Goal: Task Accomplishment & Management: Use online tool/utility

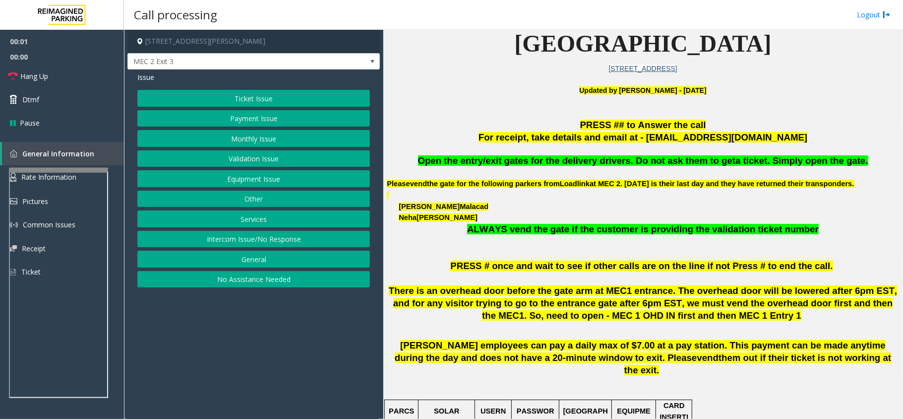
scroll to position [264, 0]
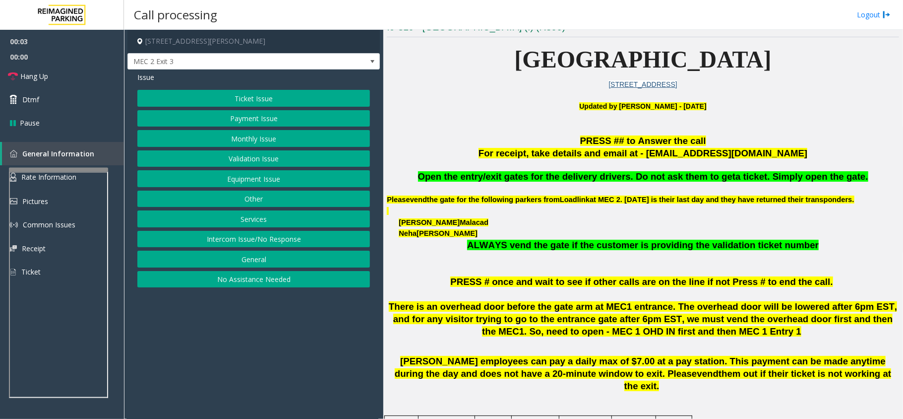
click at [256, 181] on button "Equipment Issue" at bounding box center [253, 178] width 233 height 17
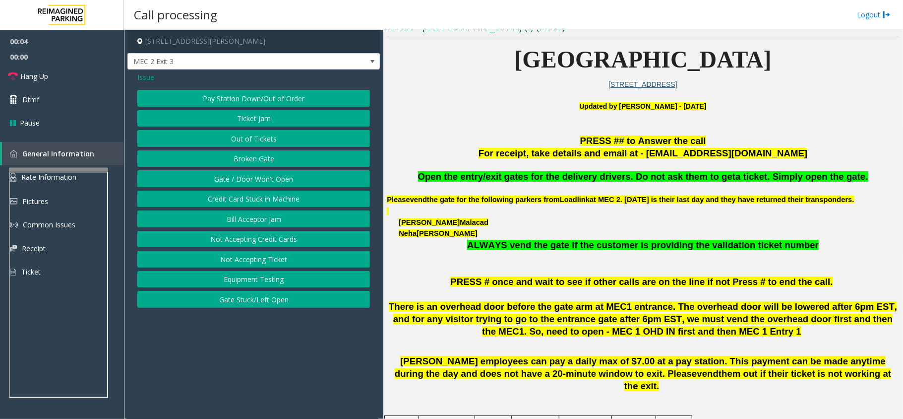
click at [252, 179] on button "Gate / Door Won't Open" at bounding box center [253, 178] width 233 height 17
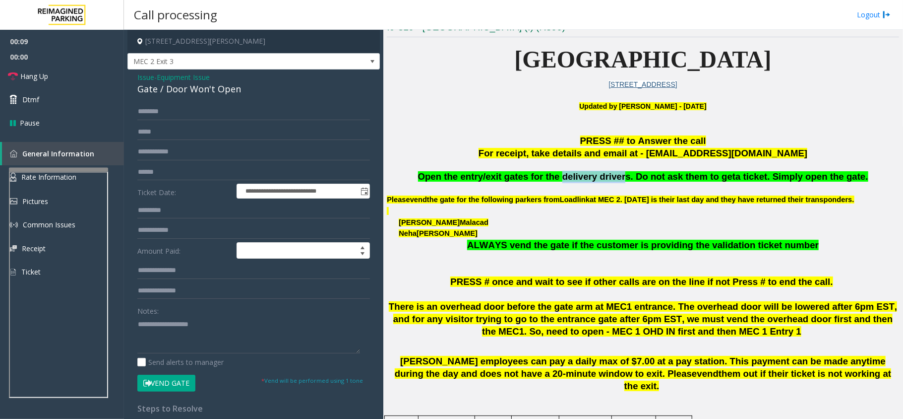
drag, startPoint x: 567, startPoint y: 177, endPoint x: 625, endPoint y: 176, distance: 57.5
click at [625, 176] on span "Open the entry/exit gates for the delivery drivers. Do not ask them to get" at bounding box center [577, 176] width 318 height 10
click at [182, 106] on input "text" at bounding box center [253, 111] width 233 height 17
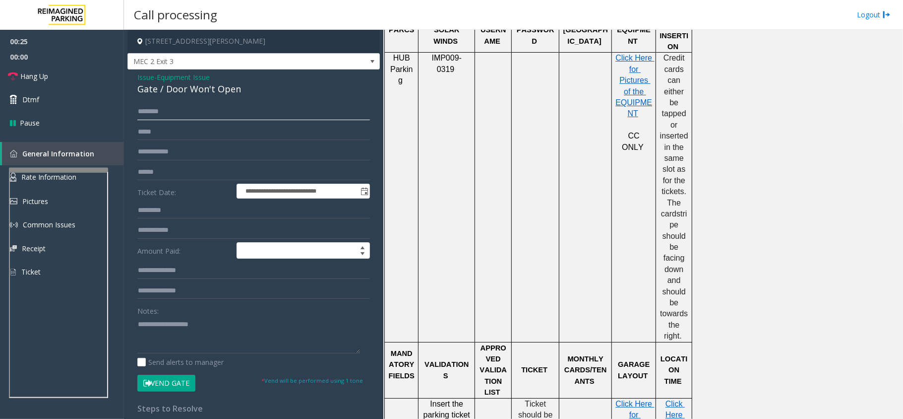
scroll to position [727, 0]
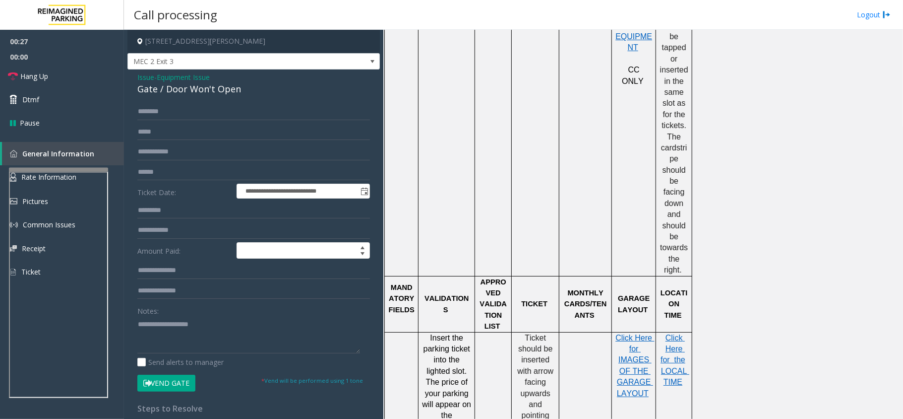
click at [138, 82] on span "Issue" at bounding box center [145, 77] width 17 height 10
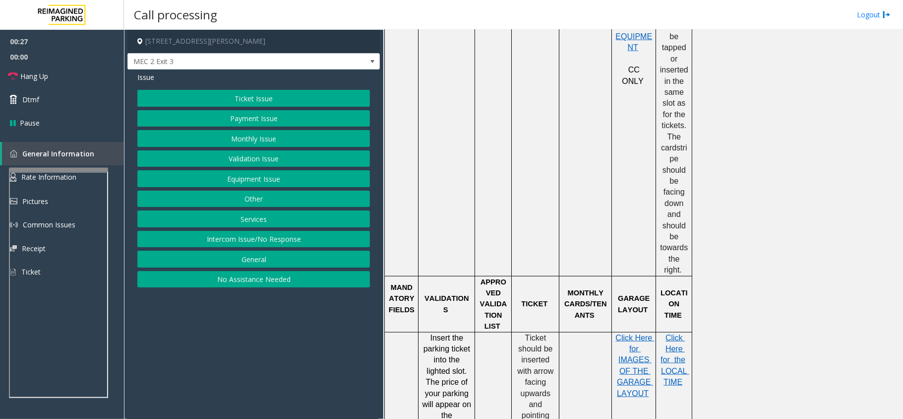
click at [207, 91] on button "Ticket Issue" at bounding box center [253, 98] width 233 height 17
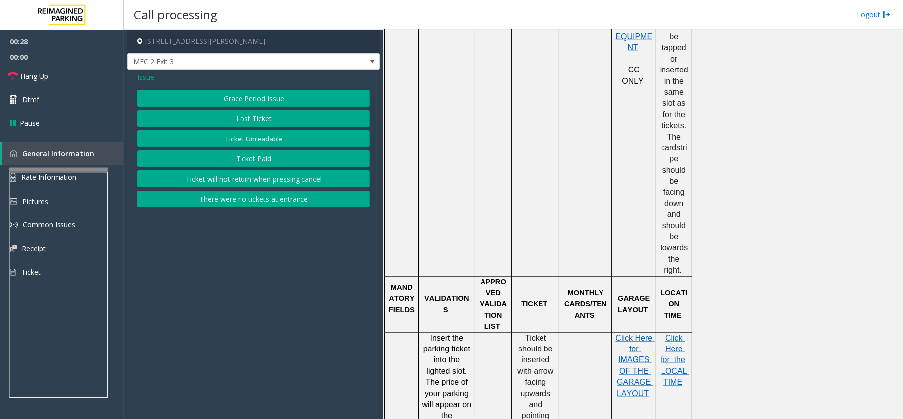
click at [275, 141] on button "Ticket Unreadable" at bounding box center [253, 138] width 233 height 17
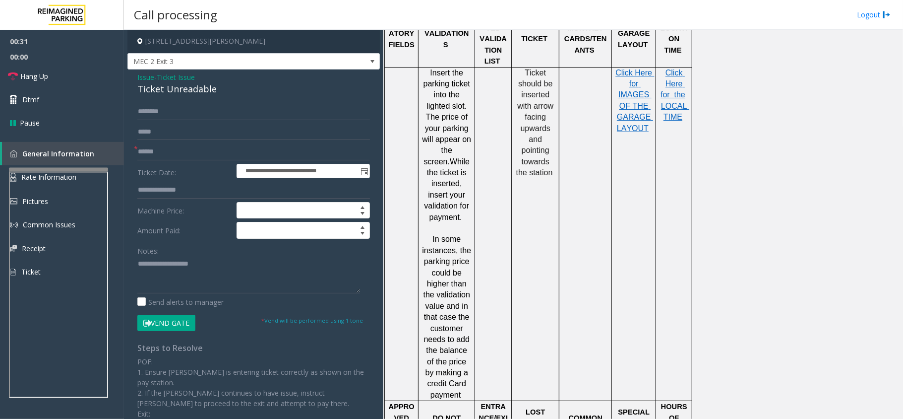
scroll to position [859, 0]
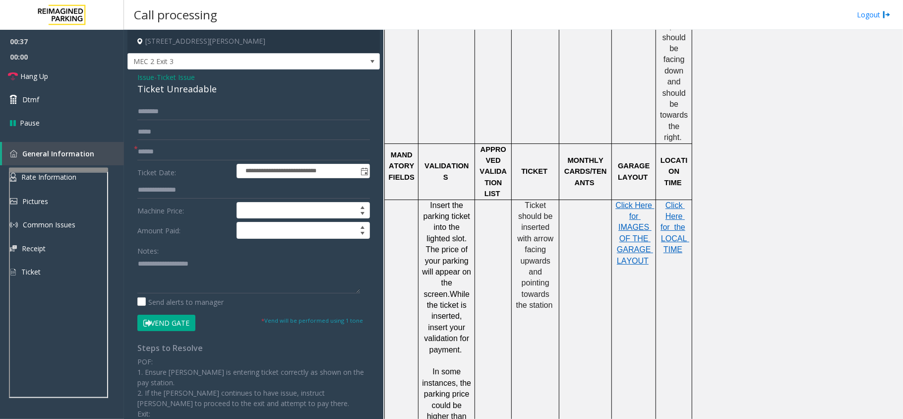
click at [195, 94] on div "Ticket Unreadable" at bounding box center [253, 88] width 233 height 13
drag, startPoint x: 195, startPoint y: 94, endPoint x: 185, endPoint y: 89, distance: 10.4
click at [185, 89] on div "Ticket Unreadable" at bounding box center [253, 88] width 233 height 13
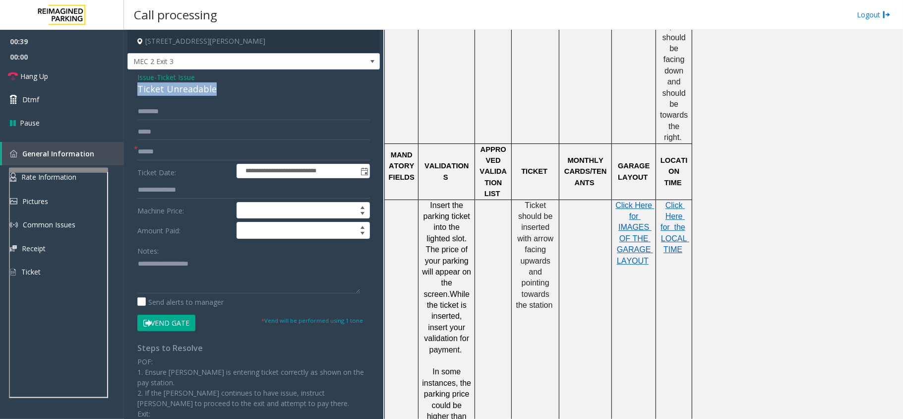
click at [185, 89] on div "Ticket Unreadable" at bounding box center [253, 88] width 233 height 13
click at [188, 267] on textarea at bounding box center [248, 274] width 223 height 37
paste textarea "**********"
type textarea "**********"
click at [151, 155] on input "text" at bounding box center [253, 151] width 233 height 17
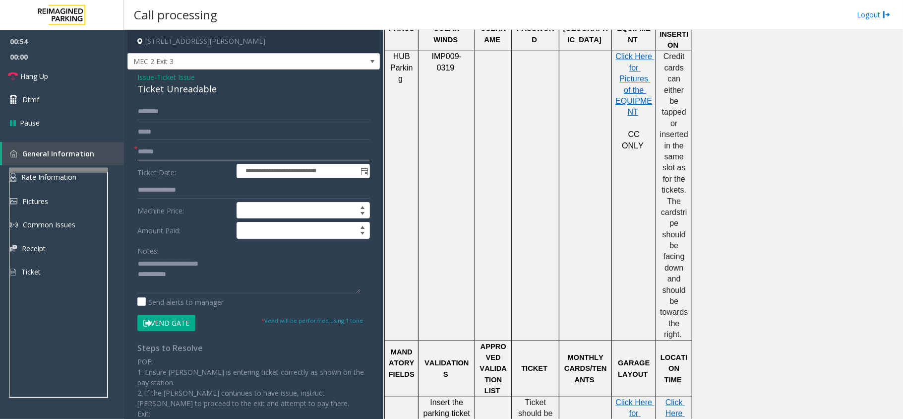
scroll to position [397, 0]
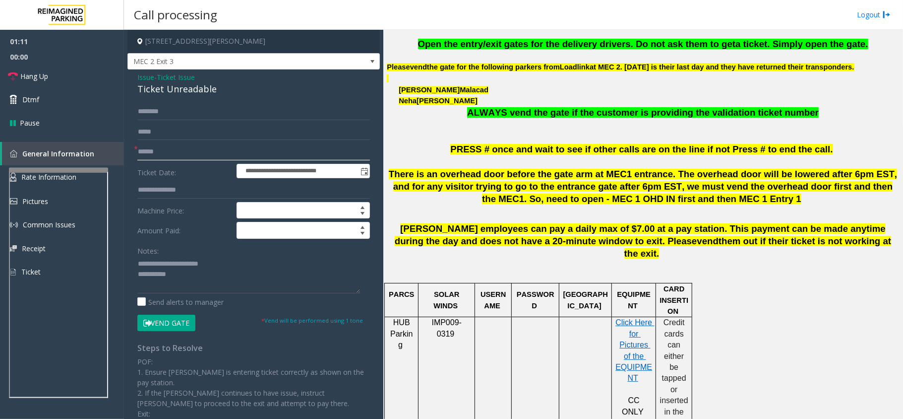
type input "******"
click at [181, 327] on button "Vend Gate" at bounding box center [166, 322] width 58 height 17
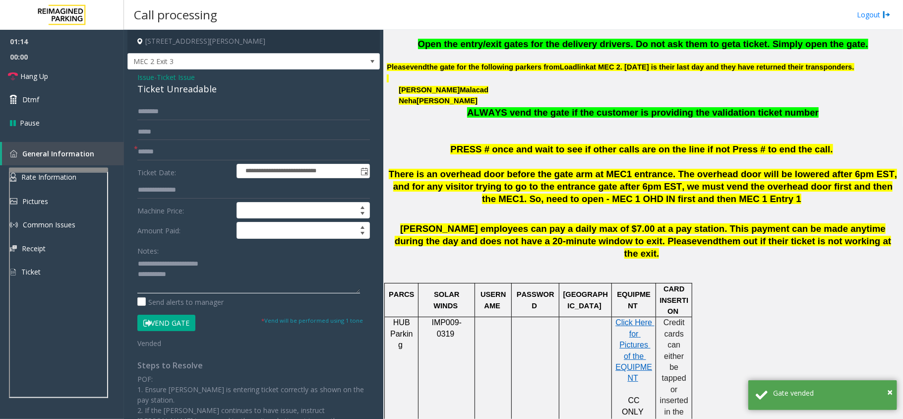
click at [198, 284] on textarea at bounding box center [248, 274] width 223 height 37
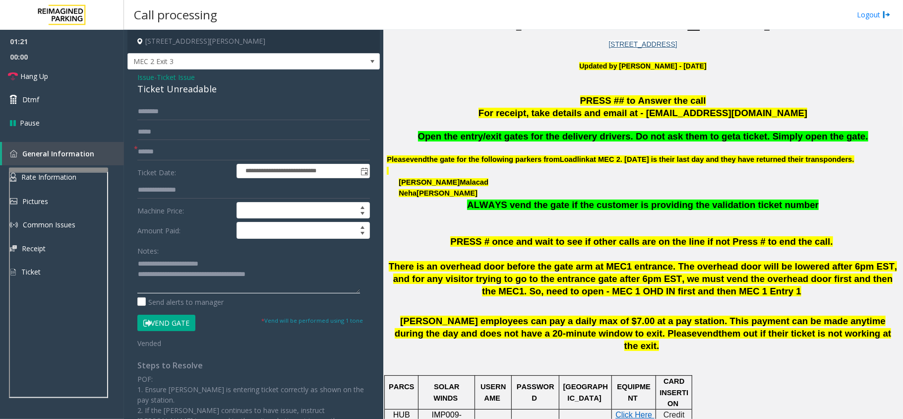
scroll to position [264, 0]
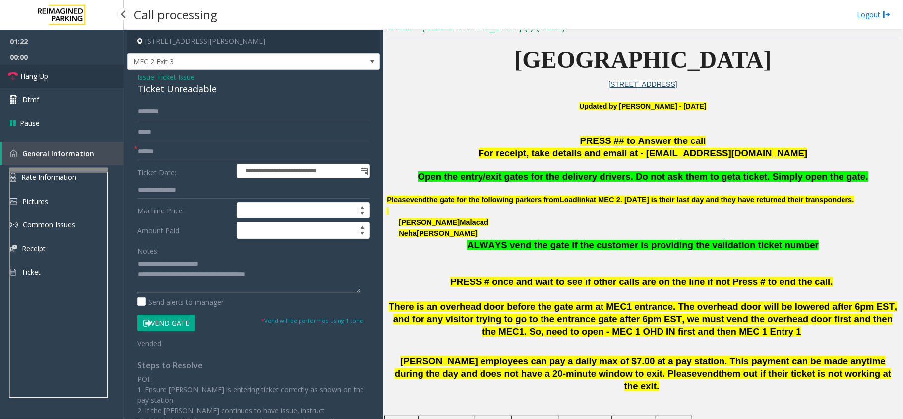
type textarea "**********"
click at [57, 69] on link "Hang Up" at bounding box center [62, 75] width 124 height 23
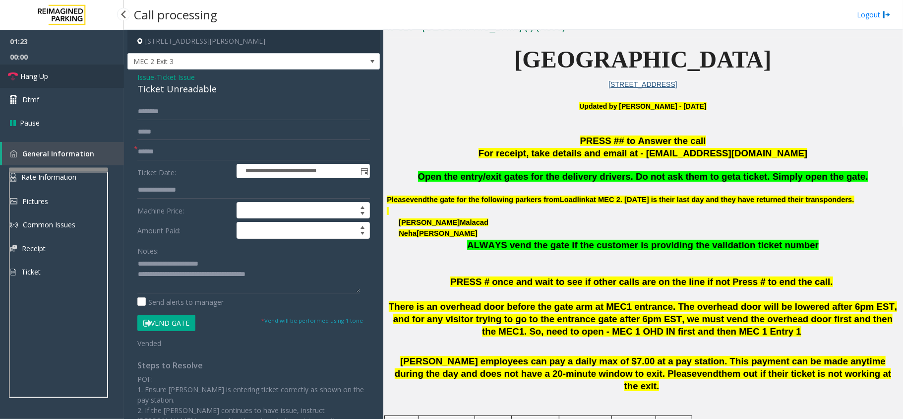
click at [57, 69] on link "Hang Up" at bounding box center [62, 75] width 124 height 23
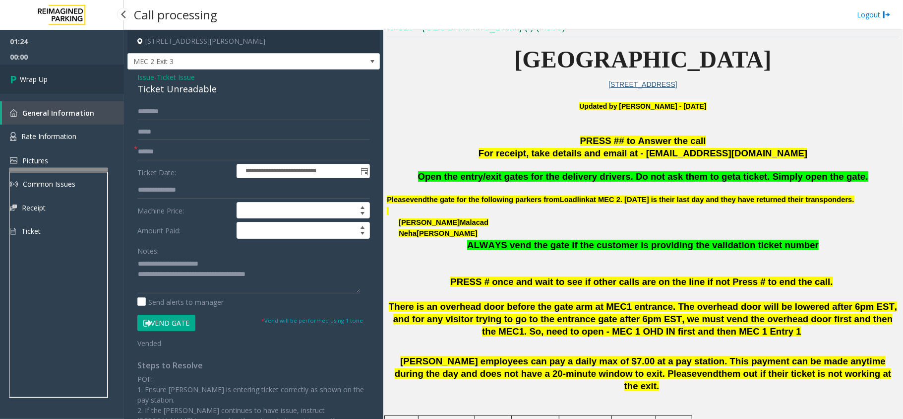
click at [57, 69] on link "Wrap Up" at bounding box center [62, 78] width 124 height 29
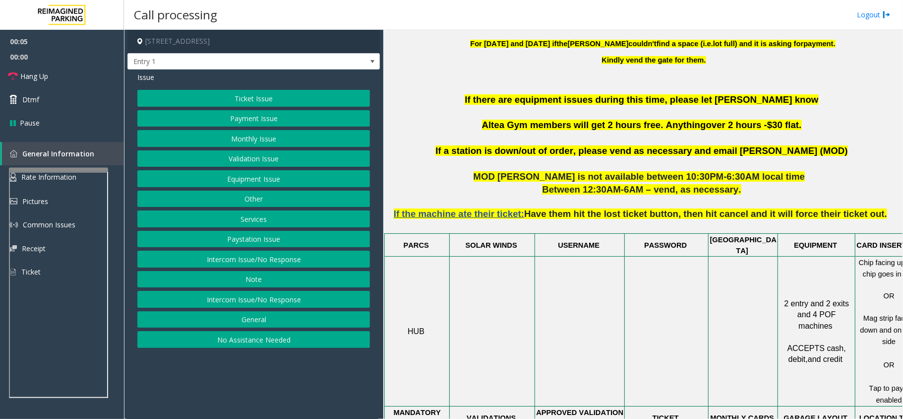
scroll to position [264, 0]
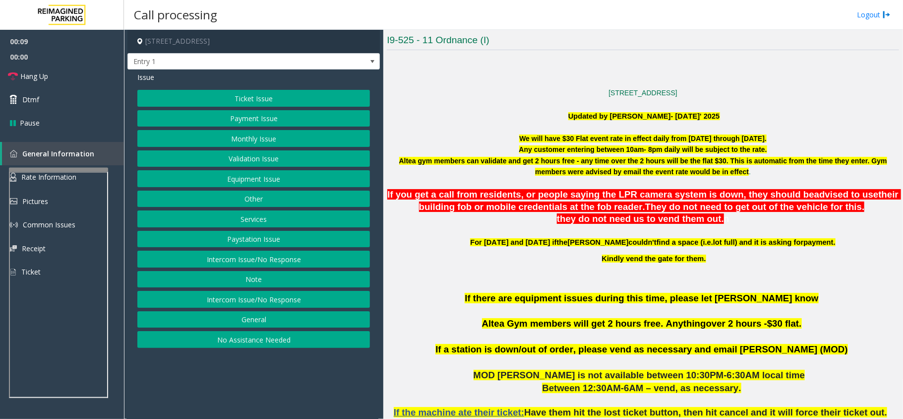
click at [250, 159] on button "Validation Issue" at bounding box center [253, 158] width 233 height 17
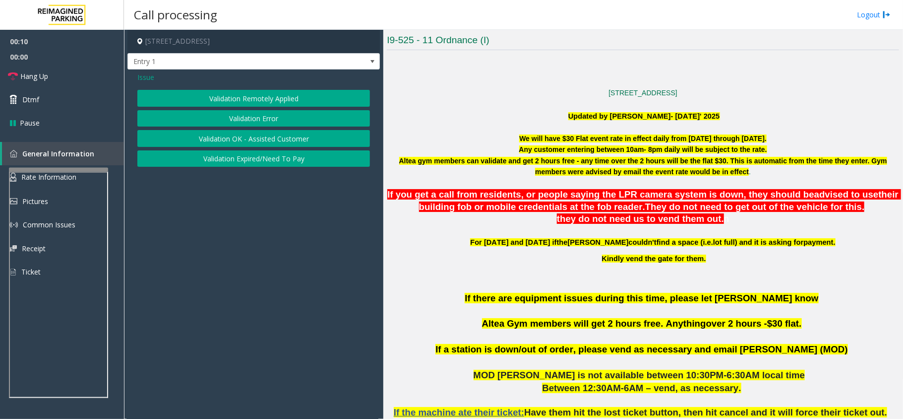
click at [246, 116] on button "Validation Error" at bounding box center [253, 118] width 233 height 17
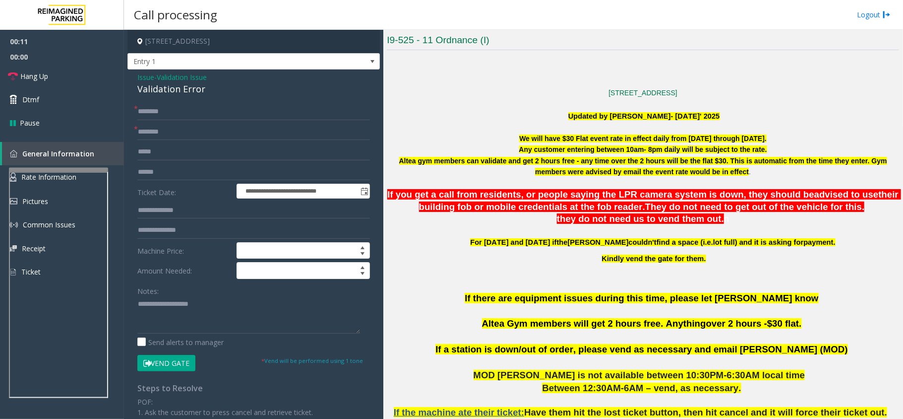
click at [143, 76] on span "Issue" at bounding box center [145, 77] width 17 height 10
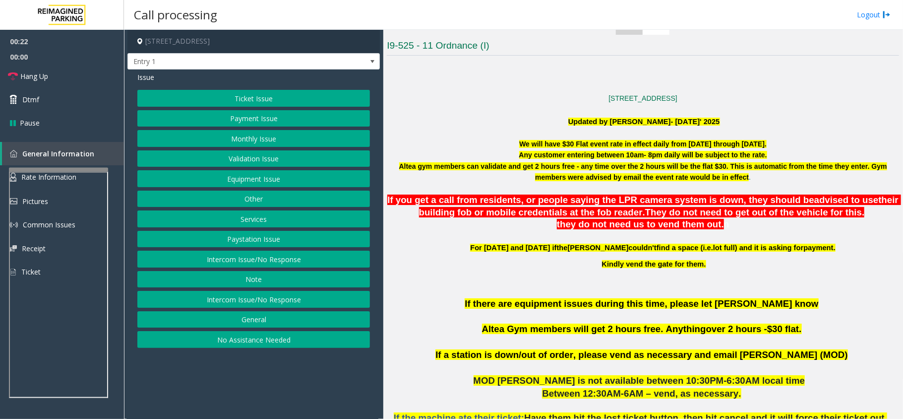
scroll to position [198, 0]
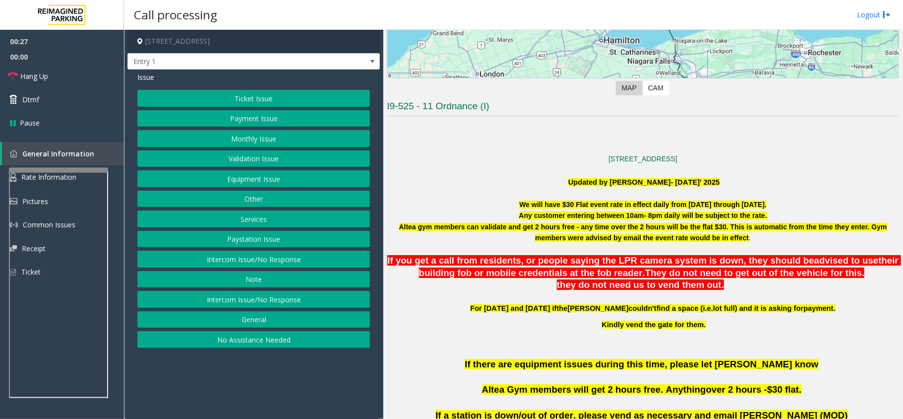
click at [300, 96] on button "Ticket Issue" at bounding box center [253, 98] width 233 height 17
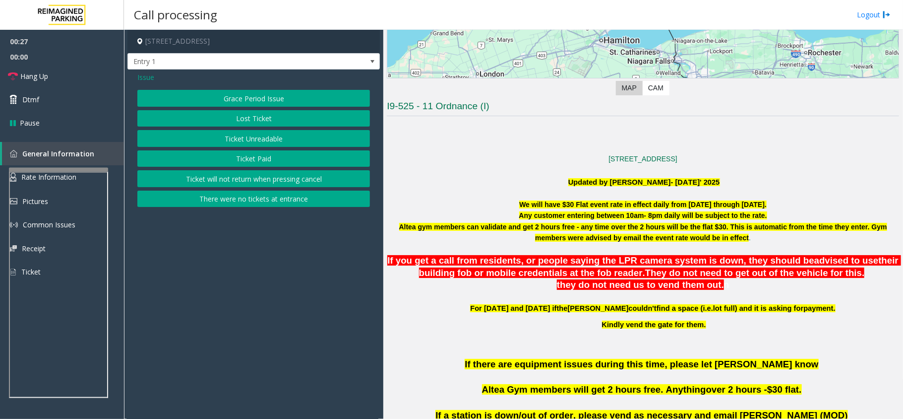
click at [261, 203] on button "There were no tickets at entrance" at bounding box center [253, 198] width 233 height 17
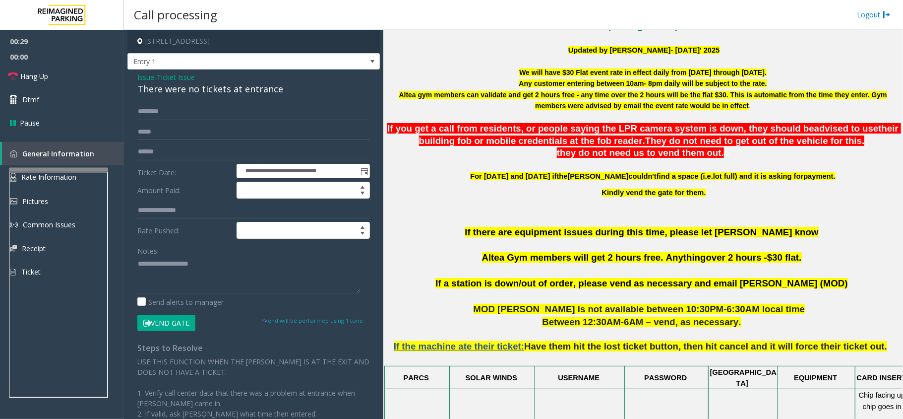
scroll to position [0, 0]
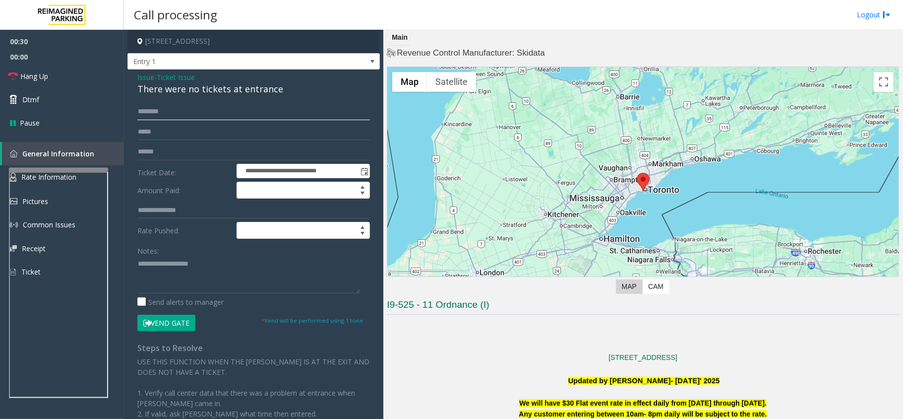
click at [205, 114] on input "text" at bounding box center [253, 111] width 233 height 17
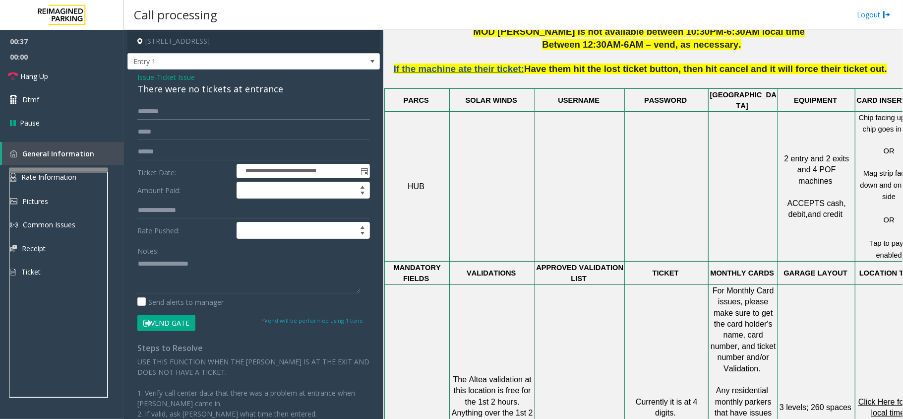
scroll to position [211, 0]
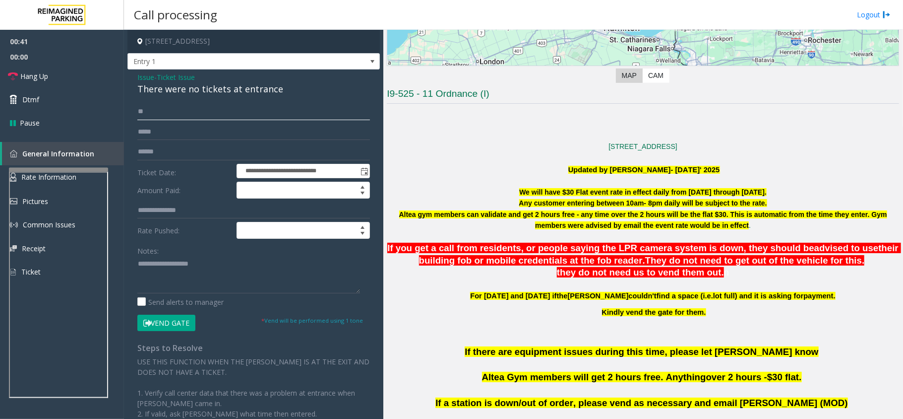
type input "*"
type input "*******"
click at [223, 94] on div "There were no tickets at entrance" at bounding box center [253, 88] width 233 height 13
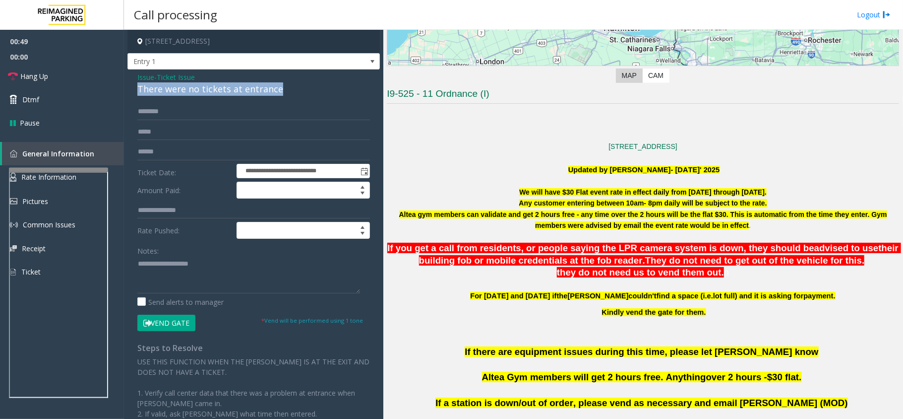
copy div "There were no tickets at entrance"
click at [193, 283] on textarea at bounding box center [248, 274] width 223 height 37
paste textarea "**********"
click at [163, 323] on button "Vend Gate" at bounding box center [166, 322] width 58 height 17
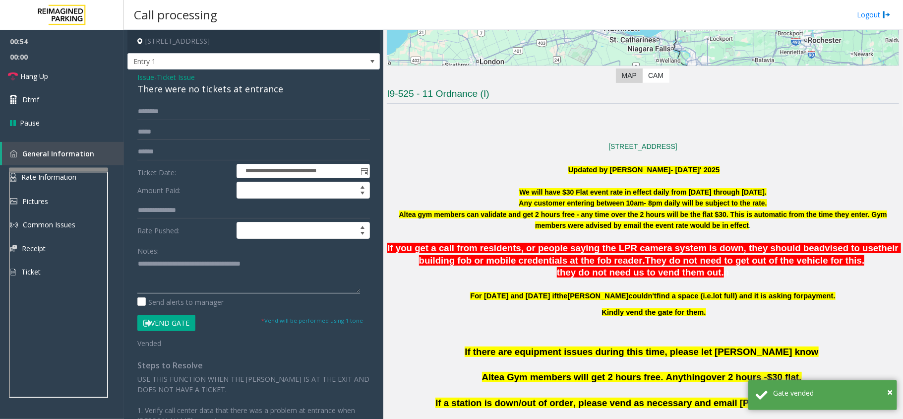
click at [193, 279] on textarea at bounding box center [248, 274] width 223 height 37
type textarea "**********"
click at [150, 82] on div "There were no tickets at entrance" at bounding box center [253, 88] width 233 height 13
click at [141, 79] on span "Issue" at bounding box center [145, 77] width 17 height 10
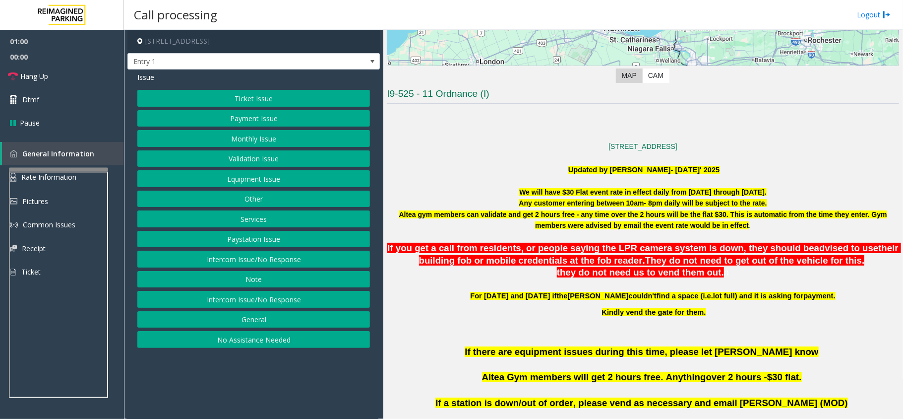
click at [253, 179] on button "Equipment Issue" at bounding box center [253, 178] width 233 height 17
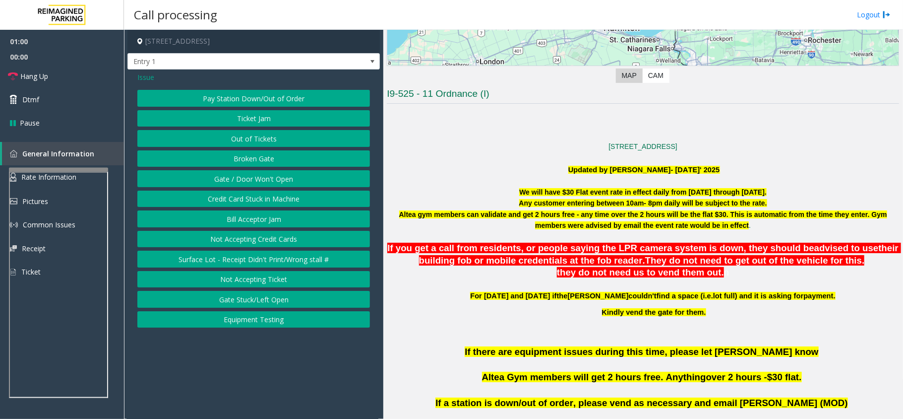
click at [258, 135] on button "Out of Tickets" at bounding box center [253, 138] width 233 height 17
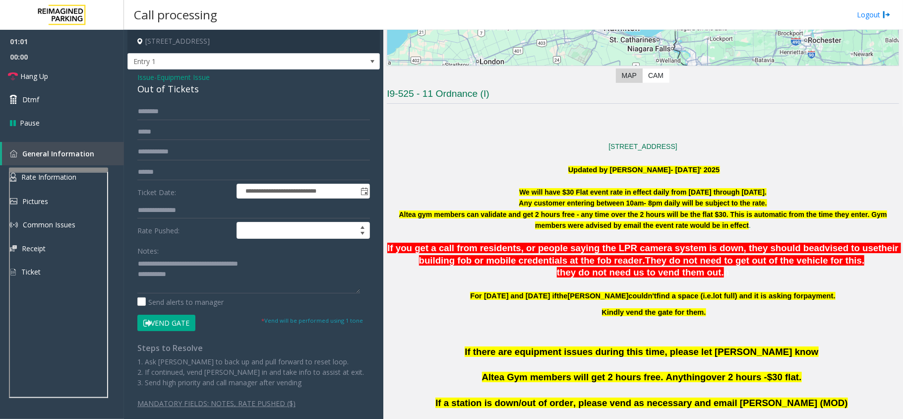
click at [161, 88] on div "Out of Tickets" at bounding box center [253, 88] width 233 height 13
copy div "Out of Tickets"
drag, startPoint x: 275, startPoint y: 268, endPoint x: 159, endPoint y: 269, distance: 116.0
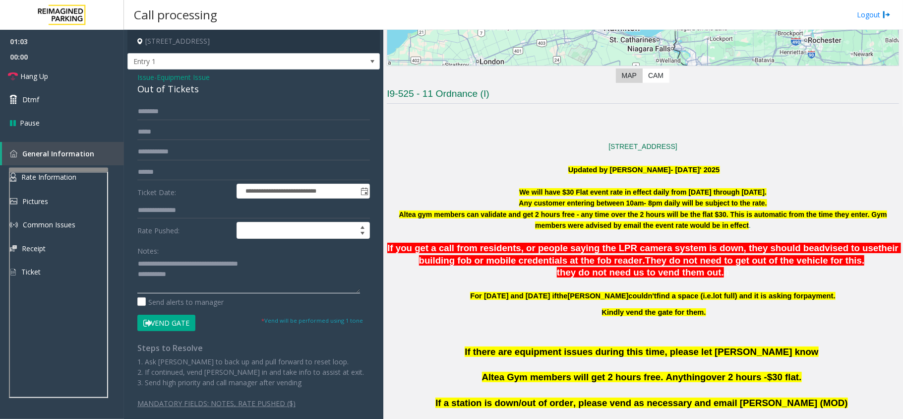
click at [159, 269] on textarea at bounding box center [248, 274] width 223 height 37
paste textarea
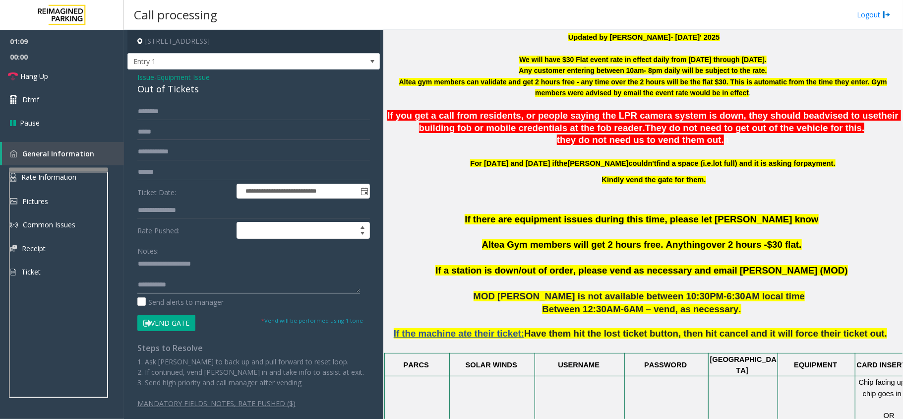
scroll to position [145, 0]
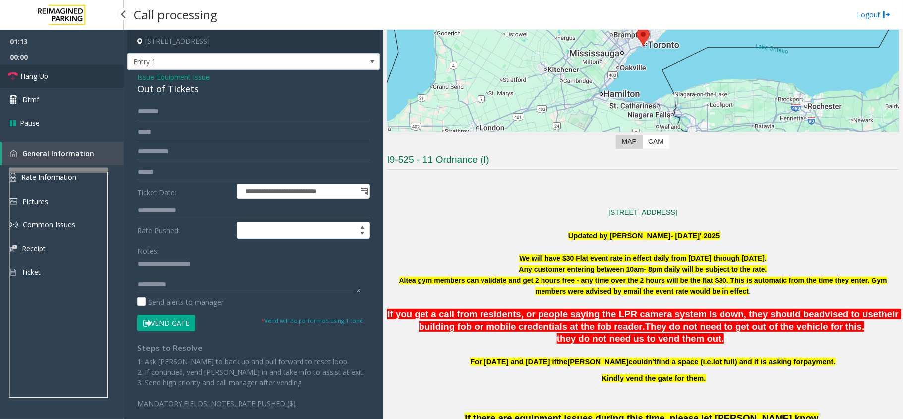
drag, startPoint x: 35, startPoint y: 74, endPoint x: 75, endPoint y: 80, distance: 41.2
click at [35, 74] on span "Hang Up" at bounding box center [34, 76] width 28 height 10
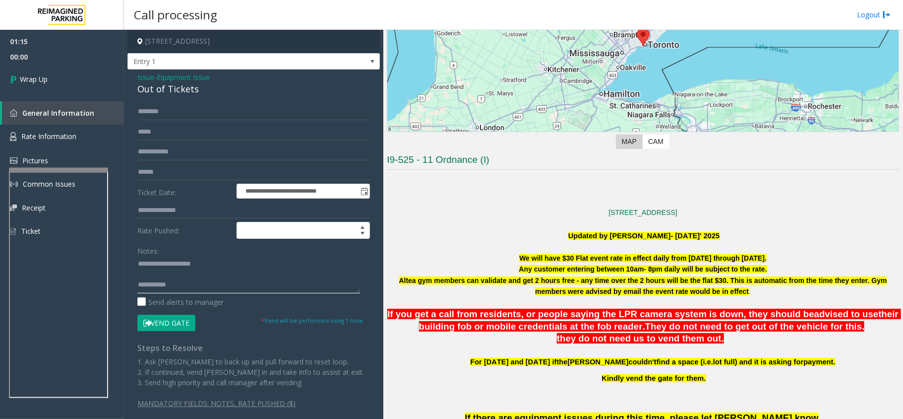
click at [197, 290] on textarea at bounding box center [248, 274] width 223 height 37
click at [261, 282] on textarea at bounding box center [248, 274] width 223 height 37
type textarea "**********"
click at [61, 88] on link "Wrap Up" at bounding box center [62, 78] width 124 height 29
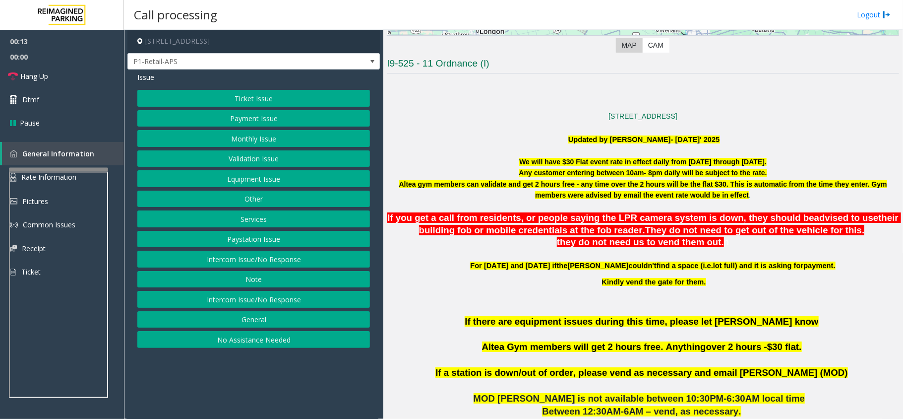
scroll to position [264, 0]
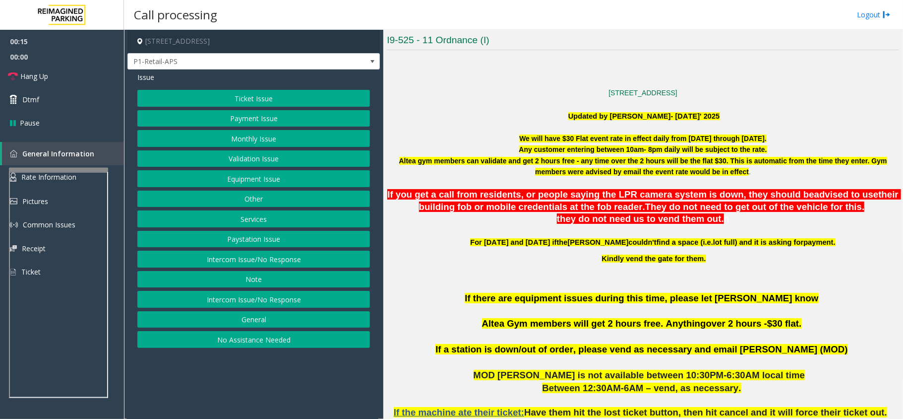
click at [213, 88] on div "Issue Ticket Issue Payment Issue Monthly Issue Validation Issue Equipment Issue…" at bounding box center [253, 210] width 252 height 283
click at [240, 64] on span "P1-Retail-APS" at bounding box center [228, 62] width 201 height 16
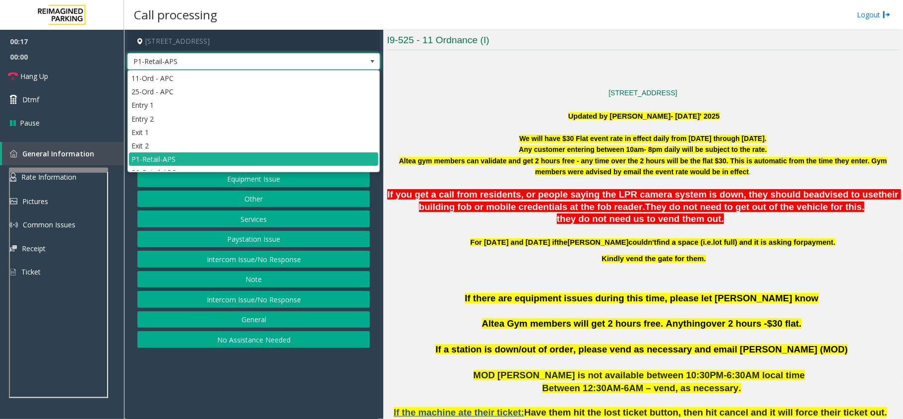
click at [240, 64] on span "P1-Retail-APS" at bounding box center [228, 62] width 201 height 16
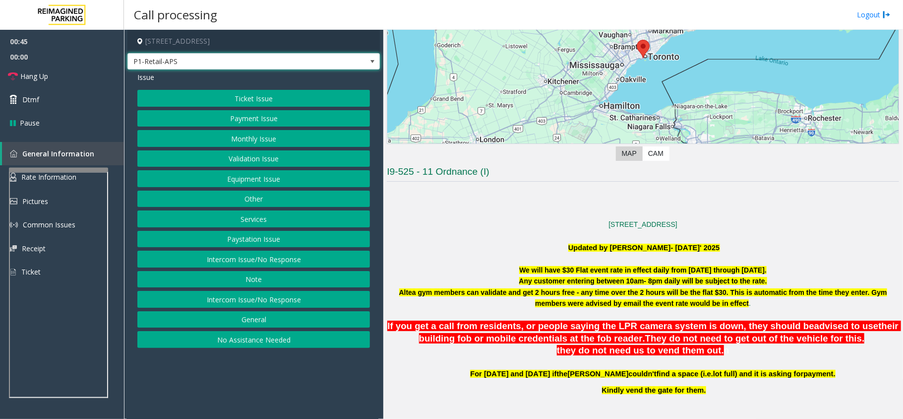
scroll to position [132, 0]
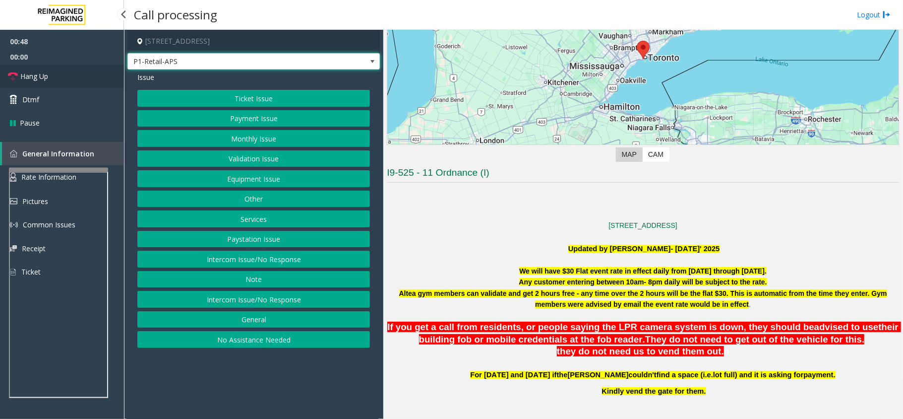
click at [26, 82] on link "Hang Up" at bounding box center [62, 75] width 124 height 23
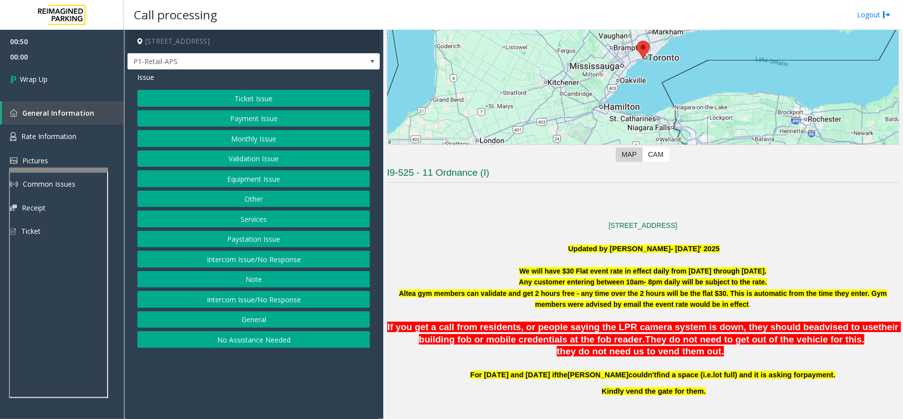
click at [193, 96] on button "Ticket Issue" at bounding box center [253, 98] width 233 height 17
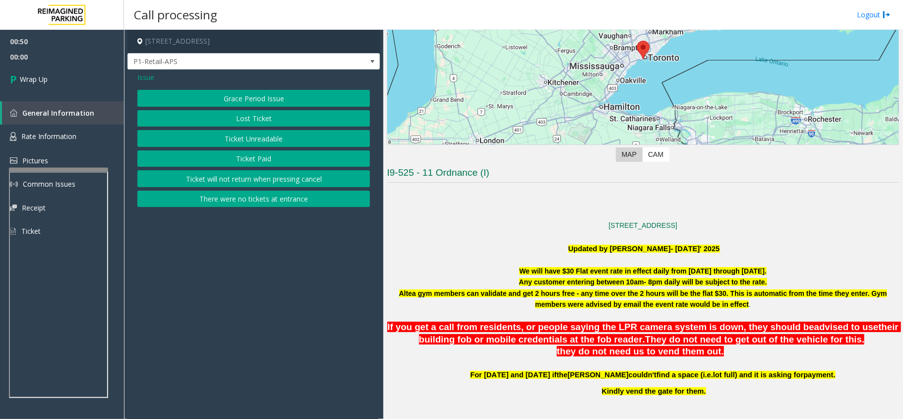
click at [260, 204] on button "There were no tickets at entrance" at bounding box center [253, 198] width 233 height 17
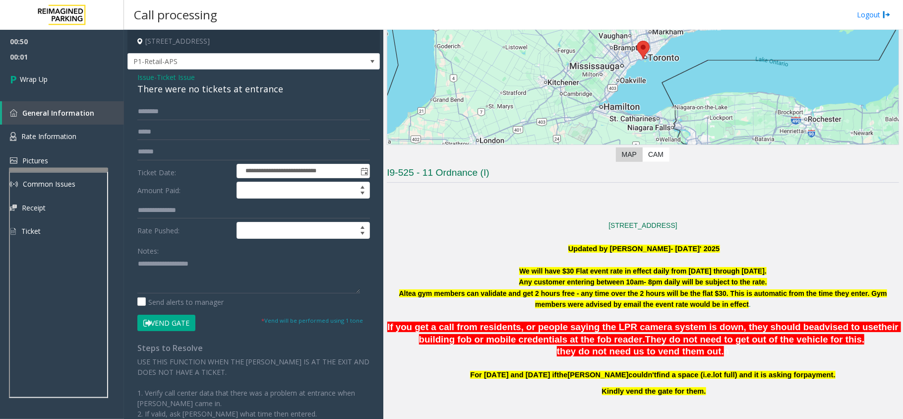
click at [221, 90] on div "There were no tickets at entrance" at bounding box center [253, 88] width 233 height 13
copy div "There were no tickets at entrance"
click at [213, 269] on textarea at bounding box center [248, 274] width 223 height 37
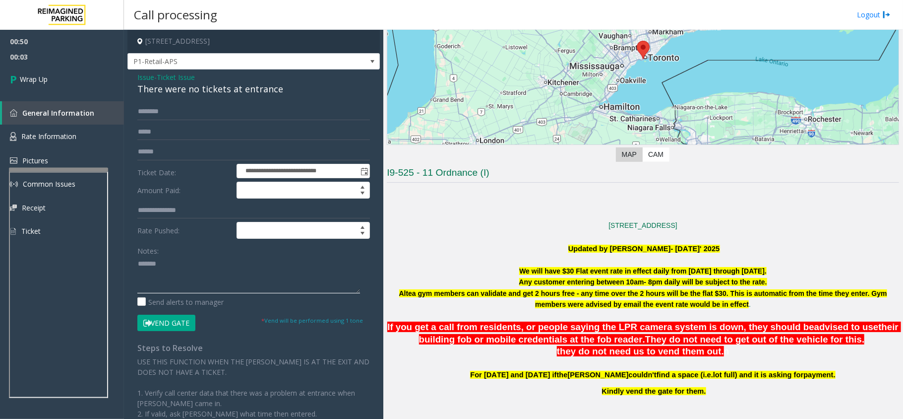
paste textarea "**********"
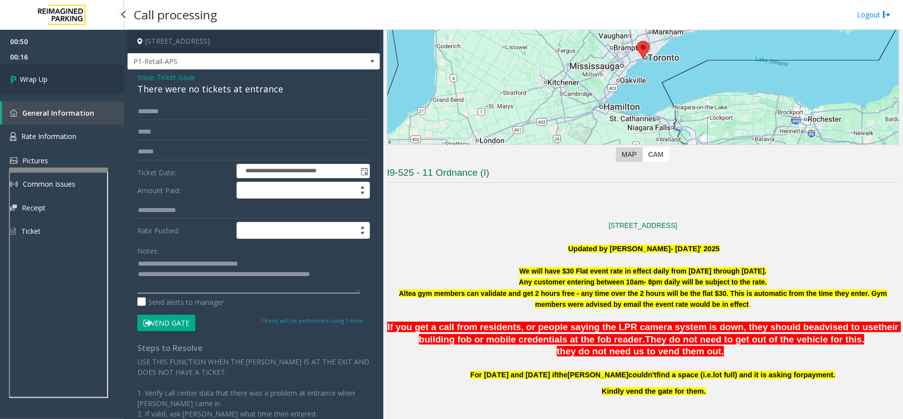
type textarea "**********"
click at [59, 68] on link "Wrap Up" at bounding box center [62, 78] width 124 height 29
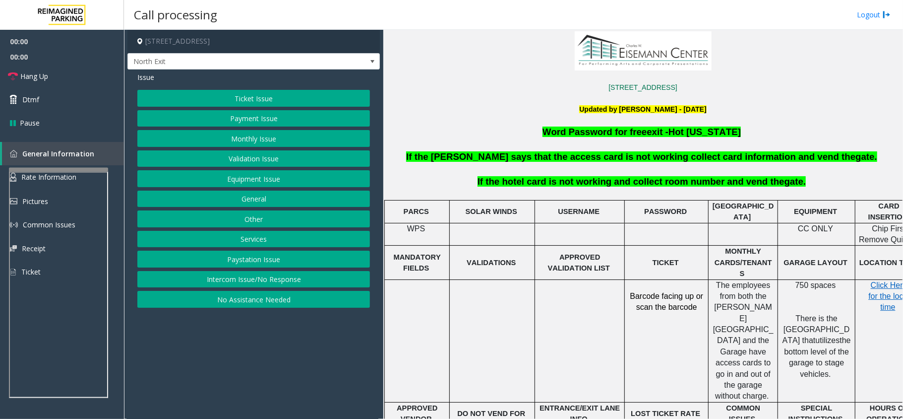
scroll to position [198, 0]
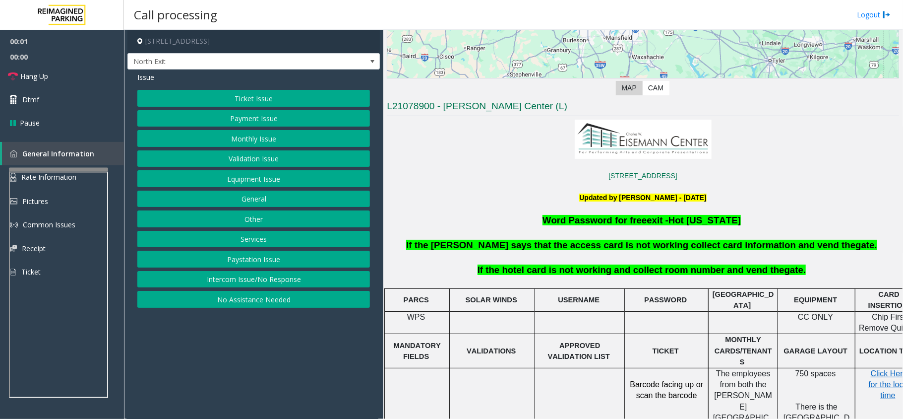
click at [272, 265] on button "Paystation Issue" at bounding box center [253, 258] width 233 height 17
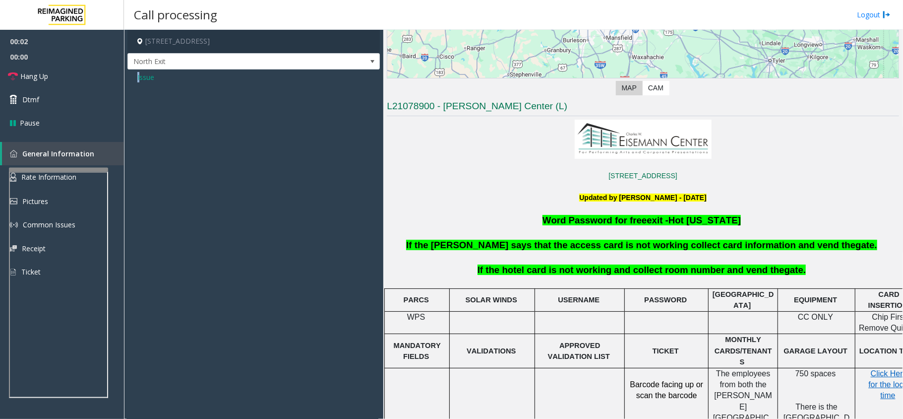
click at [140, 76] on span "Issue" at bounding box center [145, 77] width 17 height 10
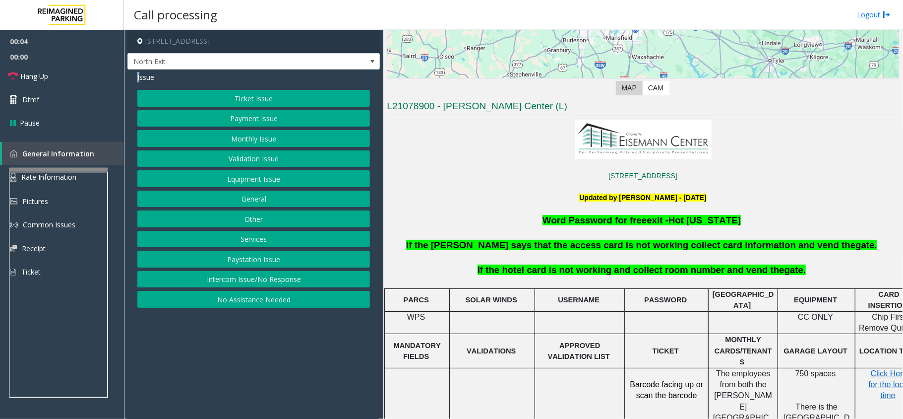
click at [279, 244] on button "Services" at bounding box center [253, 239] width 233 height 17
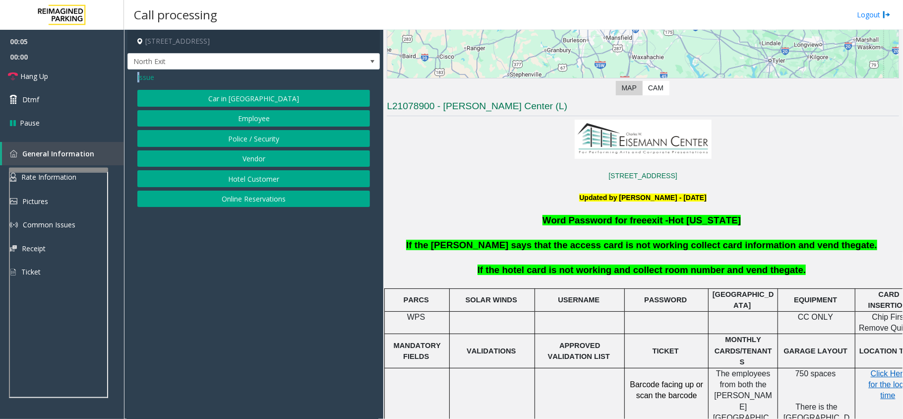
click at [274, 175] on button "Hotel Customer" at bounding box center [253, 178] width 233 height 17
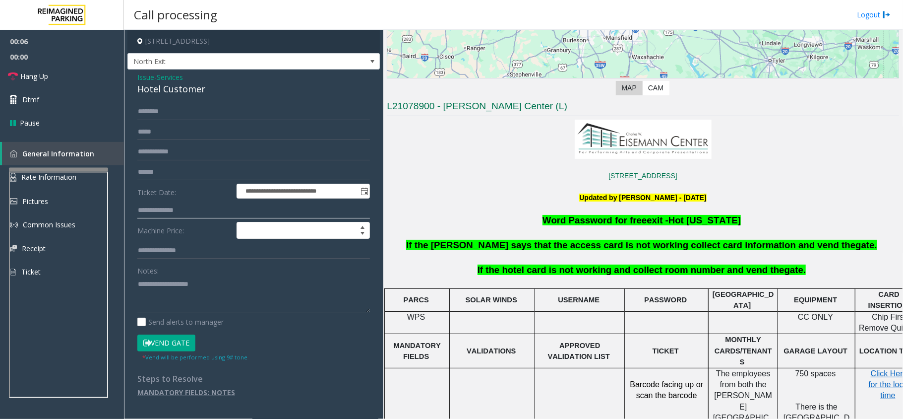
click at [181, 210] on input "text" at bounding box center [253, 210] width 233 height 17
type input "****"
click at [181, 341] on button "Vend Gate" at bounding box center [166, 342] width 58 height 17
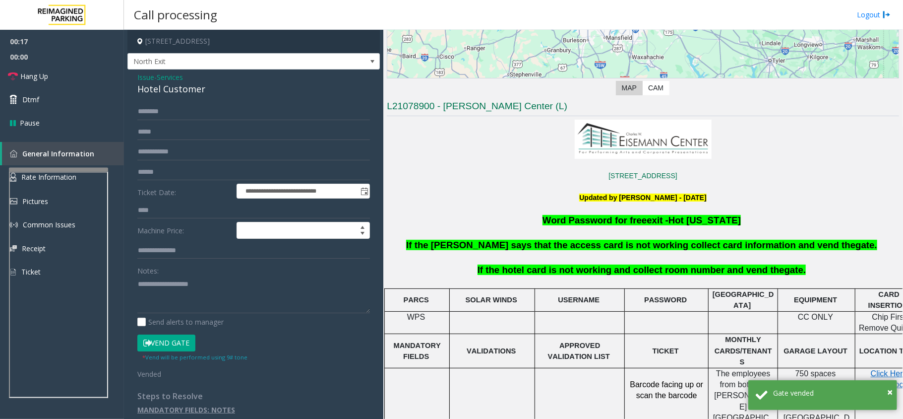
click at [183, 94] on div "Hotel Customer" at bounding box center [253, 88] width 233 height 13
copy div "Hotel Customer"
click at [191, 290] on textarea at bounding box center [253, 294] width 233 height 37
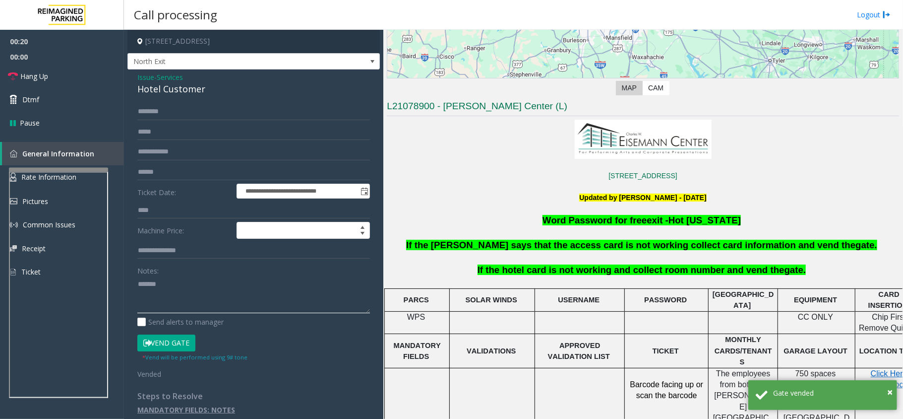
paste textarea "**********"
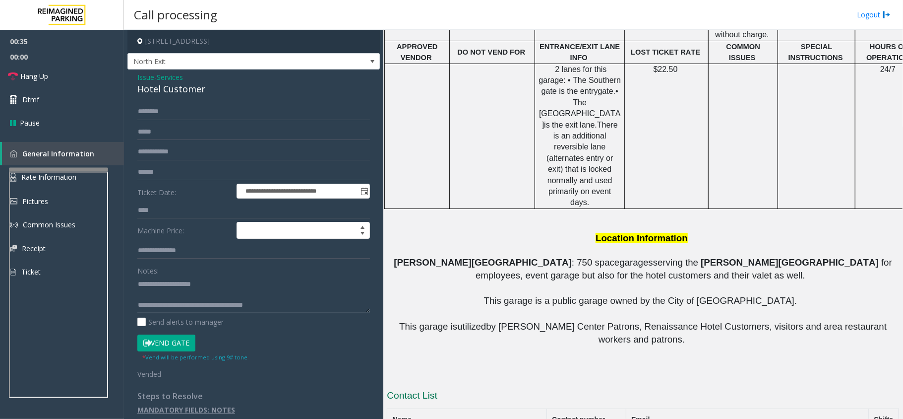
scroll to position [251, 0]
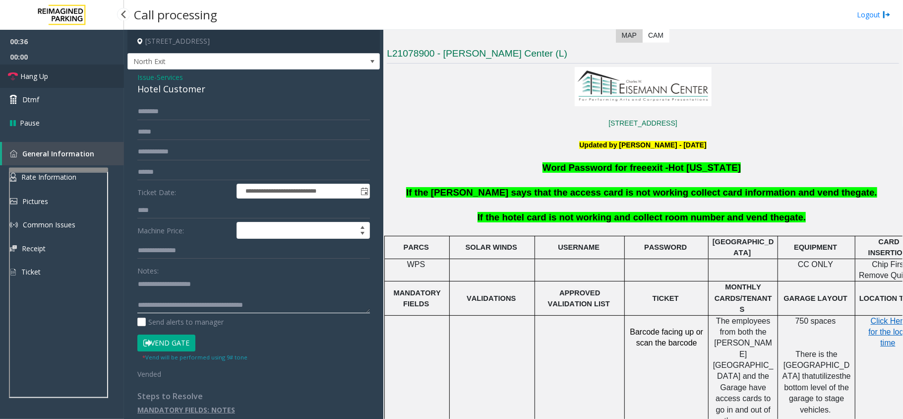
type textarea "**********"
click at [32, 74] on span "Hang Up" at bounding box center [34, 76] width 28 height 10
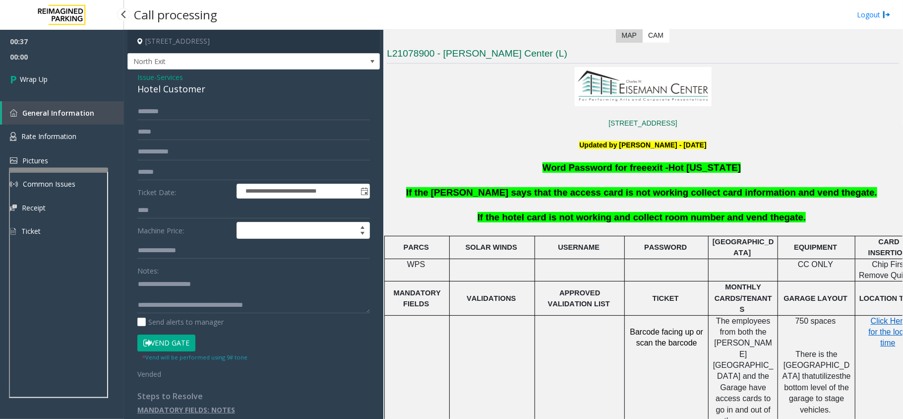
click at [32, 74] on span "Wrap Up" at bounding box center [34, 79] width 28 height 10
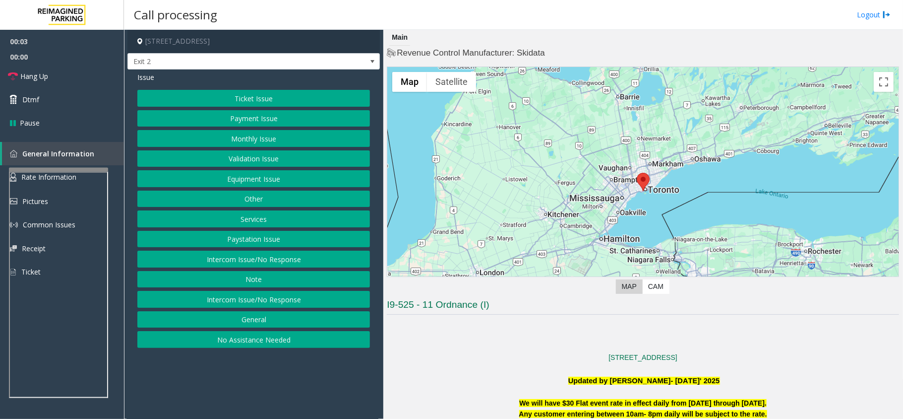
click at [269, 96] on button "Ticket Issue" at bounding box center [253, 98] width 233 height 17
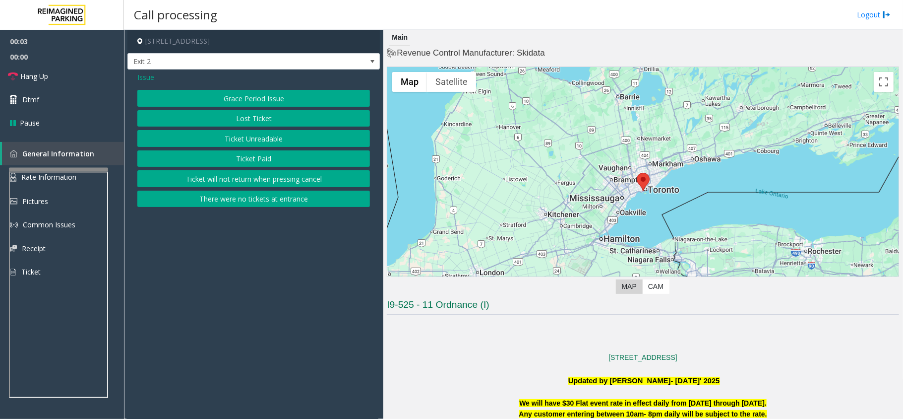
click at [271, 207] on button "There were no tickets at entrance" at bounding box center [253, 198] width 233 height 17
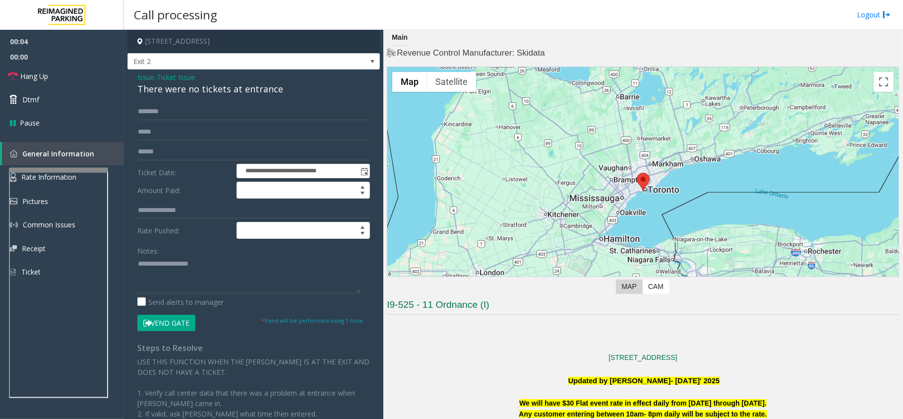
click at [191, 100] on div "**********" at bounding box center [253, 290] width 252 height 442
click at [202, 113] on input "text" at bounding box center [253, 111] width 233 height 17
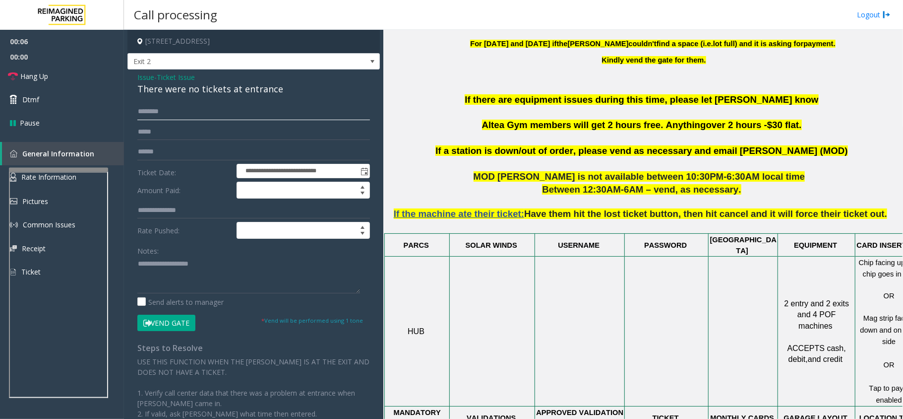
scroll to position [264, 0]
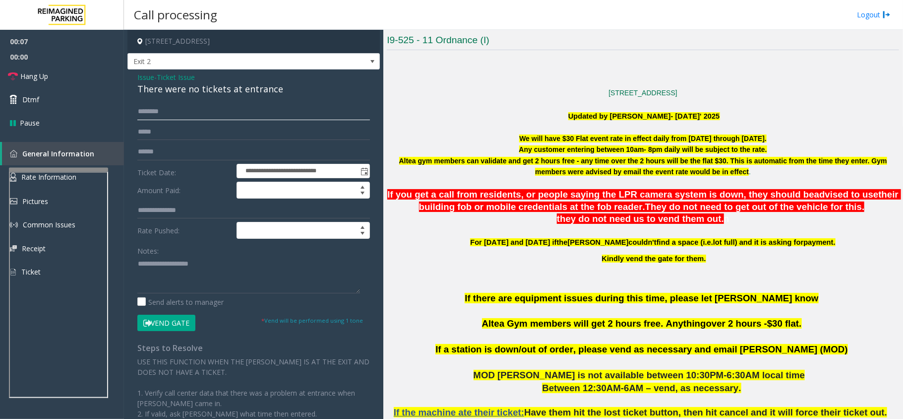
click at [195, 116] on input "text" at bounding box center [253, 111] width 233 height 17
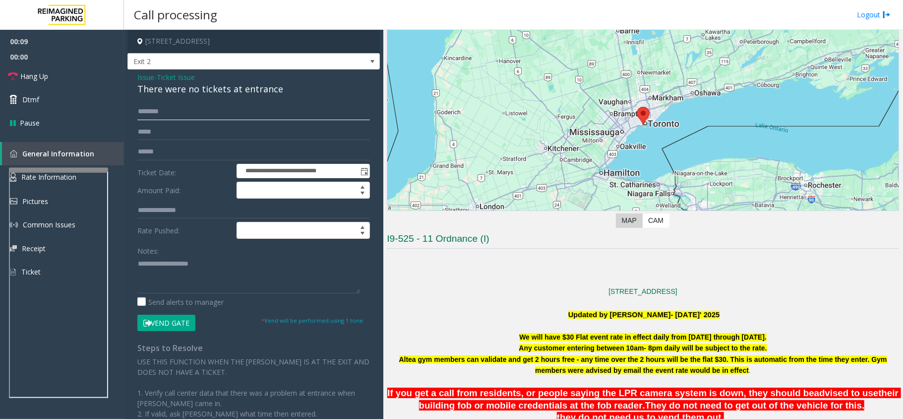
click at [167, 110] on input "text" at bounding box center [253, 111] width 233 height 17
type input "*"
type input "***"
click at [231, 88] on div "There were no tickets at entrance" at bounding box center [253, 88] width 233 height 13
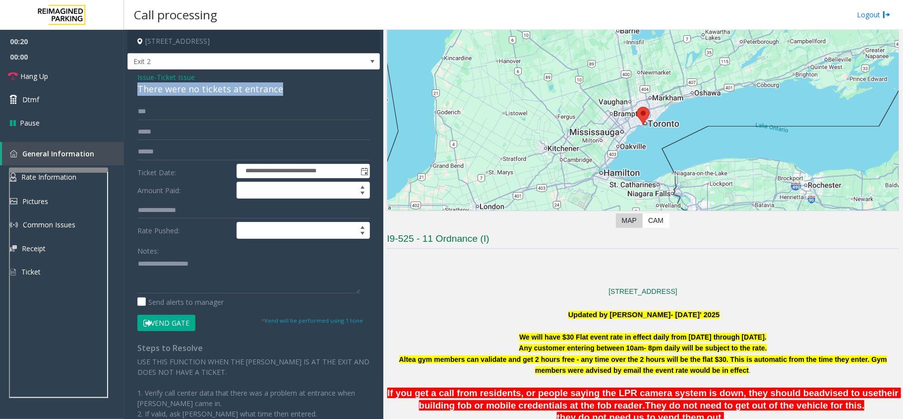
click at [231, 88] on div "There were no tickets at entrance" at bounding box center [253, 88] width 233 height 13
copy div "There were no tickets at entrance"
click at [164, 272] on textarea at bounding box center [248, 274] width 223 height 37
paste textarea "**********"
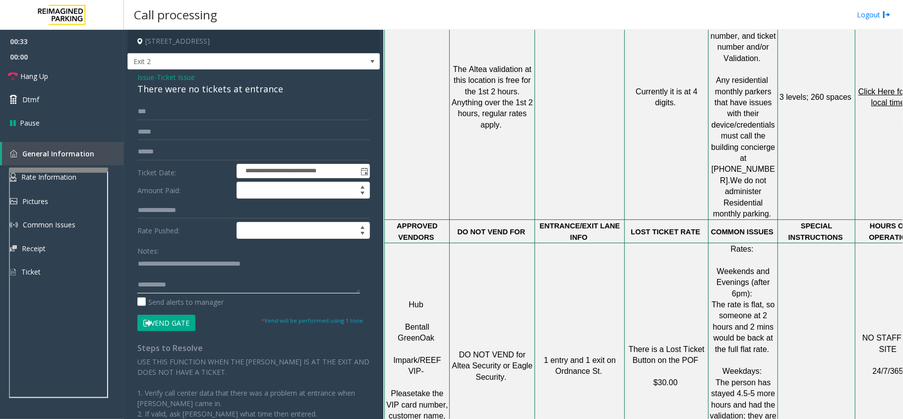
scroll to position [463, 0]
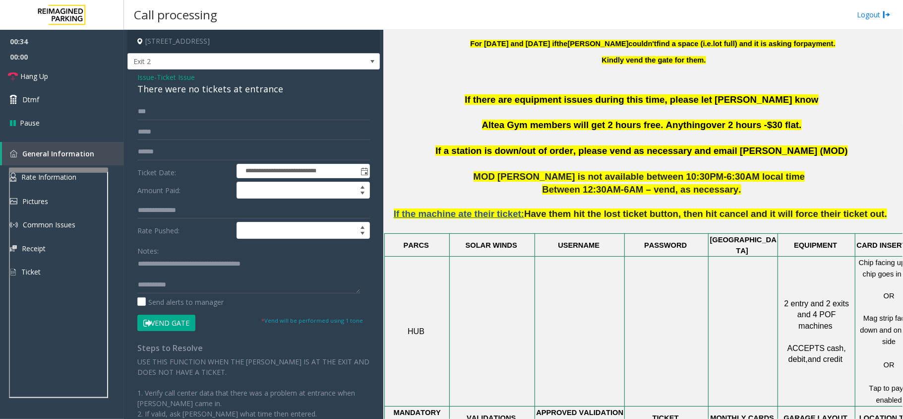
click at [178, 321] on button "Vend Gate" at bounding box center [166, 322] width 58 height 17
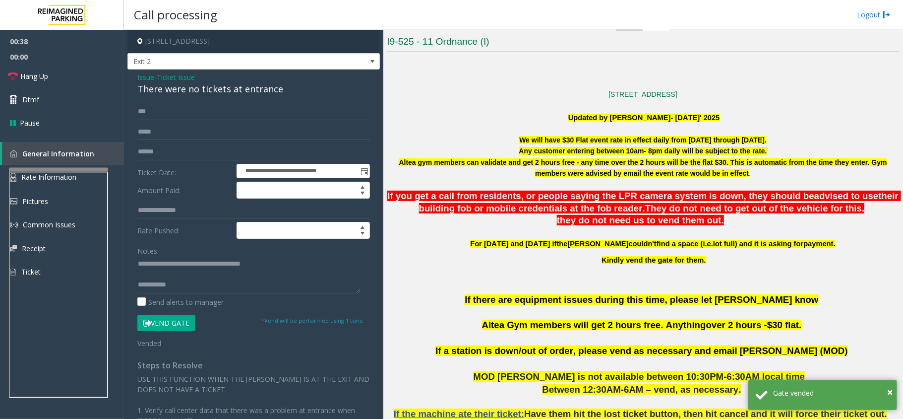
scroll to position [264, 0]
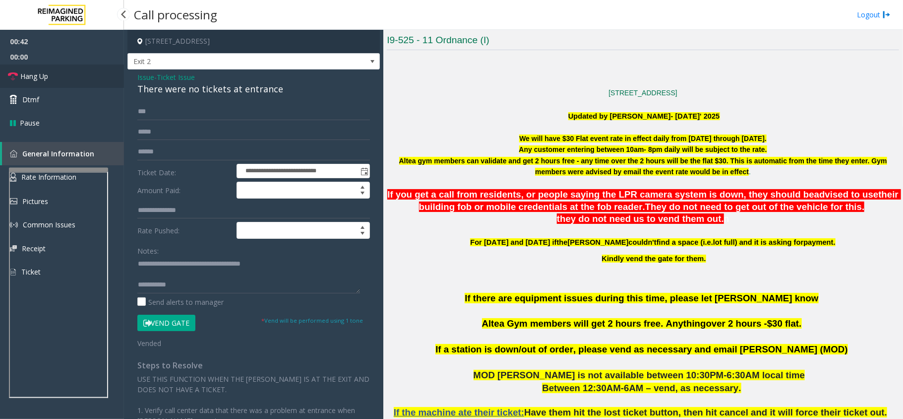
click at [57, 67] on link "Hang Up" at bounding box center [62, 75] width 124 height 23
click at [239, 290] on textarea at bounding box center [248, 274] width 223 height 37
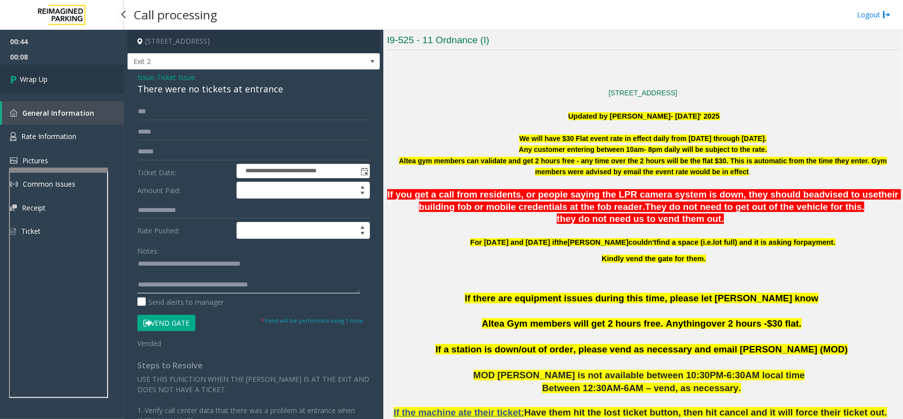
type textarea "**********"
click at [62, 72] on link "Wrap Up" at bounding box center [62, 78] width 124 height 29
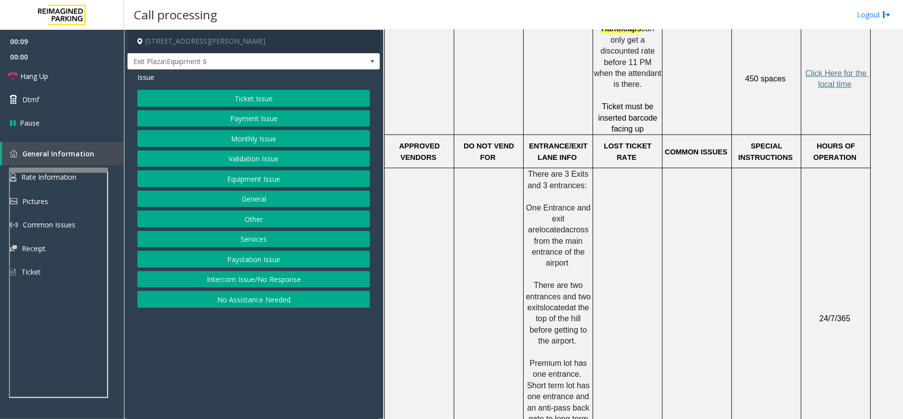
scroll to position [211, 0]
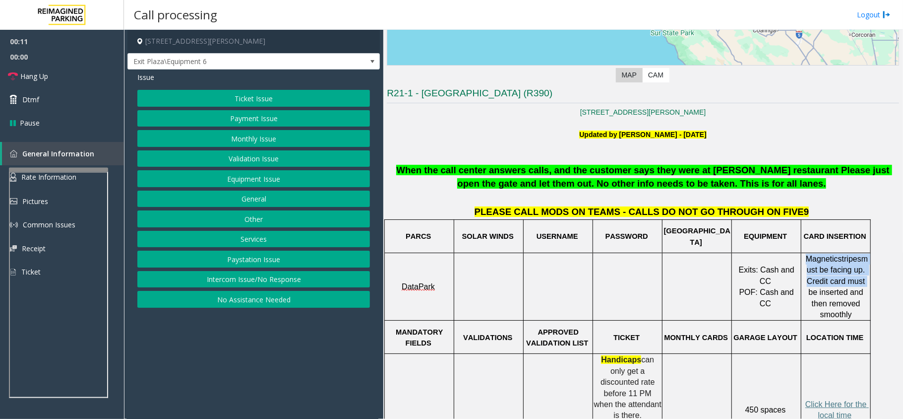
drag, startPoint x: 812, startPoint y: 260, endPoint x: 857, endPoint y: 287, distance: 52.2
click at [857, 287] on p "Magnetic stripes must be facing up. Credit card must be inserted and then remov…" at bounding box center [836, 286] width 68 height 66
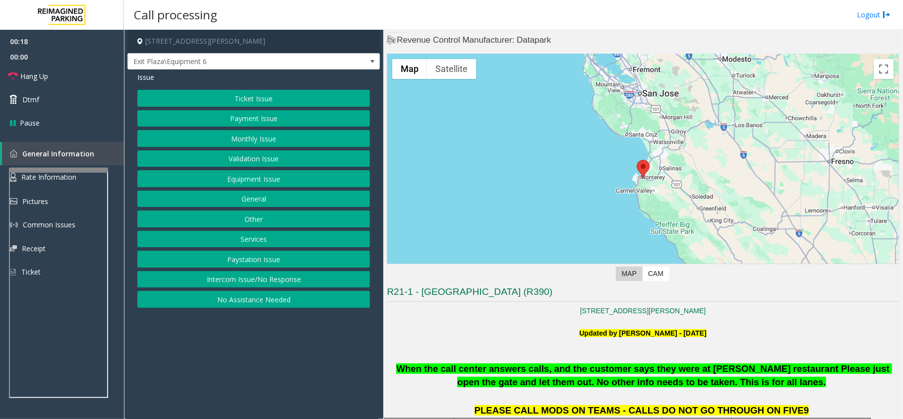
scroll to position [264, 0]
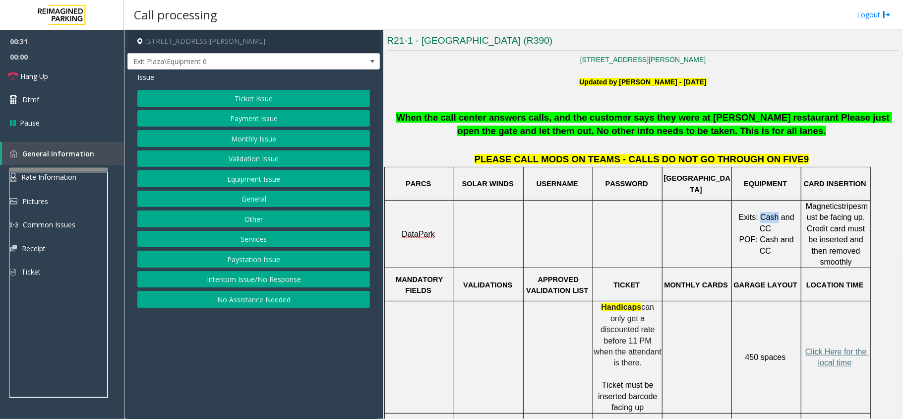
click at [302, 116] on button "Payment Issue" at bounding box center [253, 118] width 233 height 17
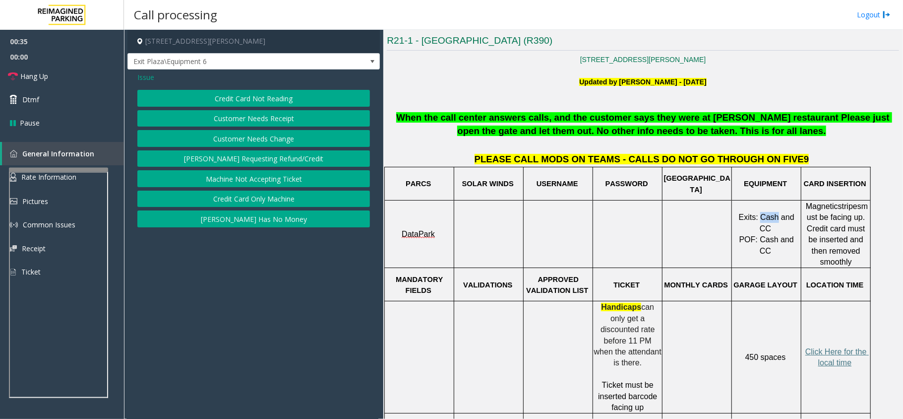
click at [249, 223] on button "[PERSON_NAME] Has No Money" at bounding box center [253, 218] width 233 height 17
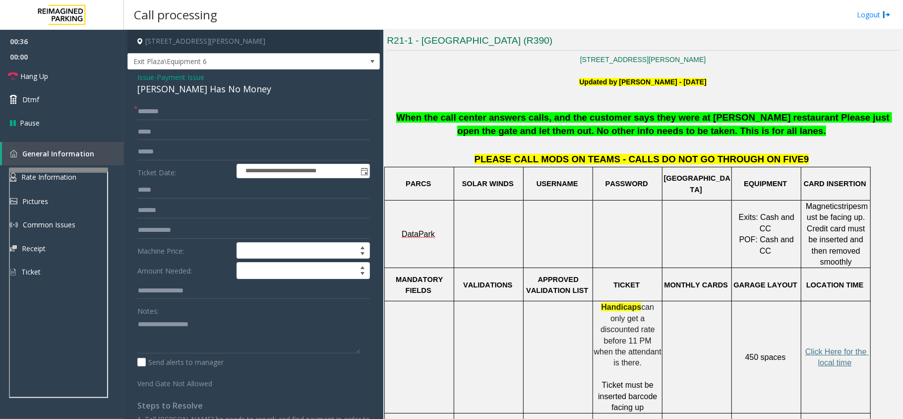
click at [144, 79] on span "Issue" at bounding box center [145, 77] width 17 height 10
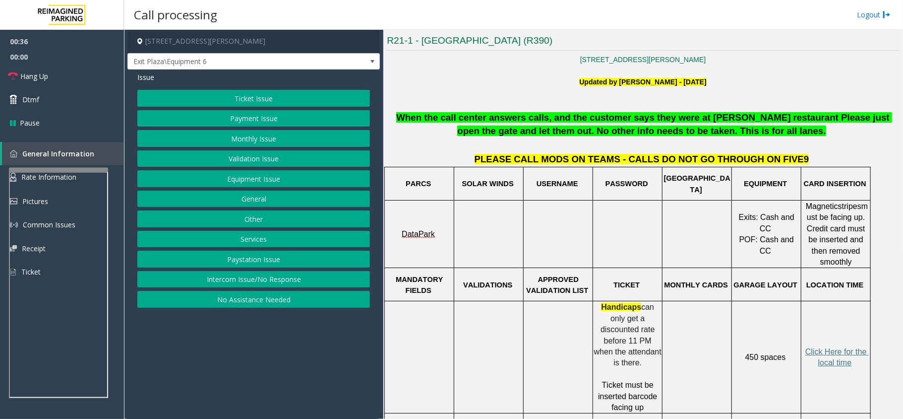
click at [237, 114] on button "Payment Issue" at bounding box center [253, 118] width 233 height 17
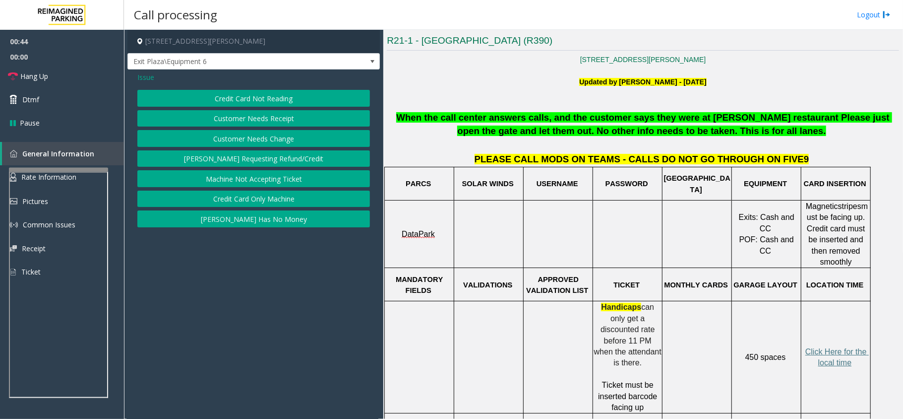
click at [229, 194] on button "Credit Card Only Machine" at bounding box center [253, 198] width 233 height 17
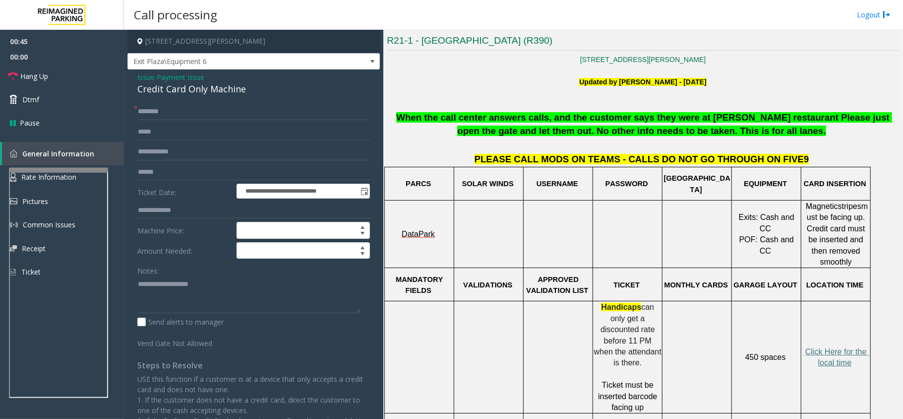
click at [197, 81] on span "Payment Issue" at bounding box center [181, 77] width 48 height 10
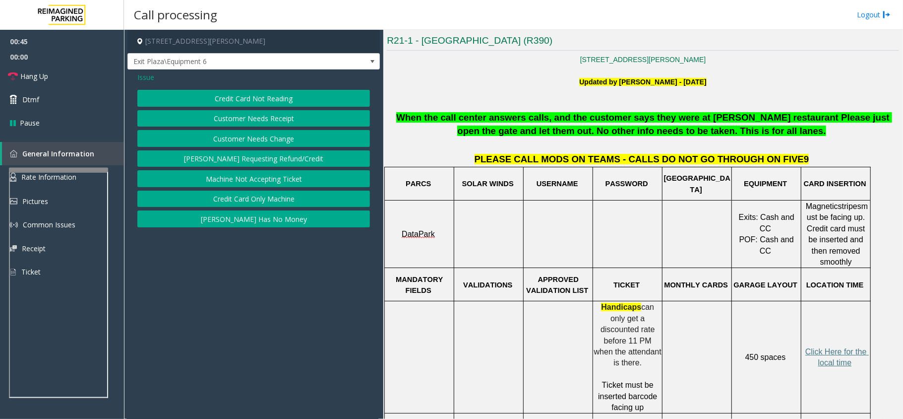
click at [197, 81] on div "Issue" at bounding box center [253, 77] width 233 height 10
click at [269, 202] on button "Credit Card Only Machine" at bounding box center [253, 198] width 233 height 17
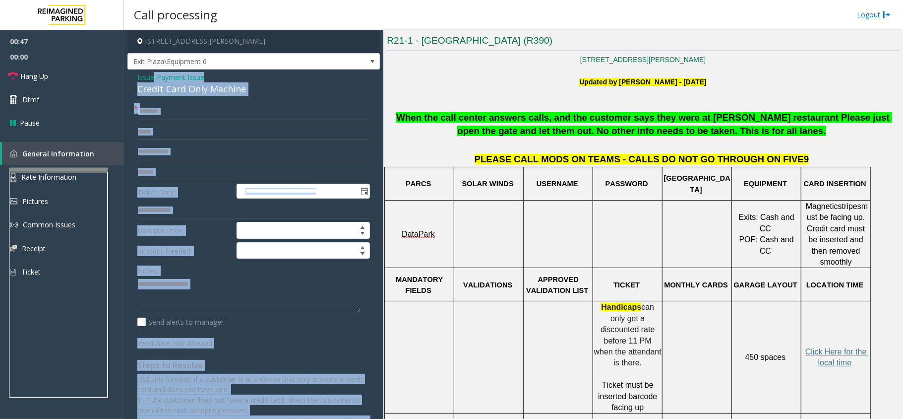
click at [217, 88] on div "Credit Card Only Machine" at bounding box center [253, 88] width 233 height 13
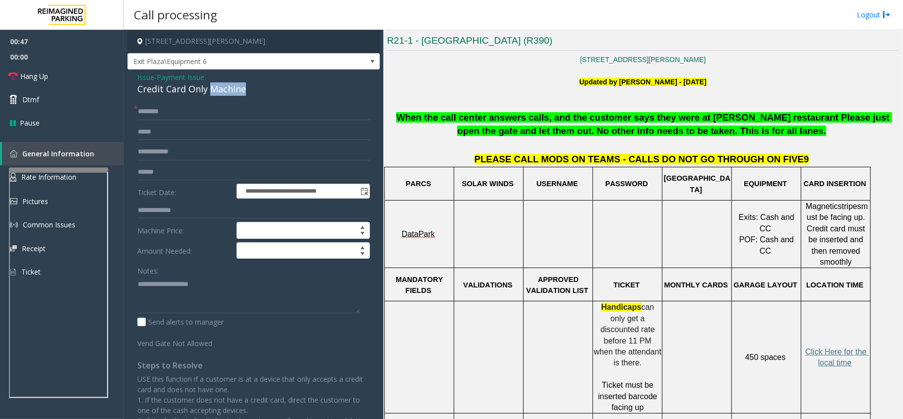
click at [217, 88] on div "Credit Card Only Machine" at bounding box center [253, 88] width 233 height 13
click at [183, 290] on textarea at bounding box center [248, 294] width 223 height 37
paste textarea "**********"
type textarea "**********"
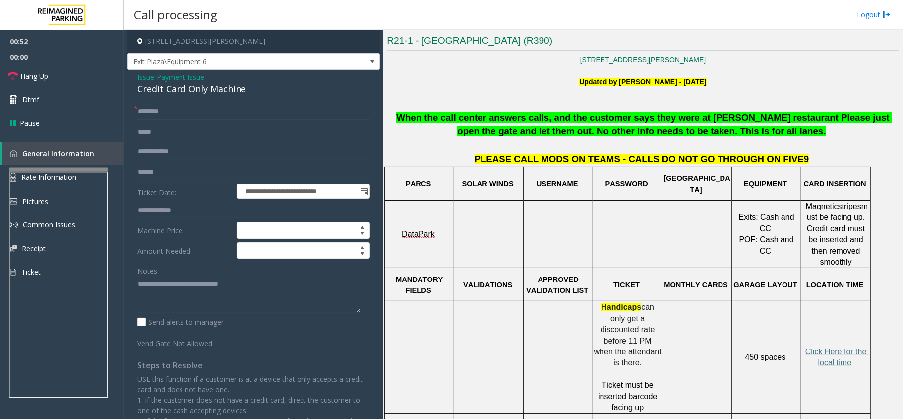
click at [179, 108] on input "text" at bounding box center [253, 111] width 233 height 17
type input "*****"
click at [268, 291] on textarea at bounding box center [248, 294] width 223 height 37
type textarea "**********"
click at [189, 177] on input "text" at bounding box center [253, 172] width 233 height 17
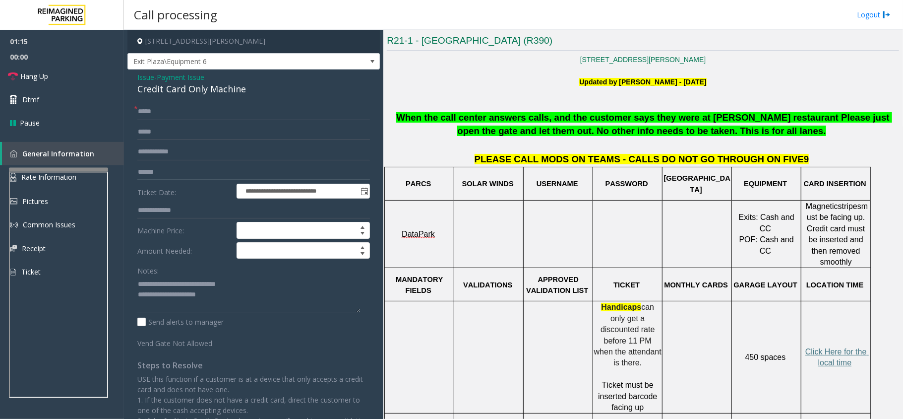
type input "******"
click at [148, 77] on span "Issue" at bounding box center [145, 77] width 17 height 10
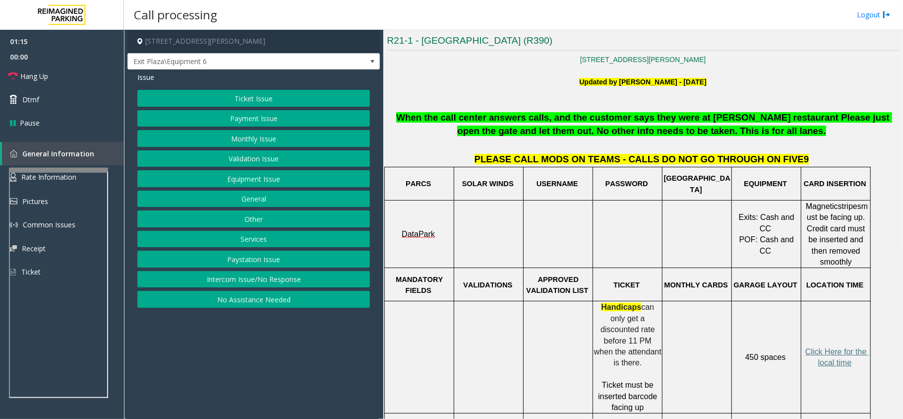
click at [265, 97] on button "Ticket Issue" at bounding box center [253, 98] width 233 height 17
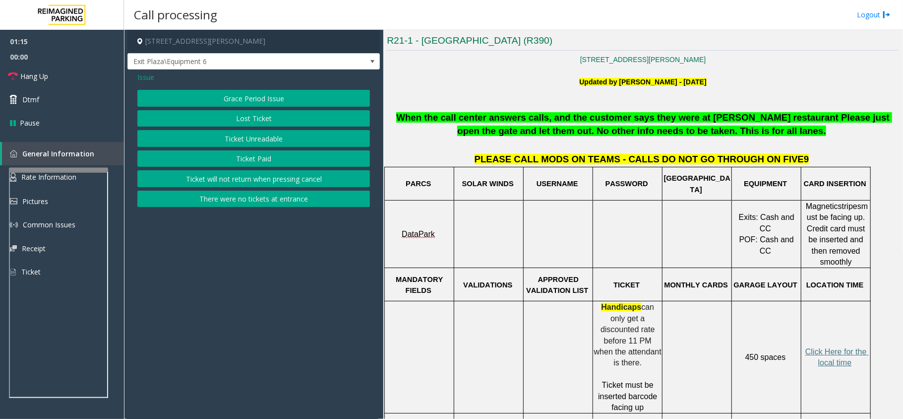
click at [277, 143] on button "Ticket Unreadable" at bounding box center [253, 138] width 233 height 17
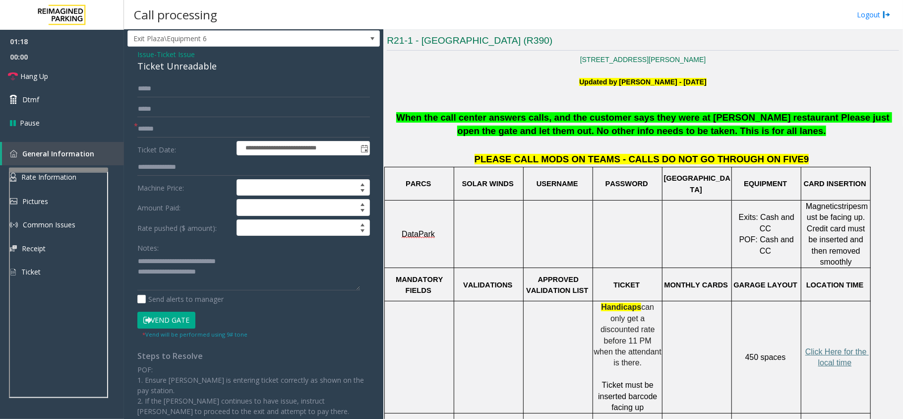
scroll to position [0, 0]
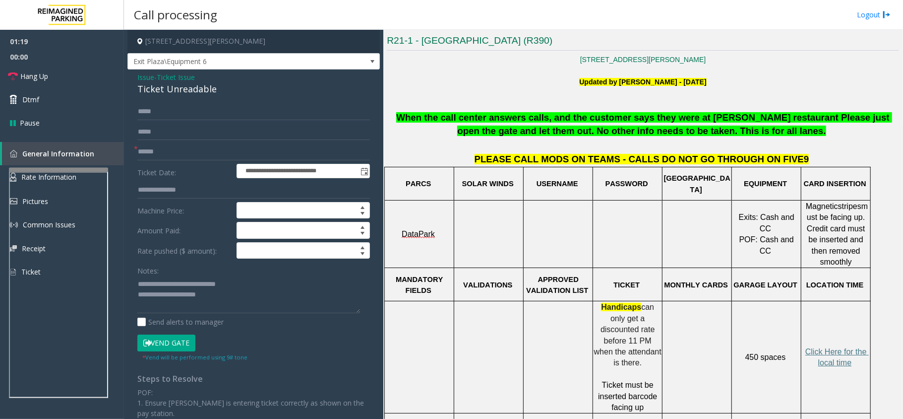
click at [145, 74] on span "Issue" at bounding box center [145, 77] width 17 height 10
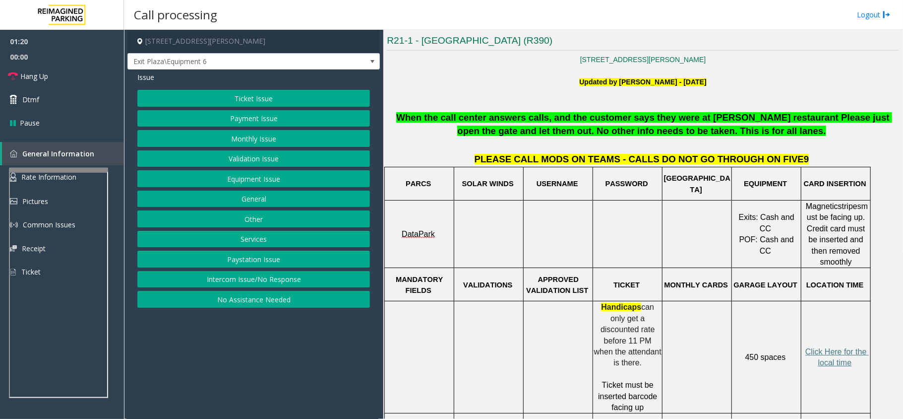
click at [240, 119] on button "Payment Issue" at bounding box center [253, 118] width 233 height 17
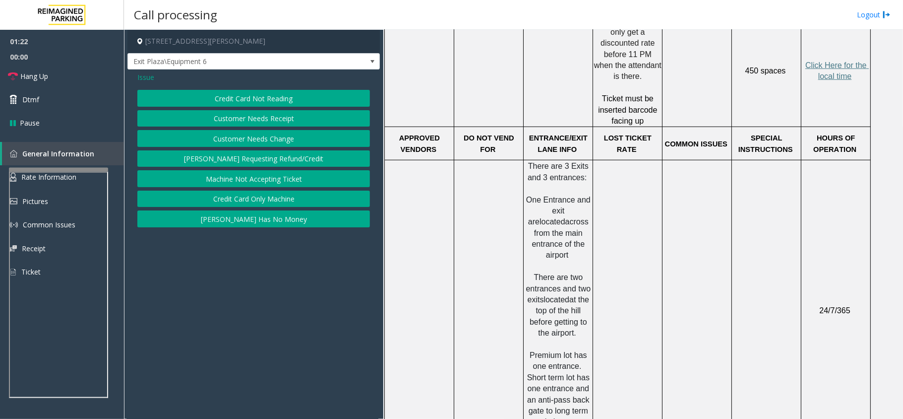
scroll to position [410, 0]
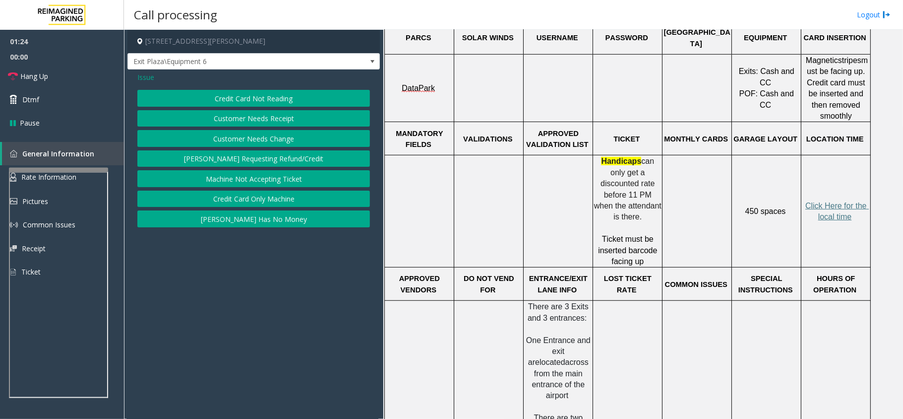
click at [266, 201] on button "Credit Card Only Machine" at bounding box center [253, 198] width 233 height 17
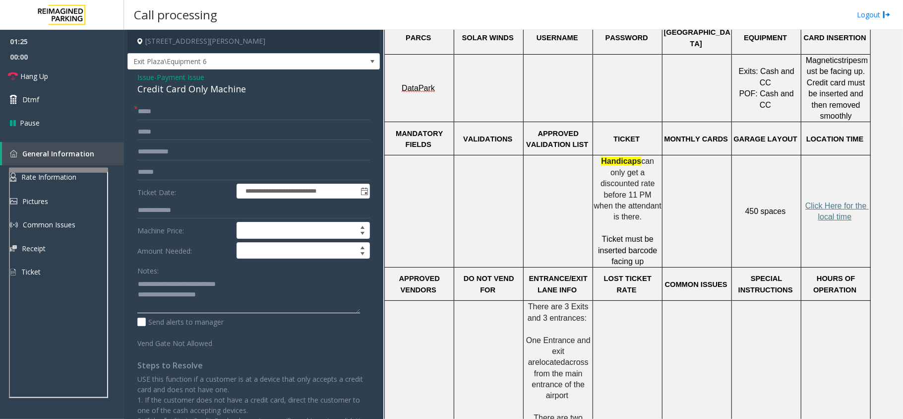
click at [225, 298] on textarea at bounding box center [248, 294] width 223 height 37
click at [60, 75] on link "Hang Up" at bounding box center [62, 75] width 124 height 23
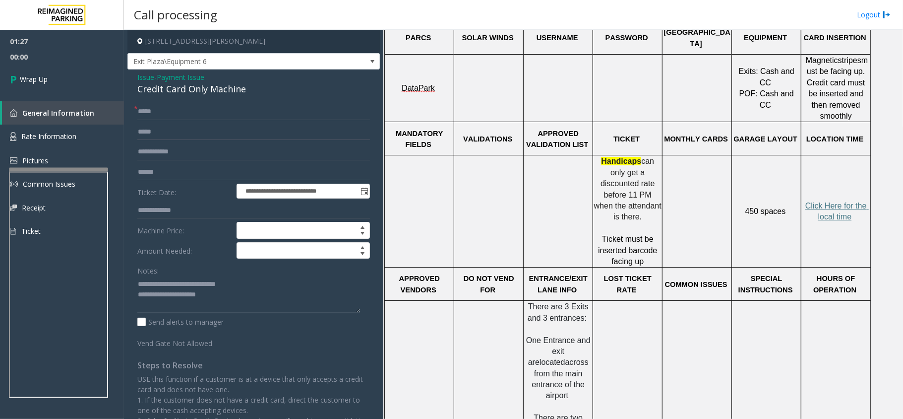
click at [275, 293] on textarea at bounding box center [248, 294] width 223 height 37
click at [309, 294] on textarea at bounding box center [248, 294] width 223 height 37
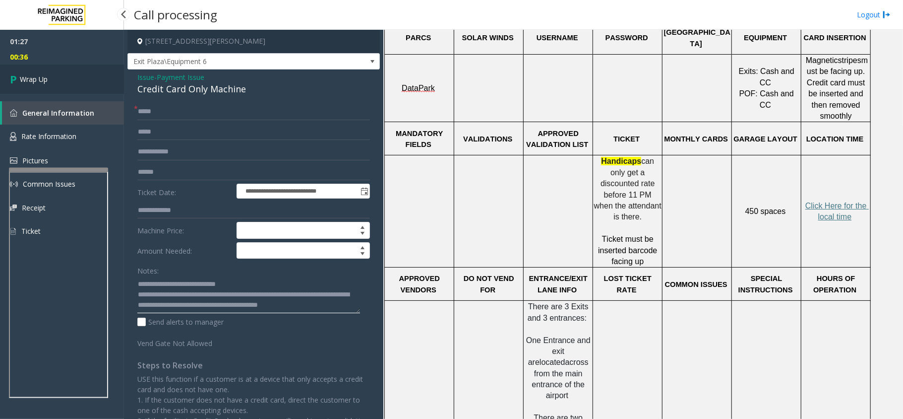
type textarea "**********"
click at [82, 82] on link "Wrap Up" at bounding box center [62, 78] width 124 height 29
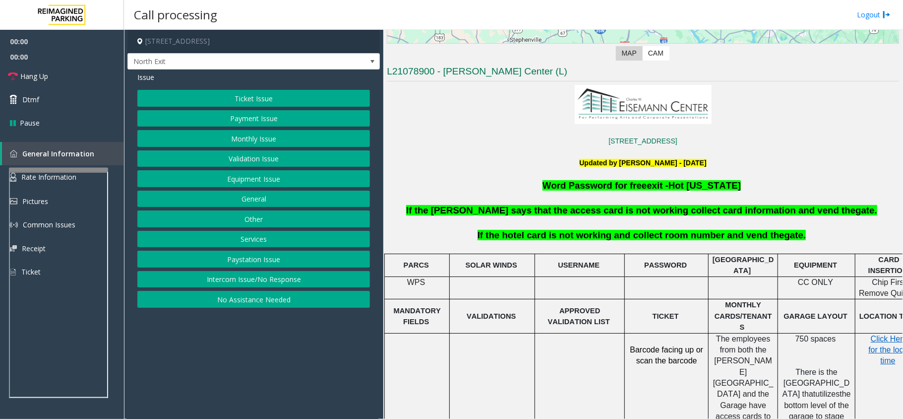
scroll to position [66, 0]
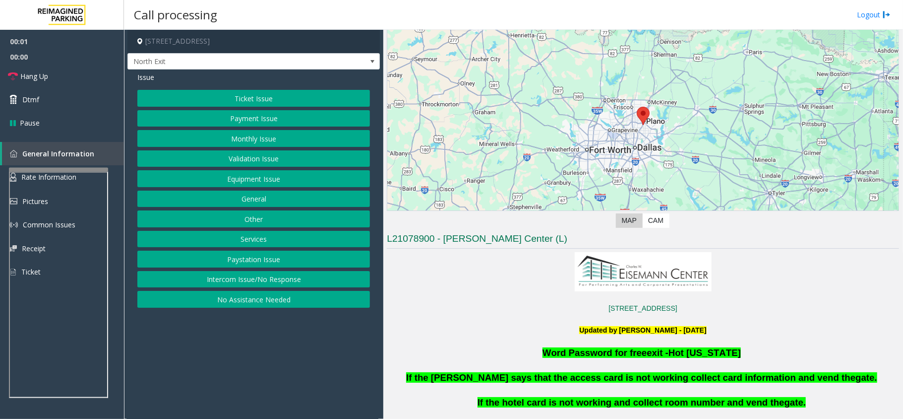
click at [225, 236] on button "Services" at bounding box center [253, 239] width 233 height 17
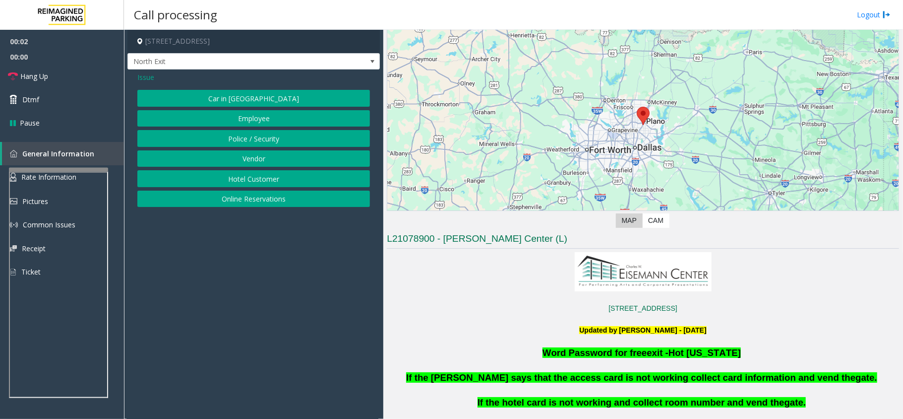
click at [270, 179] on button "Hotel Customer" at bounding box center [253, 178] width 233 height 17
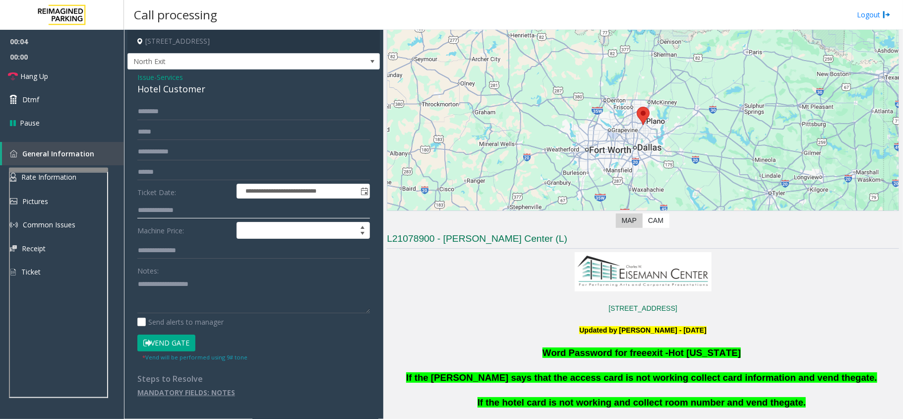
click at [159, 209] on input "text" at bounding box center [253, 210] width 233 height 17
type input "***"
click at [187, 86] on div "Hotel Customer" at bounding box center [253, 88] width 233 height 13
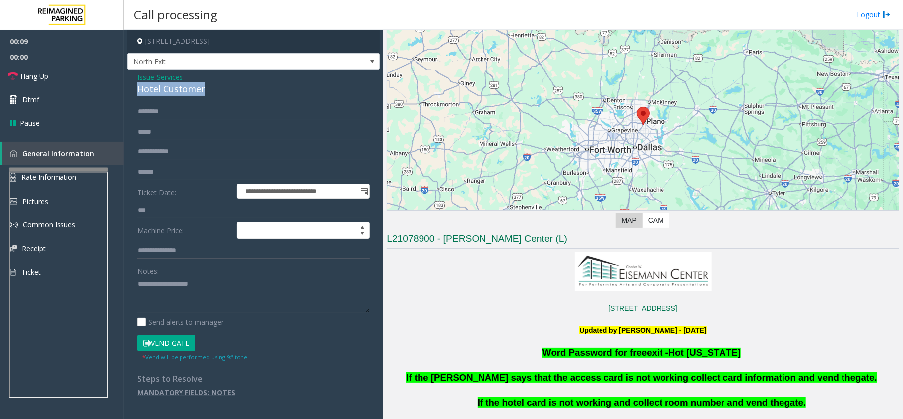
copy div "Hotel Customer"
click at [155, 342] on button "Vend Gate" at bounding box center [166, 342] width 58 height 17
click at [194, 284] on textarea at bounding box center [253, 294] width 233 height 37
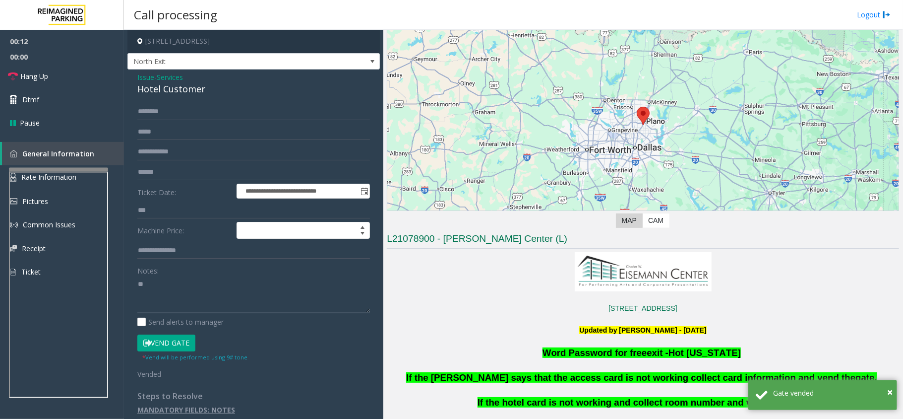
type textarea "*"
paste textarea "**********"
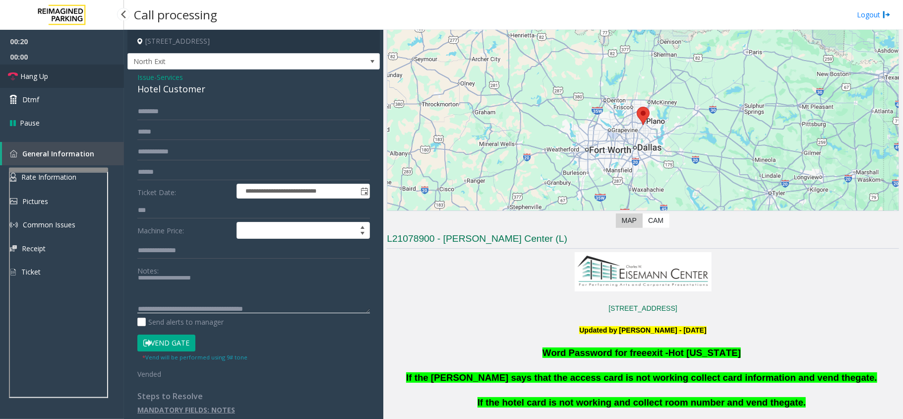
type textarea "**********"
click at [51, 69] on link "Hang Up" at bounding box center [62, 75] width 124 height 23
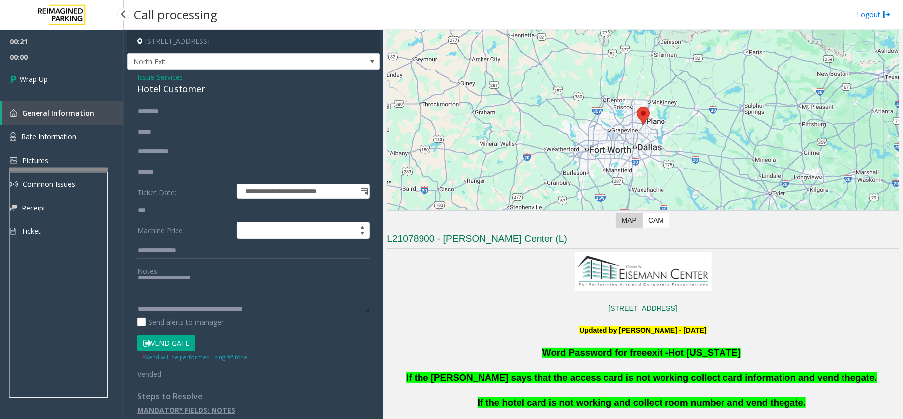
click at [51, 69] on link "Wrap Up" at bounding box center [62, 78] width 124 height 29
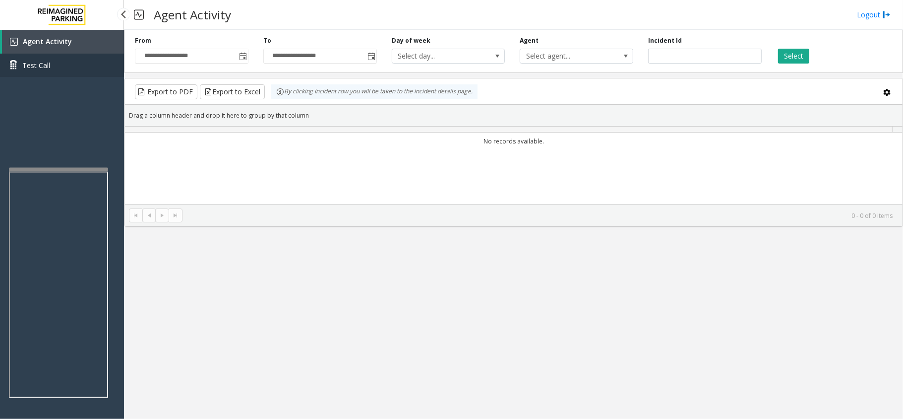
click at [51, 69] on link "Test Call" at bounding box center [62, 65] width 124 height 23
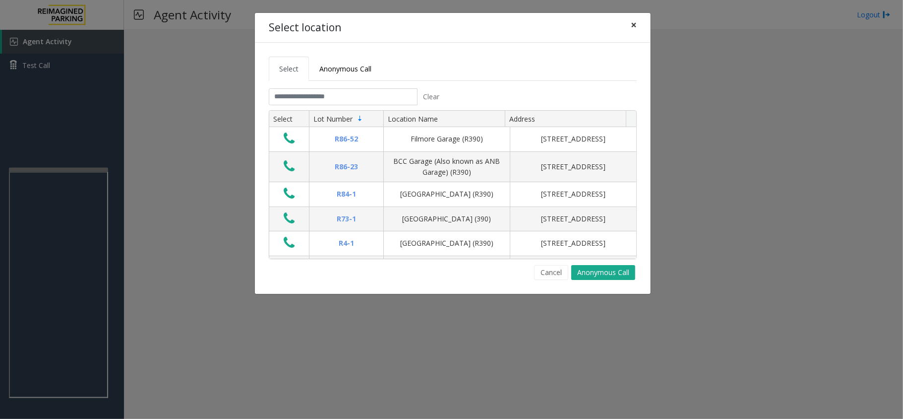
click at [633, 28] on span "×" at bounding box center [634, 25] width 6 height 14
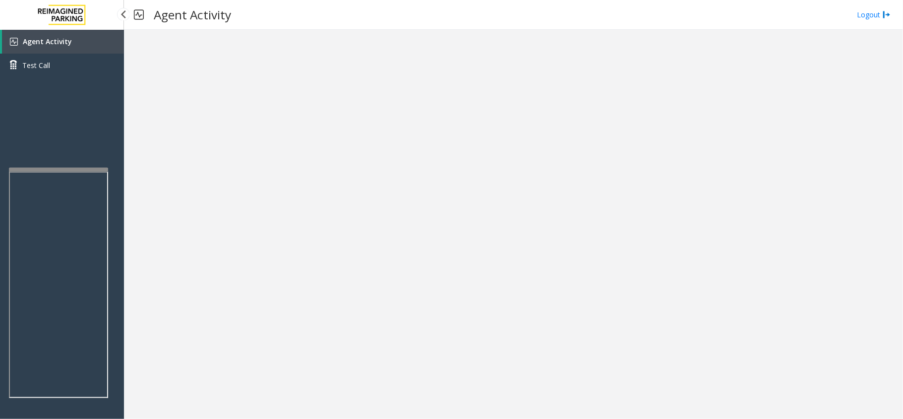
click at [50, 44] on span "Agent Activity" at bounding box center [47, 41] width 49 height 9
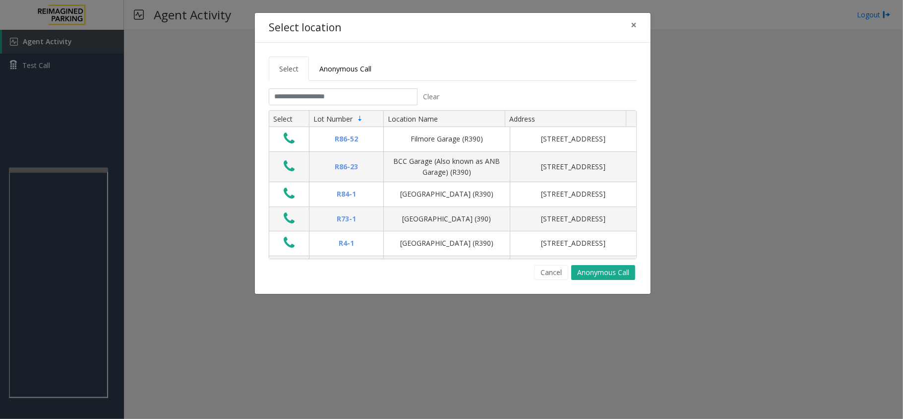
click at [362, 85] on tabset "Select Anonymous Call Clear Select Lot Number Location Name Address R86-52 Film…" at bounding box center [453, 168] width 368 height 223
click at [369, 92] on input "text" at bounding box center [343, 96] width 149 height 17
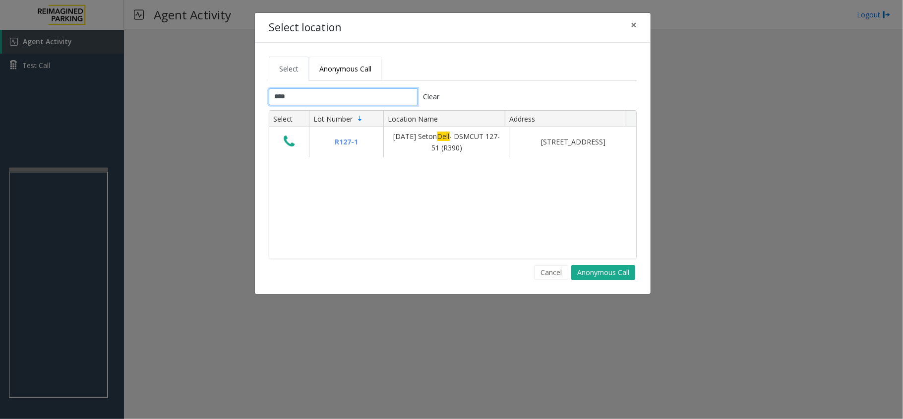
type input "****"
click at [347, 68] on span "Anonymous Call" at bounding box center [345, 68] width 52 height 9
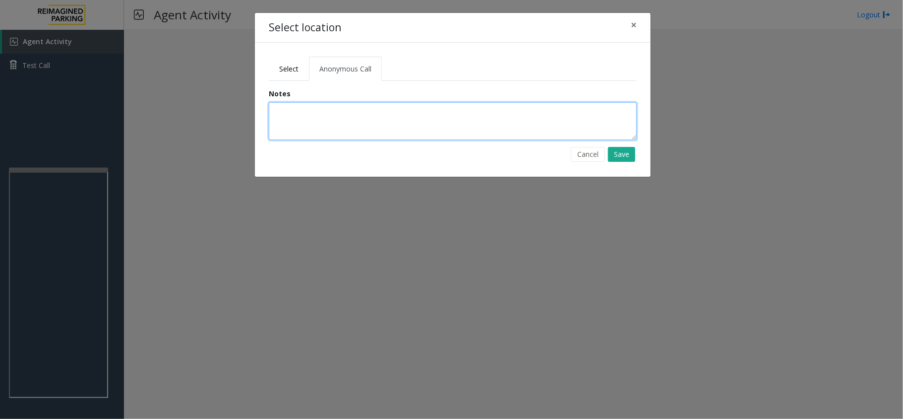
click at [356, 131] on textarea at bounding box center [453, 121] width 368 height 38
type textarea "**********"
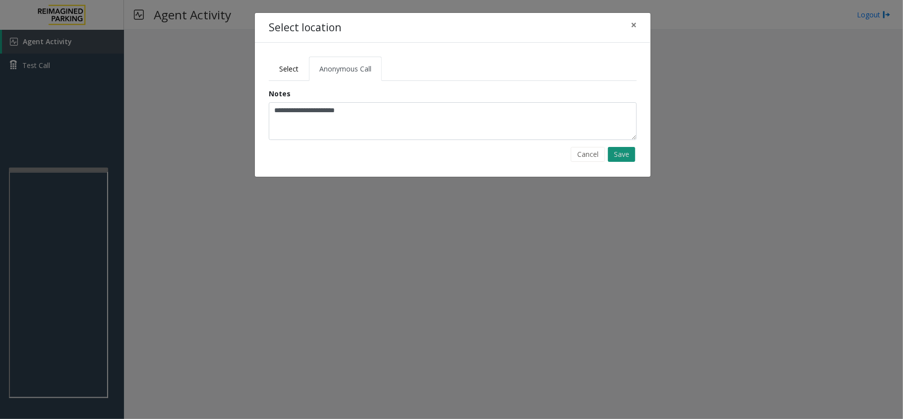
click at [630, 153] on button "Save" at bounding box center [621, 154] width 27 height 15
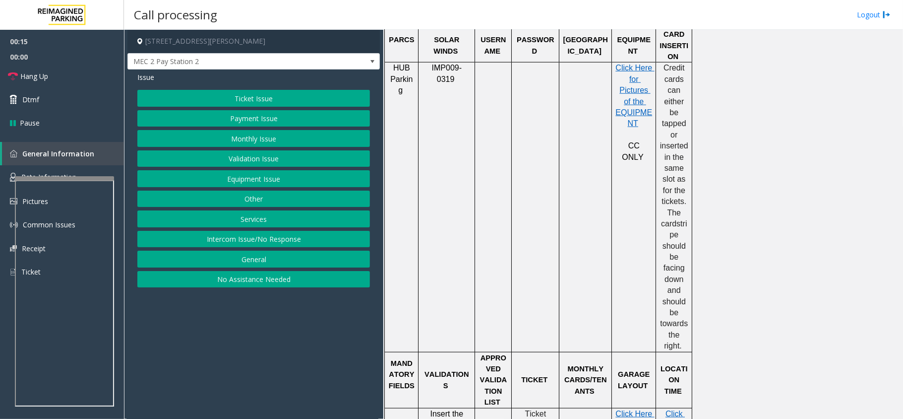
scroll to position [463, 0]
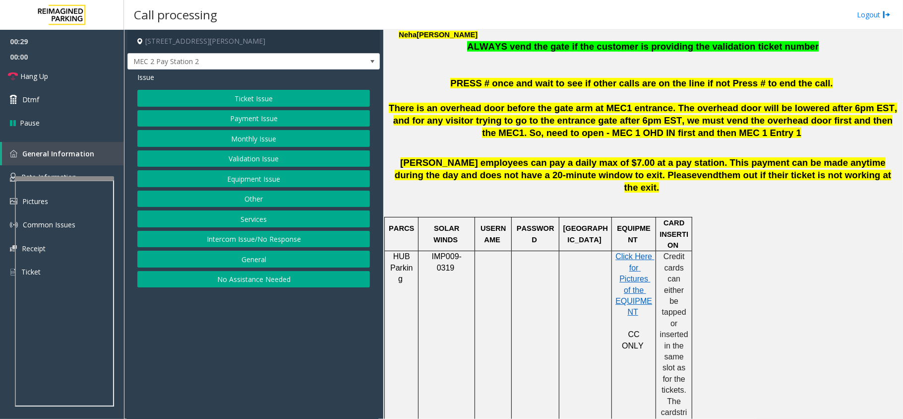
click at [247, 94] on button "Ticket Issue" at bounding box center [253, 98] width 233 height 17
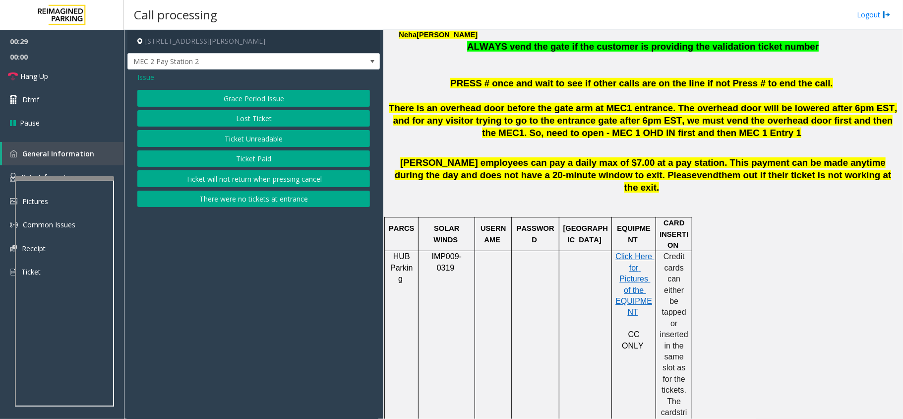
click at [267, 131] on button "Ticket Unreadable" at bounding box center [253, 138] width 233 height 17
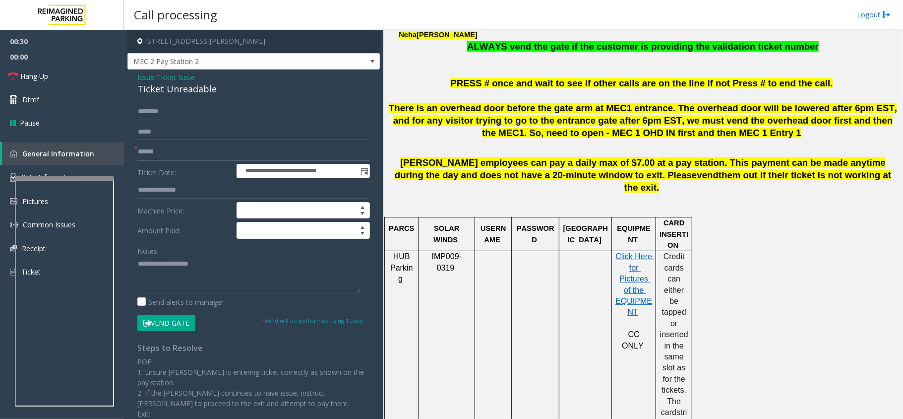
click at [191, 151] on input "text" at bounding box center [253, 151] width 233 height 17
type input "**"
click at [69, 82] on link "Hang Up" at bounding box center [62, 75] width 124 height 23
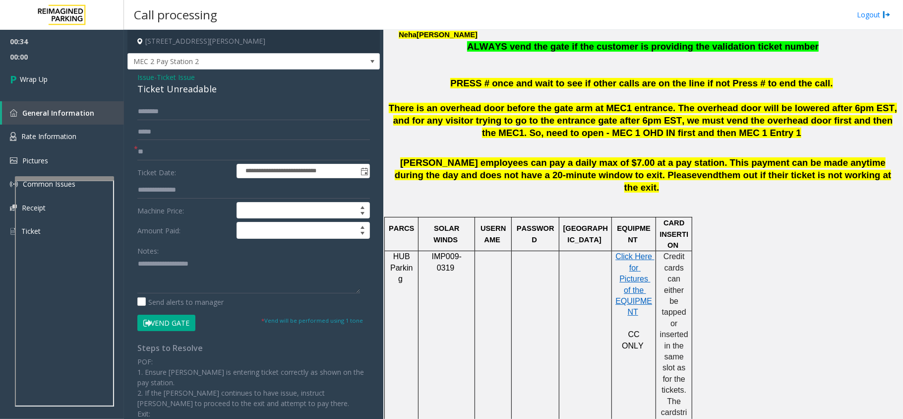
click at [175, 85] on div "Ticket Unreadable" at bounding box center [253, 88] width 233 height 13
copy div "Ticket Unreadable"
click at [175, 282] on textarea at bounding box center [248, 274] width 223 height 37
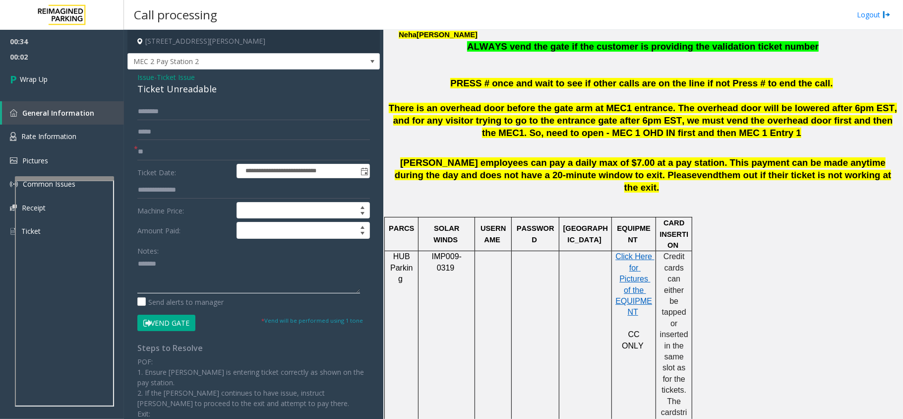
paste textarea "**********"
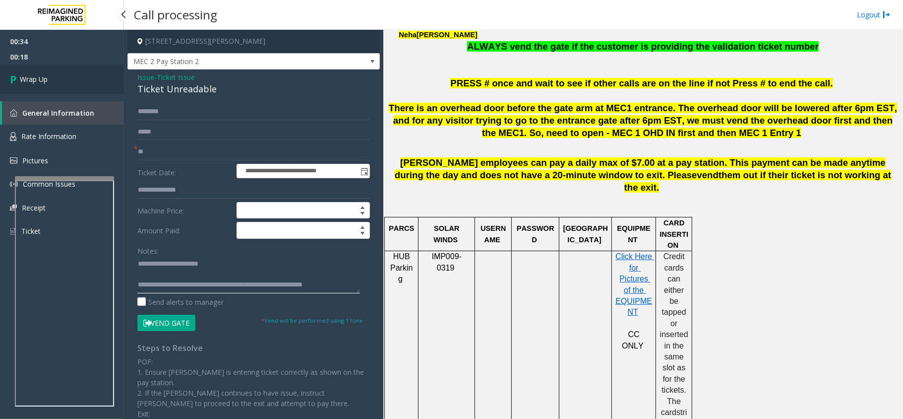
type textarea "**********"
click at [62, 85] on link "Wrap Up" at bounding box center [62, 78] width 124 height 29
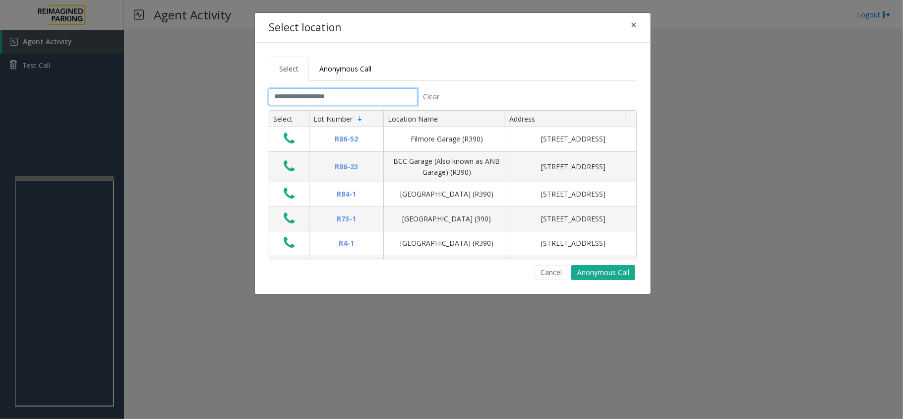
click at [358, 94] on input "text" at bounding box center [343, 96] width 149 height 17
click at [363, 95] on input "text" at bounding box center [343, 96] width 149 height 17
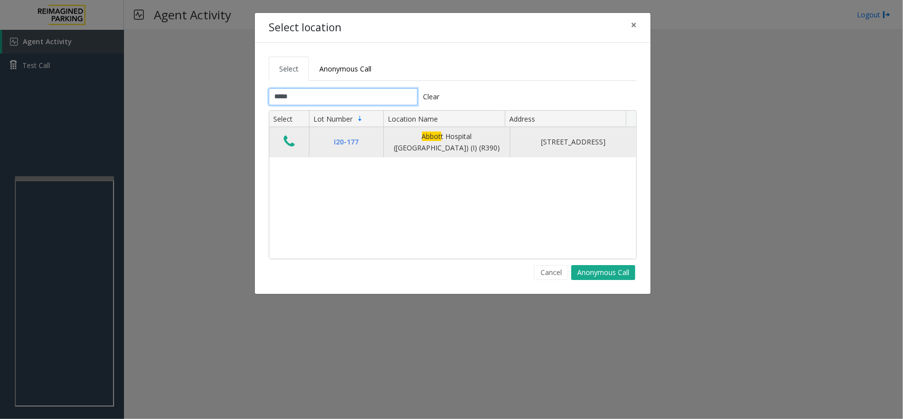
type input "*****"
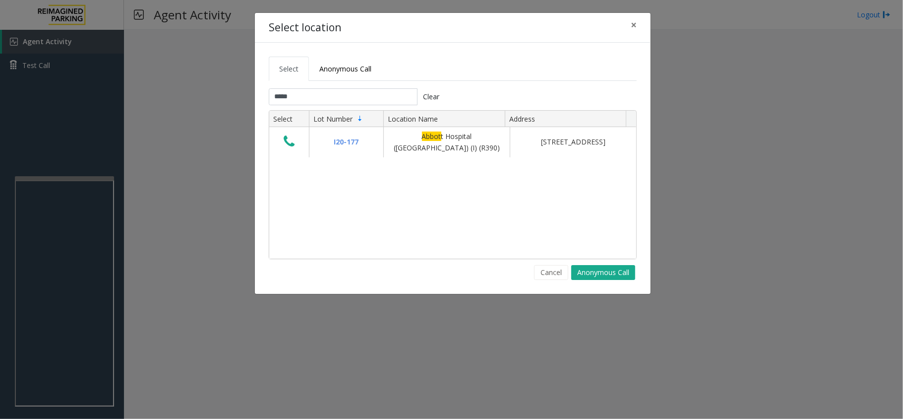
drag, startPoint x: 288, startPoint y: 137, endPoint x: 397, endPoint y: 97, distance: 116.6
click at [288, 137] on icon "Data table" at bounding box center [289, 141] width 11 height 14
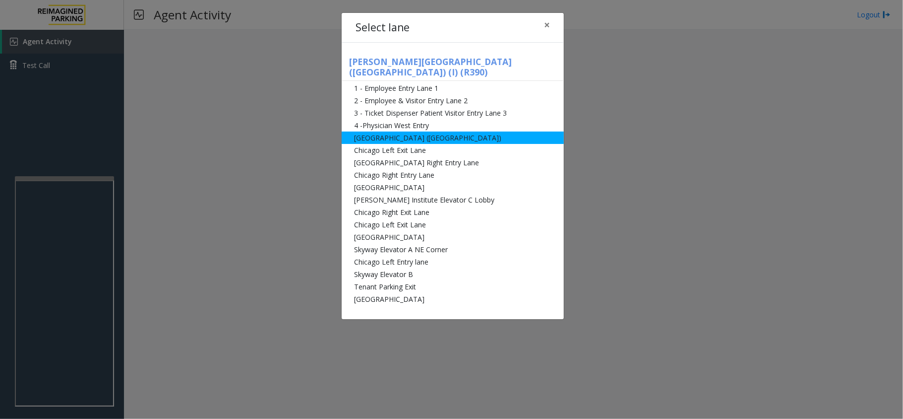
click at [435, 131] on li "[GEOGRAPHIC_DATA] ([GEOGRAPHIC_DATA])" at bounding box center [453, 137] width 222 height 12
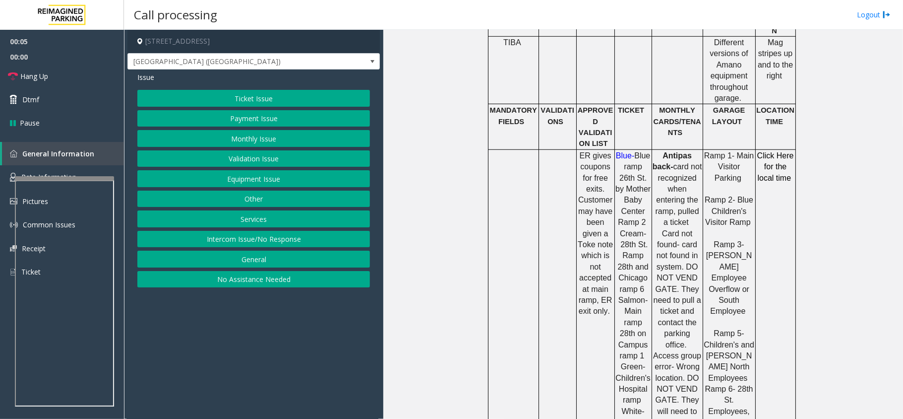
scroll to position [463, 0]
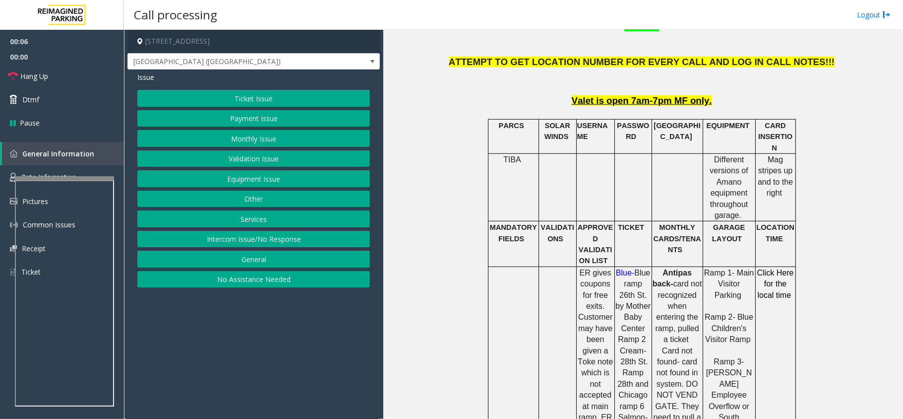
click at [248, 129] on div "Ticket Issue Payment Issue Monthly Issue Validation Issue Equipment Issue Other…" at bounding box center [253, 188] width 233 height 197
click at [238, 144] on button "Monthly Issue" at bounding box center [253, 138] width 233 height 17
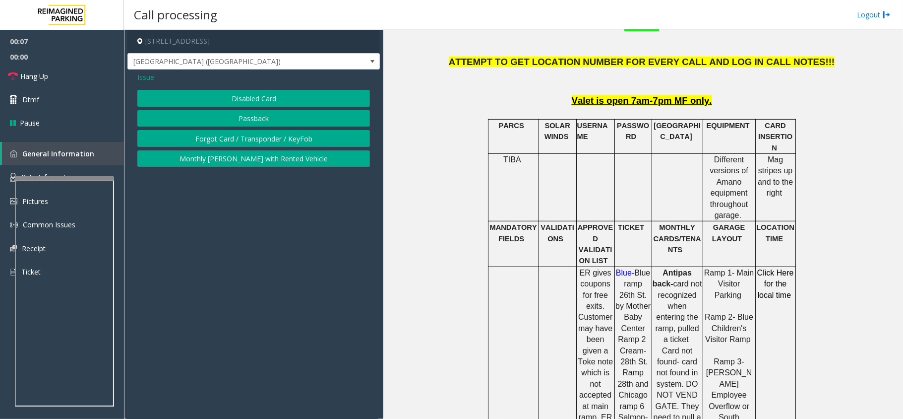
click at [239, 91] on button "Disabled Card" at bounding box center [253, 98] width 233 height 17
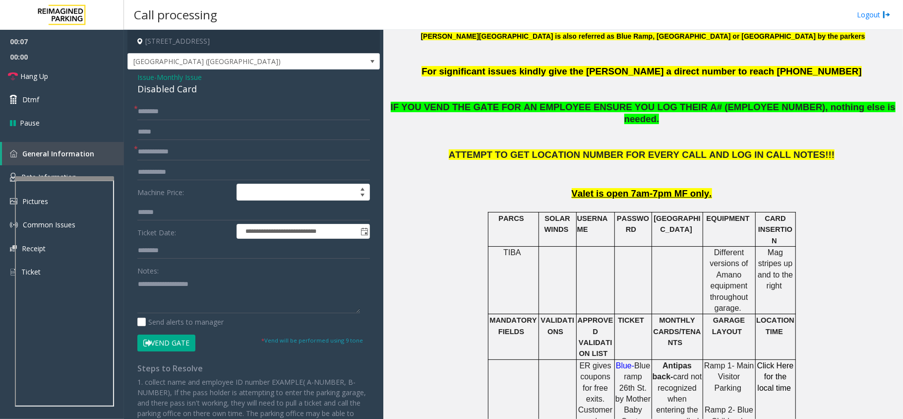
scroll to position [264, 0]
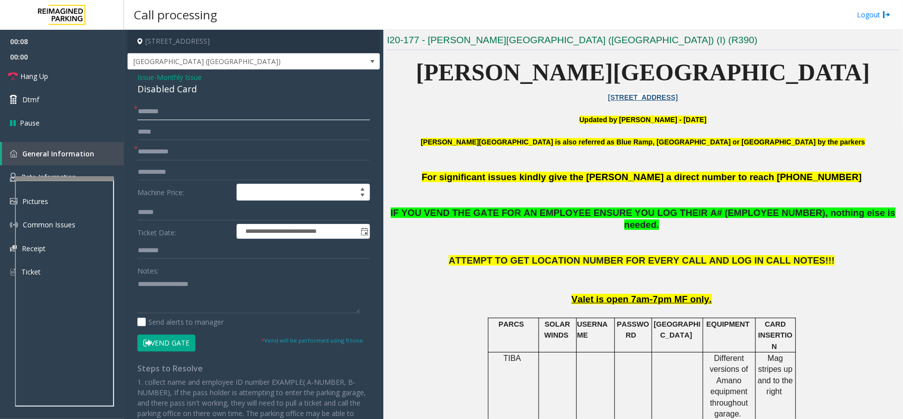
click at [175, 106] on input "text" at bounding box center [253, 111] width 233 height 17
click at [199, 110] on input "***" at bounding box center [253, 111] width 233 height 17
type input "**"
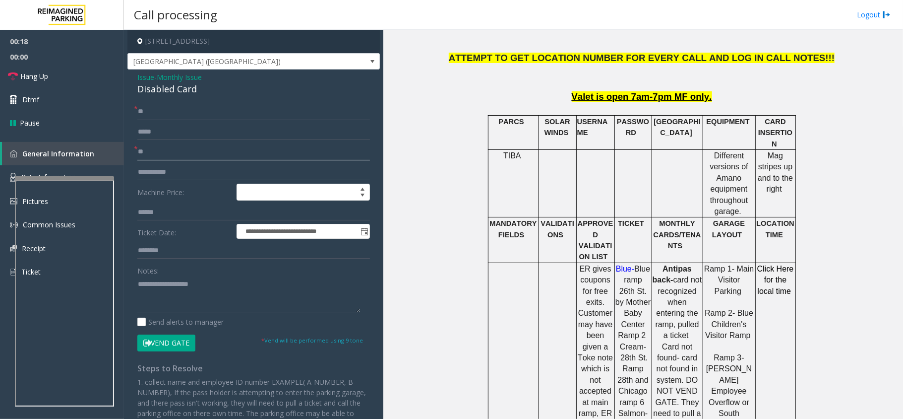
scroll to position [397, 0]
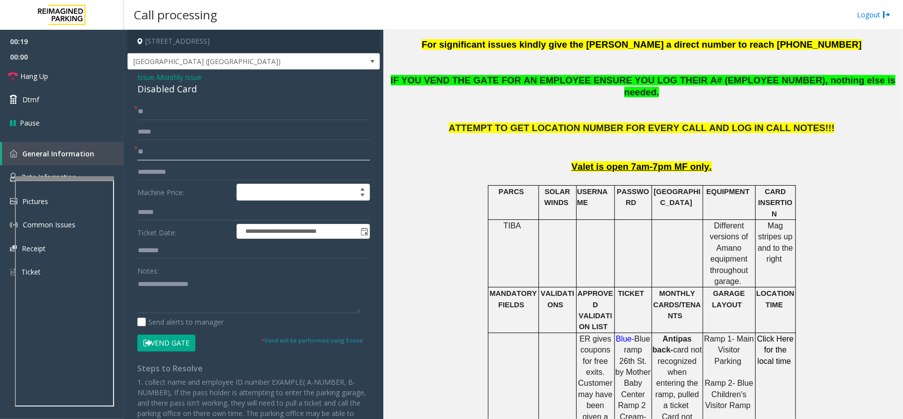
type input "**"
click at [157, 346] on button "Vend Gate" at bounding box center [166, 342] width 58 height 17
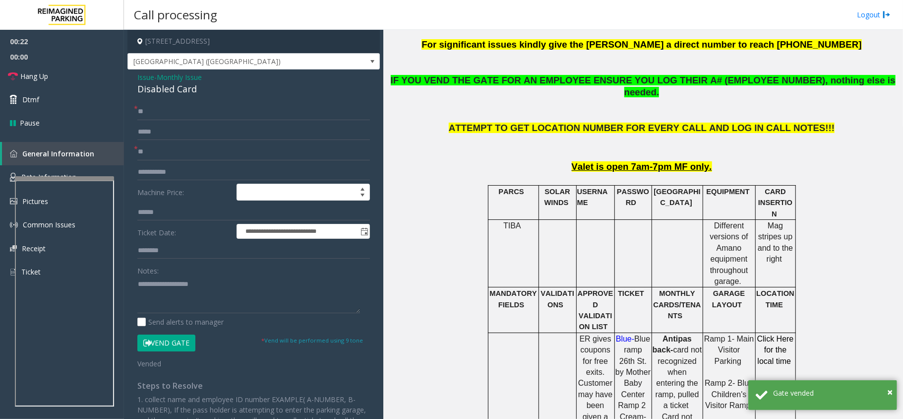
click at [180, 88] on div "Disabled Card" at bounding box center [253, 88] width 233 height 13
copy div "Disabled Card"
click at [162, 304] on textarea at bounding box center [248, 294] width 223 height 37
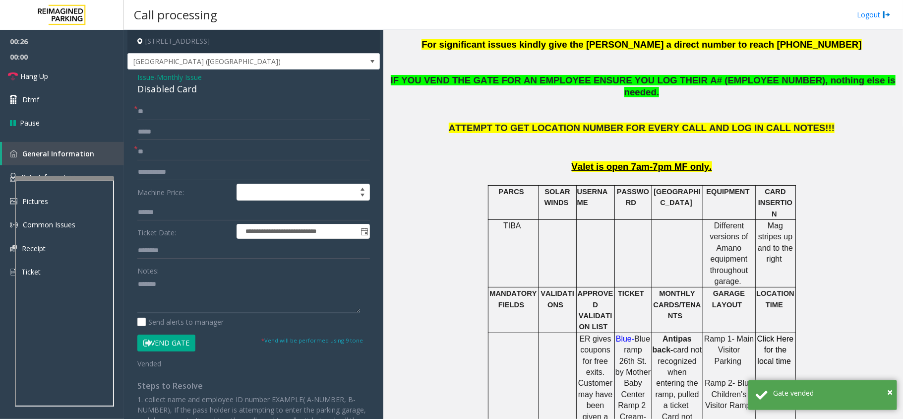
paste textarea "**********"
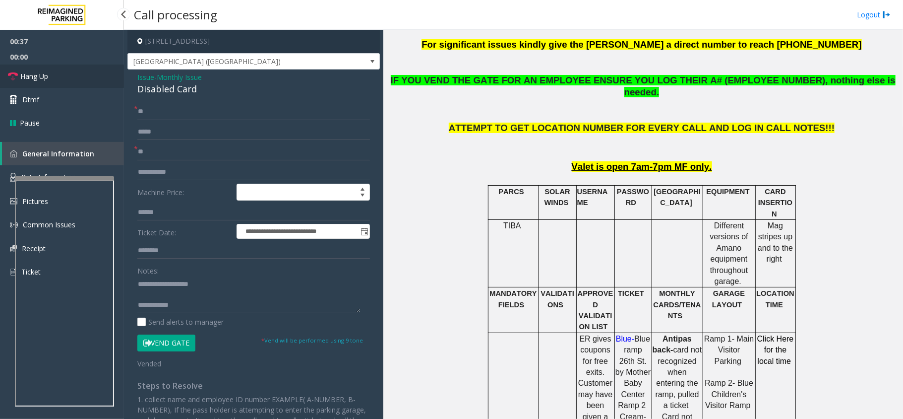
click at [56, 84] on link "Hang Up" at bounding box center [62, 75] width 124 height 23
click at [191, 304] on textarea at bounding box center [248, 294] width 223 height 37
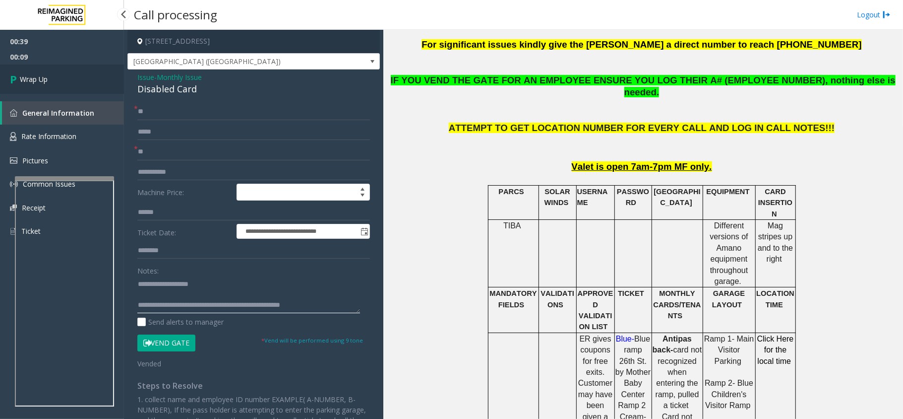
type textarea "**********"
click at [49, 90] on link "Wrap Up" at bounding box center [62, 78] width 124 height 29
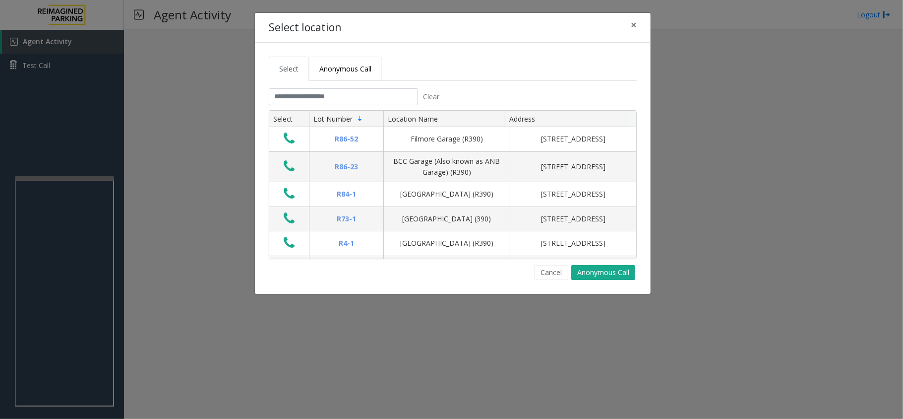
click at [341, 64] on span "Anonymous Call" at bounding box center [345, 68] width 52 height 9
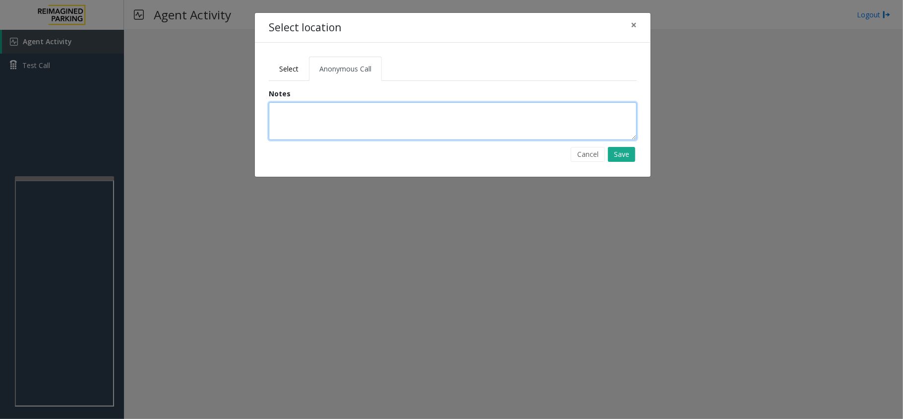
click at [332, 110] on textarea at bounding box center [453, 121] width 368 height 38
type textarea "*********"
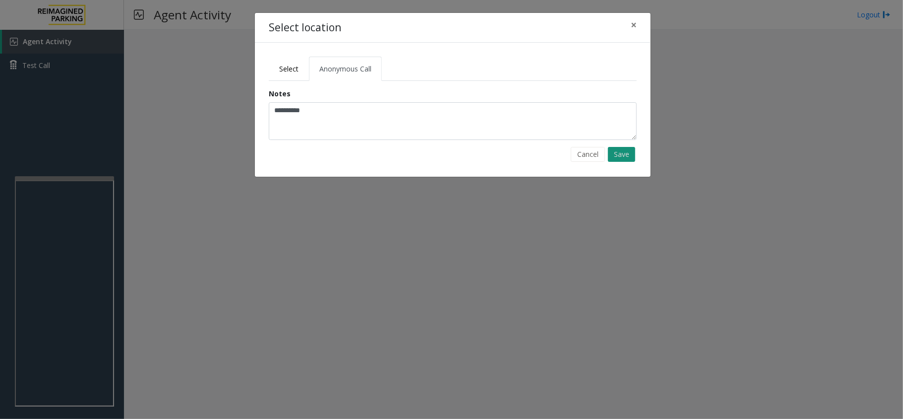
click at [619, 155] on button "Save" at bounding box center [621, 154] width 27 height 15
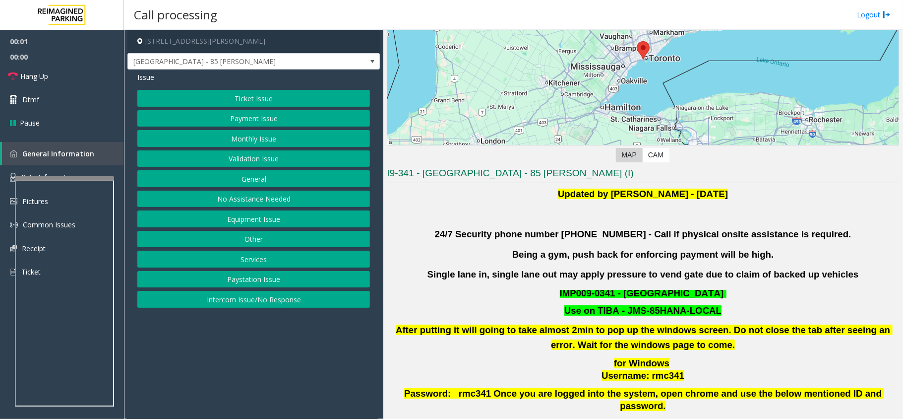
scroll to position [264, 0]
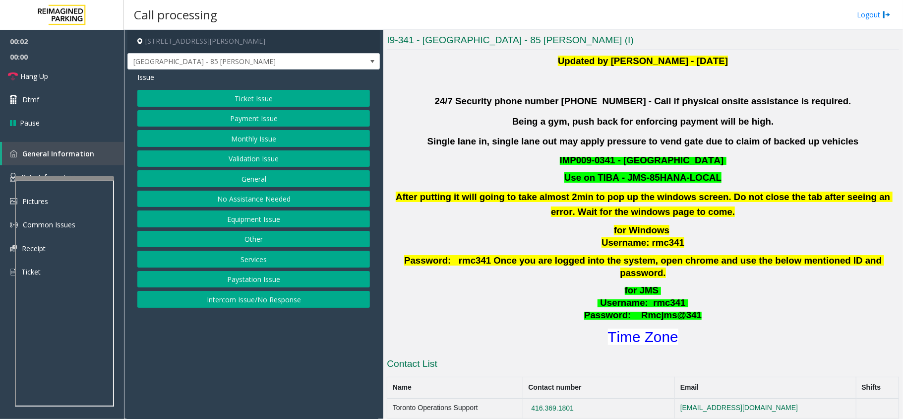
click at [248, 160] on button "Validation Issue" at bounding box center [253, 158] width 233 height 17
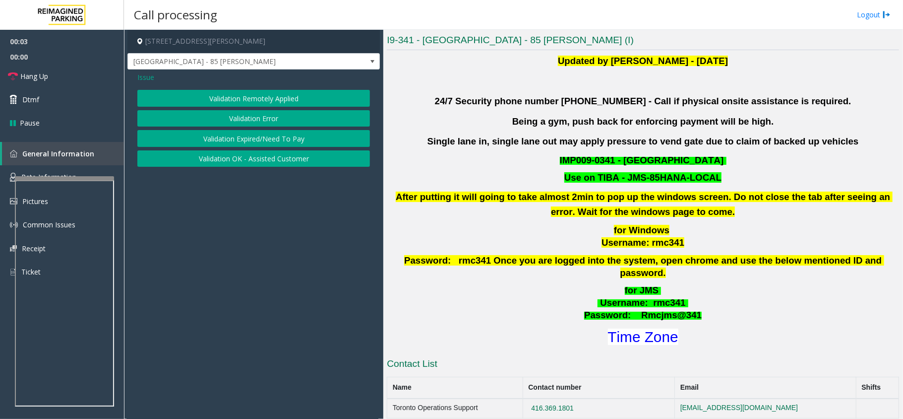
click at [248, 117] on button "Validation Error" at bounding box center [253, 118] width 233 height 17
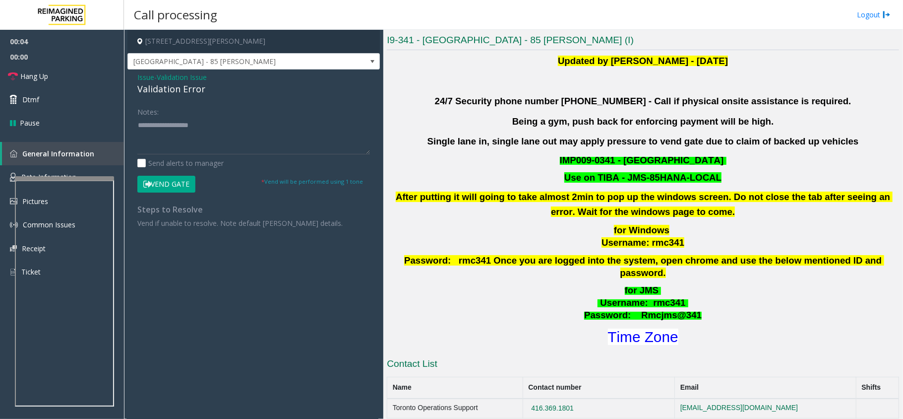
click at [188, 87] on div "Validation Error" at bounding box center [253, 88] width 233 height 13
copy div "Validation Error"
click at [197, 121] on textarea at bounding box center [253, 135] width 233 height 37
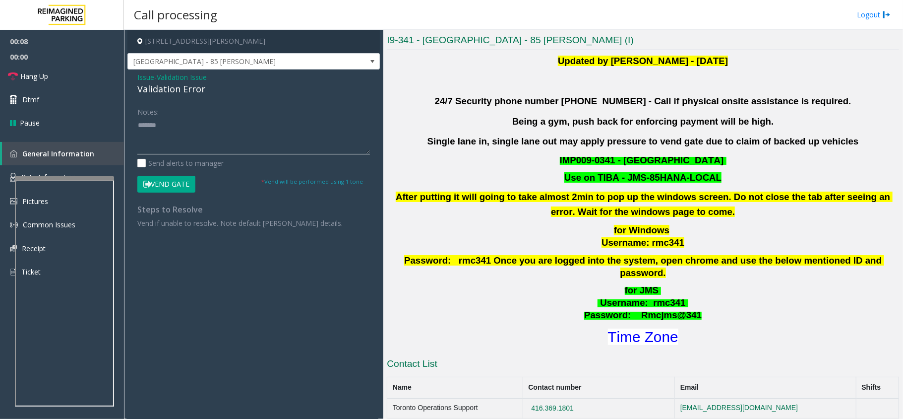
paste textarea "**********"
click at [201, 139] on textarea at bounding box center [253, 135] width 233 height 37
click at [666, 328] on font "Time Zone" at bounding box center [643, 336] width 70 height 16
click at [191, 141] on textarea at bounding box center [253, 135] width 233 height 37
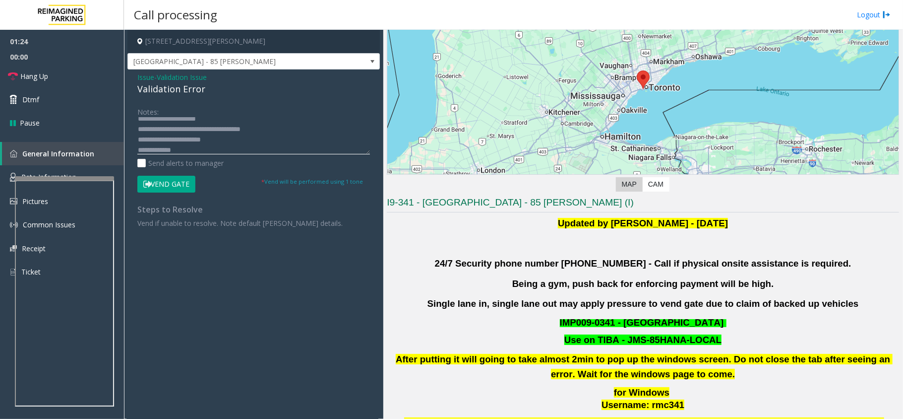
scroll to position [198, 0]
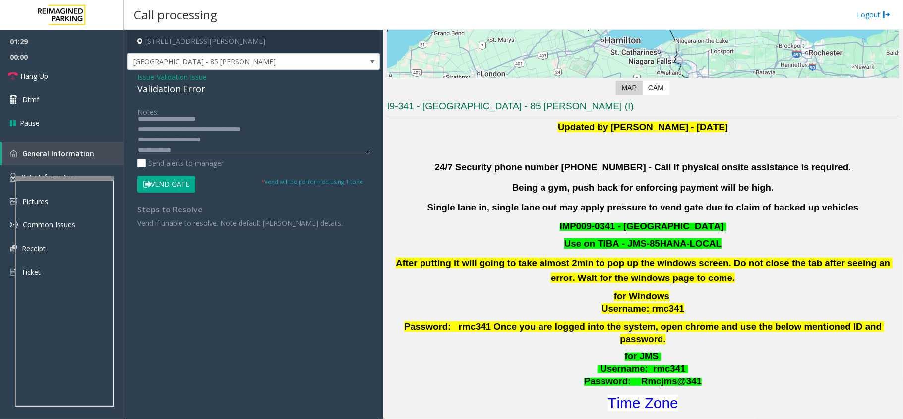
click at [181, 151] on textarea at bounding box center [253, 135] width 233 height 37
click at [196, 132] on textarea at bounding box center [253, 135] width 233 height 37
type textarea "**********"
click at [161, 181] on button "Vend Gate" at bounding box center [166, 184] width 58 height 17
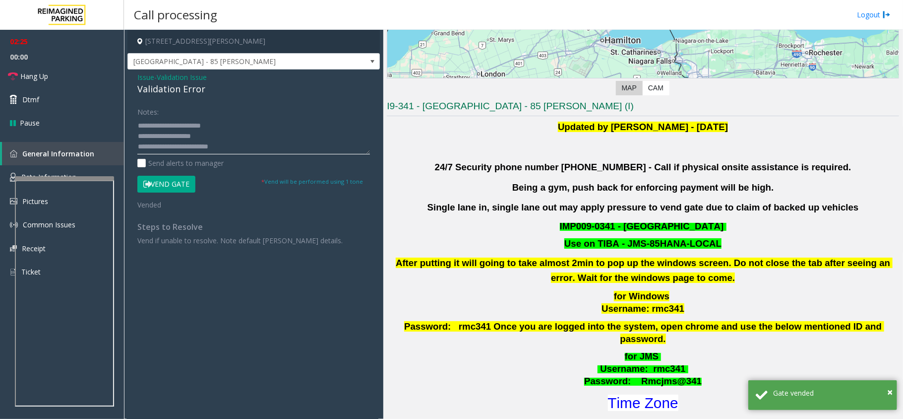
click at [229, 132] on textarea at bounding box center [253, 135] width 233 height 37
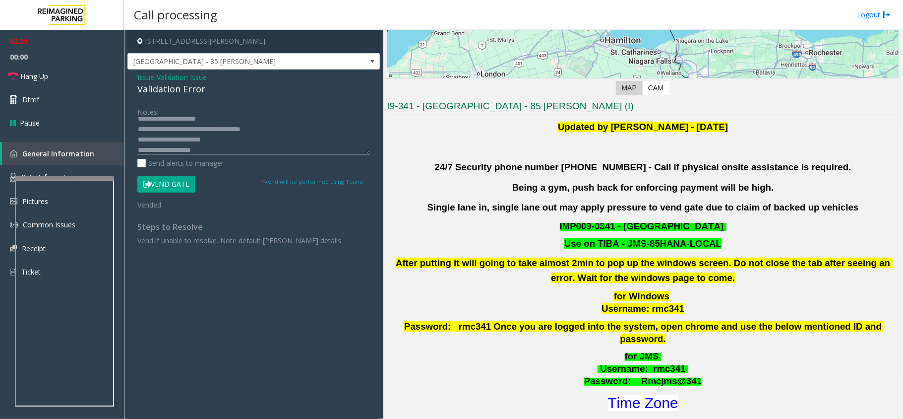
scroll to position [17, 0]
click at [85, 74] on link "Hang Up" at bounding box center [62, 75] width 124 height 23
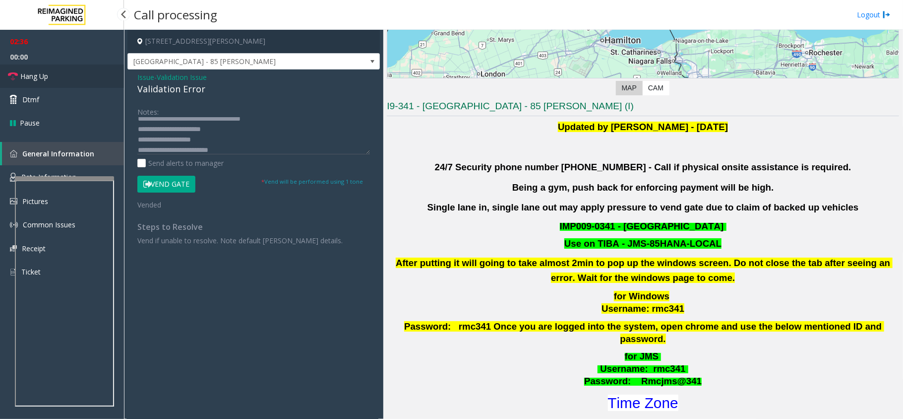
click at [85, 74] on link "Hang Up" at bounding box center [62, 75] width 124 height 23
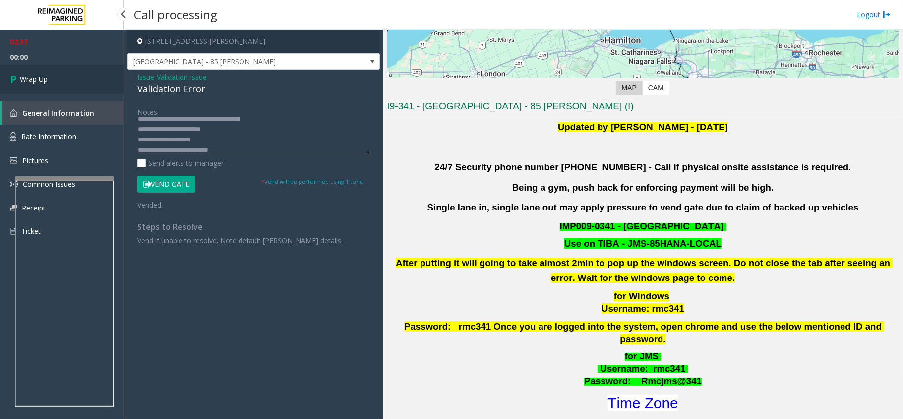
click at [85, 74] on link "Wrap Up" at bounding box center [62, 78] width 124 height 29
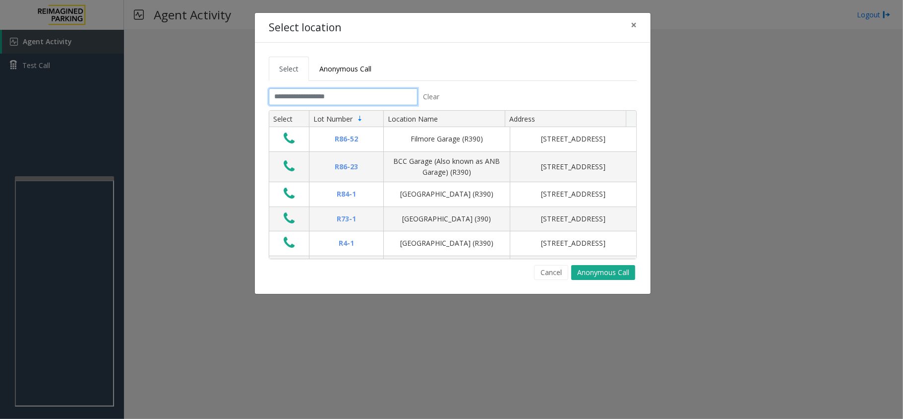
click at [337, 96] on input "text" at bounding box center [343, 96] width 149 height 17
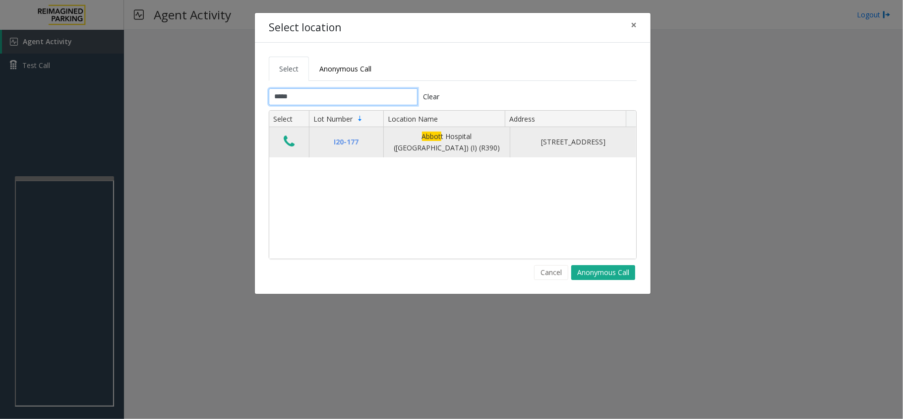
type input "*****"
click at [292, 143] on icon "Data table" at bounding box center [289, 141] width 11 height 14
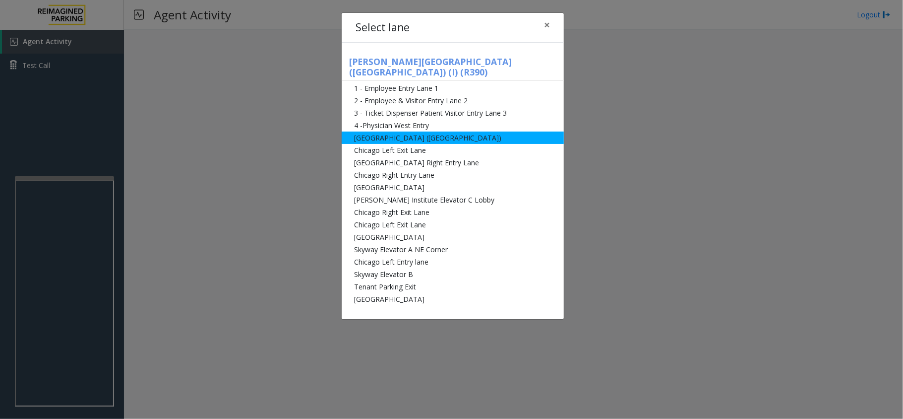
click at [412, 131] on li "[GEOGRAPHIC_DATA] ([GEOGRAPHIC_DATA])" at bounding box center [453, 137] width 222 height 12
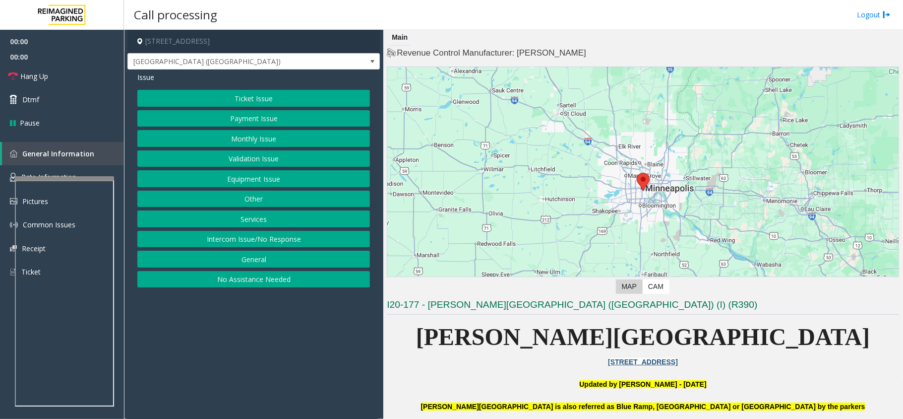
click at [259, 137] on button "Monthly Issue" at bounding box center [253, 138] width 233 height 17
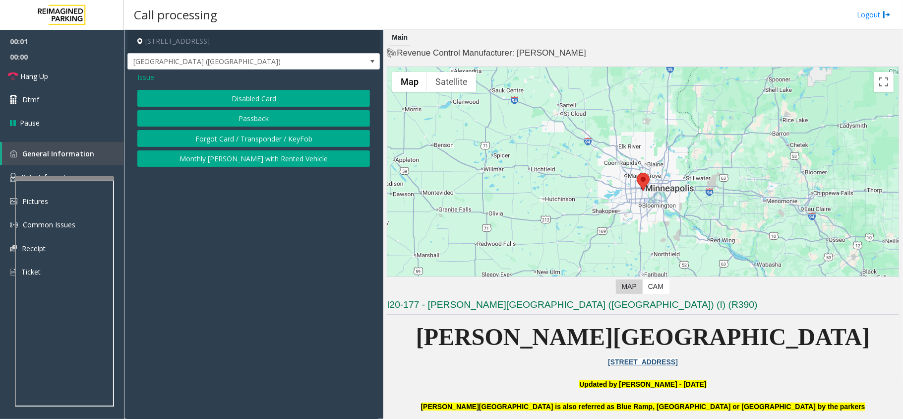
click at [260, 98] on button "Disabled Card" at bounding box center [253, 98] width 233 height 17
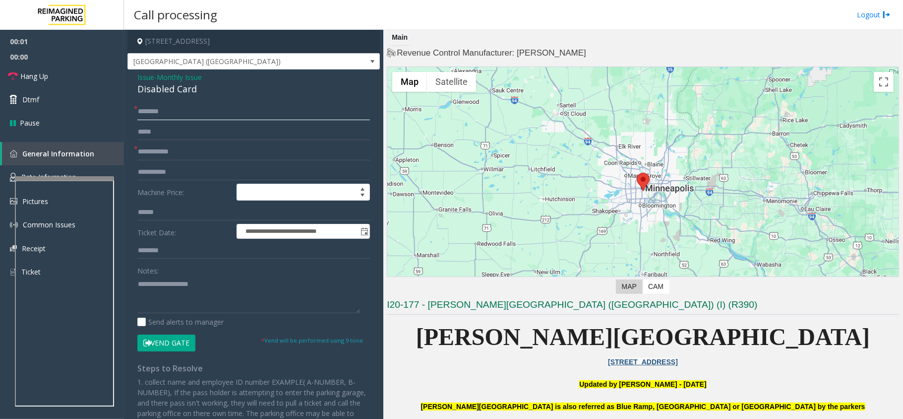
click at [186, 114] on input "text" at bounding box center [253, 111] width 233 height 17
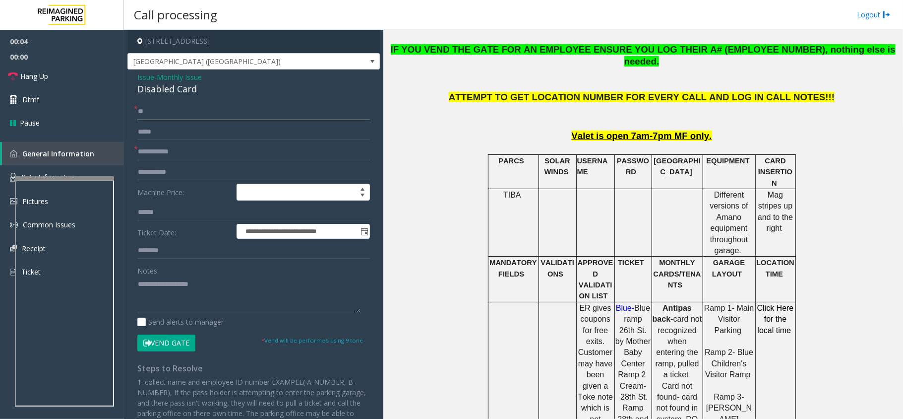
scroll to position [330, 0]
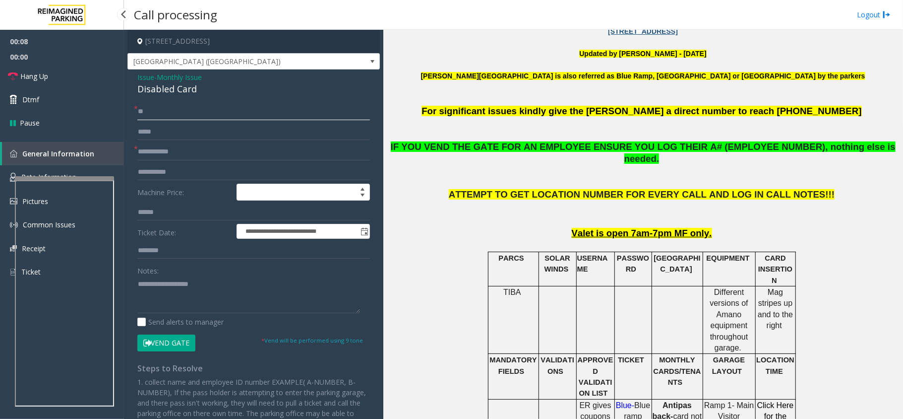
type input "**"
click at [164, 143] on form "**********" at bounding box center [253, 226] width 233 height 247
click at [171, 147] on input "text" at bounding box center [253, 151] width 233 height 17
type input "*******"
click at [185, 92] on div "Disabled Card" at bounding box center [253, 88] width 233 height 13
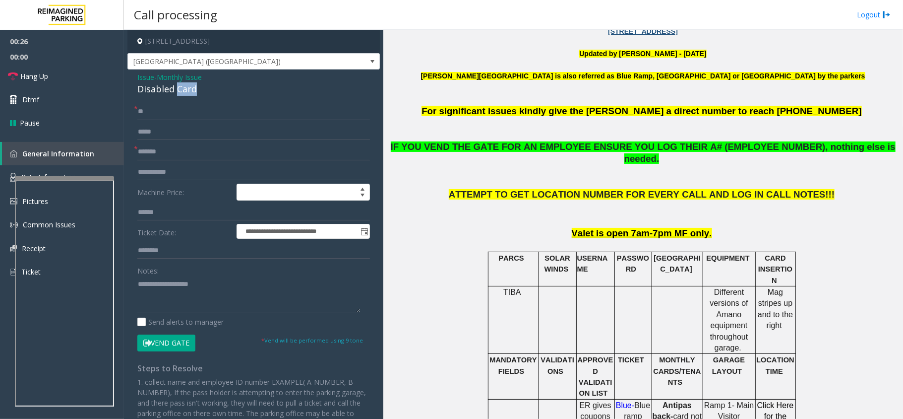
click at [185, 92] on div "Disabled Card" at bounding box center [253, 88] width 233 height 13
copy div "Disabled Card"
click at [171, 304] on textarea at bounding box center [248, 294] width 223 height 37
paste textarea "**********"
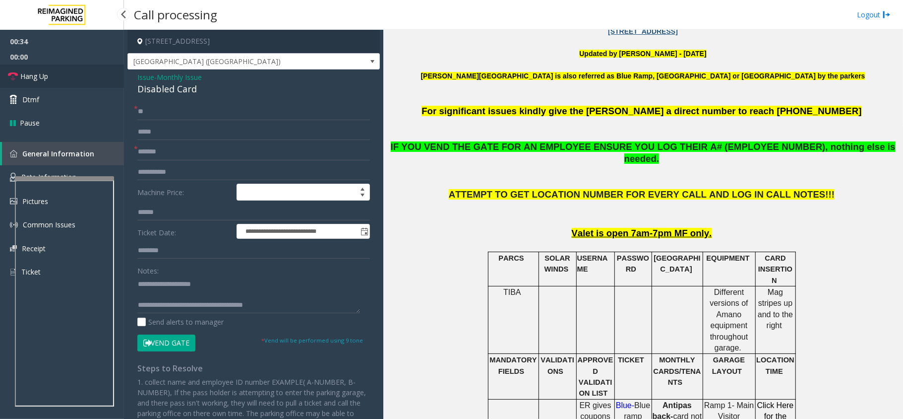
click at [38, 74] on span "Hang Up" at bounding box center [34, 76] width 28 height 10
click at [155, 288] on textarea at bounding box center [248, 294] width 223 height 37
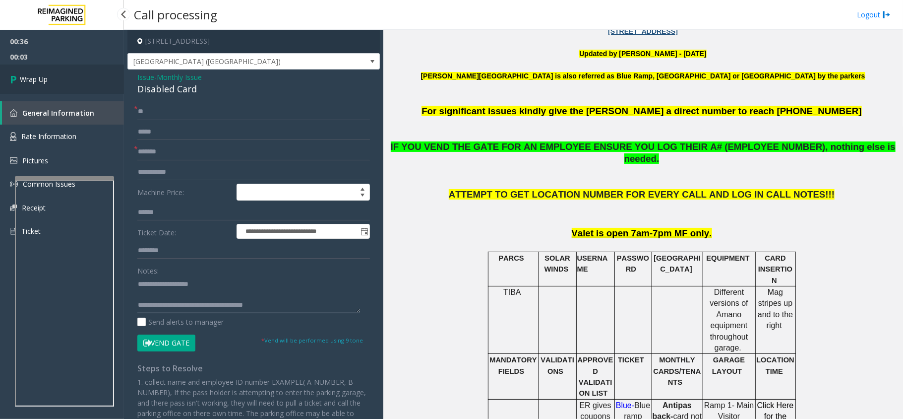
type textarea "**********"
click at [23, 80] on span "Wrap Up" at bounding box center [34, 79] width 28 height 10
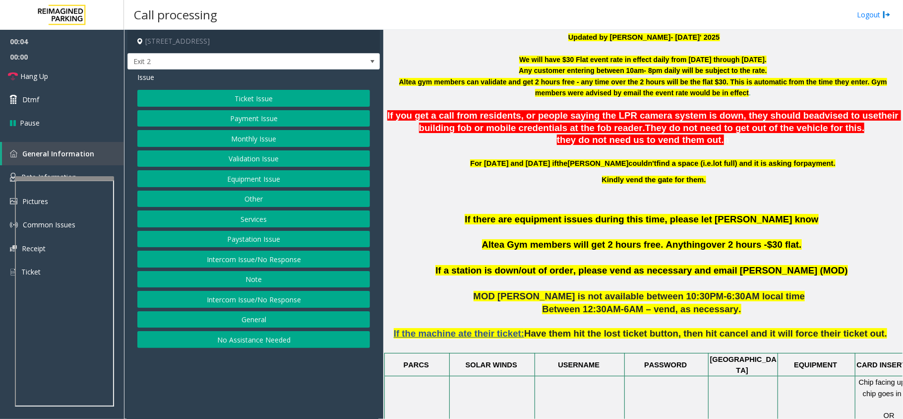
scroll to position [277, 0]
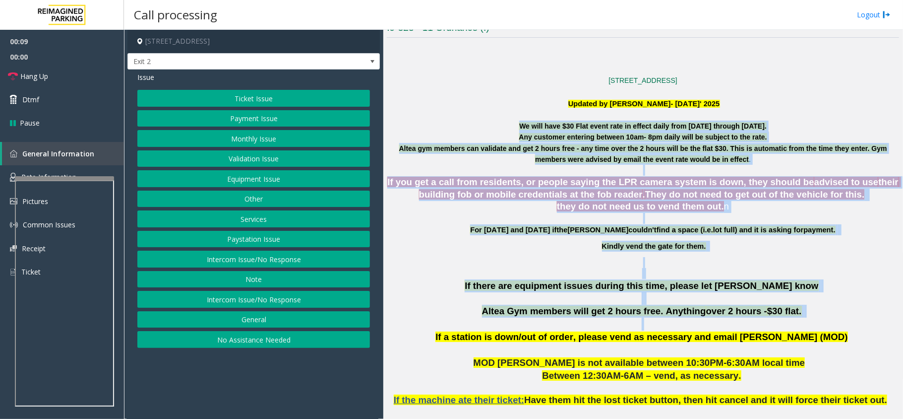
drag, startPoint x: 509, startPoint y: 124, endPoint x: 729, endPoint y: 327, distance: 299.7
click at [263, 99] on button "Ticket Issue" at bounding box center [253, 98] width 233 height 17
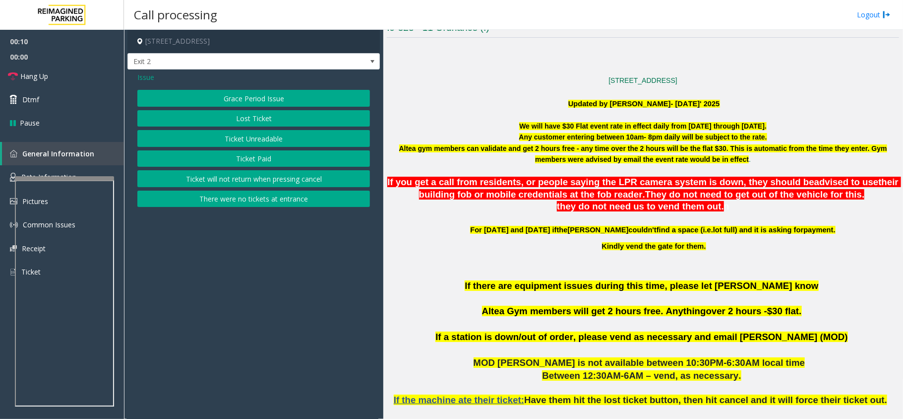
drag, startPoint x: 295, startPoint y: 211, endPoint x: 300, endPoint y: 203, distance: 9.6
click at [295, 210] on div "Issue Grace Period Issue Lost Ticket Ticket Unreadable Ticket Paid Ticket will …" at bounding box center [253, 140] width 252 height 142
click at [305, 200] on button "There were no tickets at entrance" at bounding box center [253, 198] width 233 height 17
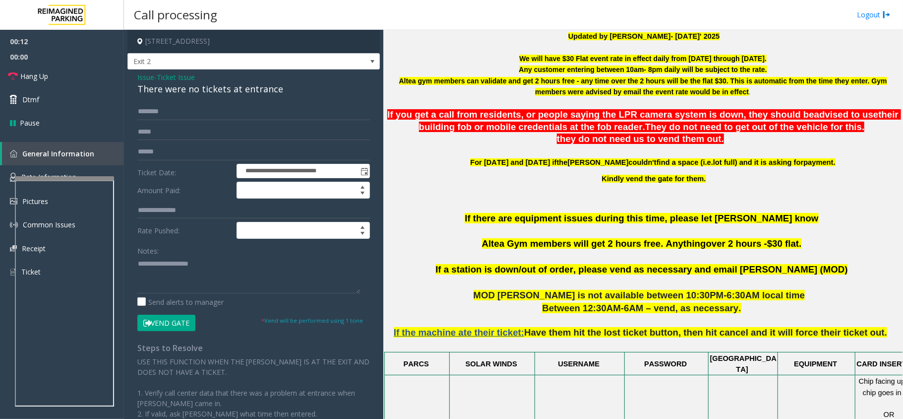
scroll to position [409, 0]
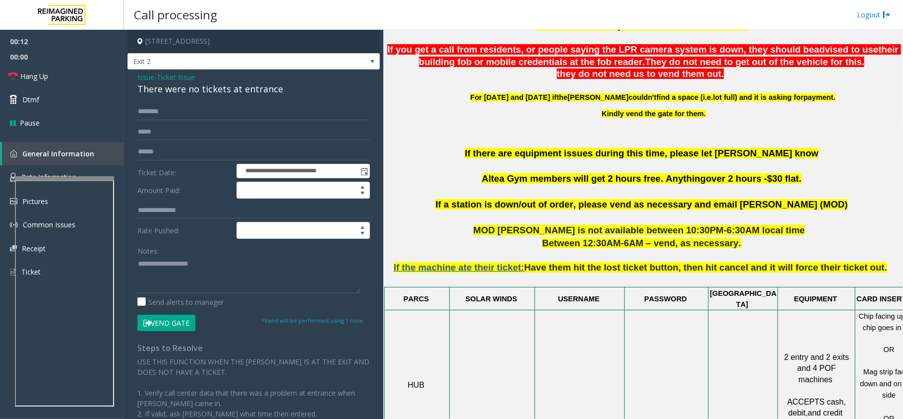
click at [588, 193] on p "If there are equipment issues during this time, please let OM Vairavan Jegathee…" at bounding box center [643, 173] width 512 height 52
click at [219, 112] on input "text" at bounding box center [253, 111] width 233 height 17
type input "*******"
click at [176, 322] on button "Vend Gate" at bounding box center [166, 322] width 58 height 17
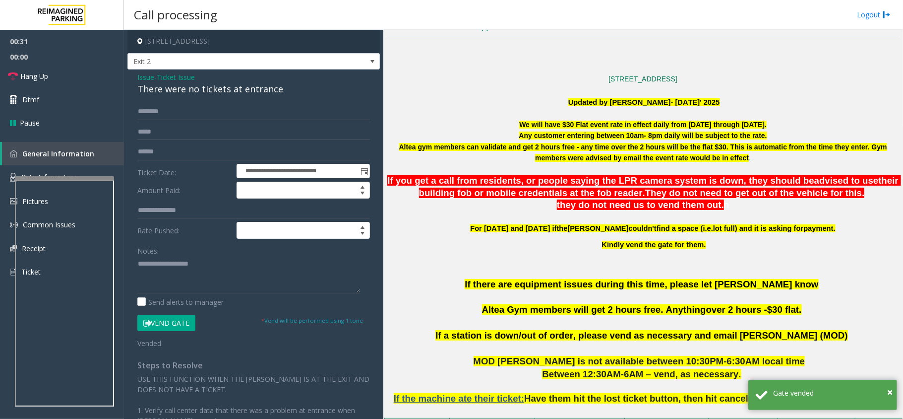
scroll to position [277, 0]
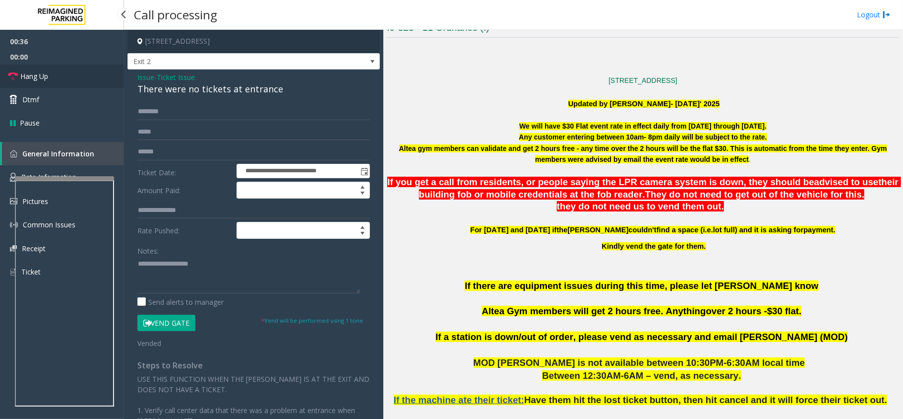
click at [28, 76] on span "Hang Up" at bounding box center [34, 76] width 28 height 10
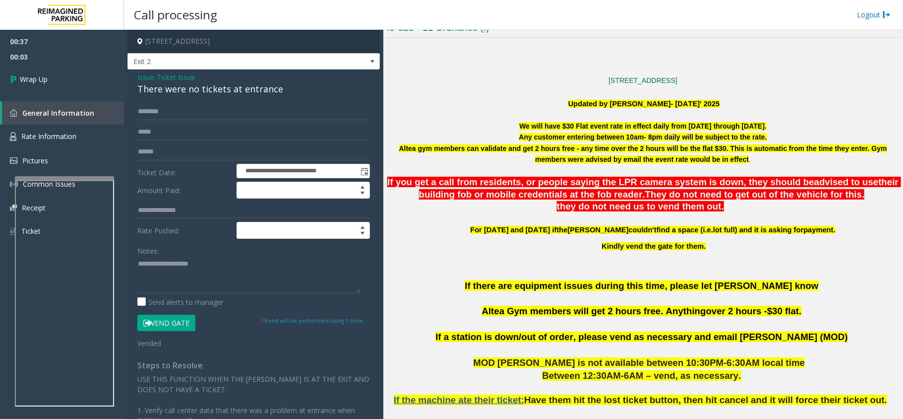
click at [167, 94] on div "There were no tickets at entrance" at bounding box center [253, 88] width 233 height 13
copy div "were"
click at [167, 94] on div "There were no tickets at entrance" at bounding box center [253, 88] width 233 height 13
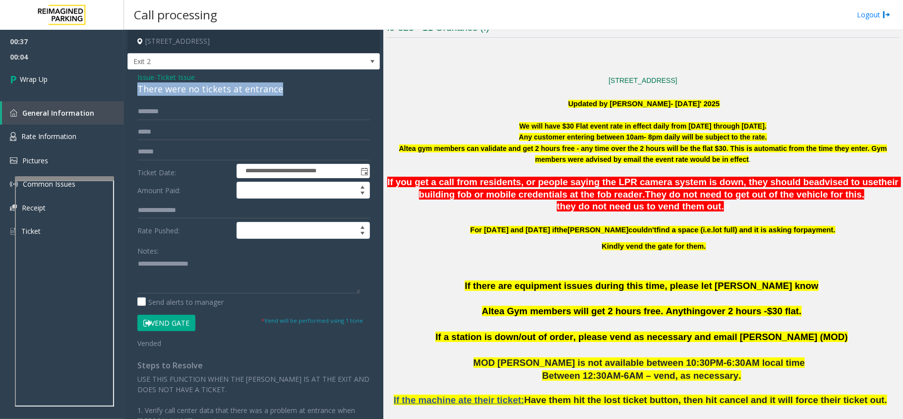
copy div "There were no tickets at entrance"
click at [183, 264] on textarea at bounding box center [248, 274] width 223 height 37
type textarea "*"
paste textarea "**********"
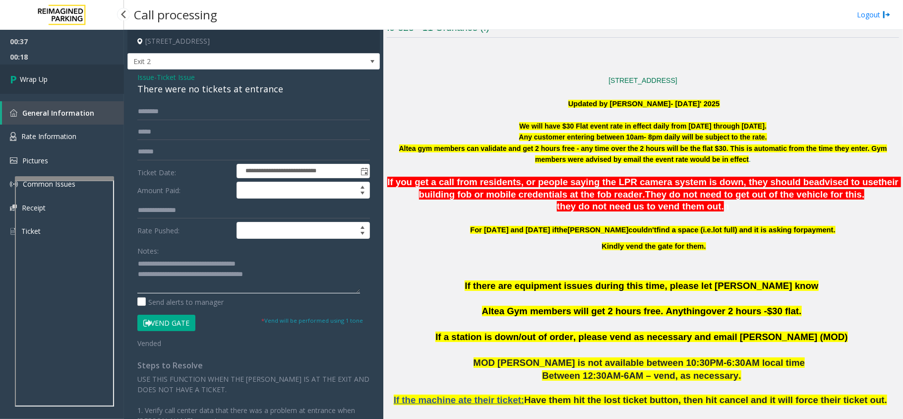
type textarea "**********"
click at [34, 68] on link "Wrap Up" at bounding box center [62, 78] width 124 height 29
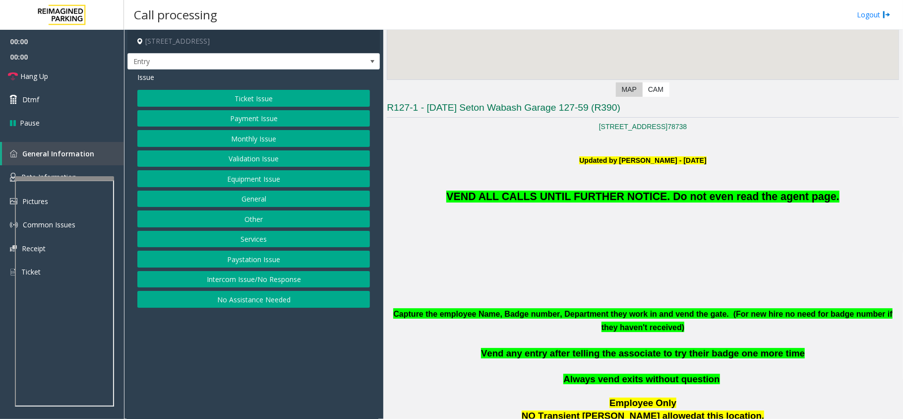
scroll to position [198, 0]
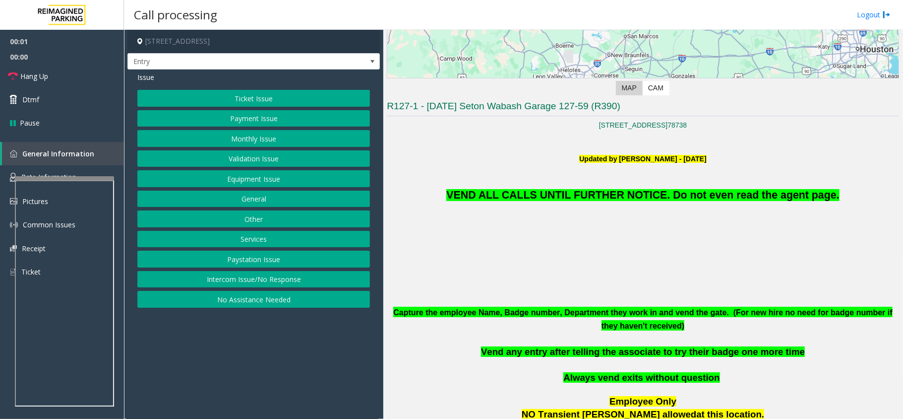
click at [254, 181] on button "Equipment Issue" at bounding box center [253, 178] width 233 height 17
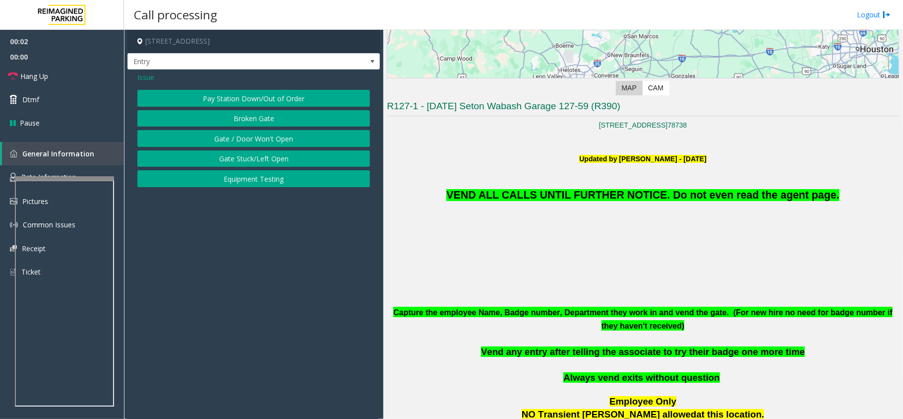
click at [258, 139] on button "Gate / Door Won't Open" at bounding box center [253, 138] width 233 height 17
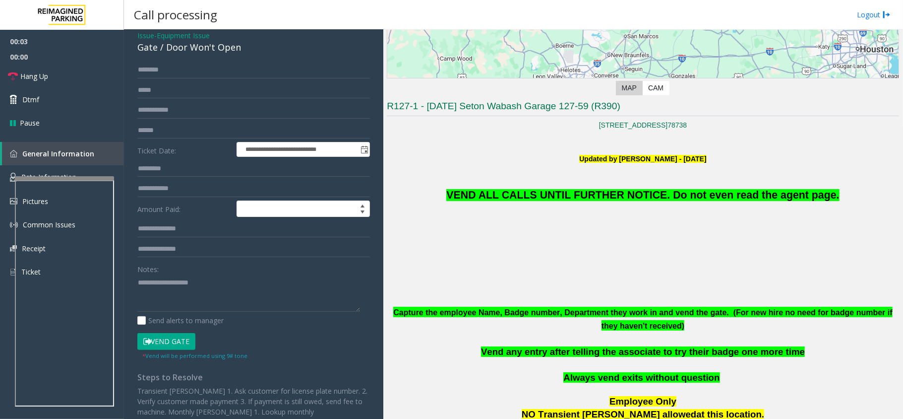
scroll to position [92, 0]
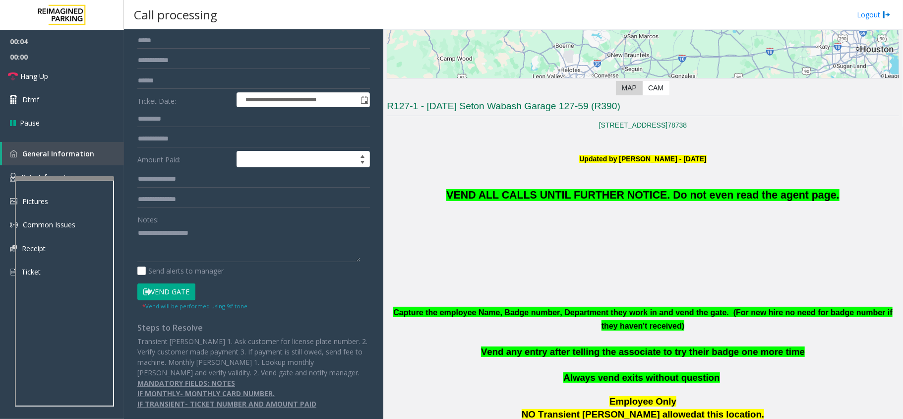
click at [169, 292] on button "Vend Gate" at bounding box center [166, 291] width 58 height 17
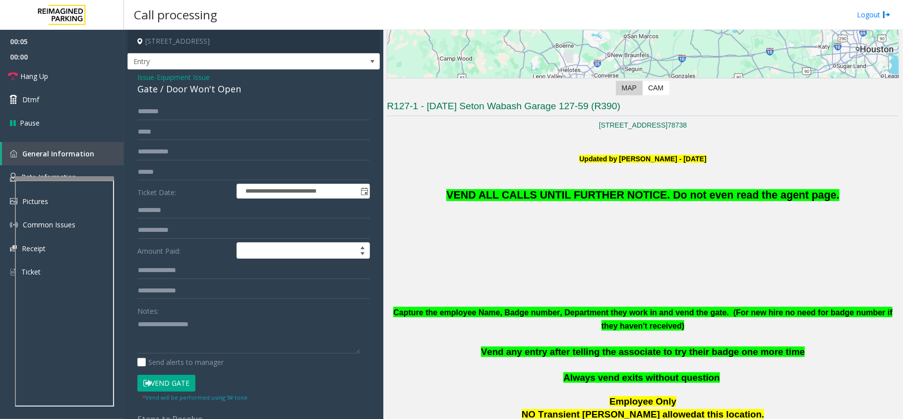
click at [195, 86] on div "Gate / Door Won't Open" at bounding box center [253, 88] width 233 height 13
copy div "Gate / Door Won't Open"
click at [173, 334] on textarea at bounding box center [248, 334] width 223 height 37
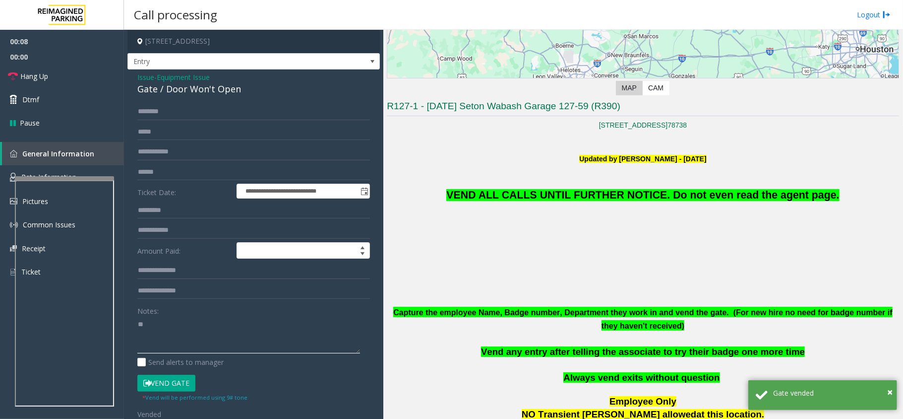
type textarea "*"
paste textarea "**********"
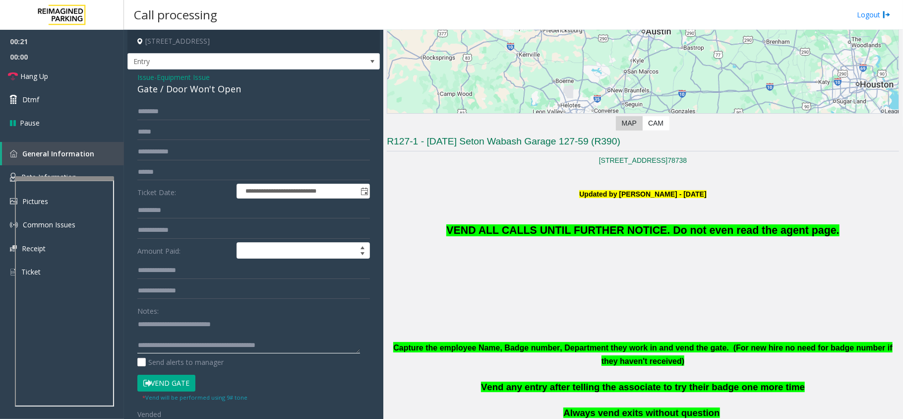
scroll to position [132, 0]
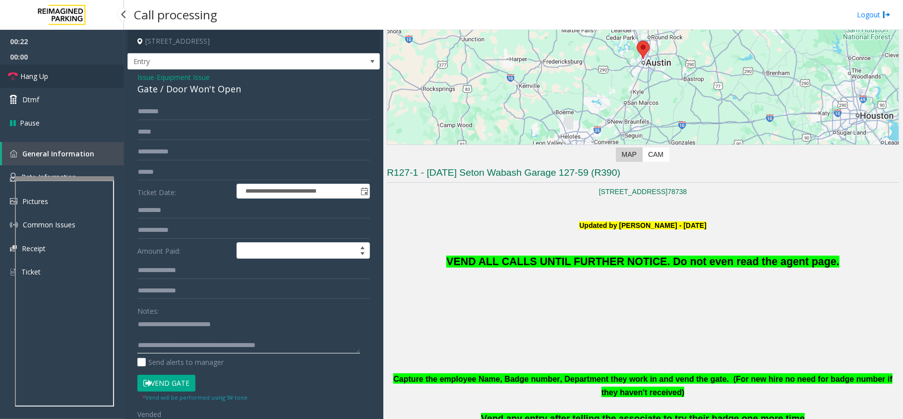
type textarea "**********"
click at [33, 72] on span "Hang Up" at bounding box center [34, 76] width 28 height 10
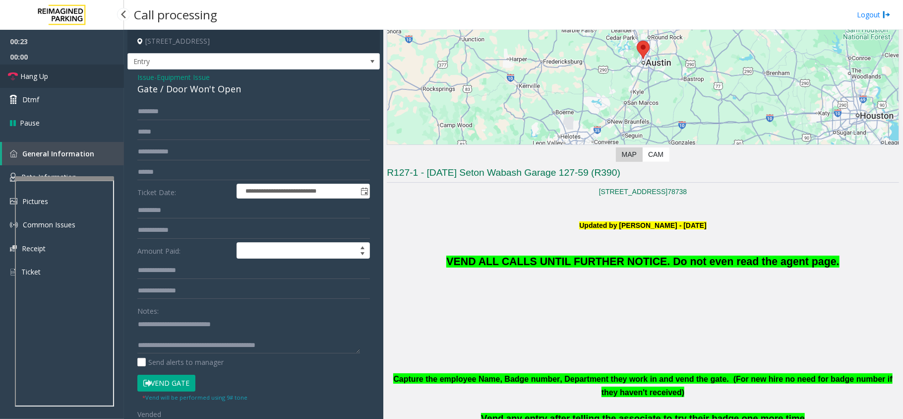
click at [33, 72] on span "Hang Up" at bounding box center [34, 76] width 28 height 10
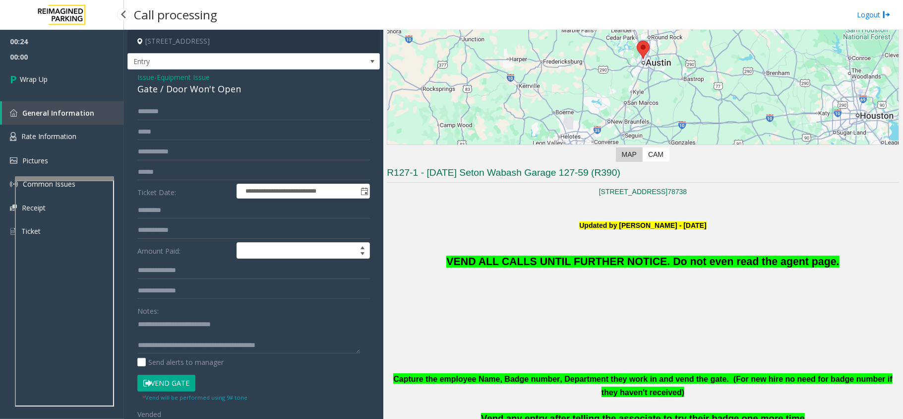
click at [33, 72] on link "Wrap Up" at bounding box center [62, 78] width 124 height 29
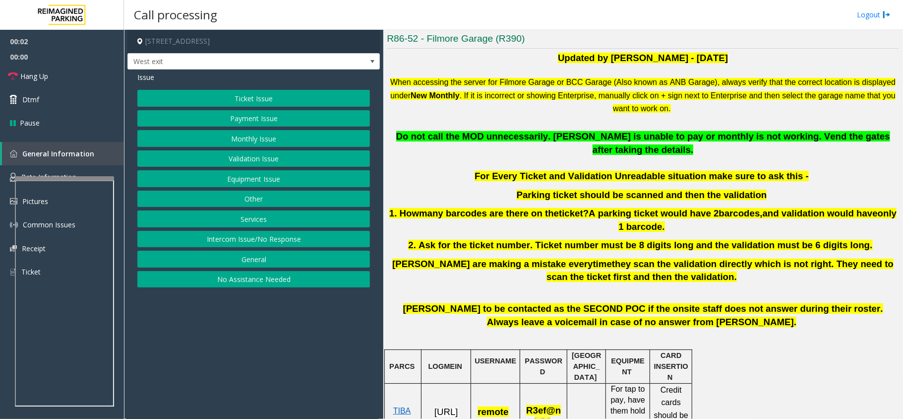
scroll to position [264, 0]
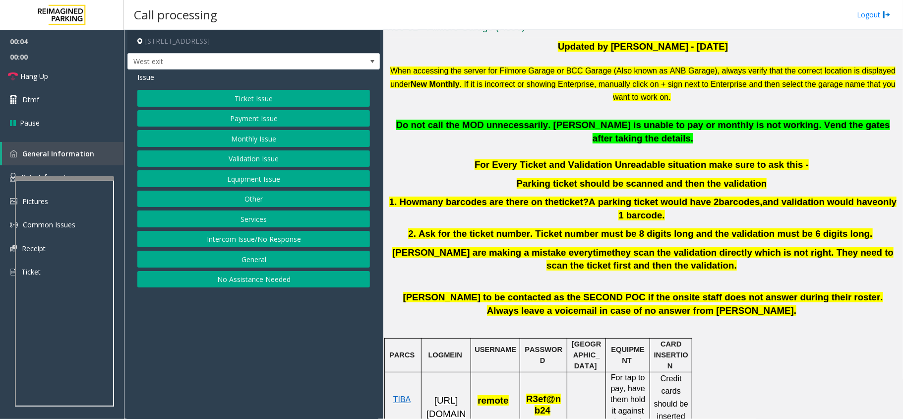
click at [259, 173] on button "Equipment Issue" at bounding box center [253, 178] width 233 height 17
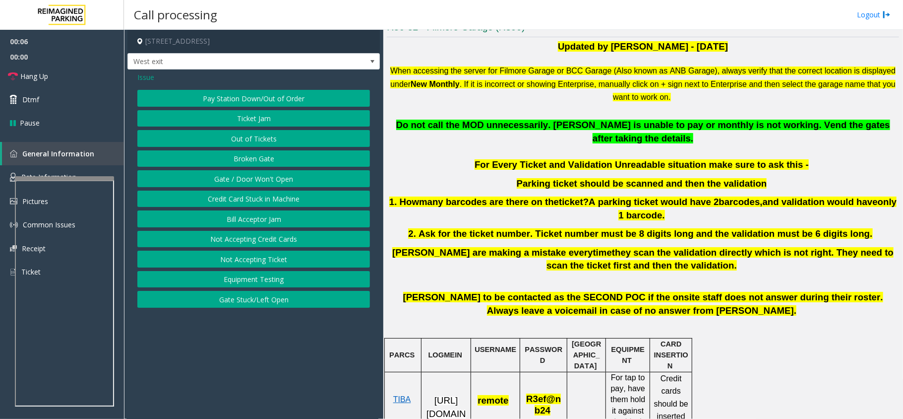
click at [278, 282] on button "Equipment Testing" at bounding box center [253, 279] width 233 height 17
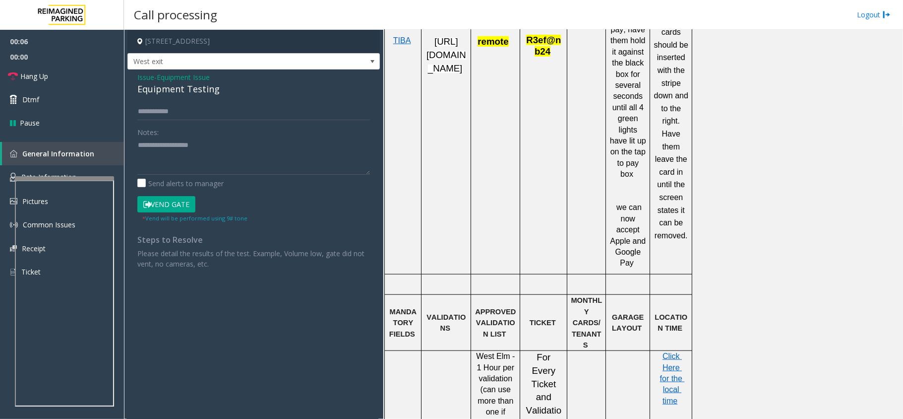
scroll to position [793, 0]
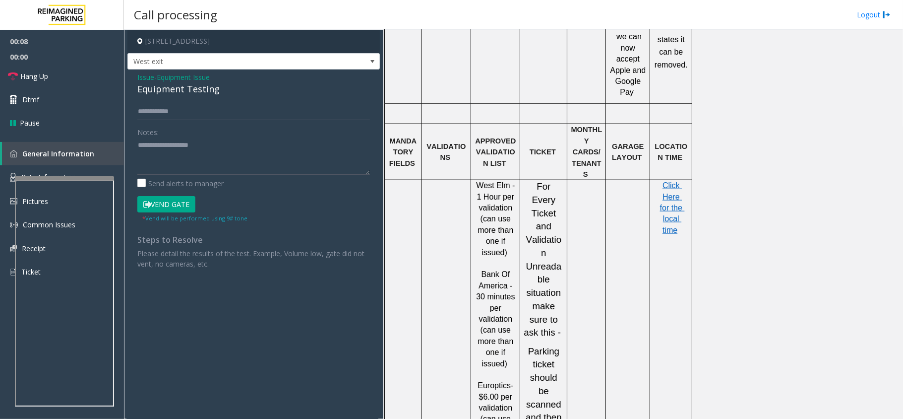
click at [184, 92] on div "Equipment Testing" at bounding box center [253, 88] width 233 height 13
copy div "Equipment Testing"
drag, startPoint x: 194, startPoint y: 128, endPoint x: 180, endPoint y: 153, distance: 28.9
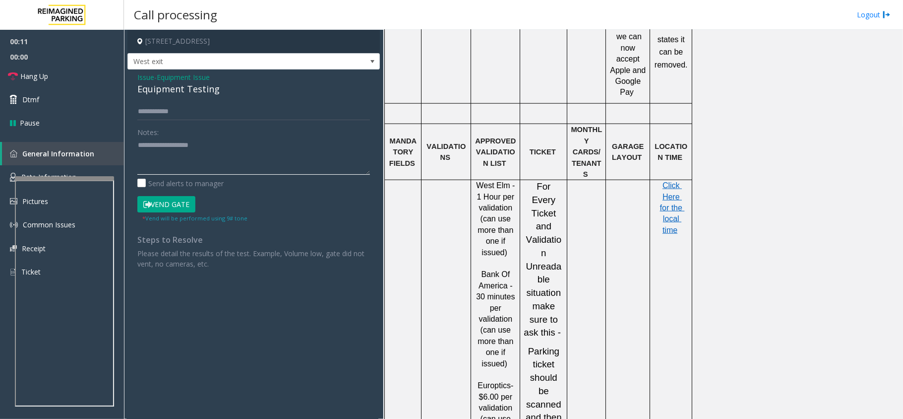
paste textarea "**********"
type textarea "**********"
click at [44, 82] on link "Hang Up" at bounding box center [62, 75] width 124 height 23
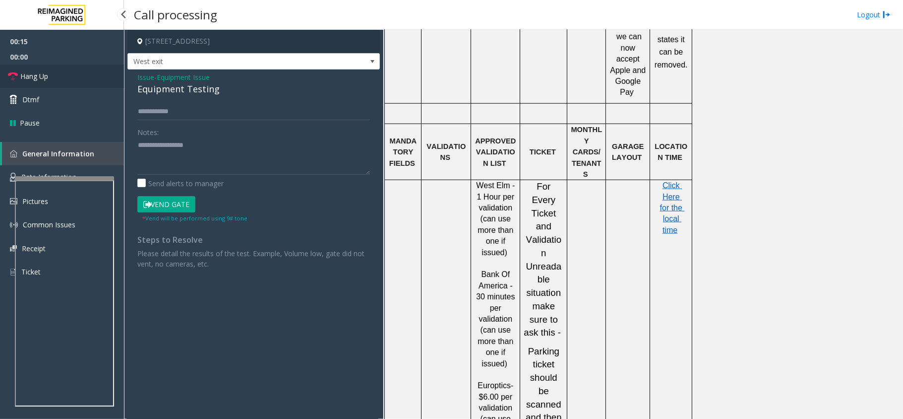
click at [44, 82] on link "Hang Up" at bounding box center [62, 75] width 124 height 23
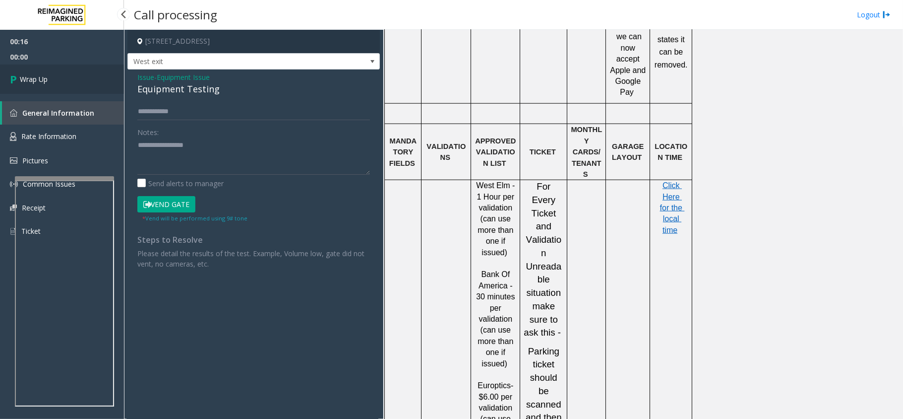
click at [39, 80] on span "Wrap Up" at bounding box center [34, 79] width 28 height 10
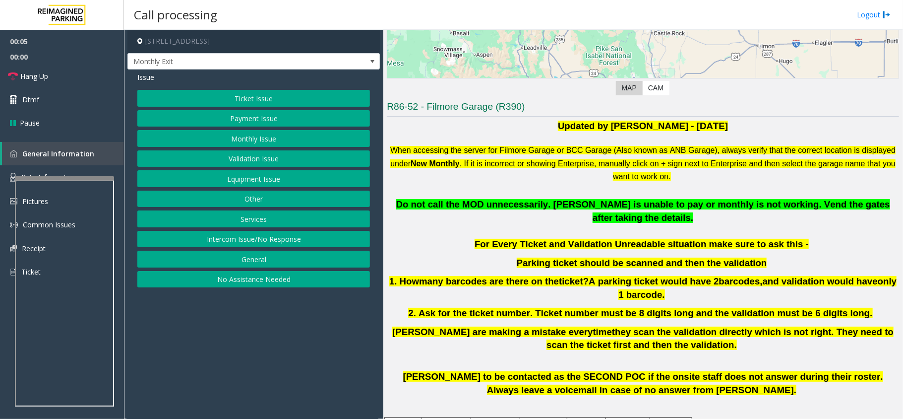
scroll to position [264, 0]
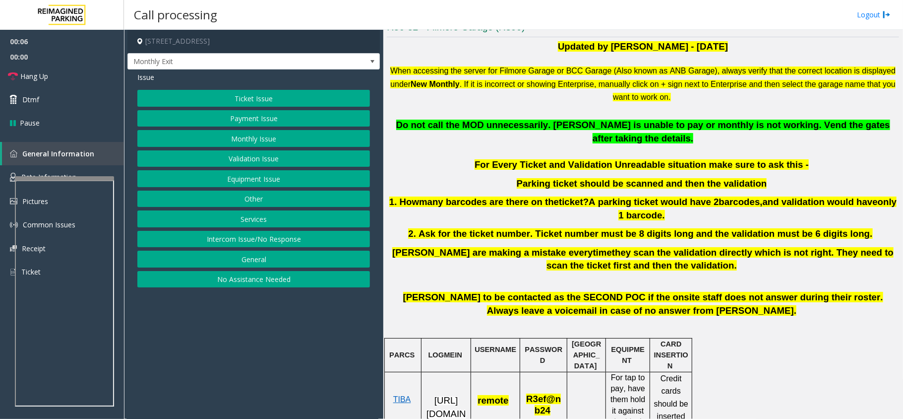
click at [264, 177] on button "Equipment Issue" at bounding box center [253, 178] width 233 height 17
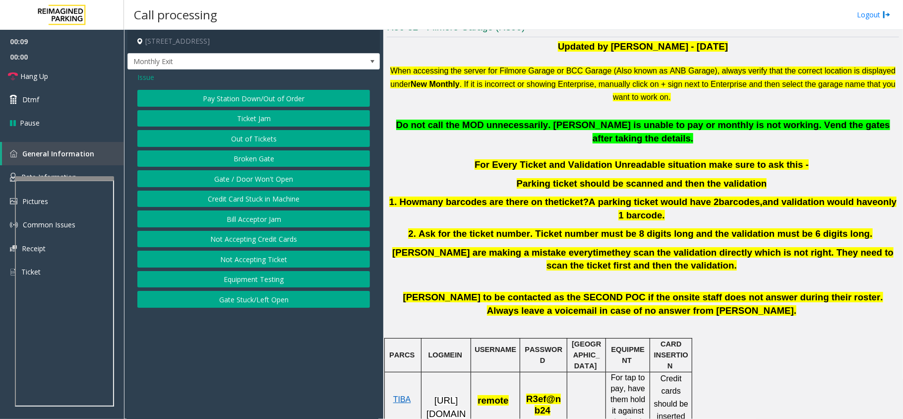
click at [281, 283] on button "Equipment Testing" at bounding box center [253, 279] width 233 height 17
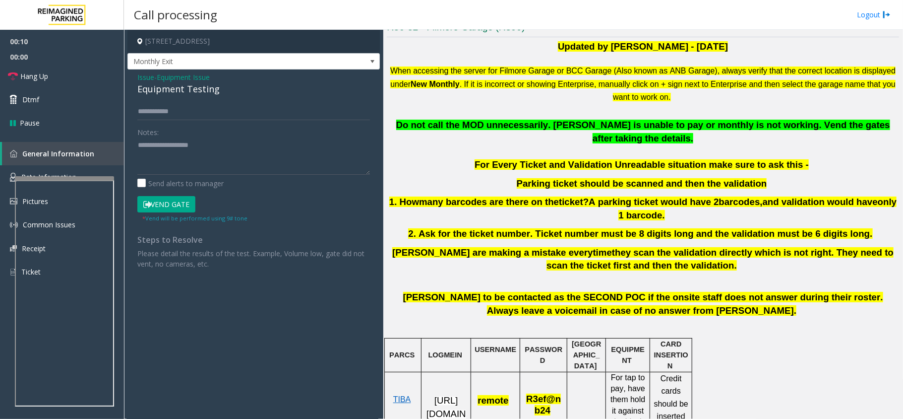
click at [187, 91] on div "Equipment Testing" at bounding box center [253, 88] width 233 height 13
copy div "Equipment Testing"
paste textarea "**********"
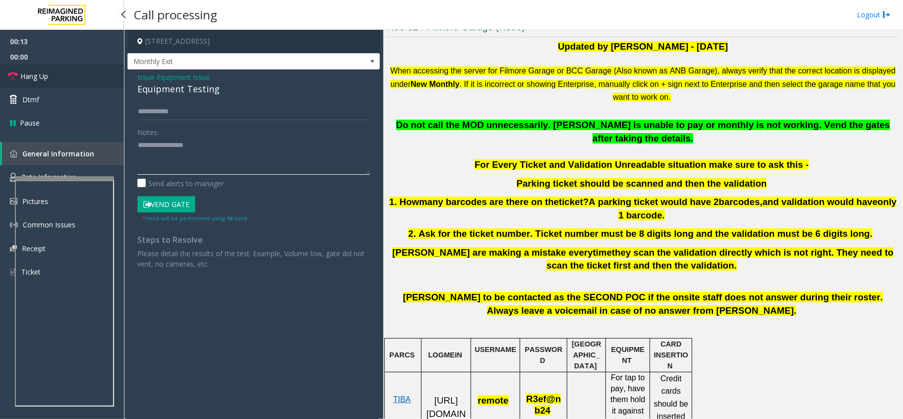
type textarea "**********"
click at [53, 84] on link "Hang Up" at bounding box center [62, 75] width 124 height 23
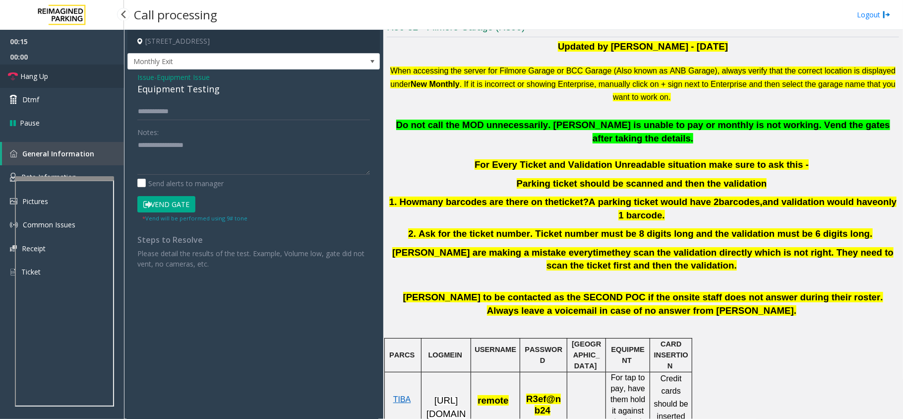
click at [53, 84] on link "Hang Up" at bounding box center [62, 75] width 124 height 23
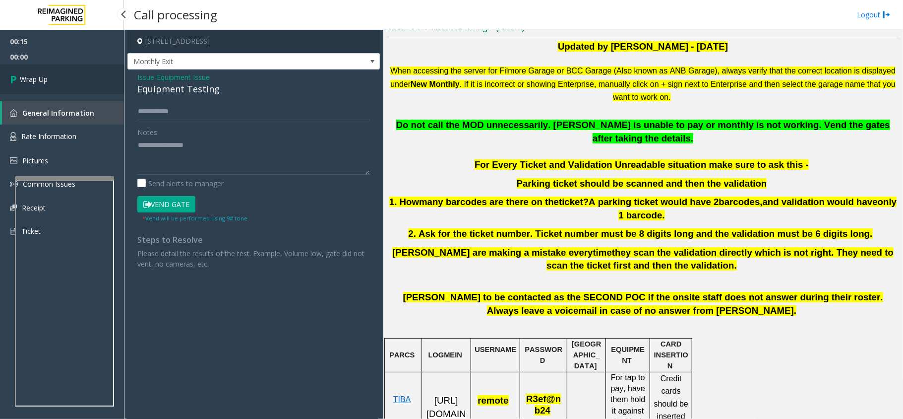
click at [53, 84] on link "Wrap Up" at bounding box center [62, 78] width 124 height 29
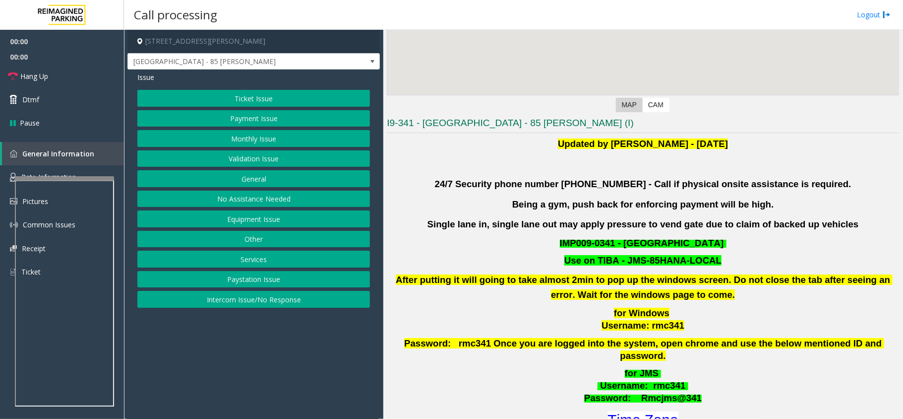
scroll to position [198, 0]
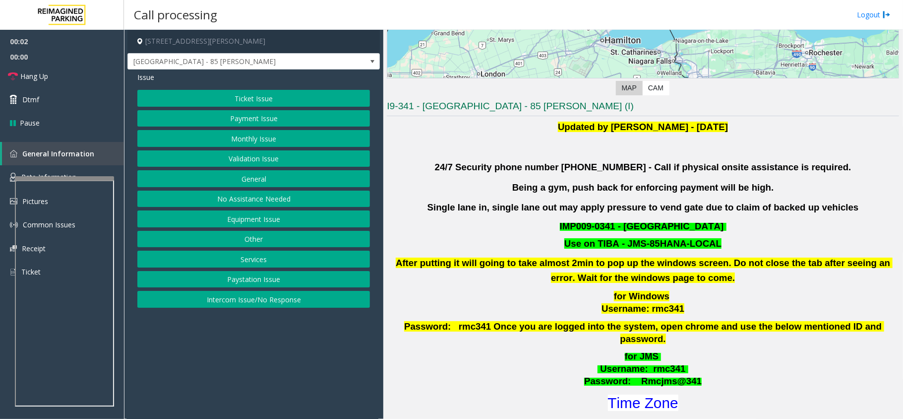
click at [240, 159] on button "Validation Issue" at bounding box center [253, 158] width 233 height 17
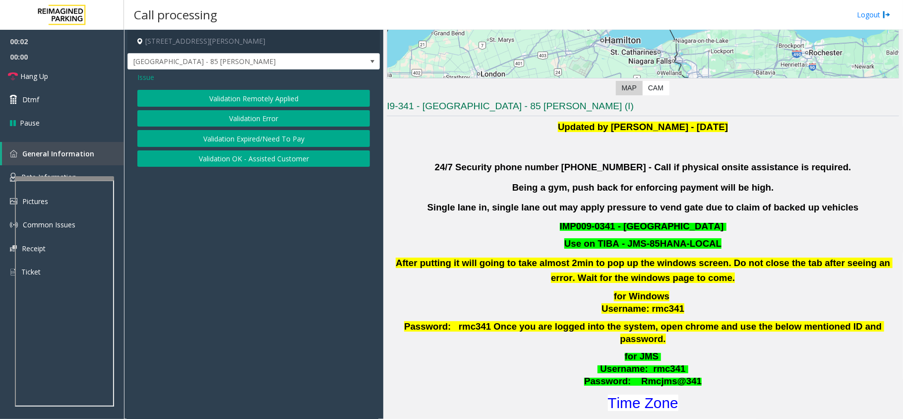
click at [236, 114] on button "Validation Error" at bounding box center [253, 118] width 233 height 17
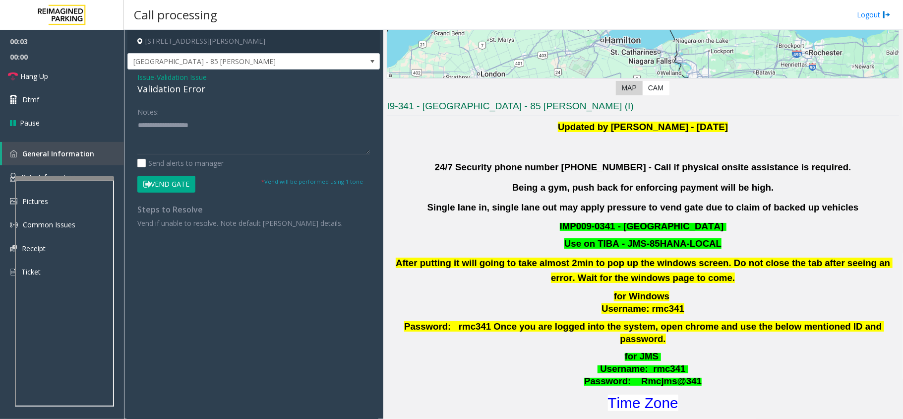
click at [163, 85] on div "Validation Error" at bounding box center [253, 88] width 233 height 13
copy div "Validation Error"
click at [169, 129] on textarea at bounding box center [253, 135] width 233 height 37
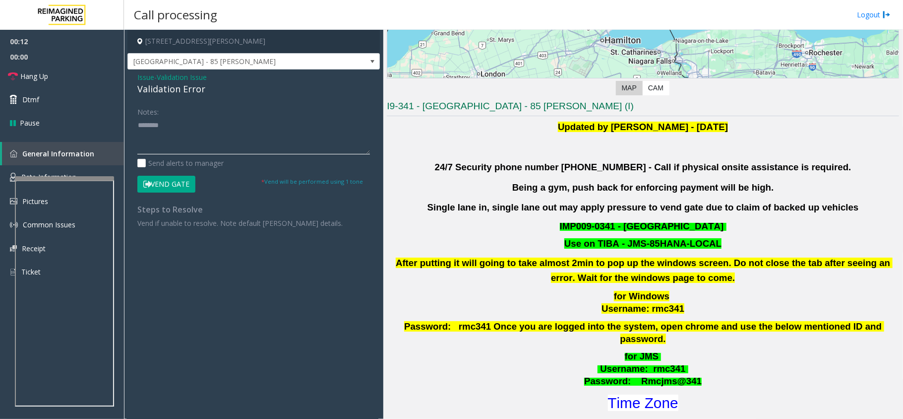
paste textarea "**********"
drag, startPoint x: 169, startPoint y: 129, endPoint x: 155, endPoint y: 139, distance: 17.5
click at [154, 139] on textarea at bounding box center [253, 135] width 233 height 37
click at [165, 145] on textarea at bounding box center [253, 135] width 233 height 37
click at [258, 141] on textarea at bounding box center [253, 135] width 233 height 37
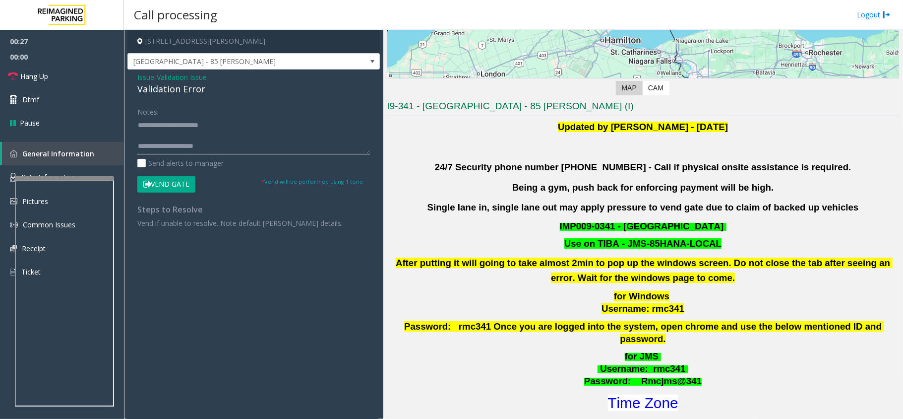
click at [254, 143] on textarea at bounding box center [253, 135] width 233 height 37
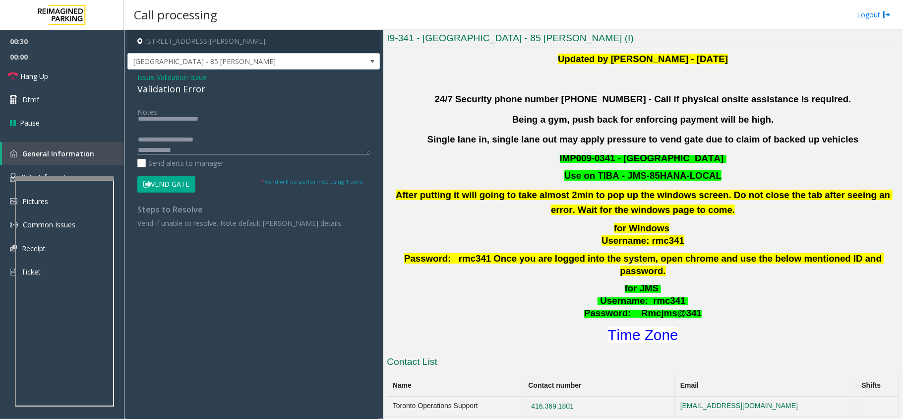
scroll to position [330, 0]
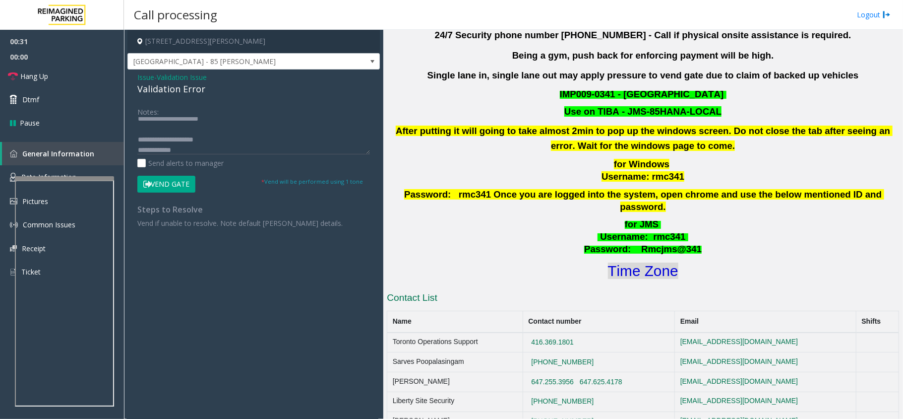
click at [659, 263] on font "Time Zone" at bounding box center [643, 270] width 70 height 16
click at [195, 151] on textarea at bounding box center [253, 135] width 233 height 37
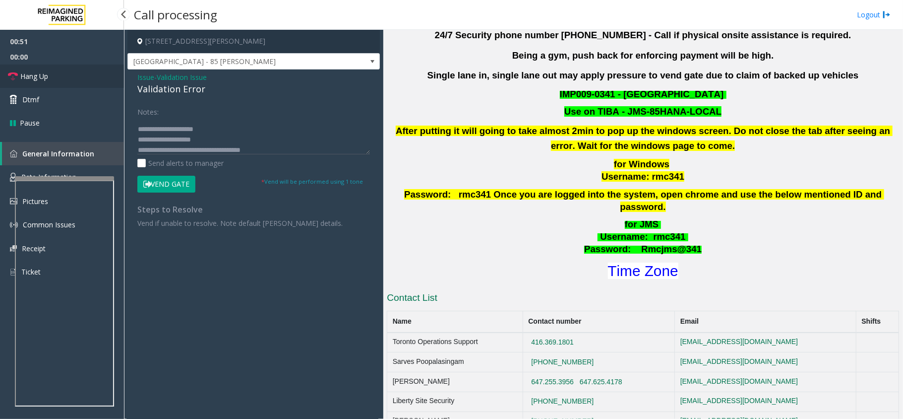
click at [42, 76] on span "Hang Up" at bounding box center [34, 76] width 28 height 10
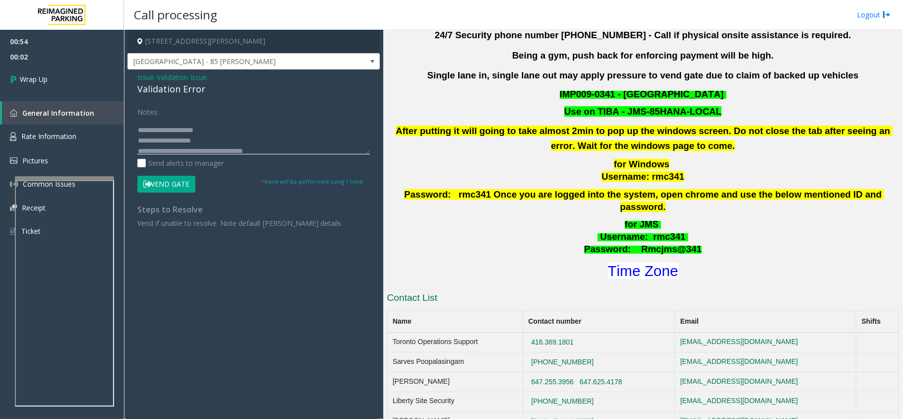
scroll to position [20, 0]
type textarea "**********"
click at [46, 80] on span "Wrap Up" at bounding box center [34, 79] width 28 height 10
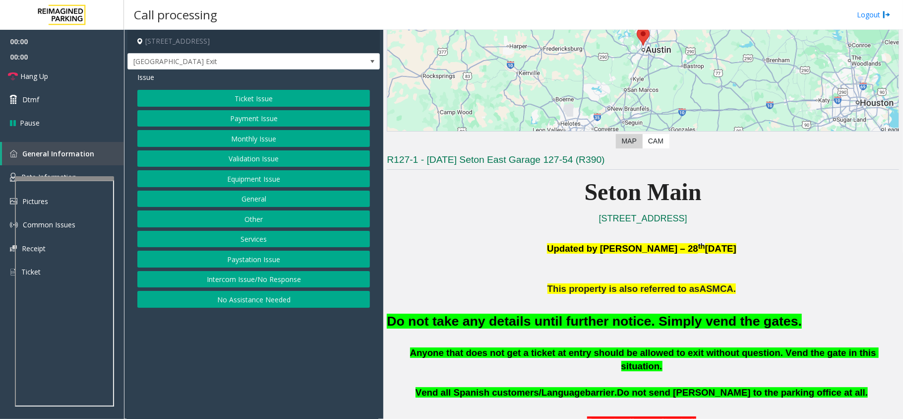
scroll to position [264, 0]
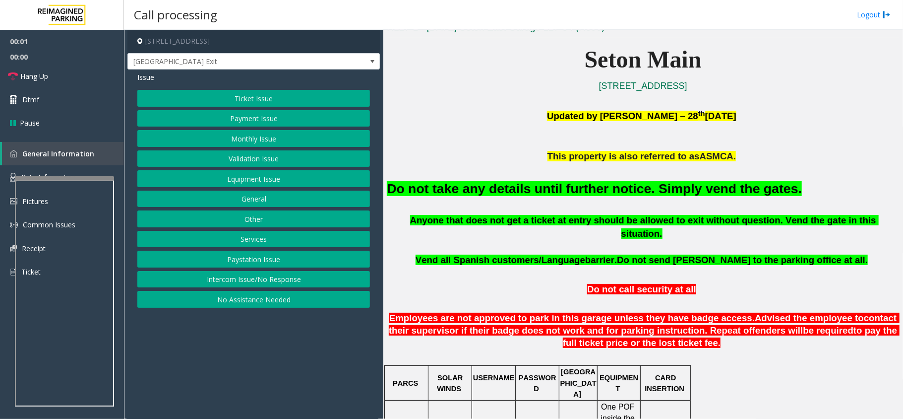
click at [248, 183] on button "Equipment Issue" at bounding box center [253, 178] width 233 height 17
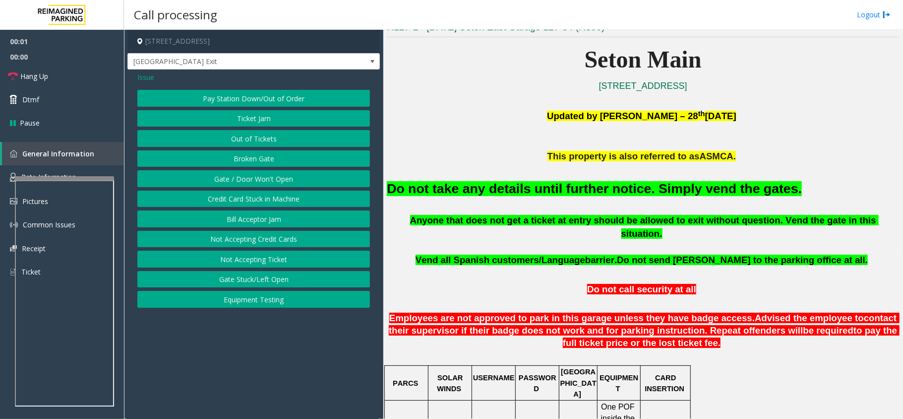
click at [244, 175] on button "Gate / Door Won't Open" at bounding box center [253, 178] width 233 height 17
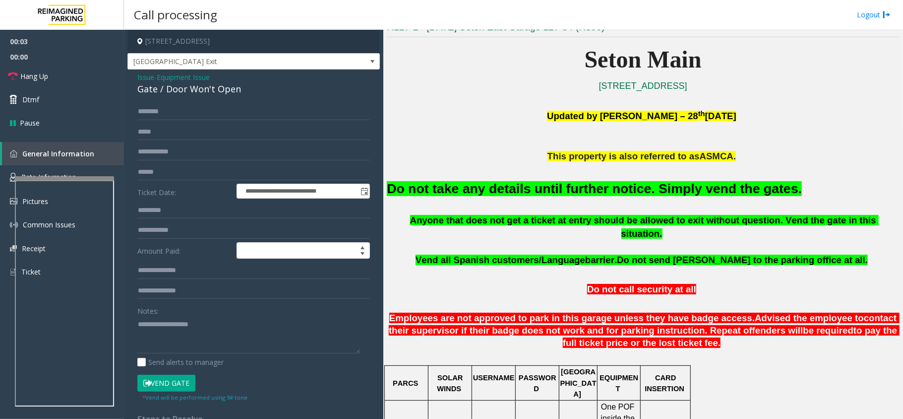
click at [169, 379] on button "Vend Gate" at bounding box center [166, 382] width 58 height 17
click at [477, 181] on font "Do not take any details until further notice. Simply vend the gates." at bounding box center [594, 188] width 415 height 15
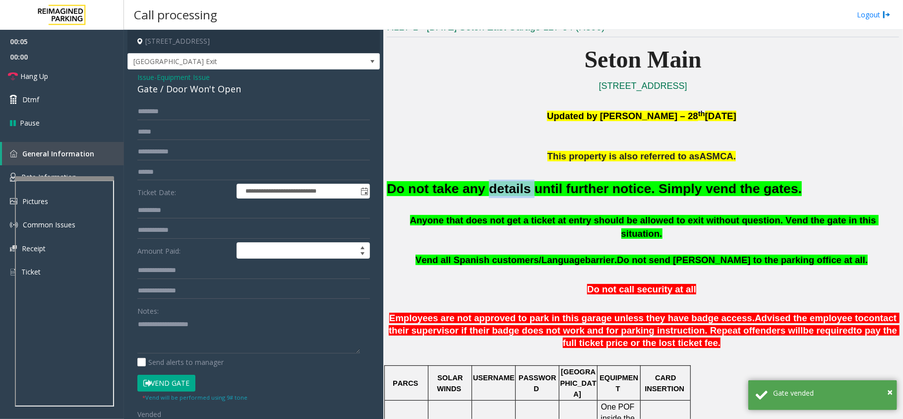
click at [477, 181] on font "Do not take any details until further notice. Simply vend the gates." at bounding box center [594, 188] width 415 height 15
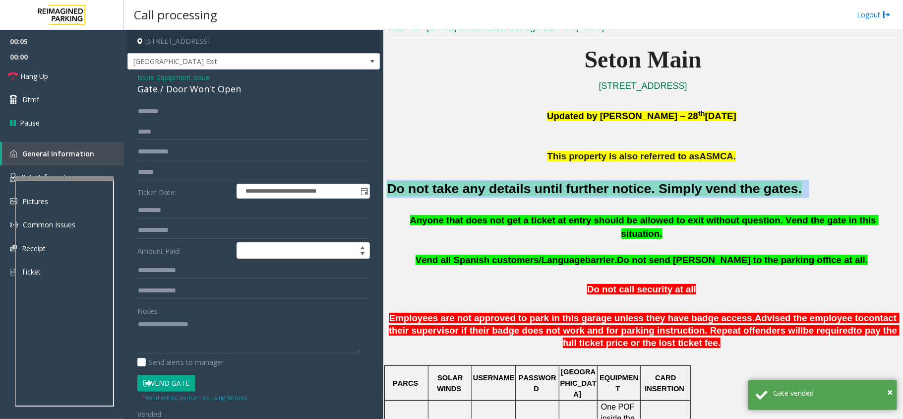
click at [477, 181] on font "Do not take any details until further notice. Simply vend the gates." at bounding box center [594, 188] width 415 height 15
copy h2 "Do not take any details until further notice. Simply vend the gates."
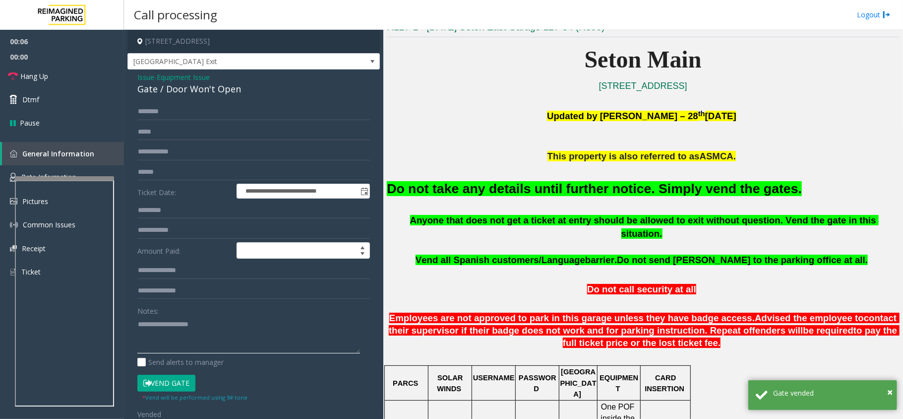
click at [213, 321] on textarea at bounding box center [248, 334] width 223 height 37
paste textarea "**********"
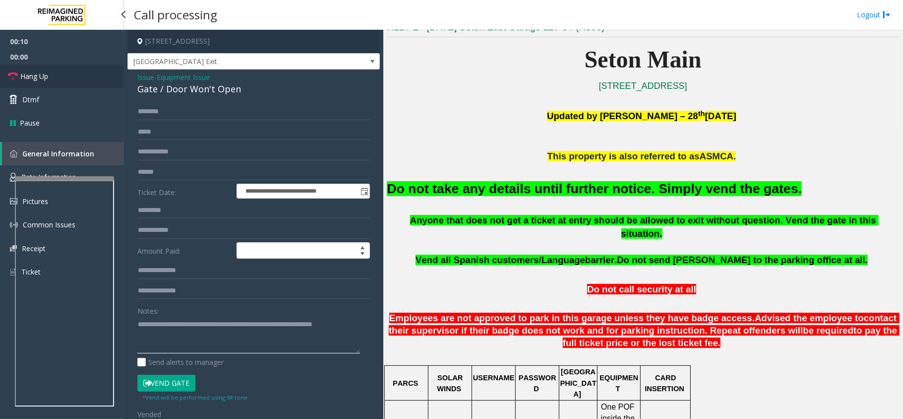
type textarea "**********"
click at [49, 82] on link "Hang Up" at bounding box center [62, 75] width 124 height 23
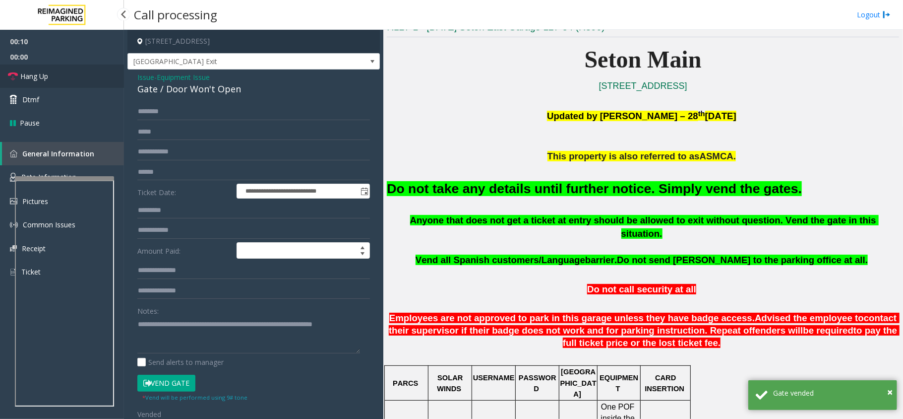
click at [49, 82] on link "Hang Up" at bounding box center [62, 75] width 124 height 23
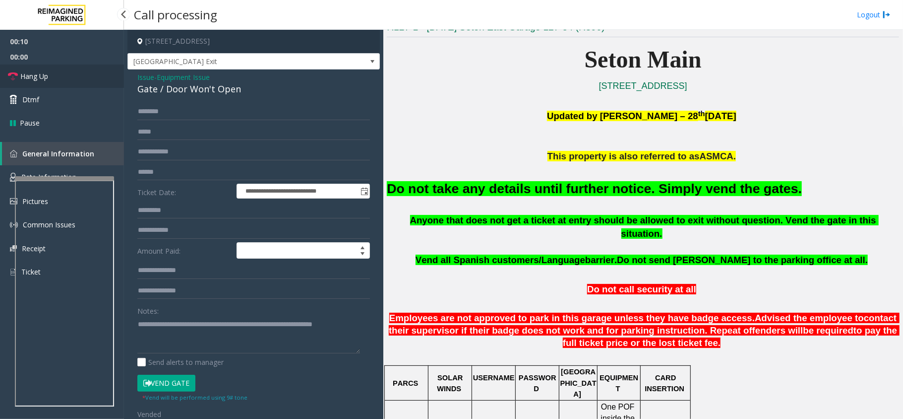
click at [49, 82] on link "Hang Up" at bounding box center [62, 75] width 124 height 23
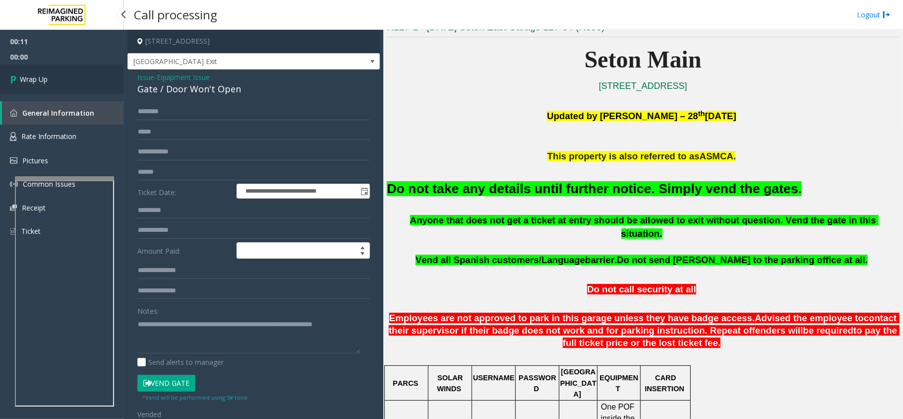
click at [49, 82] on link "Wrap Up" at bounding box center [62, 78] width 124 height 29
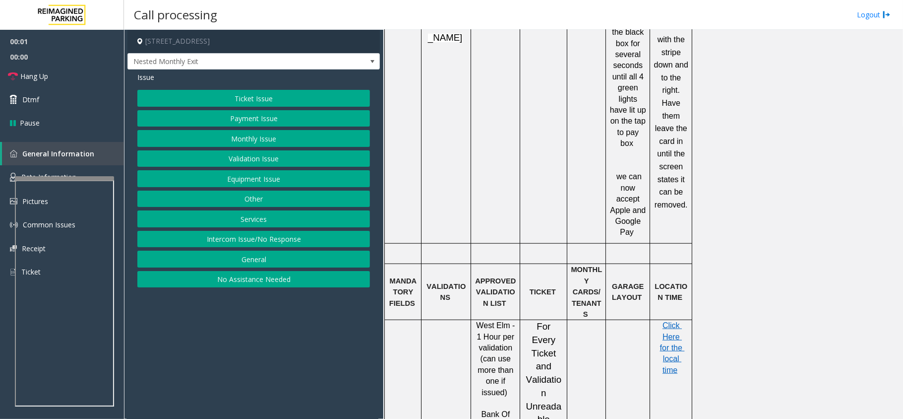
scroll to position [463, 0]
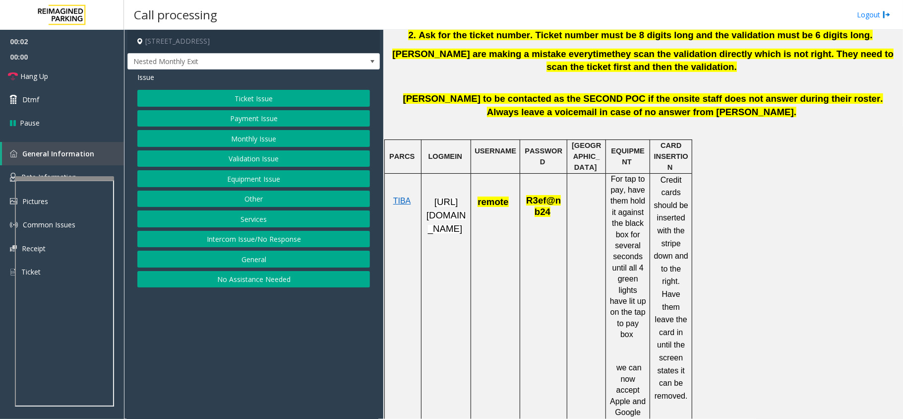
click at [271, 181] on button "Equipment Issue" at bounding box center [253, 178] width 233 height 17
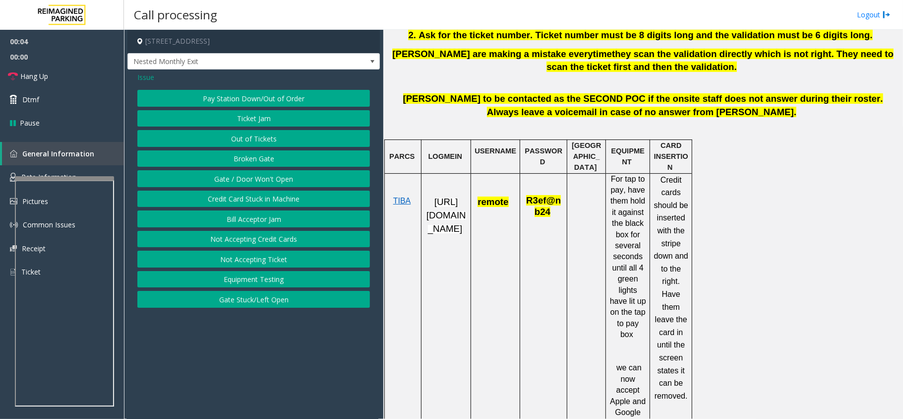
click at [268, 282] on button "Equipment Testing" at bounding box center [253, 279] width 233 height 17
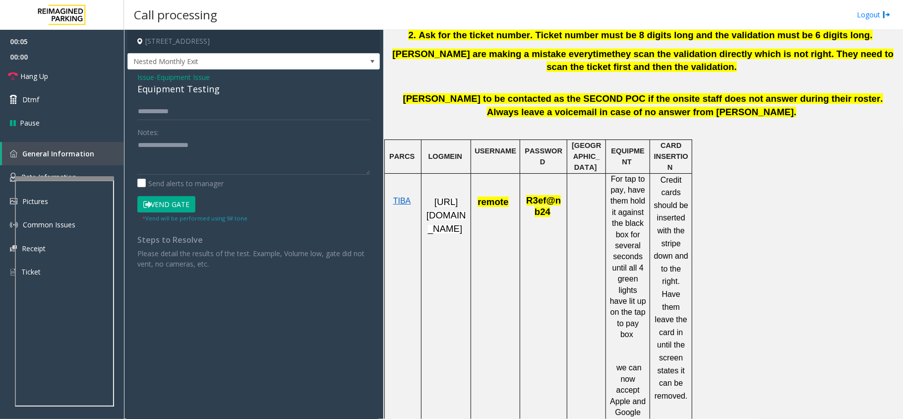
click at [197, 95] on div "Equipment Testing" at bounding box center [253, 88] width 233 height 13
copy div "Equipment Testing"
paste textarea "**********"
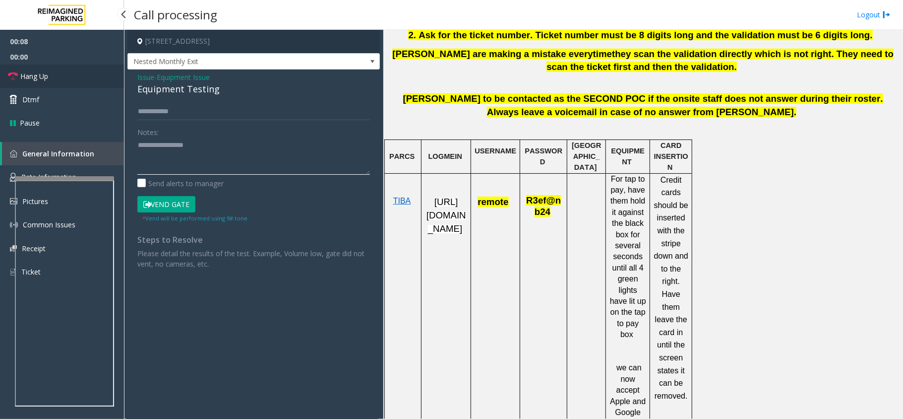
type textarea "**********"
click at [53, 77] on link "Hang Up" at bounding box center [62, 75] width 124 height 23
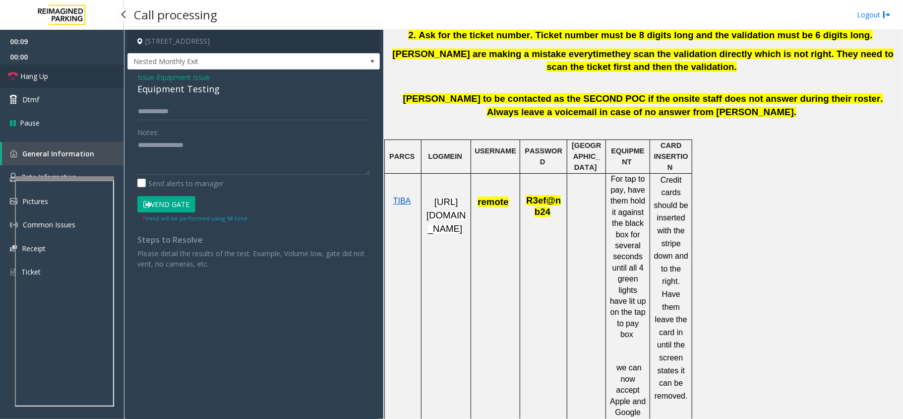
click at [53, 77] on link "Hang Up" at bounding box center [62, 75] width 124 height 23
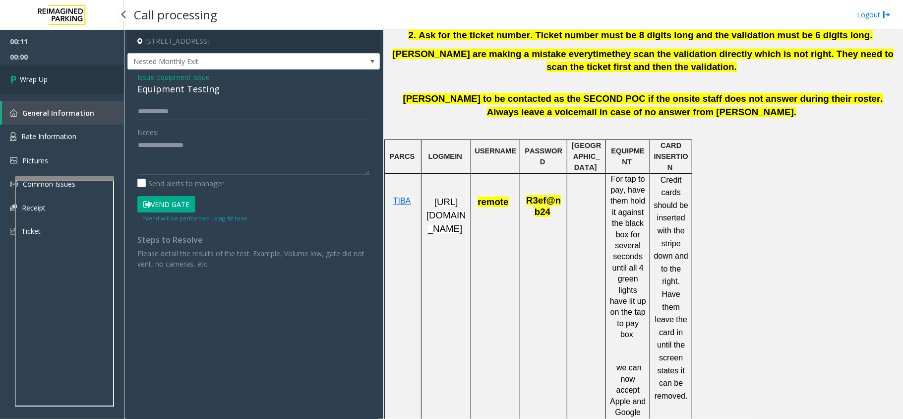
click at [53, 77] on link "Wrap Up" at bounding box center [62, 78] width 124 height 29
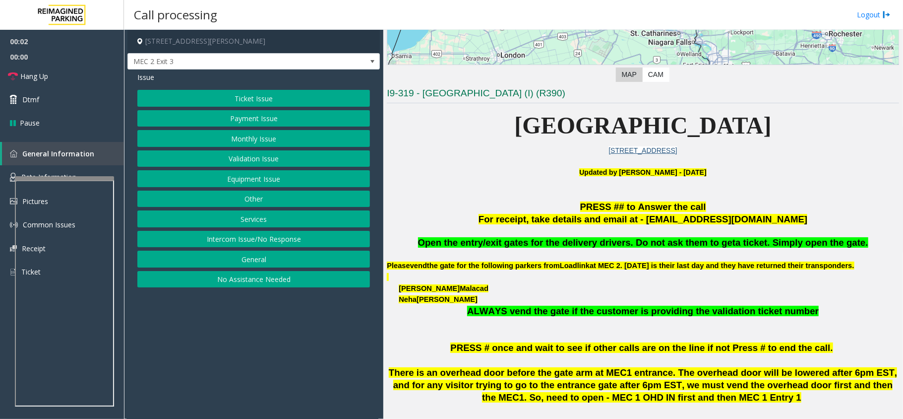
scroll to position [661, 0]
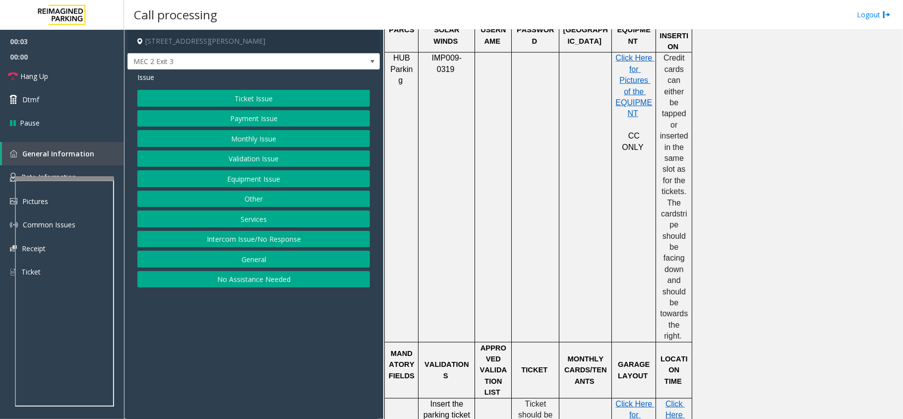
click at [268, 235] on button "Intercom Issue/No Response" at bounding box center [253, 239] width 233 height 17
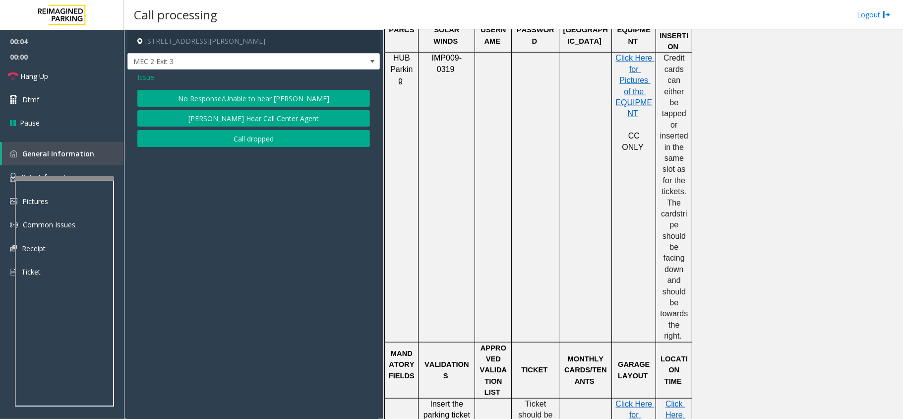
click at [219, 94] on button "No Response/Unable to hear [PERSON_NAME]" at bounding box center [253, 98] width 233 height 17
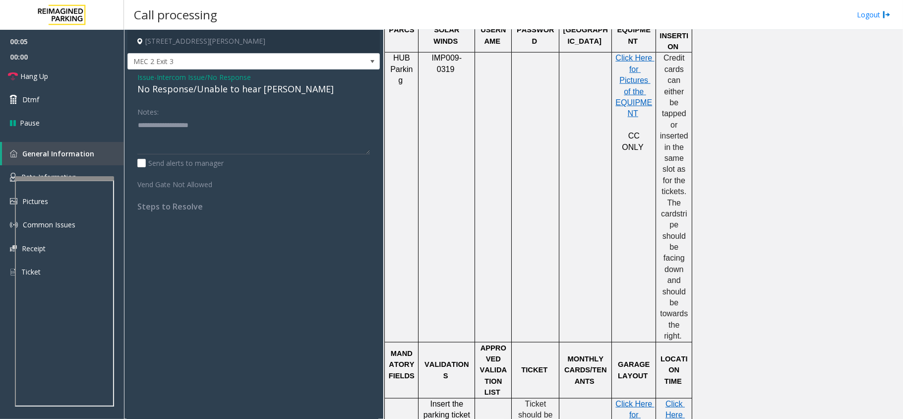
click at [214, 91] on div "No Response/Unable to hear [PERSON_NAME]" at bounding box center [253, 88] width 233 height 13
click at [145, 82] on span "Issue" at bounding box center [145, 77] width 17 height 10
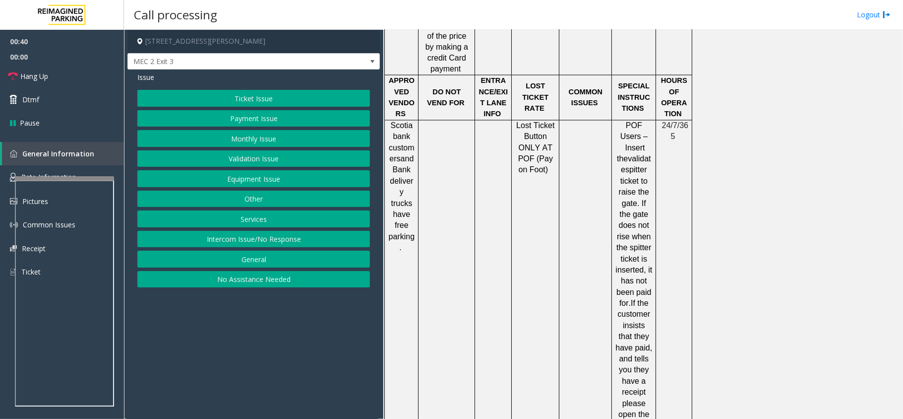
scroll to position [1454, 0]
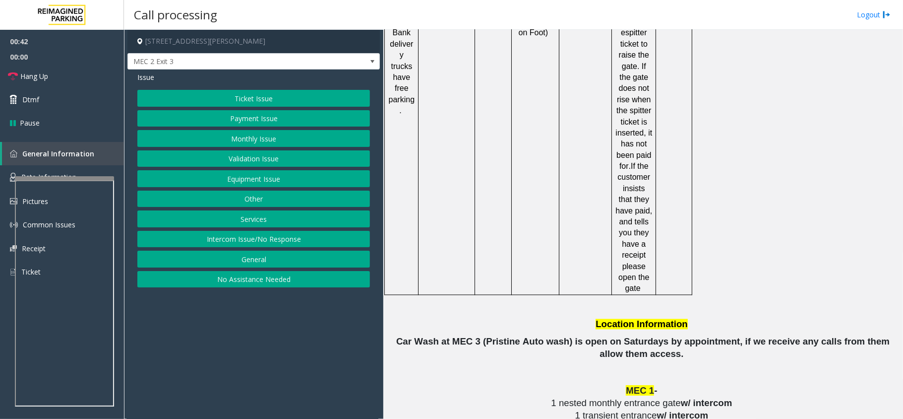
click at [230, 94] on button "Ticket Issue" at bounding box center [253, 98] width 233 height 17
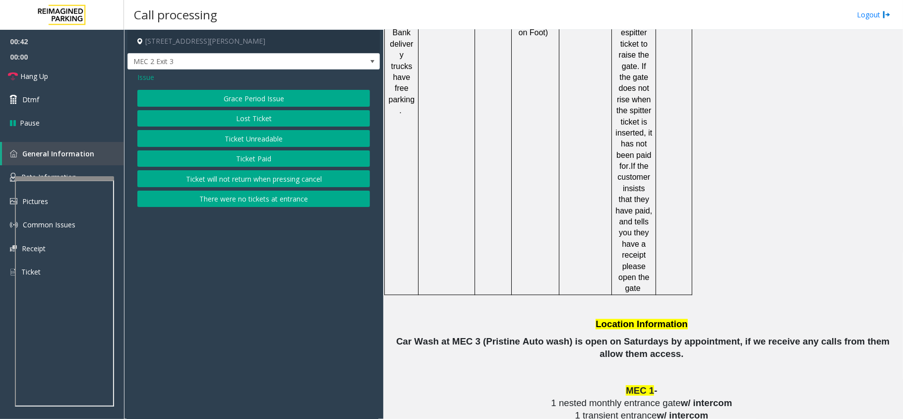
click at [270, 138] on button "Ticket Unreadable" at bounding box center [253, 138] width 233 height 17
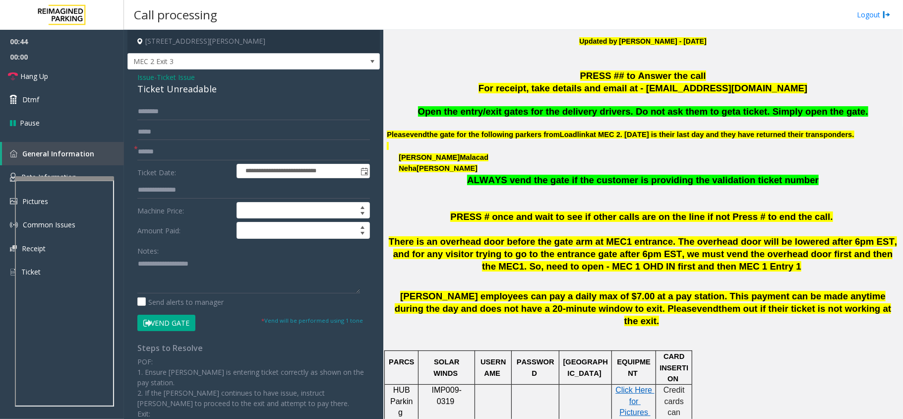
scroll to position [198, 0]
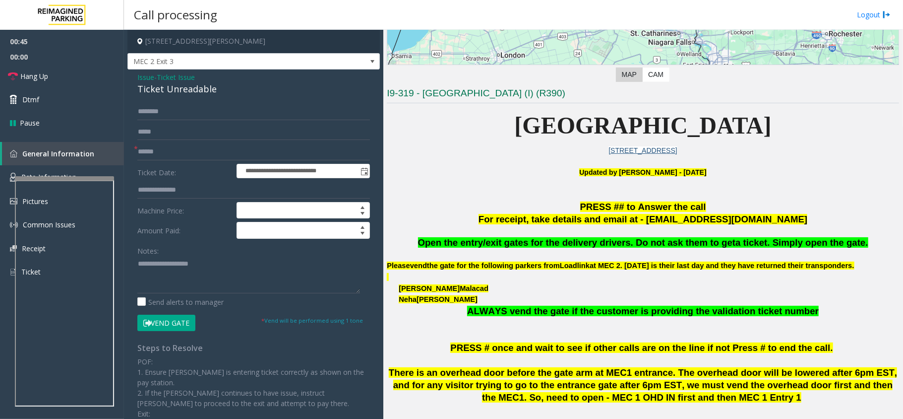
click at [171, 141] on form "**********" at bounding box center [253, 217] width 233 height 228
click at [171, 156] on input "text" at bounding box center [253, 151] width 233 height 17
type input "********"
click at [157, 318] on button "Vend Gate" at bounding box center [166, 322] width 58 height 17
click at [186, 94] on div "Ticket Unreadable" at bounding box center [253, 88] width 233 height 13
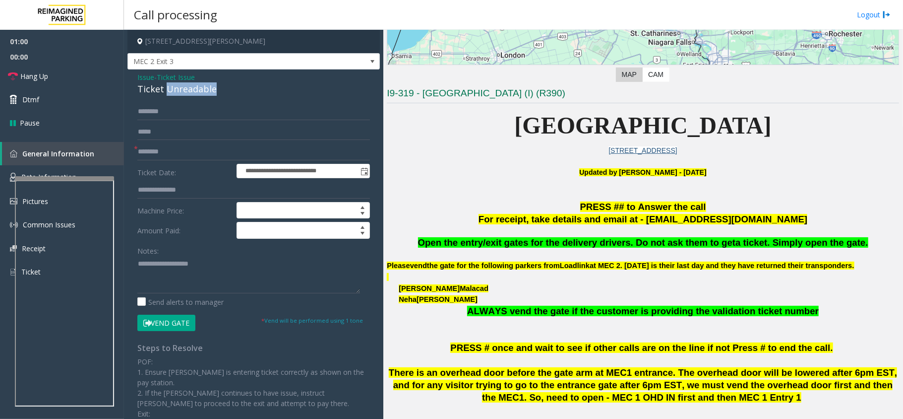
click at [186, 94] on div "Ticket Unreadable" at bounding box center [253, 88] width 233 height 13
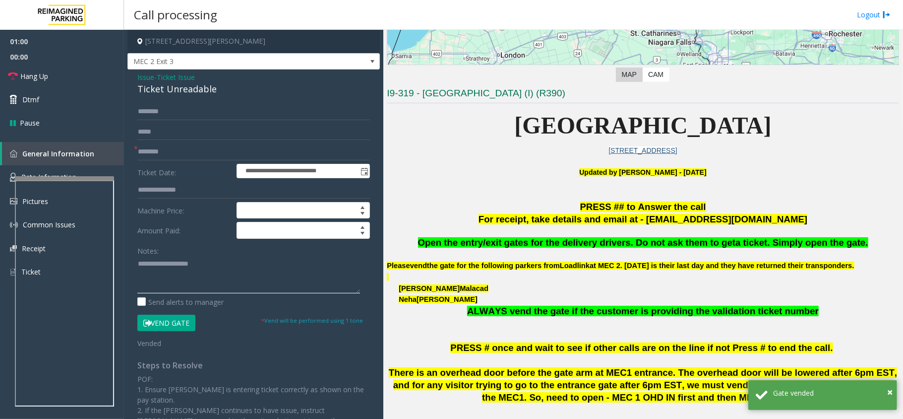
click at [189, 273] on textarea at bounding box center [248, 274] width 223 height 37
paste textarea "**********"
click at [64, 72] on link "Hang Up" at bounding box center [62, 75] width 124 height 23
click at [149, 277] on textarea at bounding box center [248, 274] width 223 height 37
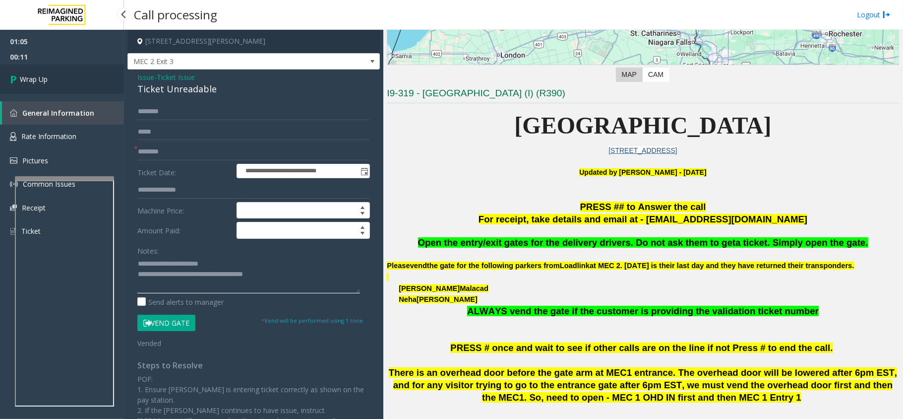
type textarea "**********"
click at [70, 88] on link "Wrap Up" at bounding box center [62, 78] width 124 height 29
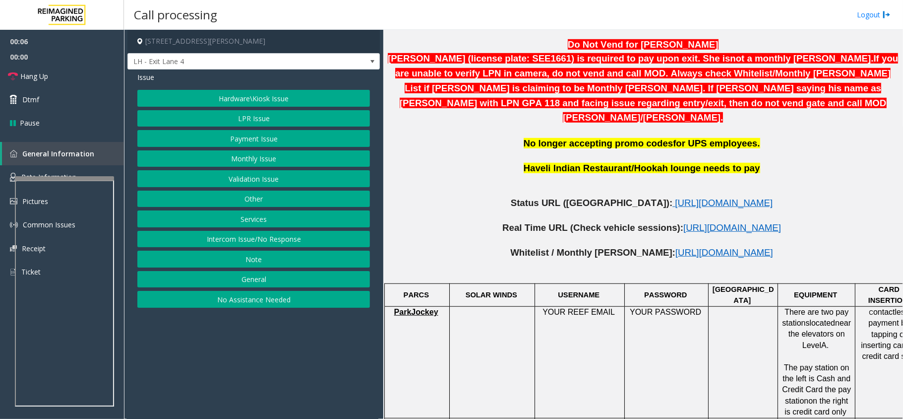
scroll to position [463, 0]
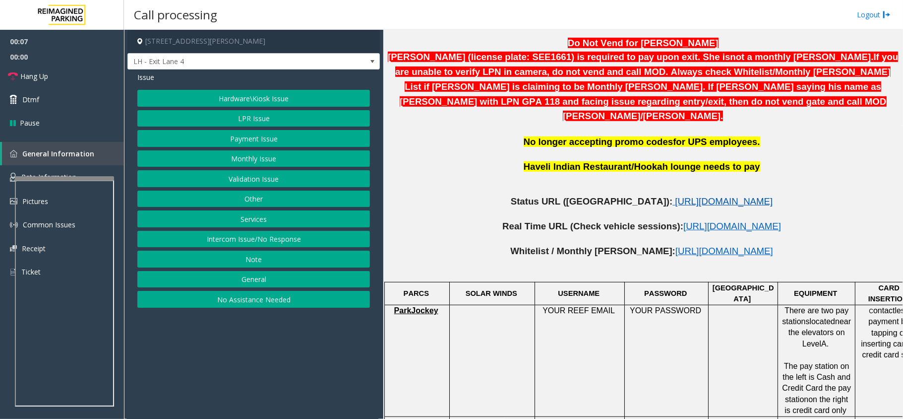
click at [675, 196] on span "https://www.parkjockey.com/en-us/manage/1633/status" at bounding box center [724, 201] width 98 height 10
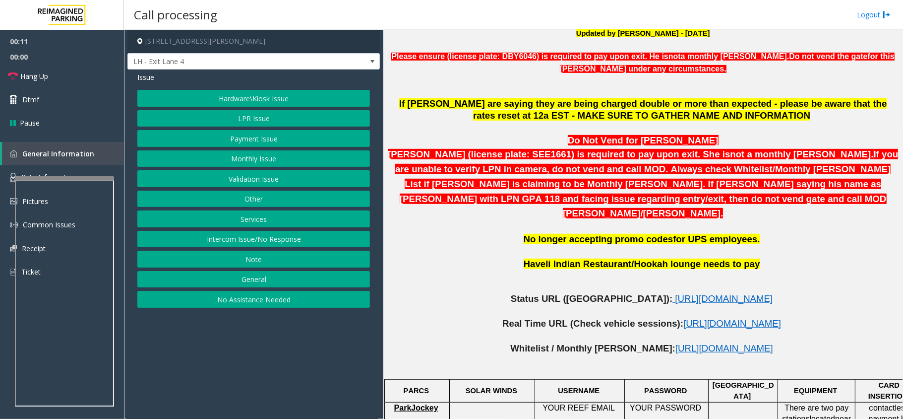
scroll to position [264, 0]
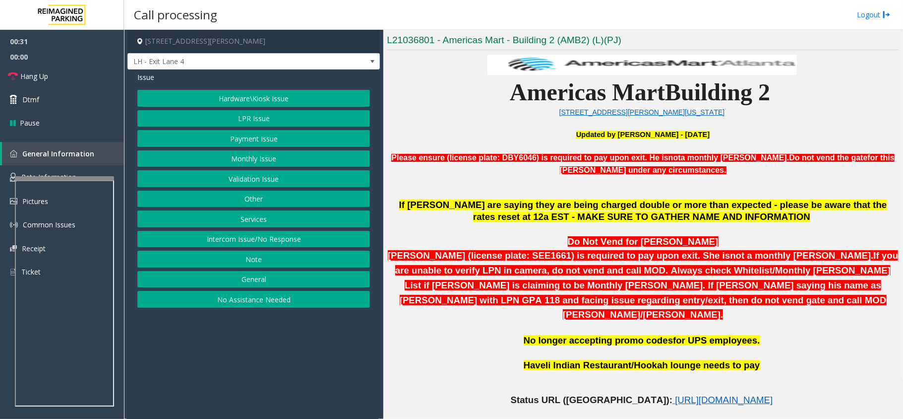
click at [235, 110] on button "LPR Issue" at bounding box center [253, 118] width 233 height 17
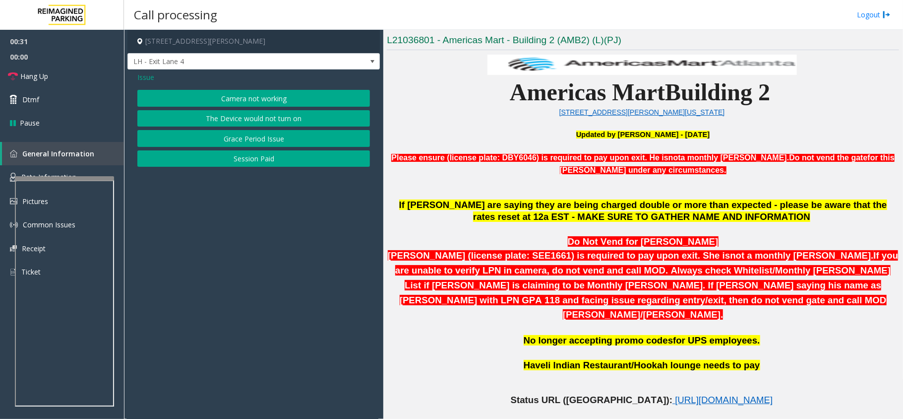
click at [238, 101] on button "Camera not working" at bounding box center [253, 98] width 233 height 17
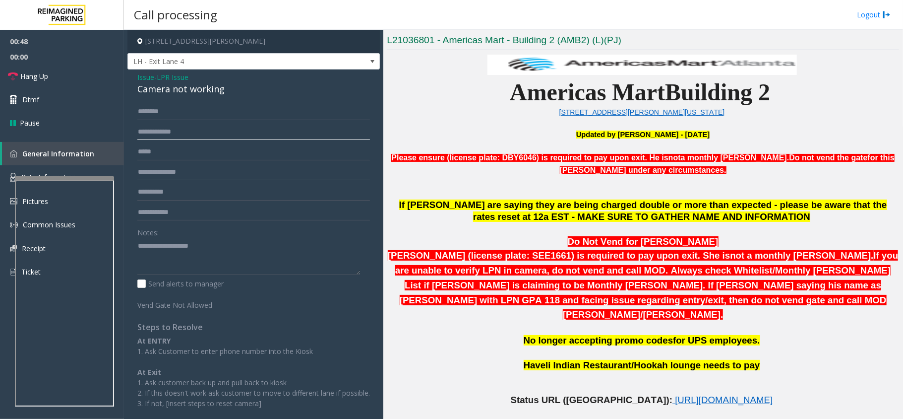
click at [203, 137] on input "text" at bounding box center [253, 131] width 233 height 17
type input "******"
click at [157, 94] on div "Camera not working" at bounding box center [253, 88] width 233 height 13
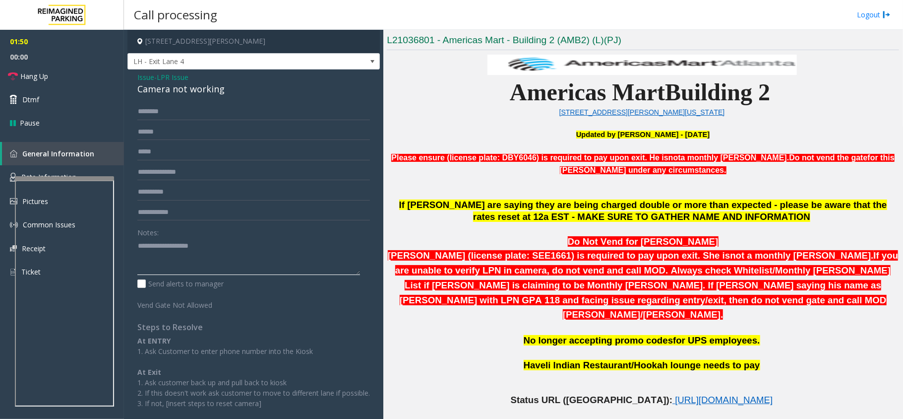
click at [155, 262] on textarea at bounding box center [248, 256] width 223 height 37
paste textarea "**********"
click at [40, 75] on span "Hang Up" at bounding box center [34, 76] width 28 height 10
click at [195, 264] on textarea at bounding box center [248, 256] width 223 height 37
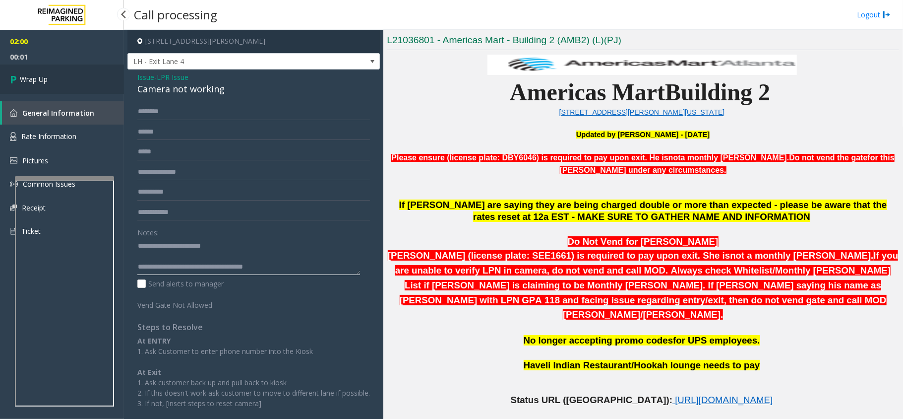
type textarea "**********"
click at [38, 78] on span "Wrap Up" at bounding box center [34, 79] width 28 height 10
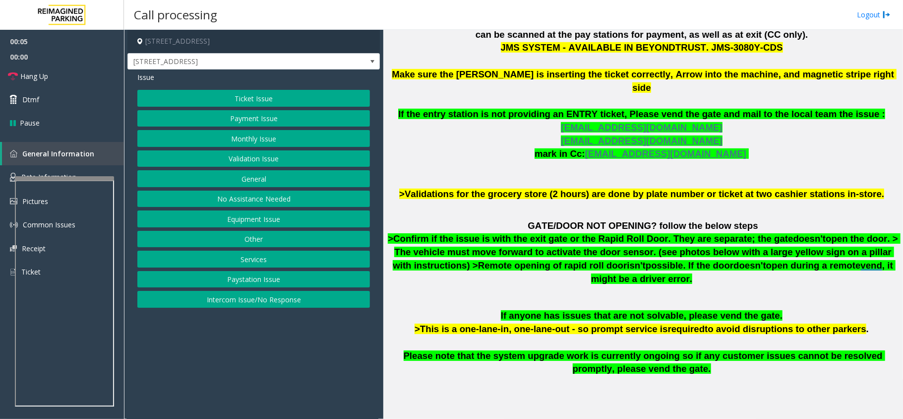
scroll to position [450, 0]
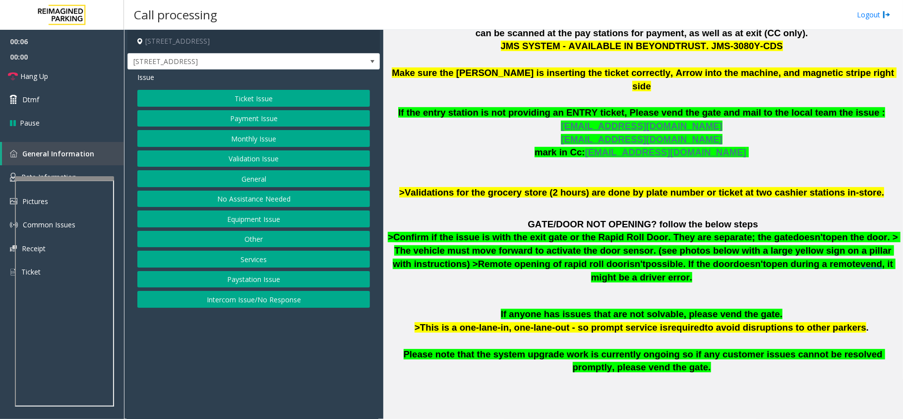
click at [262, 162] on button "Validation Issue" at bounding box center [253, 158] width 233 height 17
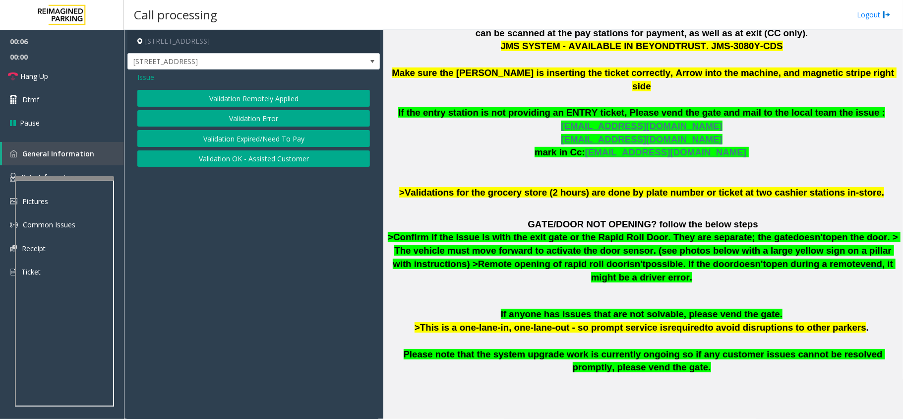
click at [244, 109] on div "Validation Remotely Applied Validation Error Validation Expired/Need To Pay Val…" at bounding box center [253, 128] width 233 height 77
click at [252, 115] on button "Validation Error" at bounding box center [253, 118] width 233 height 17
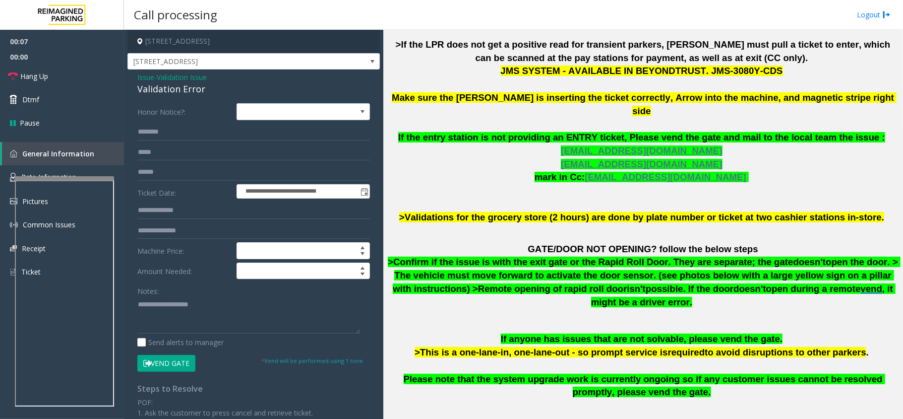
scroll to position [516, 0]
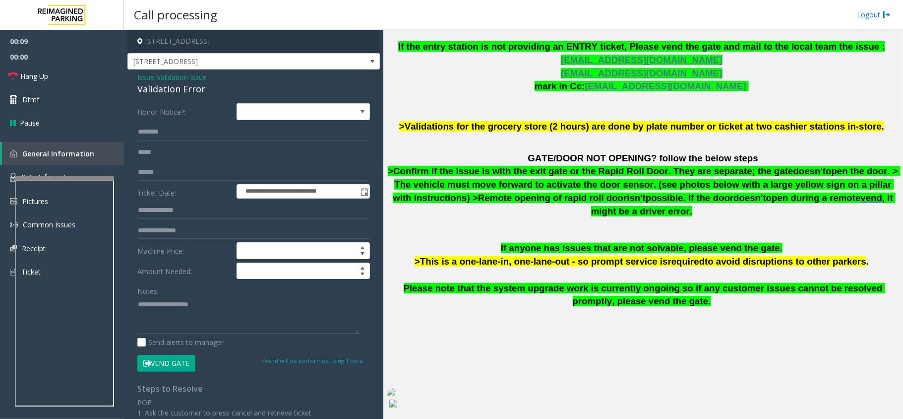
click at [175, 85] on div "Validation Error" at bounding box center [253, 88] width 233 height 13
click at [199, 308] on textarea at bounding box center [248, 314] width 223 height 37
paste textarea "**********"
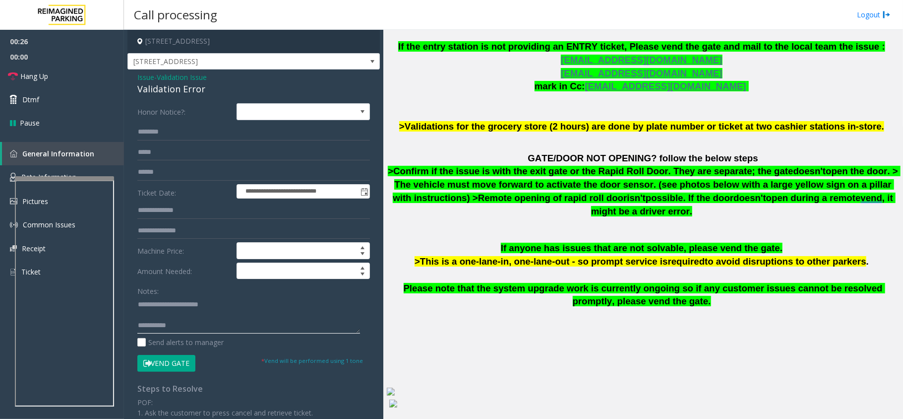
type textarea "**********"
click at [178, 167] on input "text" at bounding box center [253, 172] width 233 height 17
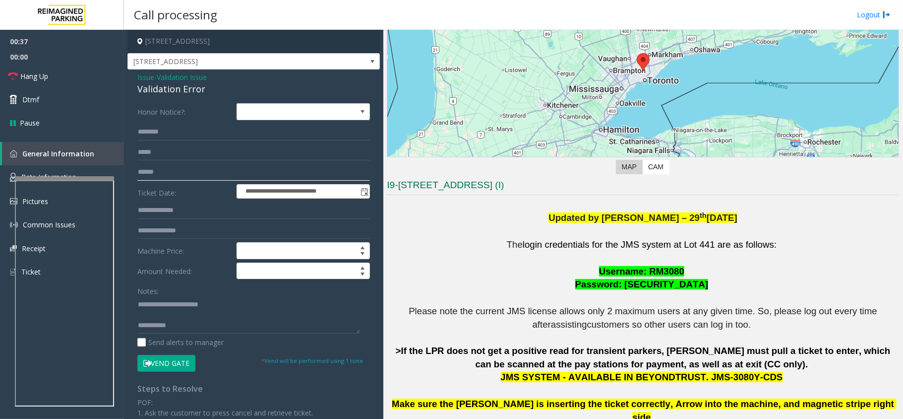
scroll to position [450, 0]
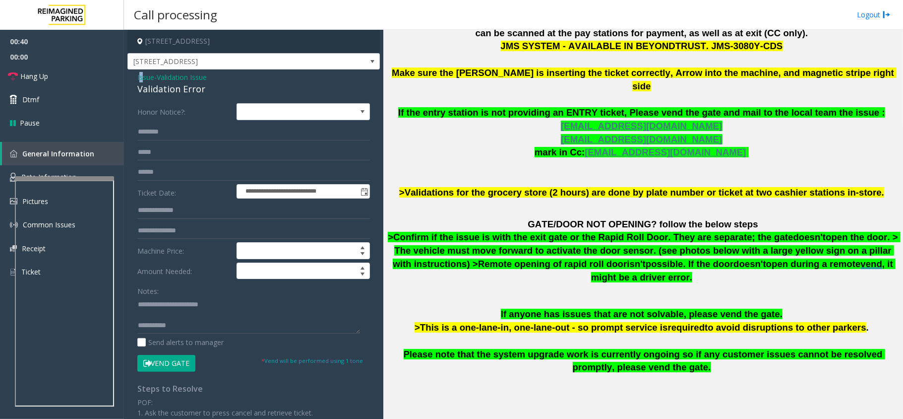
click at [141, 76] on span "Issue" at bounding box center [145, 77] width 17 height 10
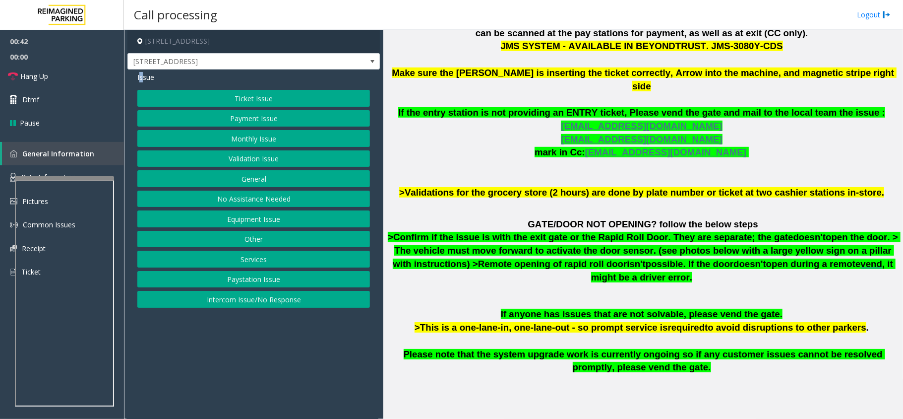
click at [264, 218] on button "Equipment Issue" at bounding box center [253, 218] width 233 height 17
click at [265, 122] on button "Ticket Jam" at bounding box center [253, 118] width 233 height 17
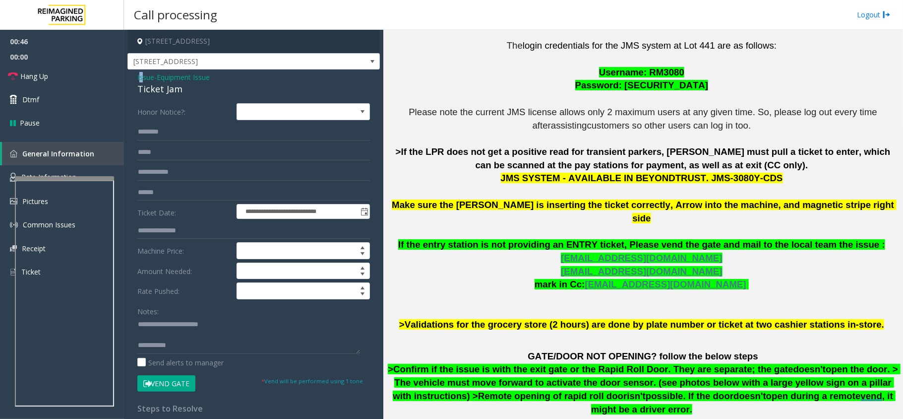
scroll to position [318, 0]
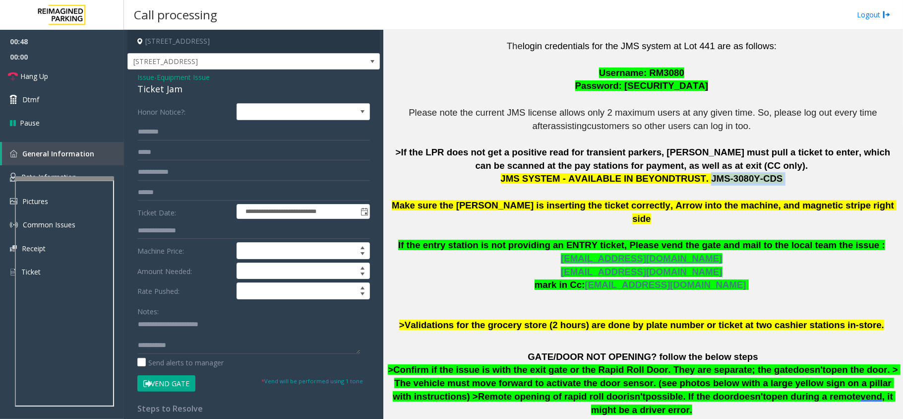
drag, startPoint x: 692, startPoint y: 180, endPoint x: 766, endPoint y: 182, distance: 73.5
click at [766, 182] on p "The login credentials for the JMS system at Lot 441 are as follows: Username: R…" at bounding box center [643, 186] width 512 height 292
click at [707, 183] on span "JMS SYSTEM - AVAILABLE IN BEYONDTRUST. JMS-3080Y-CDS" at bounding box center [642, 178] width 282 height 10
click at [146, 137] on input "text" at bounding box center [253, 131] width 233 height 17
drag, startPoint x: 217, startPoint y: 325, endPoint x: 167, endPoint y: 322, distance: 49.7
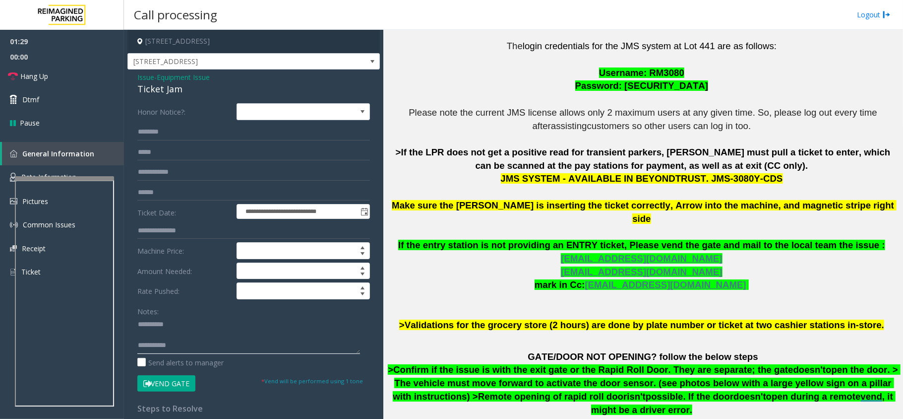
click at [167, 322] on textarea at bounding box center [248, 334] width 223 height 37
click at [166, 96] on div "**********" at bounding box center [253, 310] width 252 height 482
click at [161, 91] on div "Ticket Jam" at bounding box center [253, 88] width 233 height 13
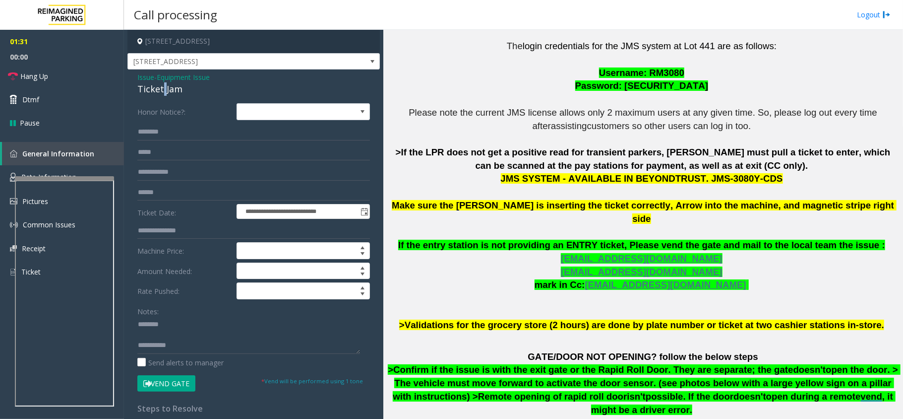
click at [161, 91] on div "Ticket Jam" at bounding box center [253, 88] width 233 height 13
click at [183, 329] on textarea at bounding box center [248, 334] width 223 height 37
paste textarea "**********"
type textarea "**********"
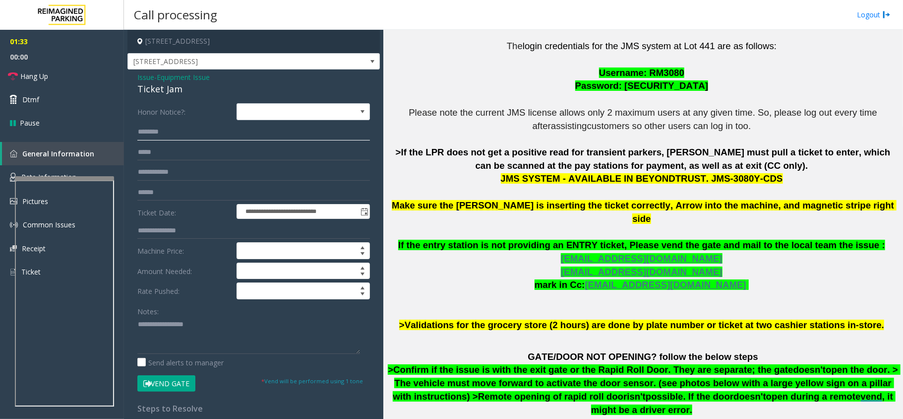
click at [170, 129] on input "text" at bounding box center [253, 131] width 233 height 17
type input "*******"
click at [203, 352] on textarea at bounding box center [248, 334] width 223 height 37
click at [165, 381] on button "Vend Gate" at bounding box center [166, 383] width 58 height 17
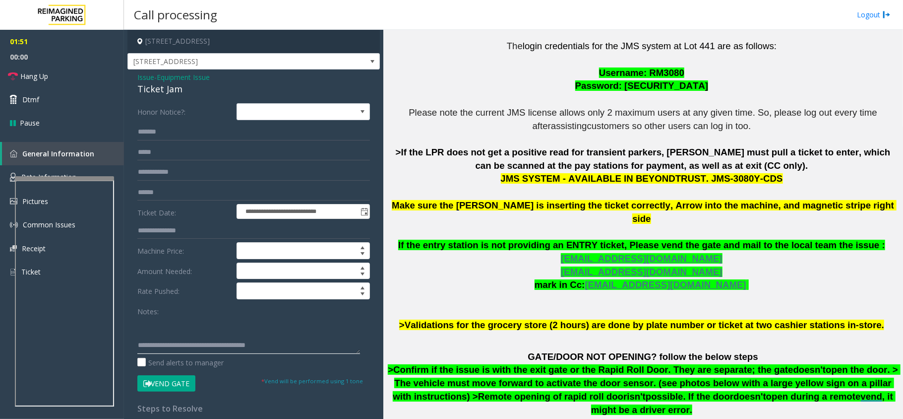
click at [290, 348] on textarea at bounding box center [248, 334] width 223 height 37
type textarea "**********"
click at [28, 80] on span "Hang Up" at bounding box center [34, 76] width 28 height 10
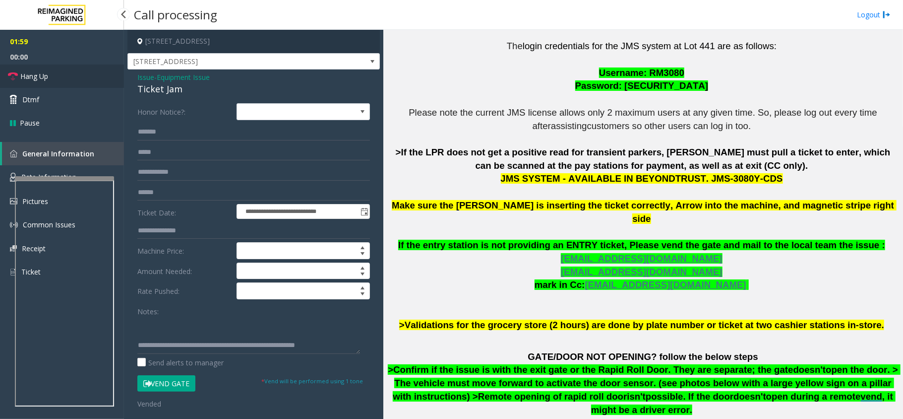
click at [28, 80] on span "Hang Up" at bounding box center [34, 76] width 28 height 10
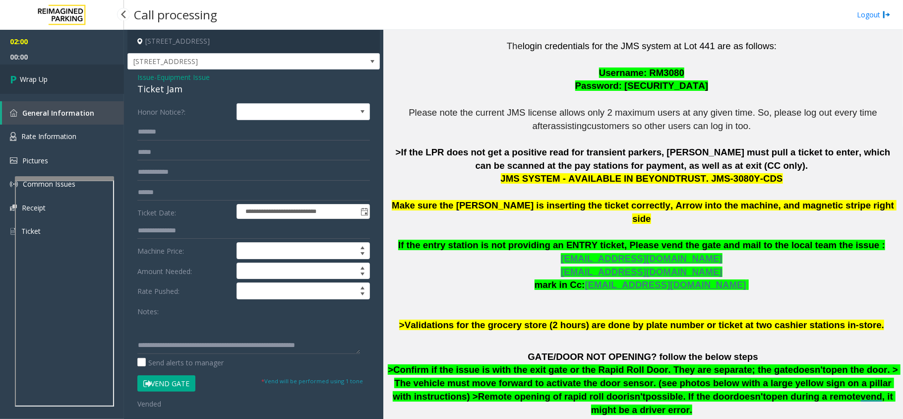
click at [27, 80] on span "Wrap Up" at bounding box center [34, 79] width 28 height 10
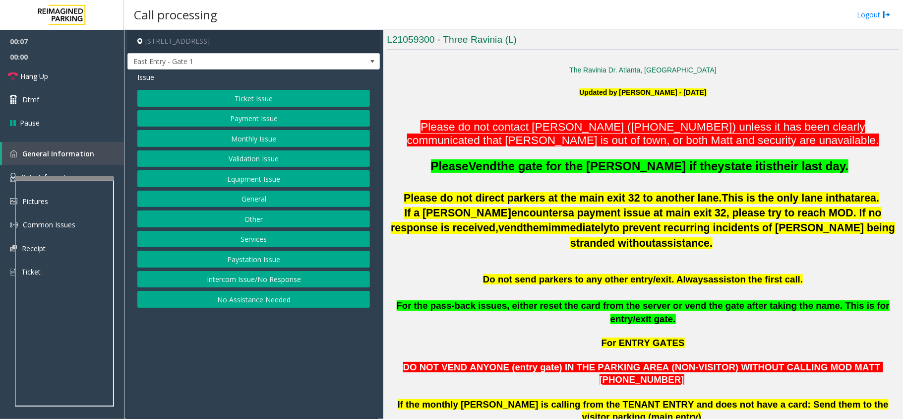
scroll to position [264, 0]
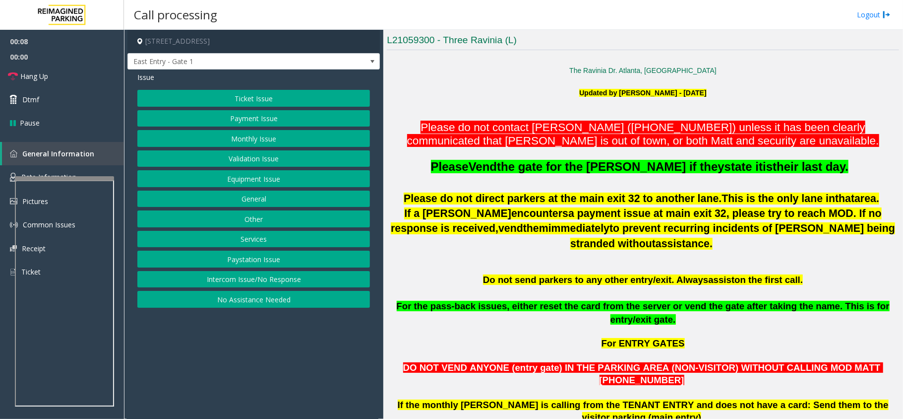
click at [294, 307] on button "No Assistance Needed" at bounding box center [253, 299] width 233 height 17
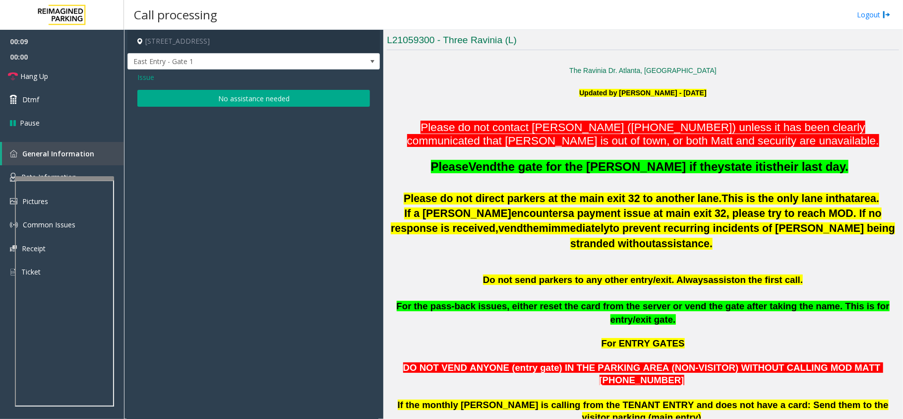
click at [264, 99] on button "No assistance needed" at bounding box center [253, 98] width 233 height 17
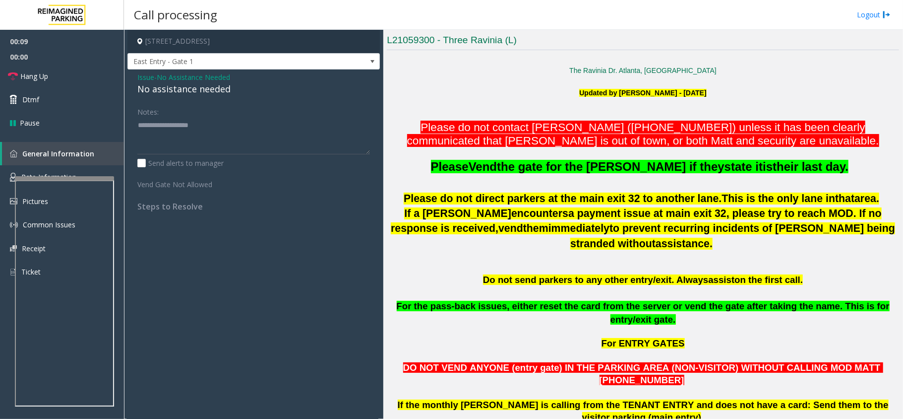
click at [247, 93] on div "No assistance needed" at bounding box center [253, 88] width 233 height 13
click at [226, 92] on div "No assistance needed" at bounding box center [253, 88] width 233 height 13
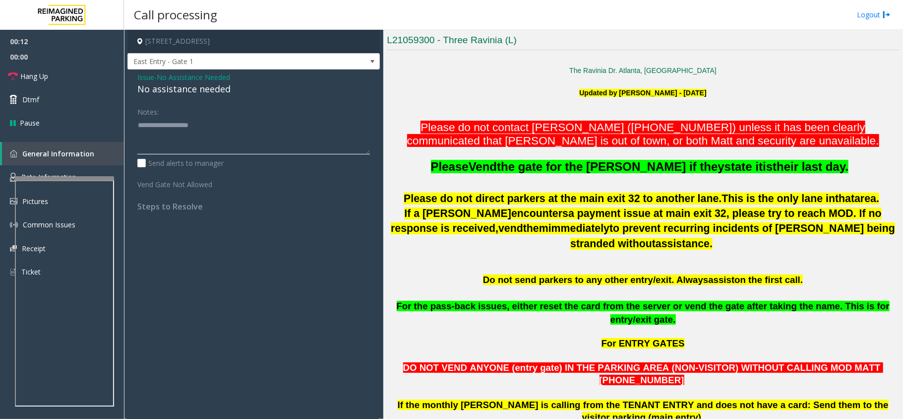
paste textarea "**********"
type textarea "**********"
click at [36, 78] on span "Hang Up" at bounding box center [34, 76] width 28 height 10
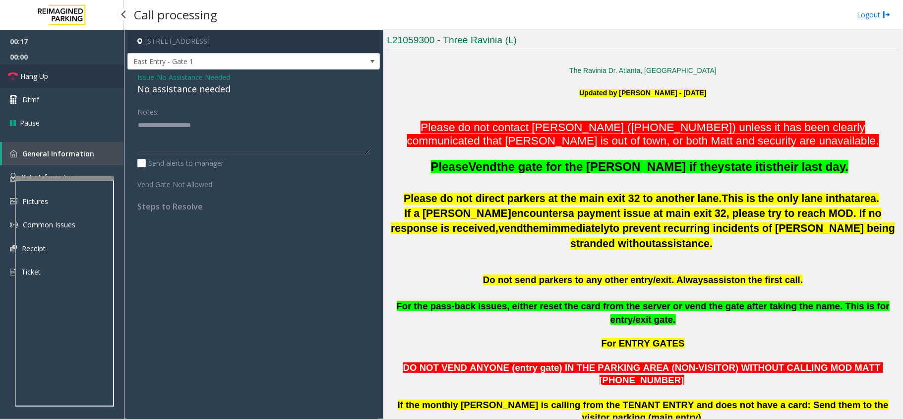
click at [36, 78] on span "Hang Up" at bounding box center [34, 76] width 28 height 10
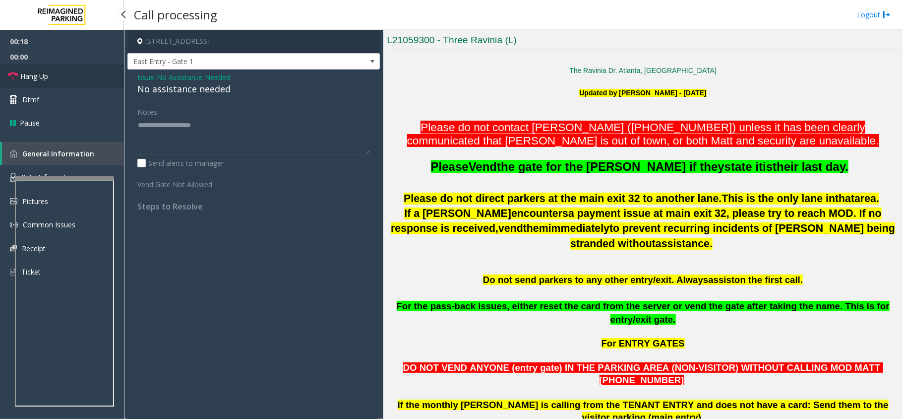
click at [36, 78] on span "Hang Up" at bounding box center [34, 76] width 28 height 10
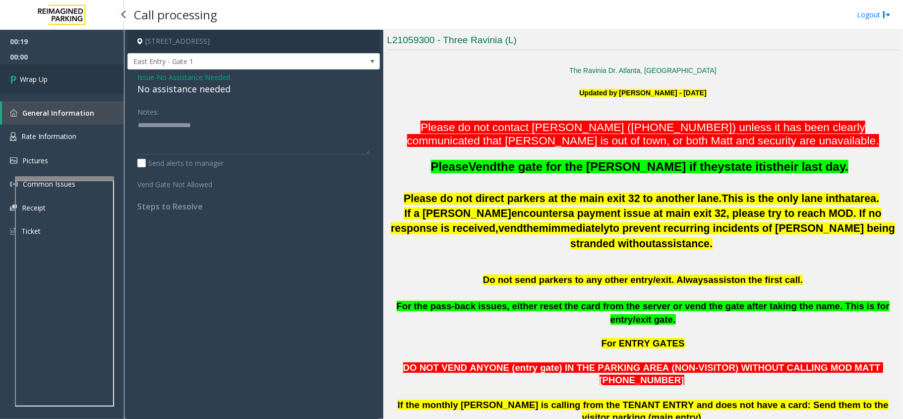
click at [36, 78] on span "Wrap Up" at bounding box center [34, 79] width 28 height 10
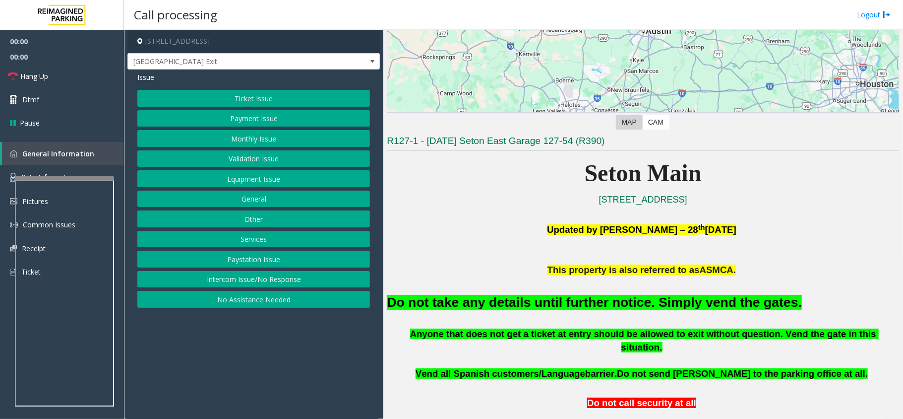
scroll to position [264, 0]
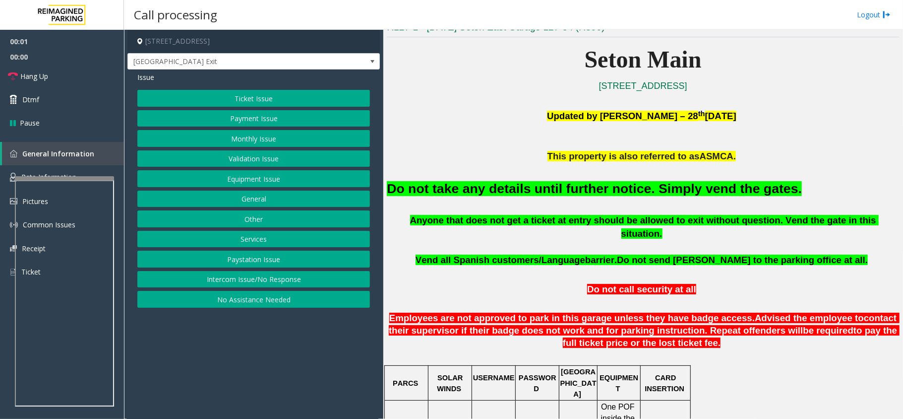
click at [562, 187] on font "Do not take any details until further notice. Simply vend the gates." at bounding box center [594, 188] width 415 height 15
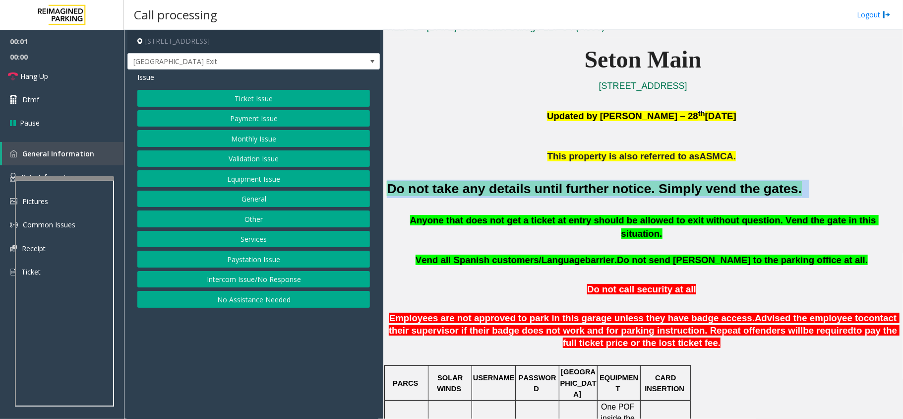
click at [562, 187] on font "Do not take any details until further notice. Simply vend the gates." at bounding box center [594, 188] width 415 height 15
click at [263, 181] on button "Equipment Issue" at bounding box center [253, 178] width 233 height 17
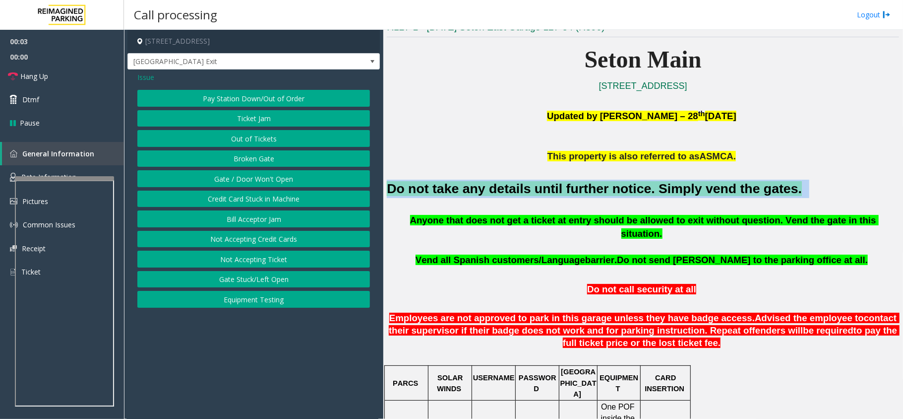
click at [261, 181] on button "Gate / Door Won't Open" at bounding box center [253, 178] width 233 height 17
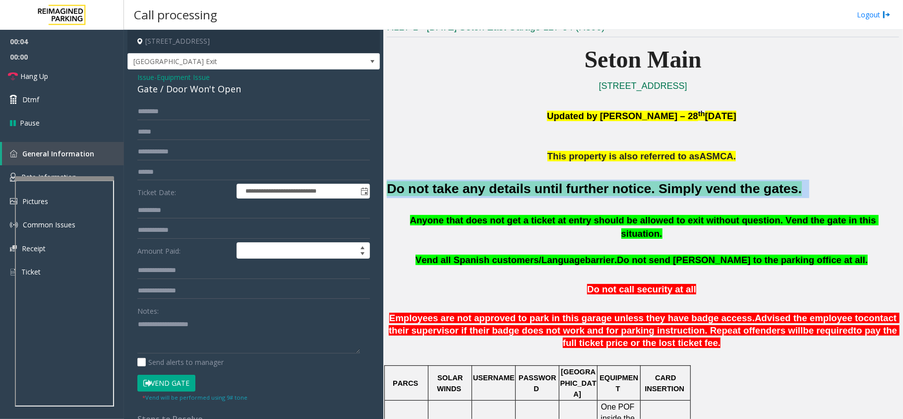
click at [165, 381] on button "Vend Gate" at bounding box center [166, 382] width 58 height 17
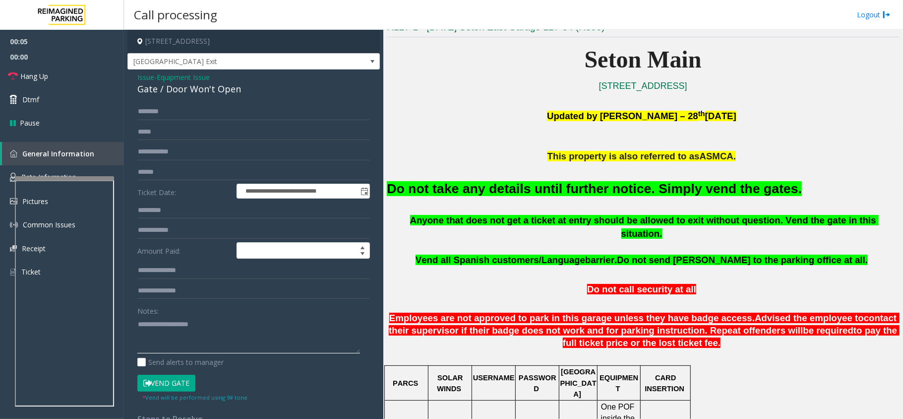
click at [171, 332] on textarea at bounding box center [248, 334] width 223 height 37
paste textarea "**********"
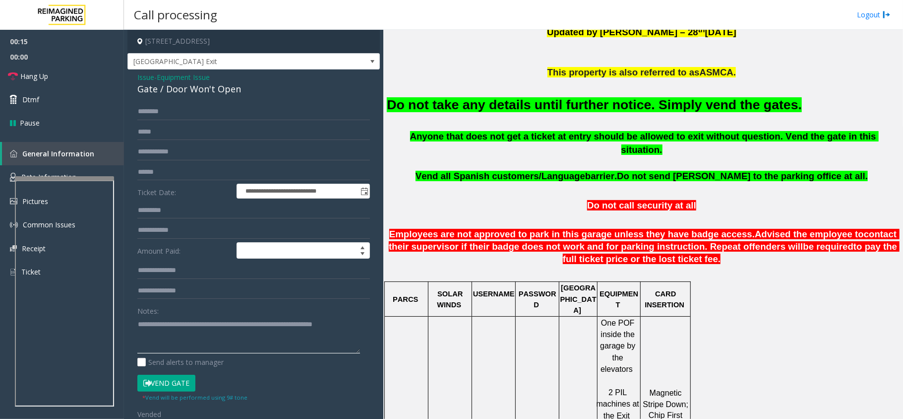
scroll to position [248, 0]
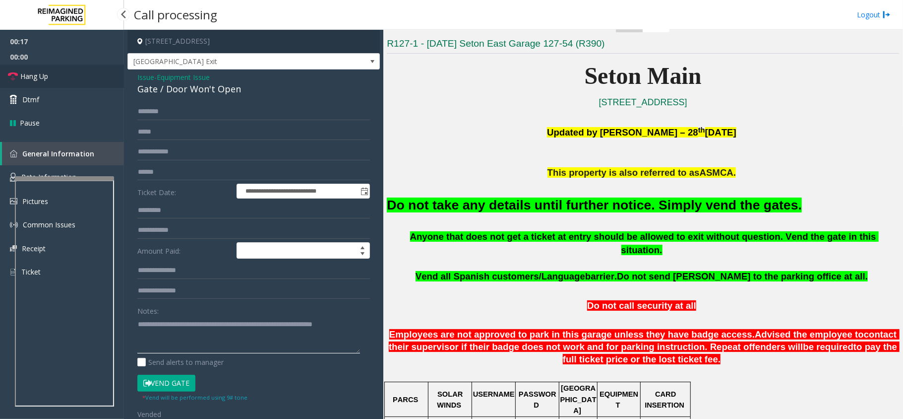
type textarea "**********"
click at [26, 80] on span "Hang Up" at bounding box center [34, 76] width 28 height 10
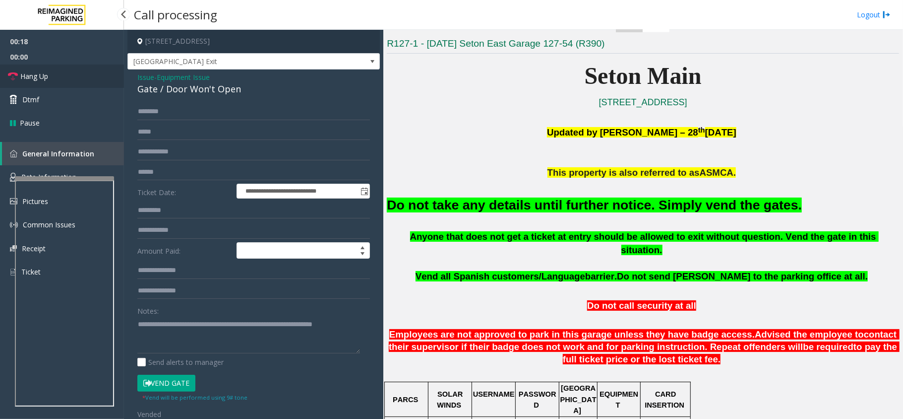
click at [26, 80] on span "Hang Up" at bounding box center [34, 76] width 28 height 10
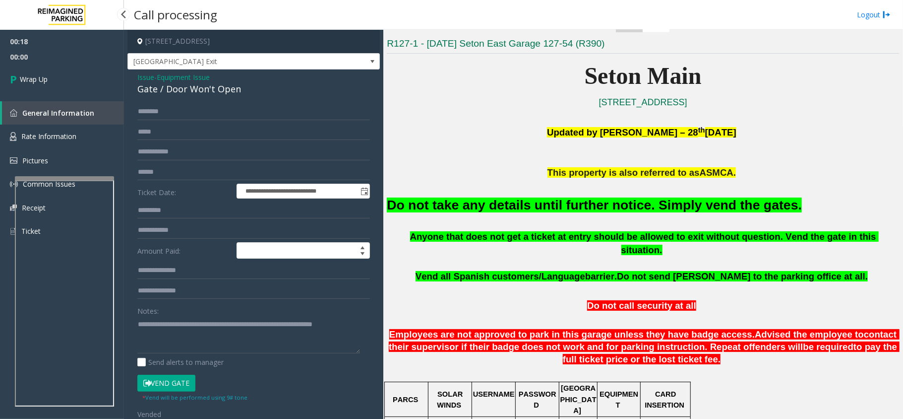
click at [26, 80] on span "Wrap Up" at bounding box center [34, 79] width 28 height 10
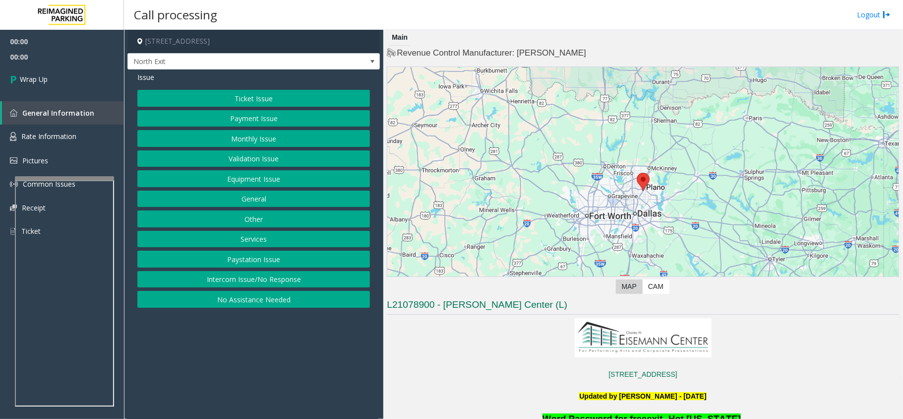
drag, startPoint x: 242, startPoint y: 283, endPoint x: 260, endPoint y: 254, distance: 33.2
click at [242, 283] on button "Intercom Issue/No Response" at bounding box center [253, 279] width 233 height 17
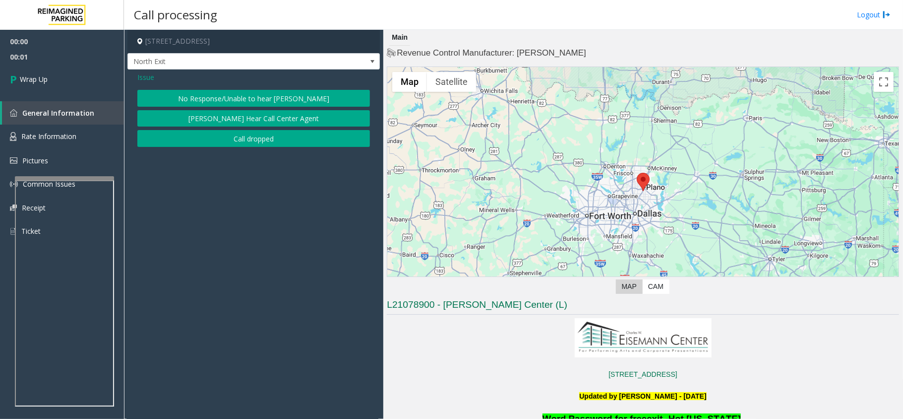
click at [243, 136] on button "Call dropped" at bounding box center [253, 138] width 233 height 17
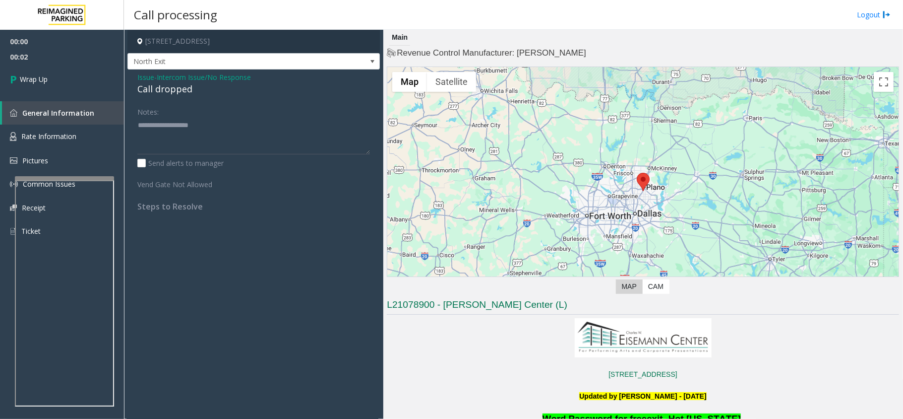
click at [167, 86] on div "Call dropped" at bounding box center [253, 88] width 233 height 13
click at [177, 116] on div "Notes:" at bounding box center [253, 128] width 233 height 51
drag, startPoint x: 191, startPoint y: 142, endPoint x: 177, endPoint y: 131, distance: 18.1
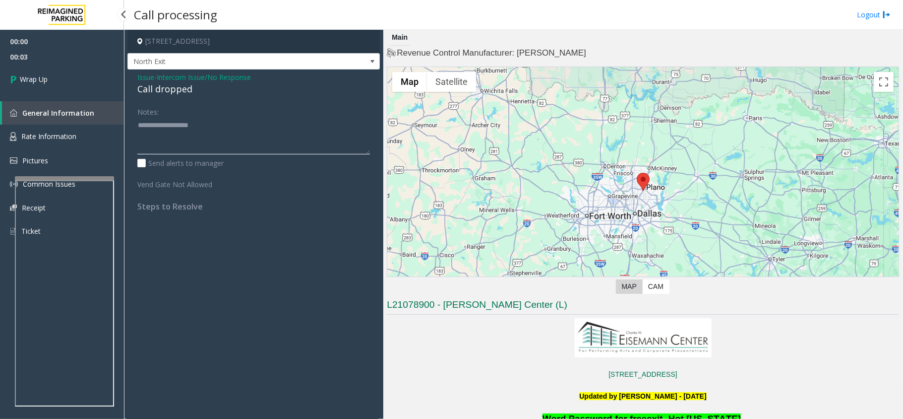
click at [189, 142] on textarea at bounding box center [253, 135] width 233 height 37
paste textarea "**********"
type textarea "**********"
click at [33, 75] on span "Wrap Up" at bounding box center [34, 79] width 28 height 10
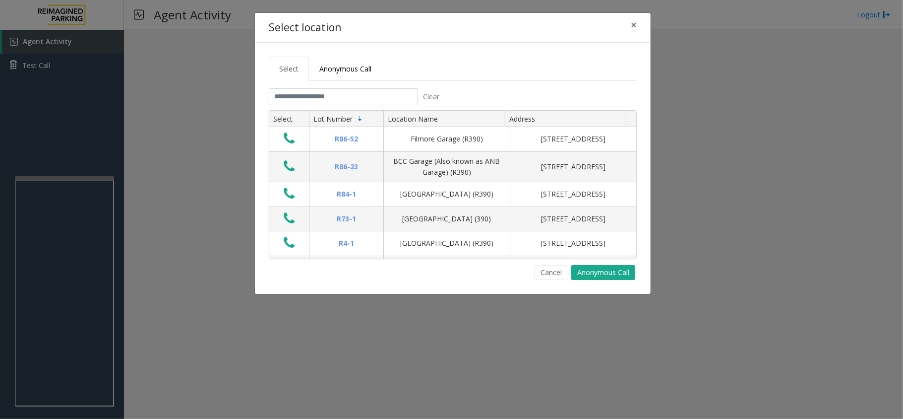
click at [346, 105] on div "Clear" at bounding box center [357, 96] width 177 height 17
click at [350, 96] on input "text" at bounding box center [343, 96] width 149 height 17
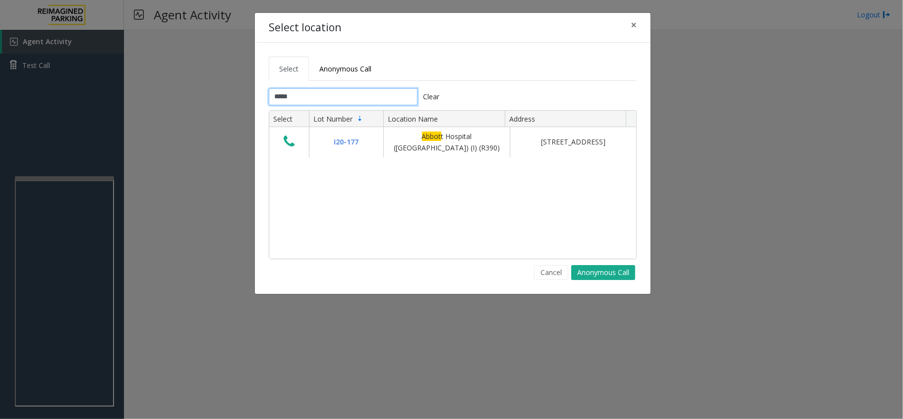
type input "*****"
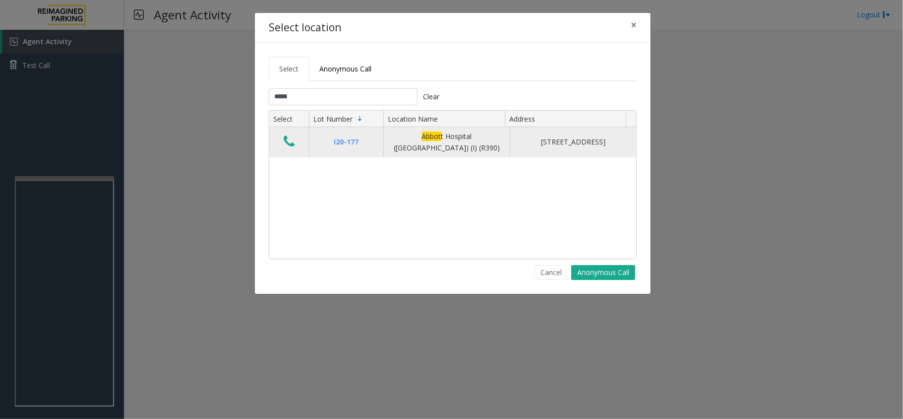
drag, startPoint x: 596, startPoint y: 153, endPoint x: 385, endPoint y: 139, distance: 211.2
click at [385, 139] on tr "I20-177 Abbot t Hospital (Main Hospital) (I) (R390) 800 East 28th Street, Minne…" at bounding box center [452, 142] width 367 height 30
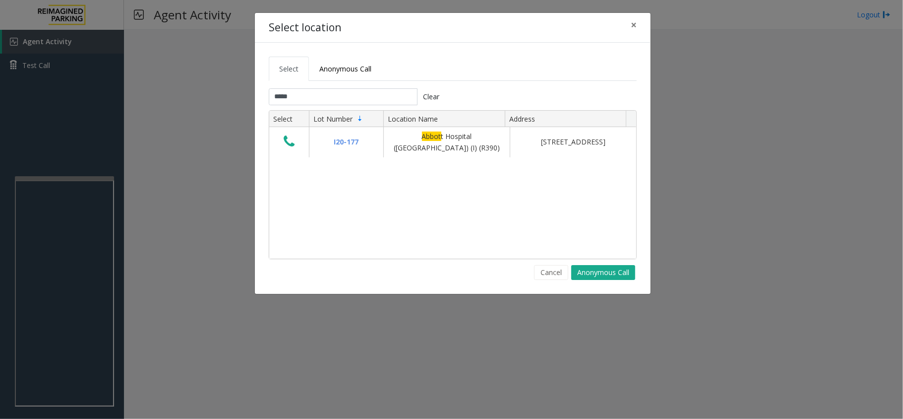
click at [421, 160] on div "I20-177 Abbot t Hospital (Main Hospital) (I) (R390) 800 East 28th Street, Minne…" at bounding box center [452, 192] width 367 height 131
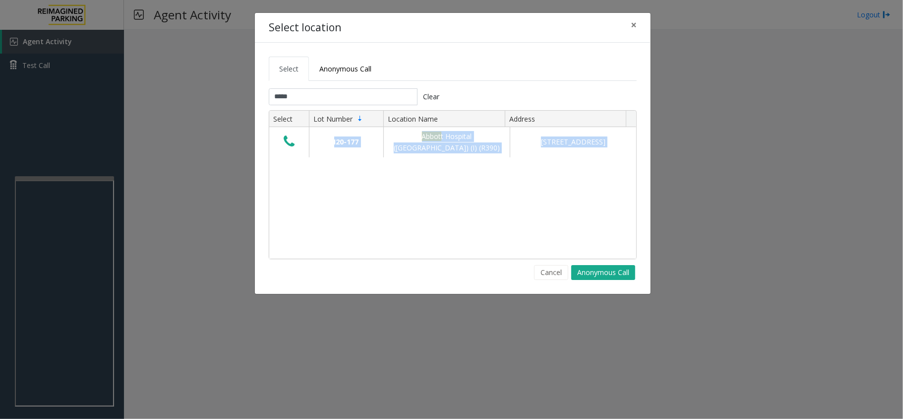
click at [469, 164] on div "I20-177 Abbot t Hospital (Main Hospital) (I) (R390) 800 East 28th Street, Minne…" at bounding box center [452, 192] width 367 height 131
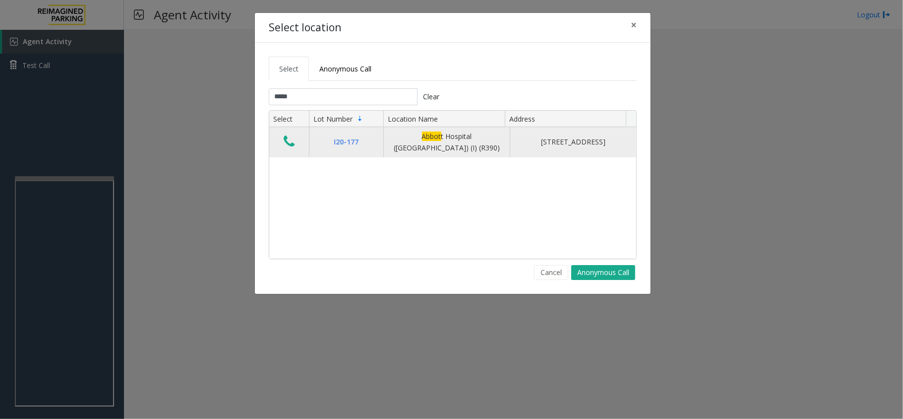
click at [288, 139] on icon "Data table" at bounding box center [289, 141] width 11 height 14
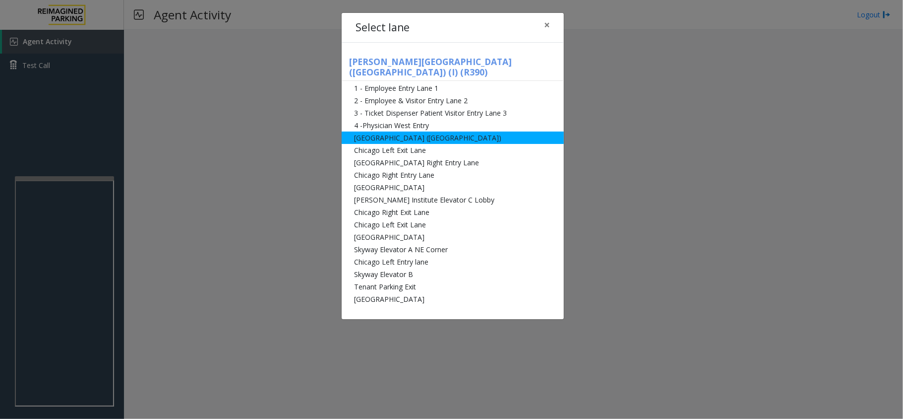
click at [416, 131] on li "[GEOGRAPHIC_DATA] ([GEOGRAPHIC_DATA])" at bounding box center [453, 137] width 222 height 12
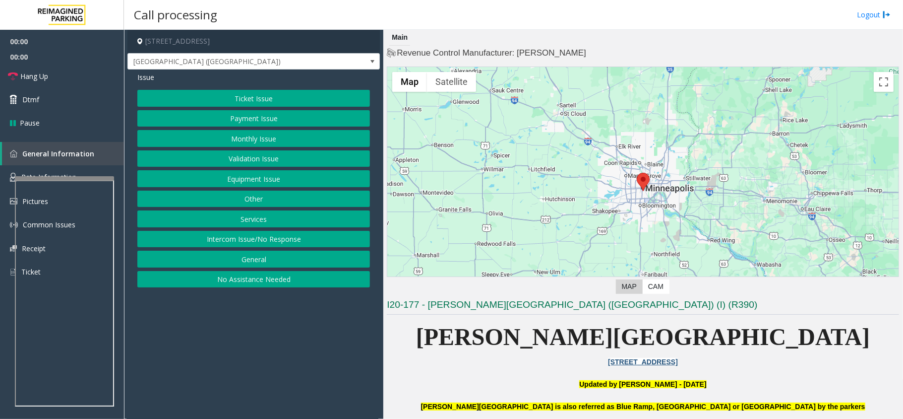
click at [274, 175] on button "Equipment Issue" at bounding box center [253, 178] width 233 height 17
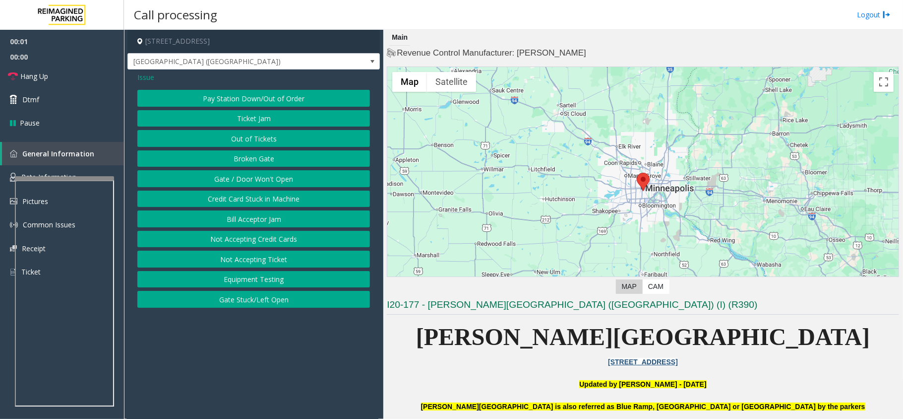
click at [274, 175] on button "Gate / Door Won't Open" at bounding box center [253, 178] width 233 height 17
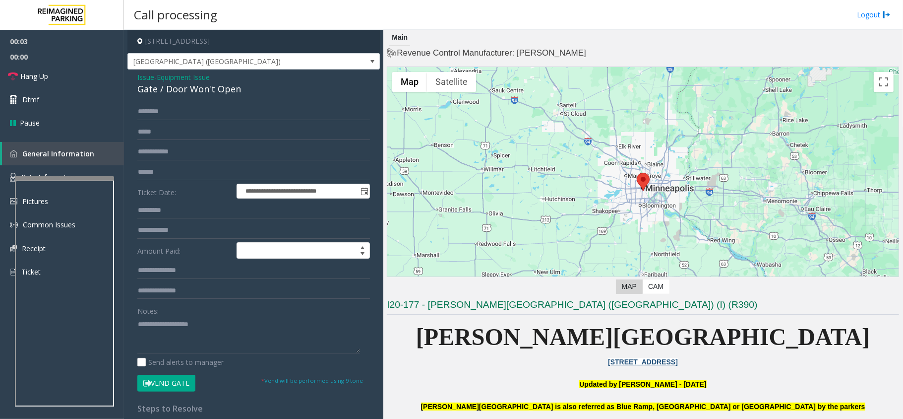
click at [197, 92] on div "Gate / Door Won't Open" at bounding box center [253, 88] width 233 height 13
click at [167, 322] on textarea at bounding box center [248, 334] width 223 height 37
paste textarea "**********"
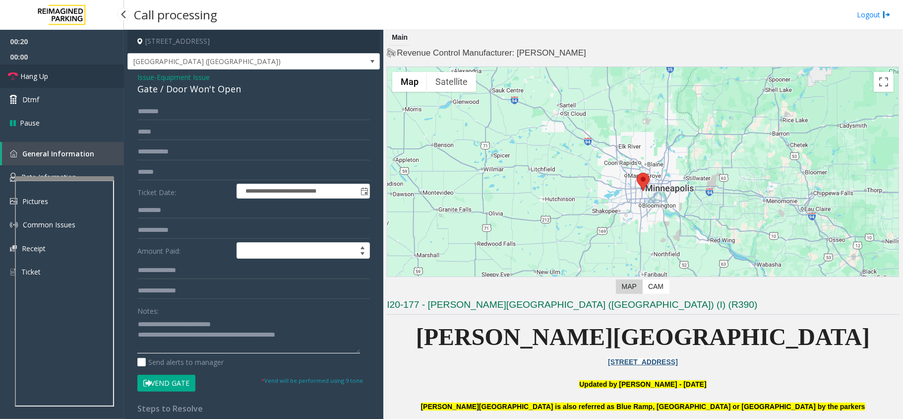
type textarea "**********"
click at [58, 72] on link "Hang Up" at bounding box center [62, 75] width 124 height 23
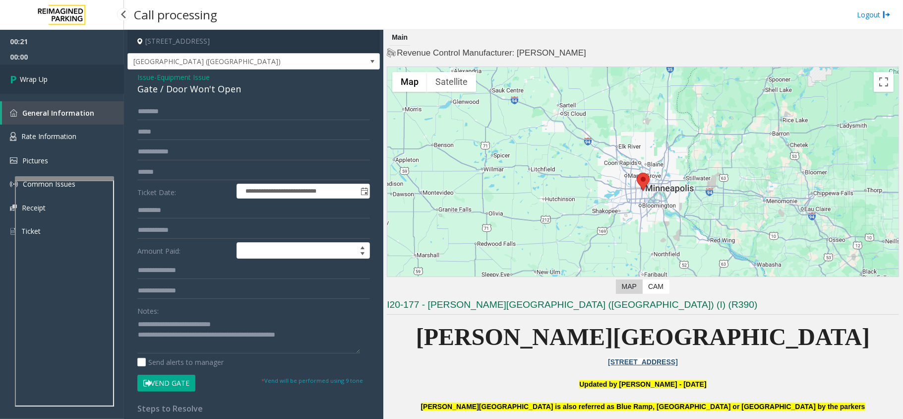
click at [58, 72] on link "Wrap Up" at bounding box center [62, 78] width 124 height 29
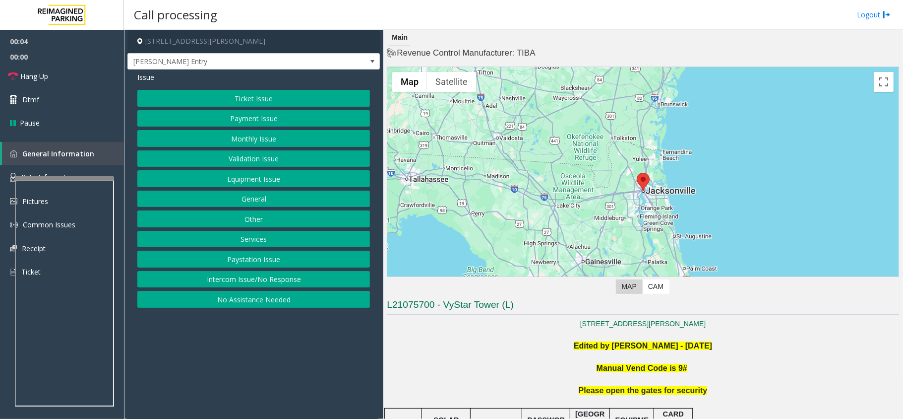
click at [241, 279] on button "Intercom Issue/No Response" at bounding box center [253, 279] width 233 height 17
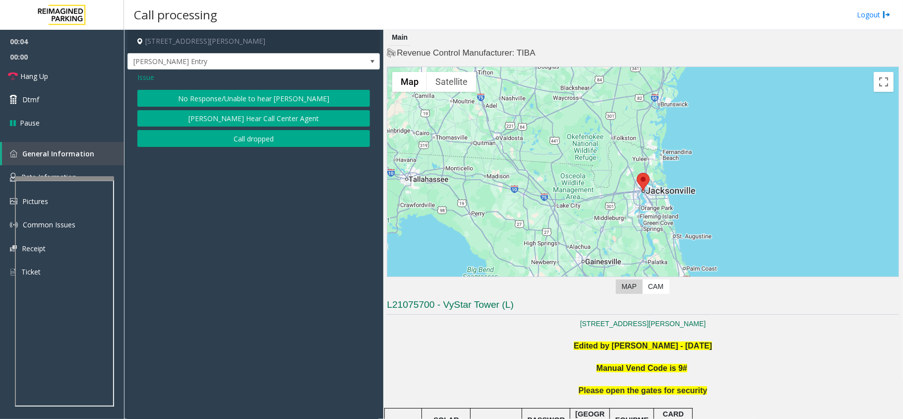
click at [230, 91] on button "No Response/Unable to hear [PERSON_NAME]" at bounding box center [253, 98] width 233 height 17
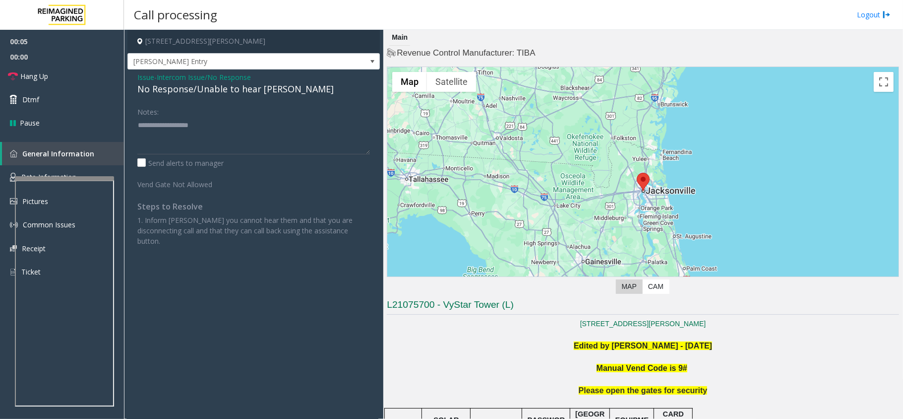
click at [230, 91] on div "No Response/Unable to hear [PERSON_NAME]" at bounding box center [253, 88] width 233 height 13
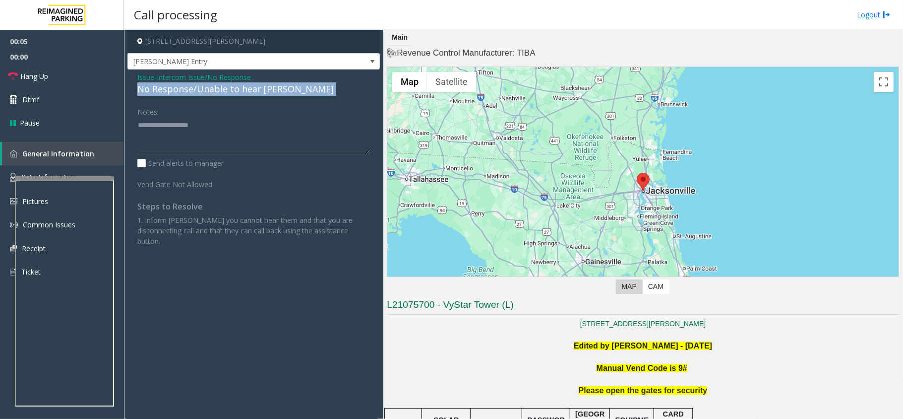
click at [230, 91] on div "No Response/Unable to hear [PERSON_NAME]" at bounding box center [253, 88] width 233 height 13
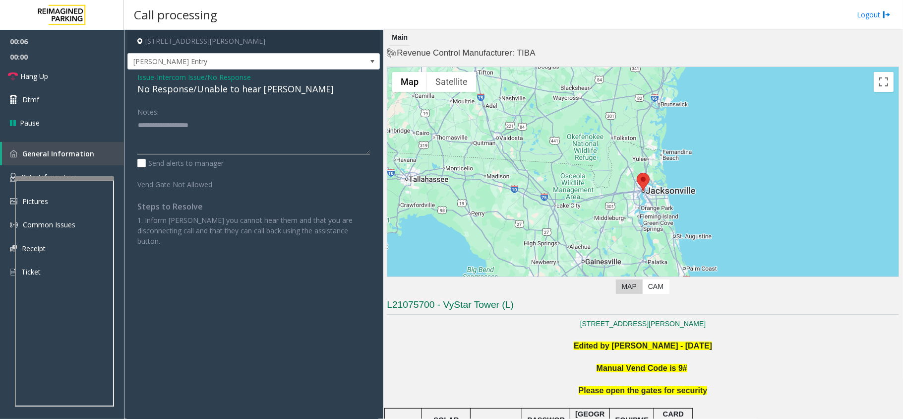
paste textarea "**********"
type textarea "**********"
click at [40, 69] on link "Hang Up" at bounding box center [62, 75] width 124 height 23
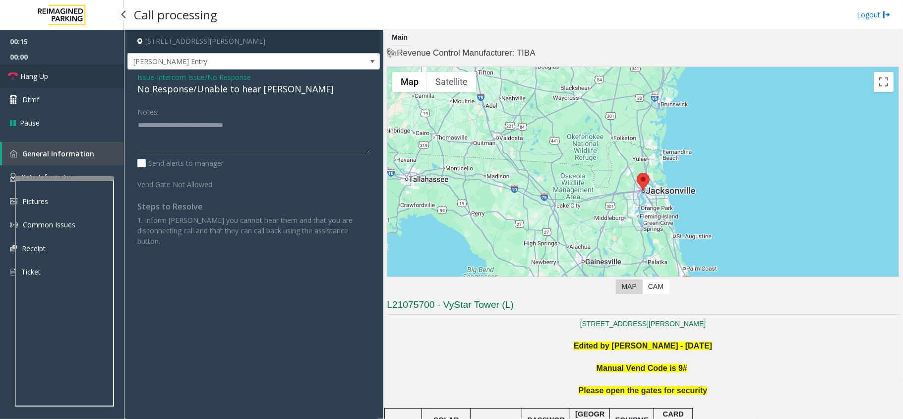
click at [40, 69] on link "Hang Up" at bounding box center [62, 75] width 124 height 23
click at [50, 66] on link "Hang Up" at bounding box center [62, 75] width 124 height 23
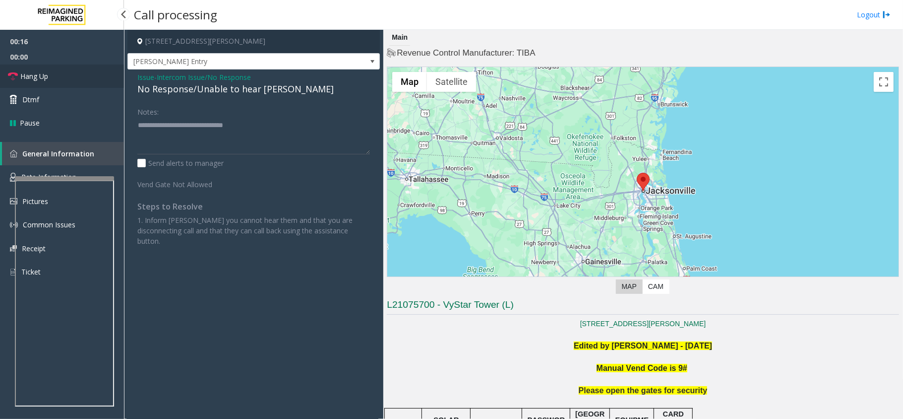
click at [50, 66] on link "Hang Up" at bounding box center [62, 75] width 124 height 23
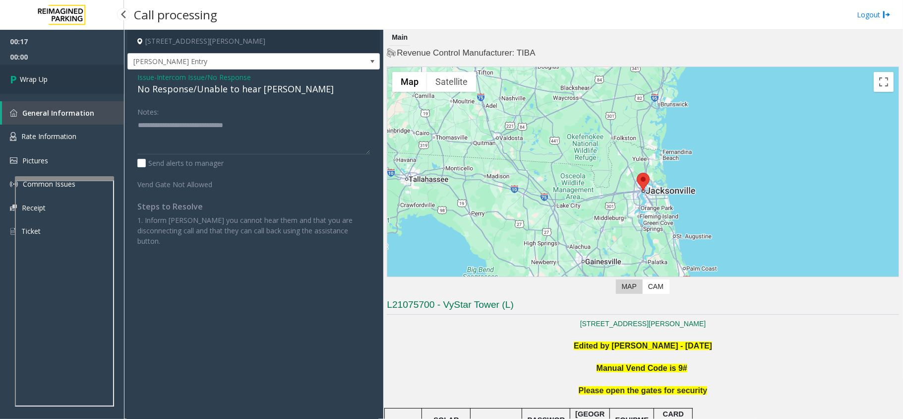
click at [74, 86] on link "Wrap Up" at bounding box center [62, 78] width 124 height 29
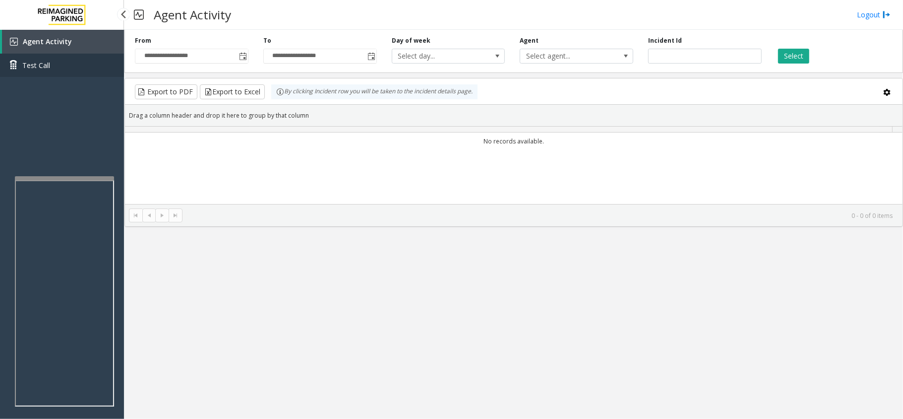
click at [33, 68] on span "Test Call" at bounding box center [36, 65] width 28 height 10
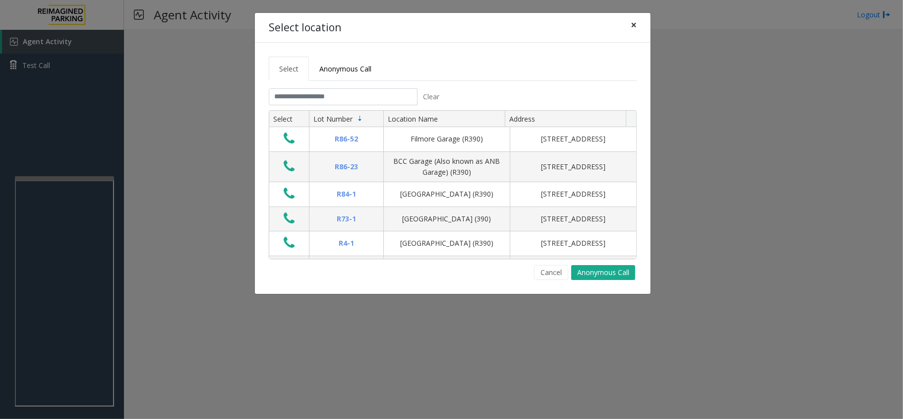
click at [634, 18] on span "×" at bounding box center [634, 25] width 6 height 14
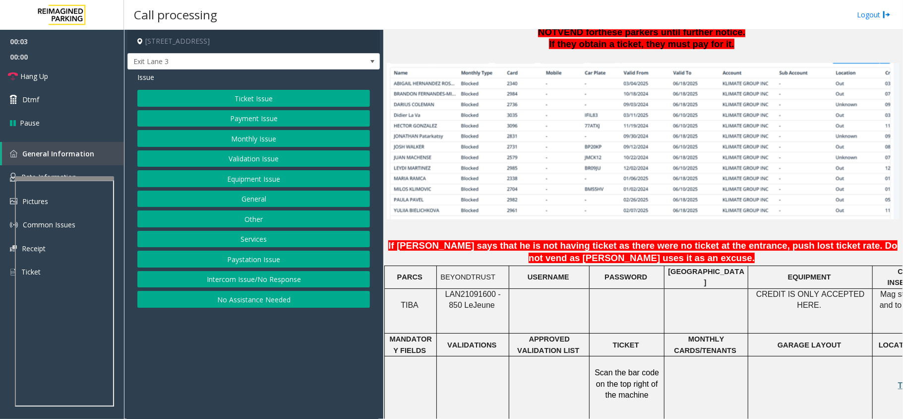
scroll to position [793, 0]
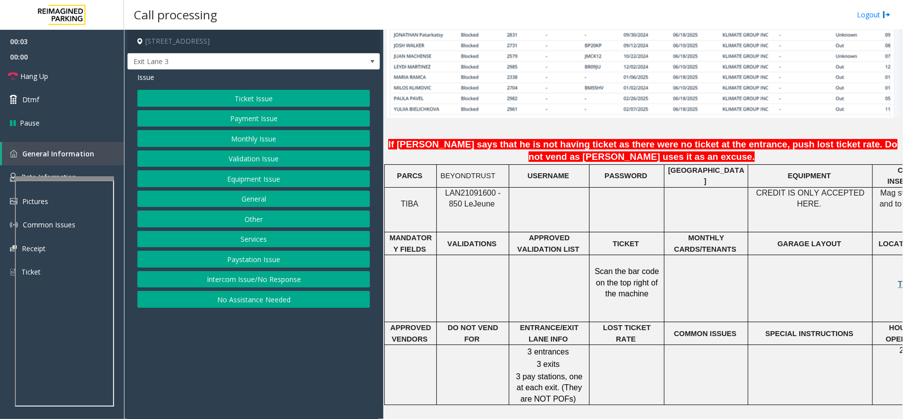
click at [464, 188] on span "LAN21091600 - 850 Le" at bounding box center [473, 197] width 56 height 19
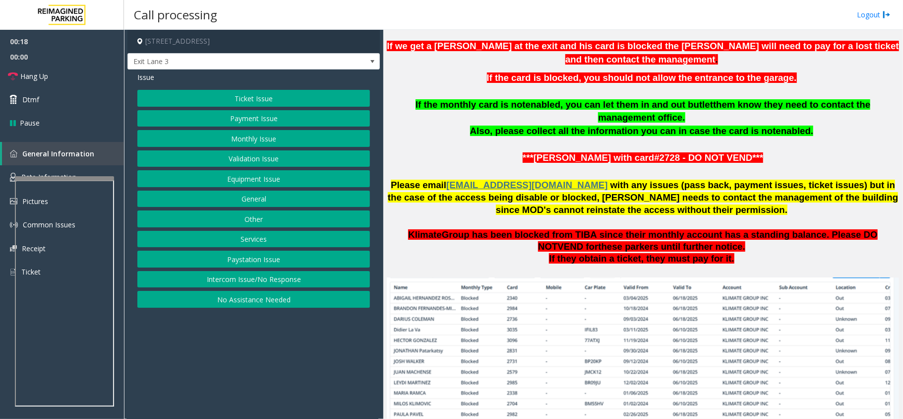
scroll to position [463, 0]
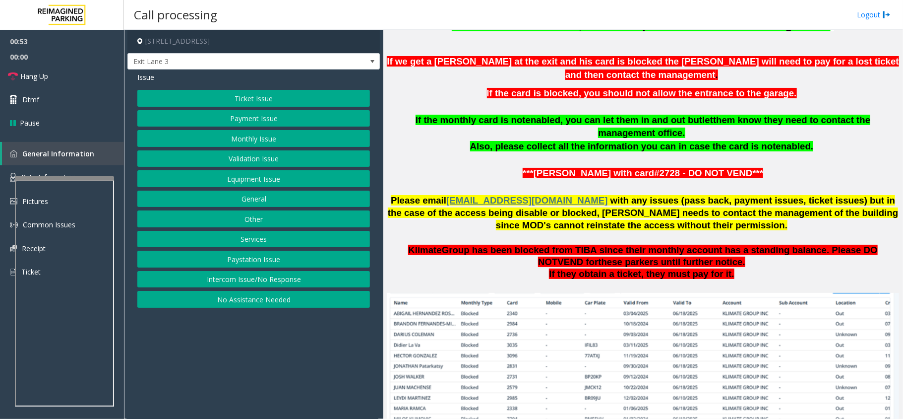
click at [272, 139] on button "Monthly Issue" at bounding box center [253, 138] width 233 height 17
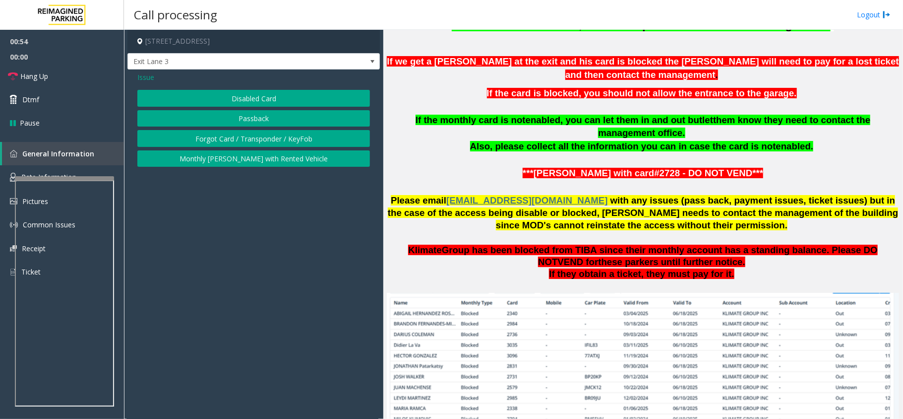
click at [271, 96] on button "Disabled Card" at bounding box center [253, 98] width 233 height 17
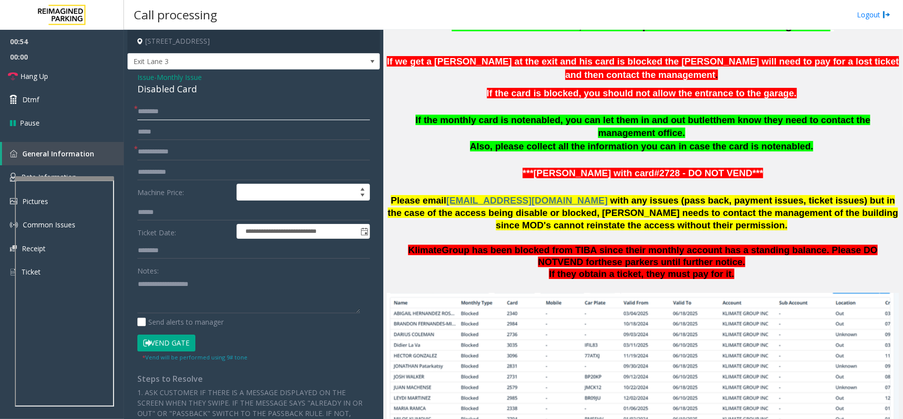
click at [192, 105] on input "text" at bounding box center [253, 111] width 233 height 17
paste input "*****"
click at [165, 111] on input "**********" at bounding box center [253, 111] width 233 height 17
type input "**********"
click at [182, 153] on input "text" at bounding box center [253, 151] width 233 height 17
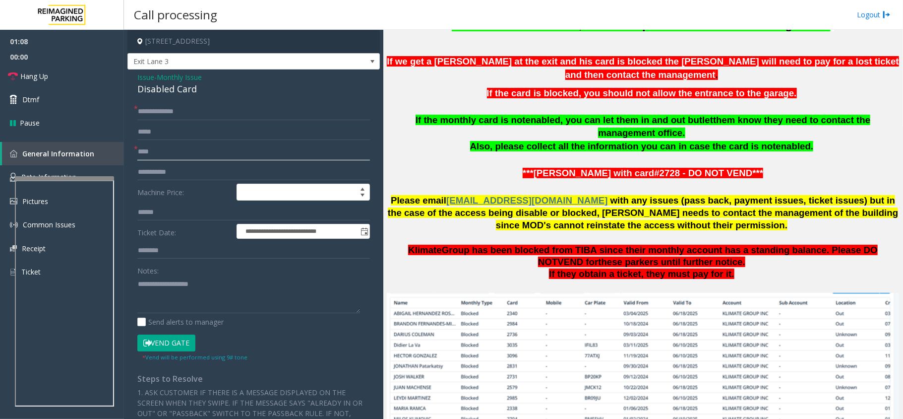
type input "****"
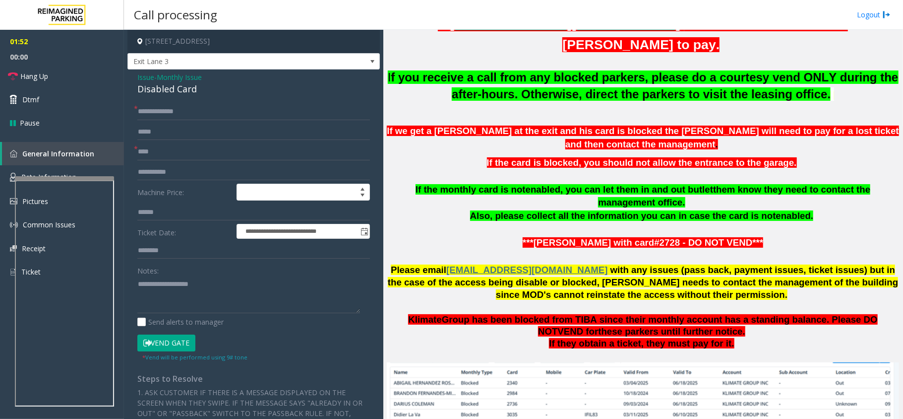
scroll to position [198, 0]
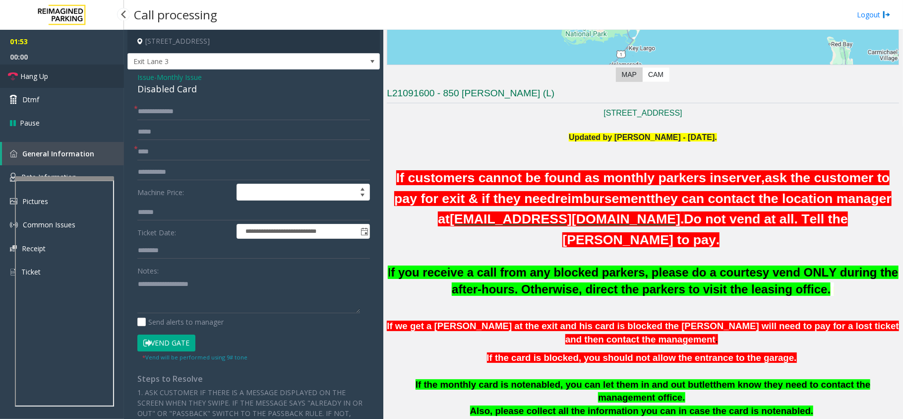
click at [54, 68] on link "Hang Up" at bounding box center [62, 75] width 124 height 23
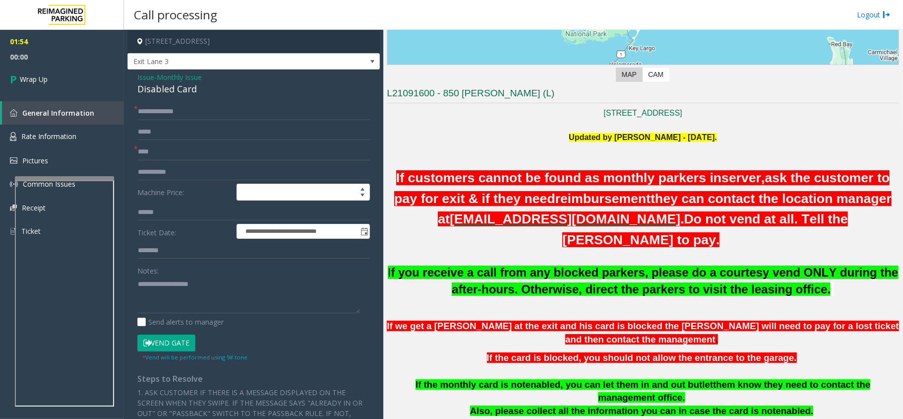
click at [180, 78] on span "Monthly Issue" at bounding box center [179, 77] width 45 height 10
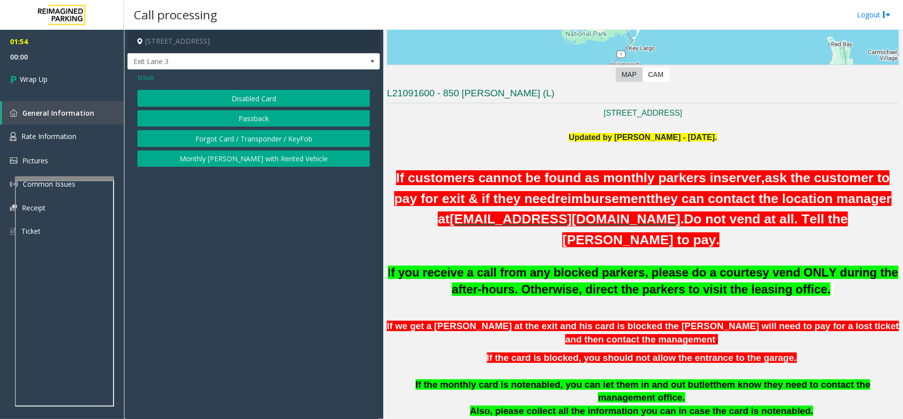
click at [226, 121] on button "Passback" at bounding box center [253, 118] width 233 height 17
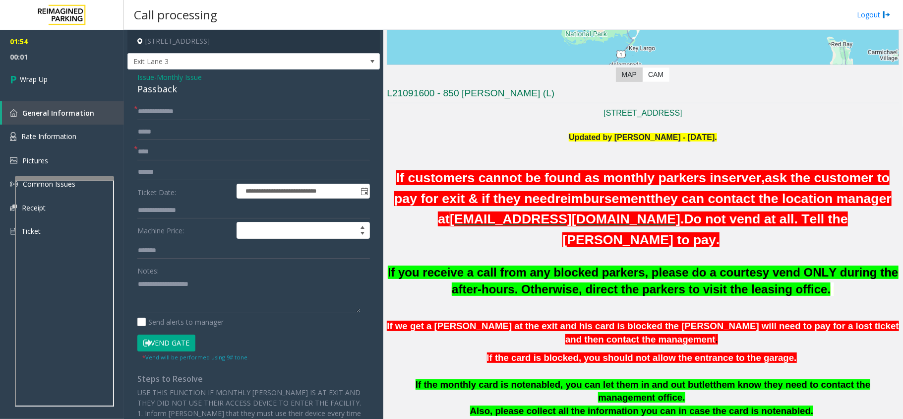
click at [160, 91] on div "Passback" at bounding box center [253, 88] width 233 height 13
click at [168, 294] on textarea at bounding box center [248, 294] width 223 height 37
paste textarea "********"
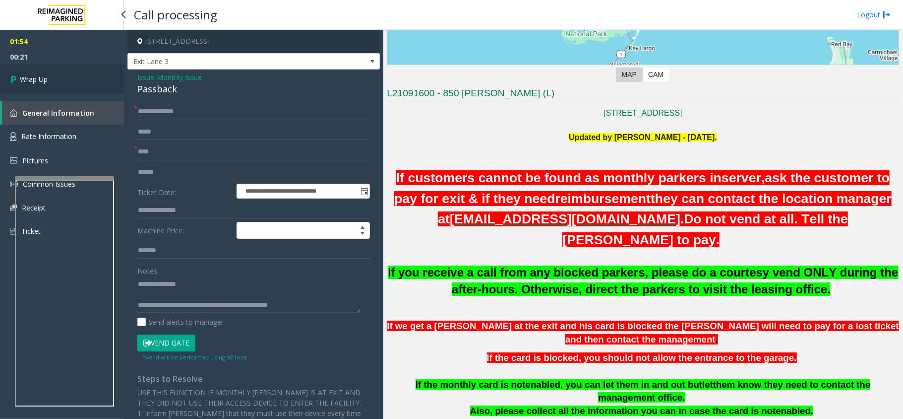
type textarea "**********"
click at [53, 80] on link "Wrap Up" at bounding box center [62, 78] width 124 height 29
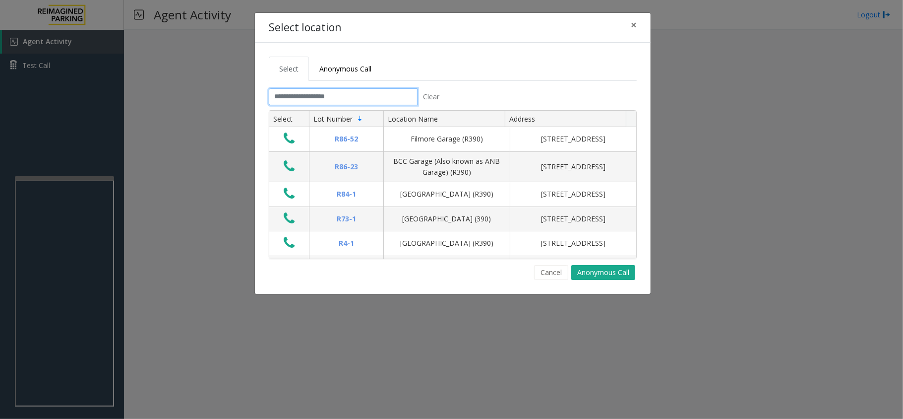
click at [362, 96] on input "text" at bounding box center [343, 96] width 149 height 17
click at [342, 90] on input "text" at bounding box center [343, 96] width 149 height 17
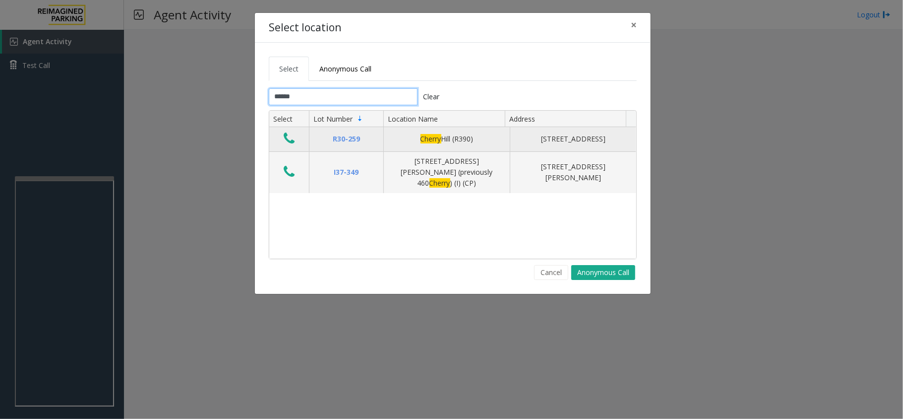
type input "******"
click at [287, 138] on icon "Data table" at bounding box center [289, 138] width 11 height 14
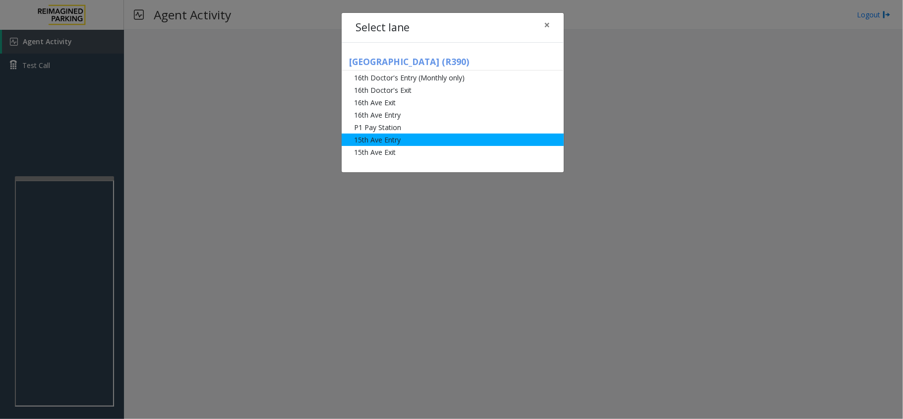
click at [441, 135] on li "15th Ave Entry" at bounding box center [453, 139] width 222 height 12
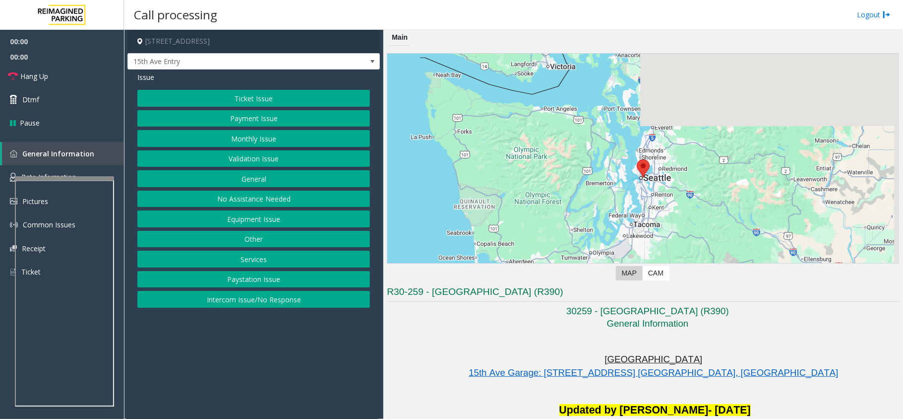
click at [240, 130] on div "Ticket Issue Payment Issue Monthly Issue Validation Issue General No Assistance…" at bounding box center [253, 199] width 233 height 218
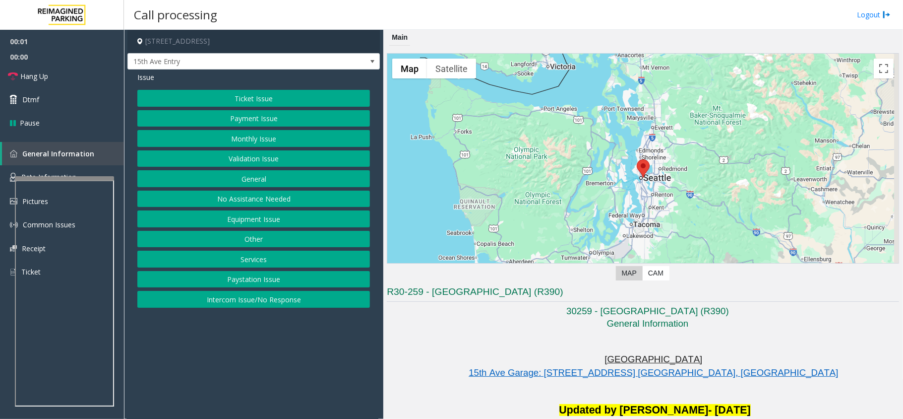
click at [241, 134] on button "Monthly Issue" at bounding box center [253, 138] width 233 height 17
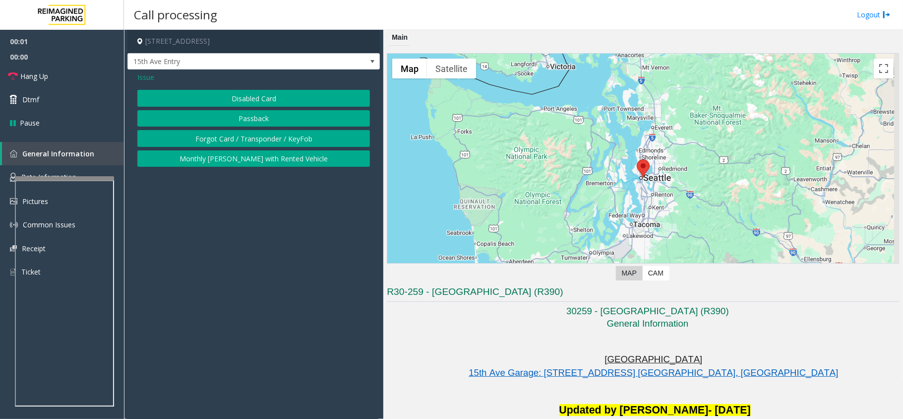
click at [237, 102] on button "Disabled Card" at bounding box center [253, 98] width 233 height 17
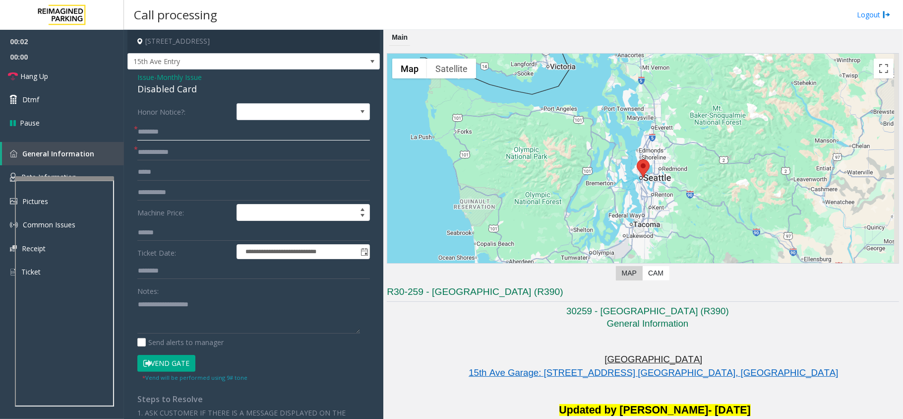
click at [174, 137] on input "text" at bounding box center [253, 131] width 233 height 17
type input "**********"
click at [183, 159] on input "text" at bounding box center [253, 152] width 233 height 17
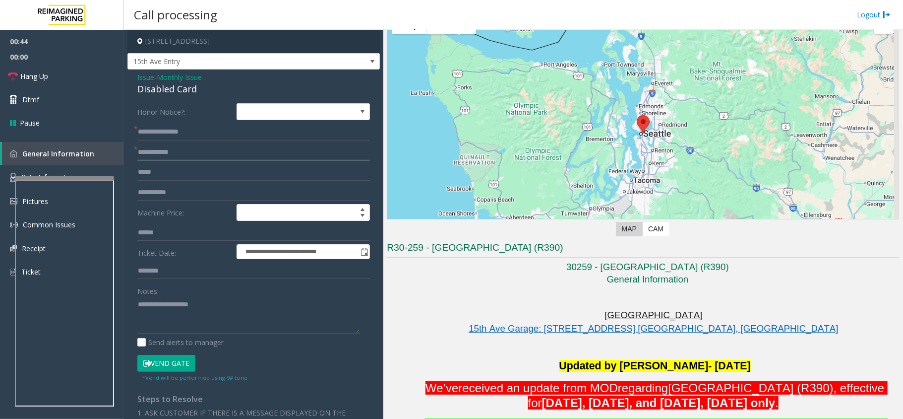
scroll to position [66, 0]
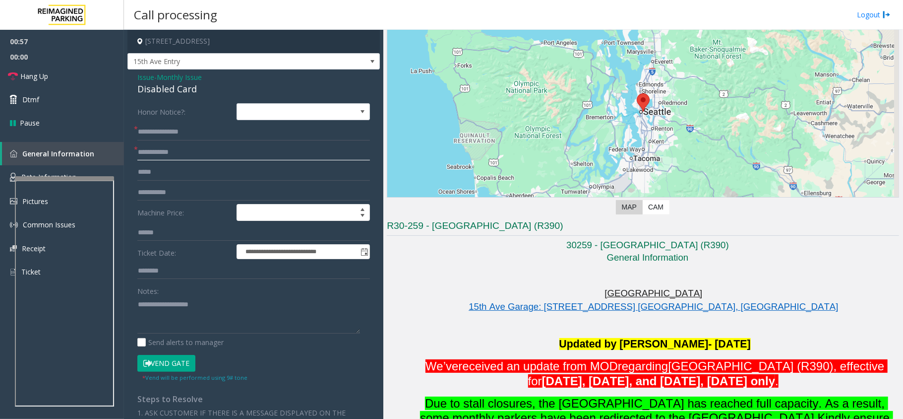
click at [181, 155] on input "text" at bounding box center [253, 152] width 233 height 17
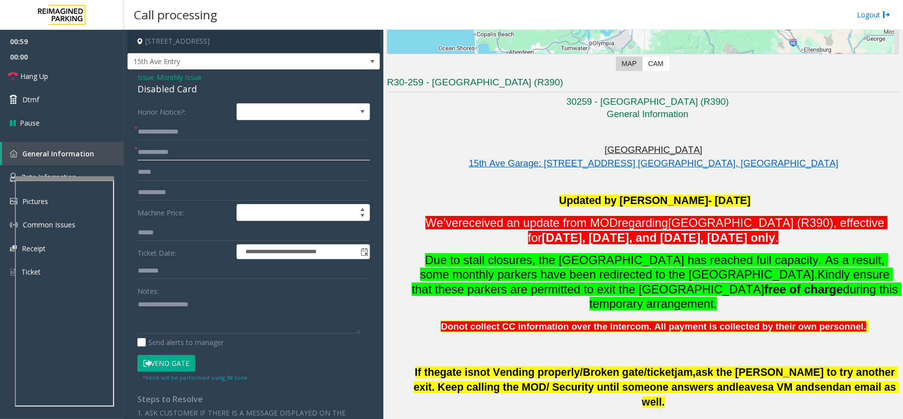
scroll to position [264, 0]
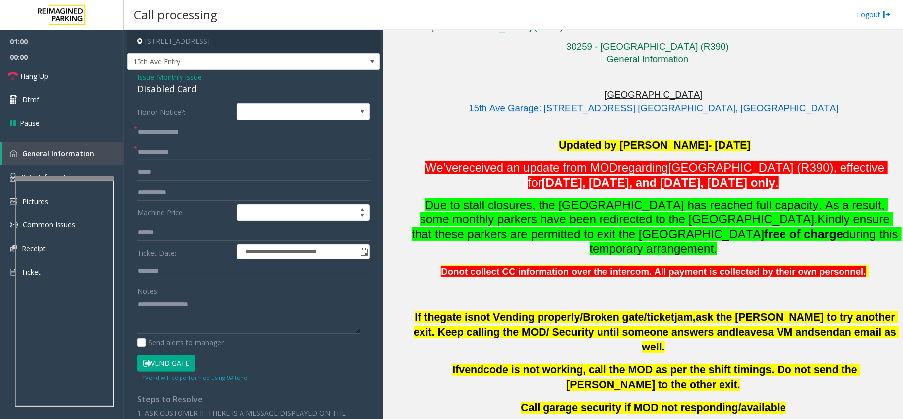
click at [169, 154] on input "text" at bounding box center [253, 152] width 233 height 17
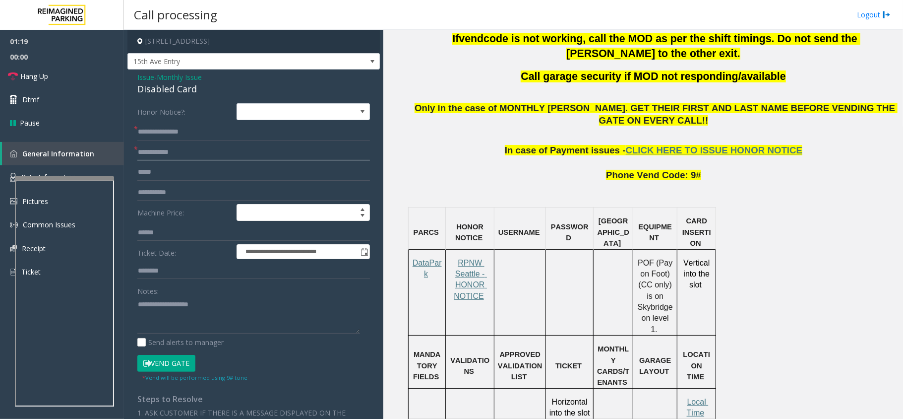
scroll to position [330, 0]
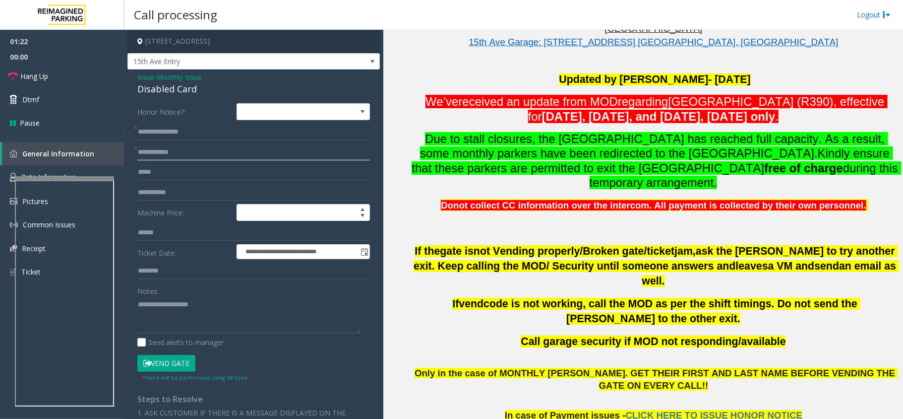
click at [176, 155] on input "text" at bounding box center [253, 152] width 233 height 17
type input "******"
click at [182, 87] on div "Disabled Card" at bounding box center [253, 88] width 233 height 13
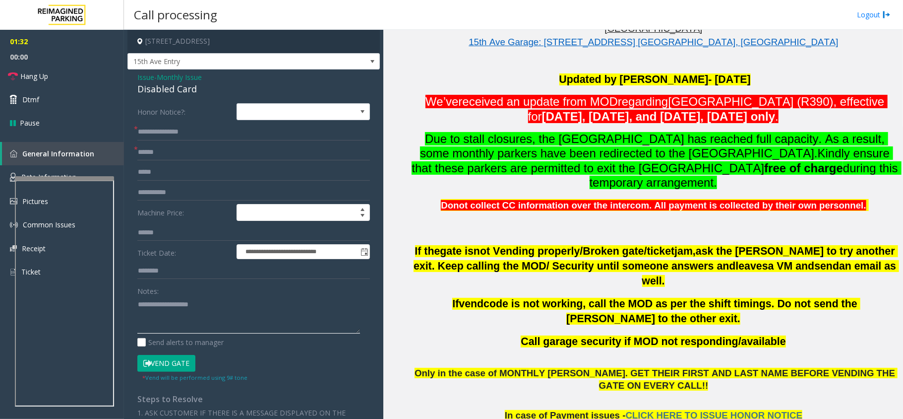
click at [169, 315] on textarea at bounding box center [248, 314] width 223 height 37
paste textarea "**********"
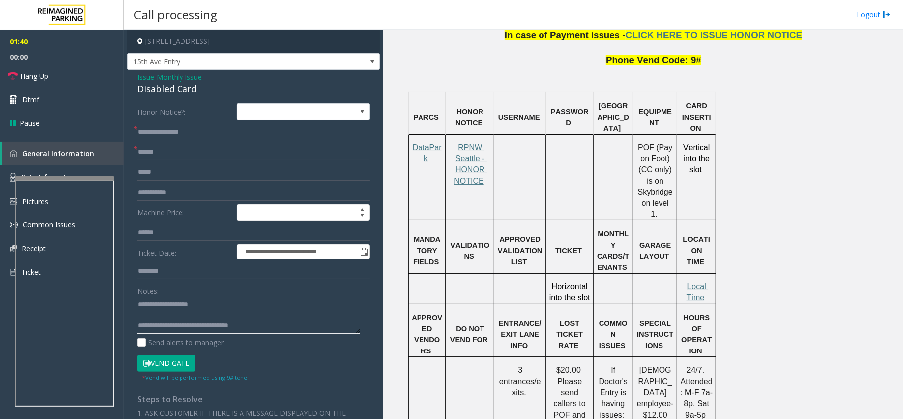
scroll to position [727, 0]
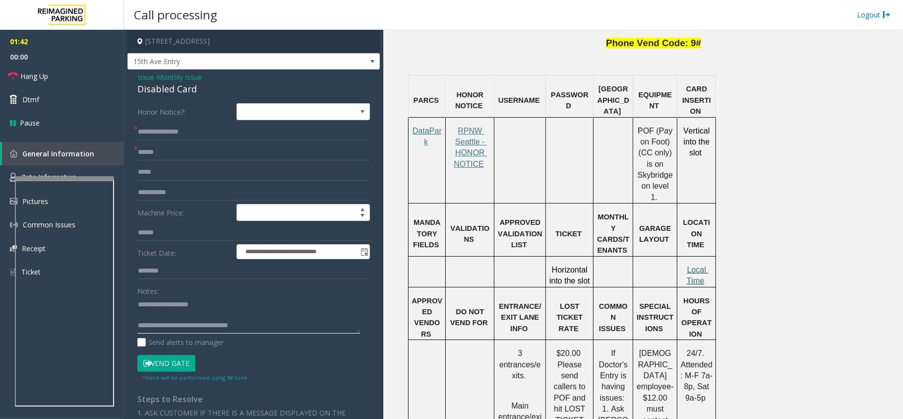
type textarea "**********"
click at [695, 265] on span "Local Time" at bounding box center [698, 274] width 22 height 19
click at [161, 365] on button "Vend Gate" at bounding box center [166, 363] width 58 height 17
click at [31, 104] on span "Dtmf" at bounding box center [30, 99] width 17 height 10
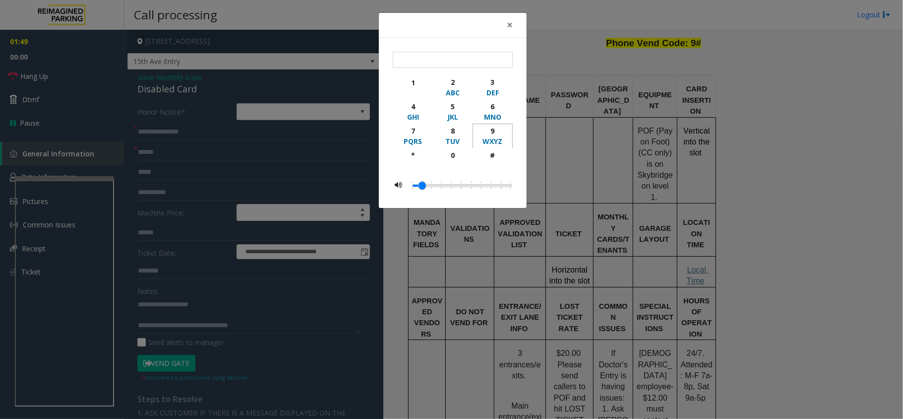
click at [494, 138] on div "WXYZ" at bounding box center [492, 141] width 27 height 10
click at [494, 173] on div "* 1 2 ABC 3 DEF 4 GHI 5 JKL 6 MNO 7 PQRS 8 TUV 9 WXYZ * 0 #" at bounding box center [453, 123] width 120 height 143
click at [496, 155] on div "#" at bounding box center [492, 155] width 27 height 10
type input "**"
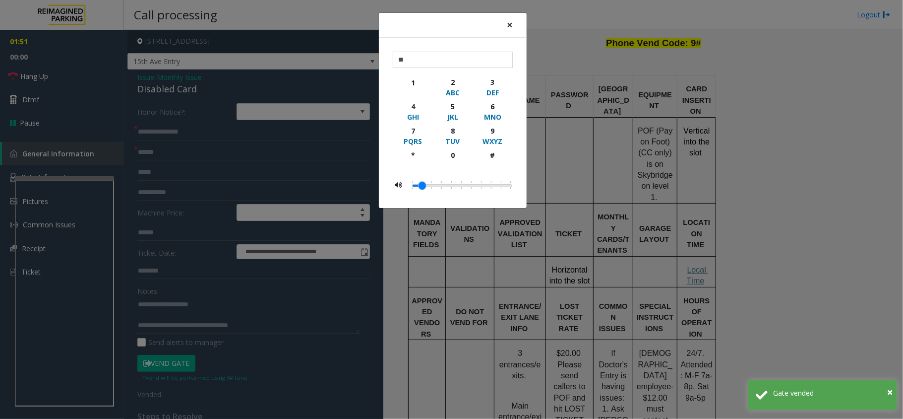
click at [511, 25] on span "×" at bounding box center [510, 25] width 6 height 14
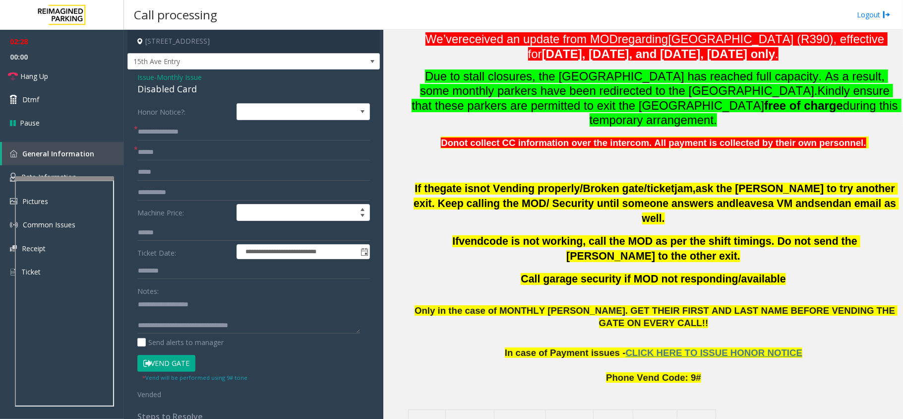
scroll to position [330, 0]
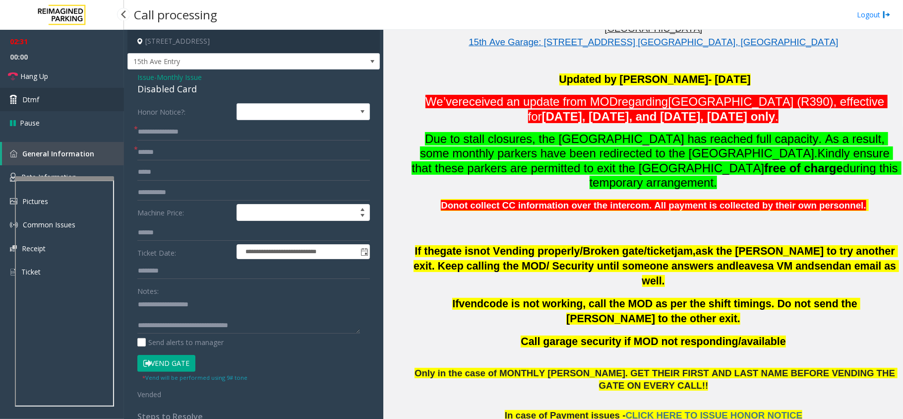
click at [44, 103] on link "Dtmf" at bounding box center [62, 99] width 124 height 23
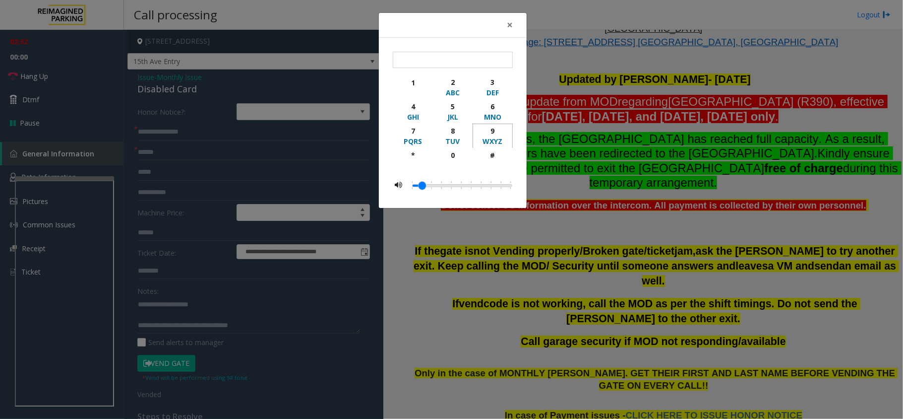
click at [501, 129] on div "9" at bounding box center [492, 130] width 27 height 10
click at [502, 157] on div "#" at bounding box center [492, 155] width 27 height 10
click at [490, 133] on div "9" at bounding box center [492, 130] width 27 height 10
click at [493, 149] on button "#" at bounding box center [493, 159] width 40 height 23
type input "****"
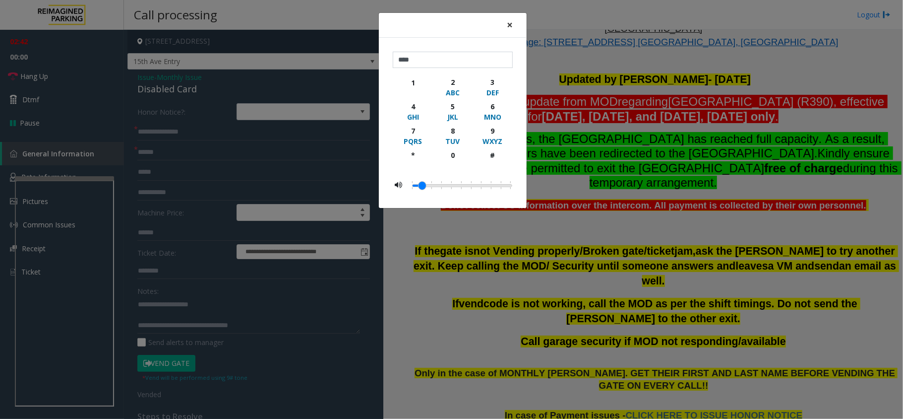
click at [513, 28] on button "×" at bounding box center [510, 25] width 20 height 24
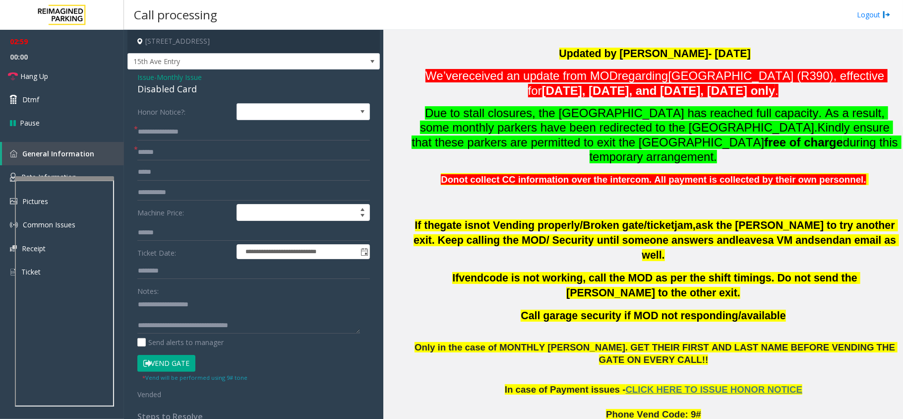
scroll to position [264, 0]
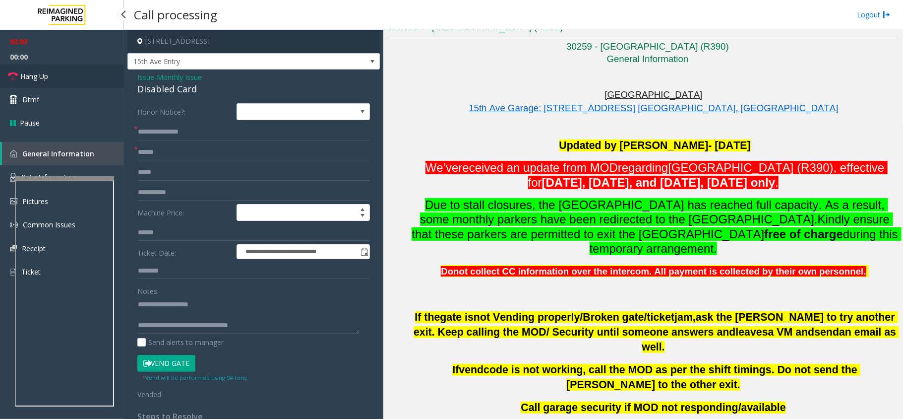
click at [50, 76] on link "Hang Up" at bounding box center [62, 75] width 124 height 23
click at [274, 332] on textarea at bounding box center [248, 314] width 223 height 37
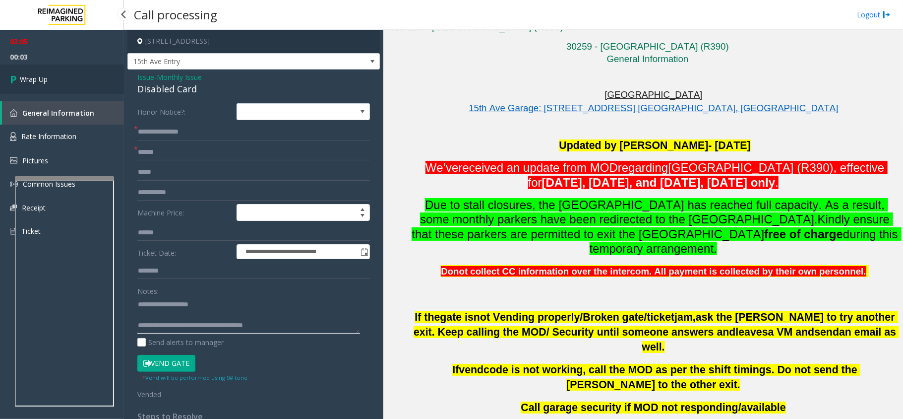
type textarea "**********"
click at [60, 79] on link "Wrap Up" at bounding box center [62, 78] width 124 height 29
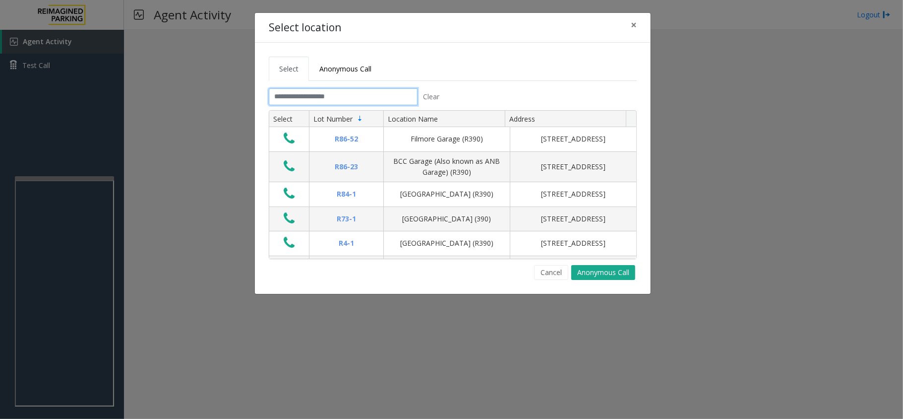
click at [307, 94] on input "text" at bounding box center [343, 96] width 149 height 17
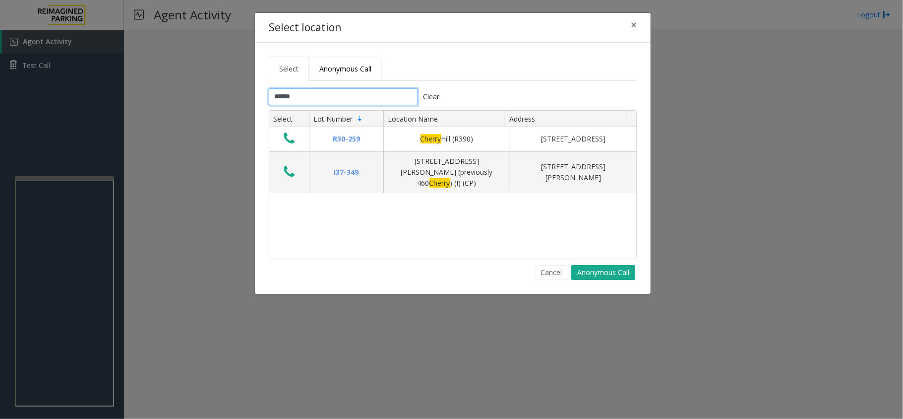
type input "******"
click at [347, 71] on span "Anonymous Call" at bounding box center [345, 68] width 52 height 9
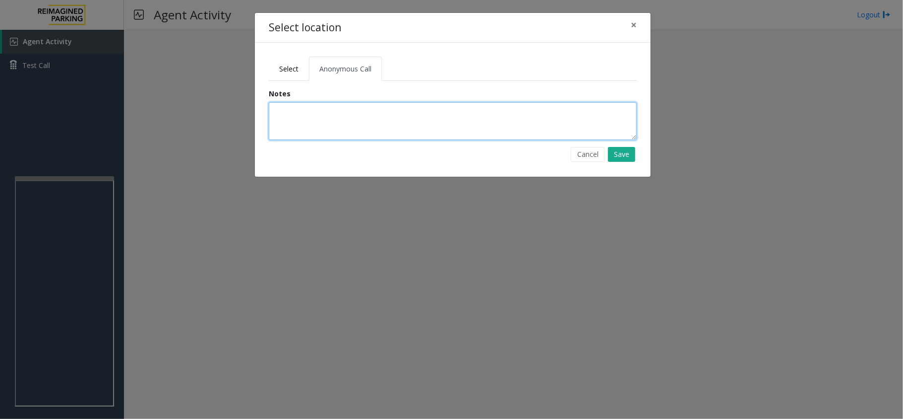
click at [391, 122] on textarea at bounding box center [453, 121] width 368 height 38
type textarea "**********"
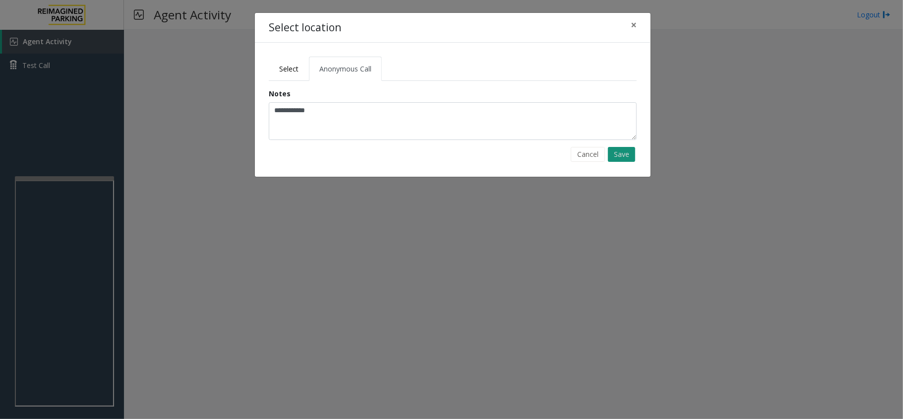
click at [631, 156] on button "Save" at bounding box center [621, 154] width 27 height 15
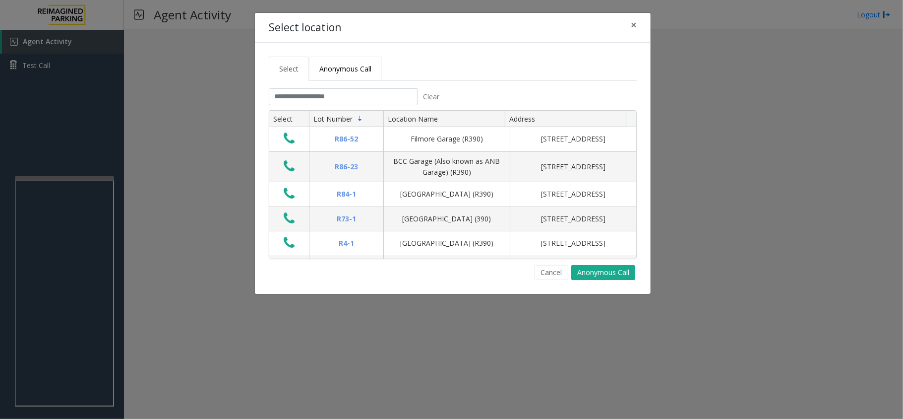
click at [327, 72] on span "Anonymous Call" at bounding box center [345, 68] width 52 height 9
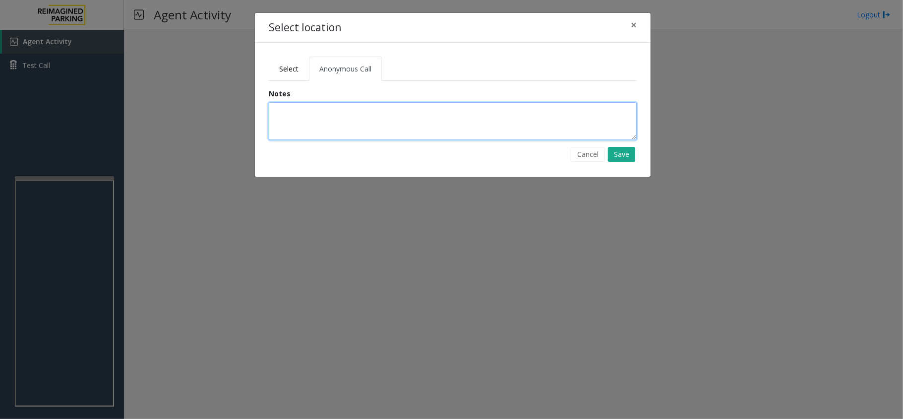
click at [328, 125] on textarea at bounding box center [453, 121] width 368 height 38
type textarea "*********"
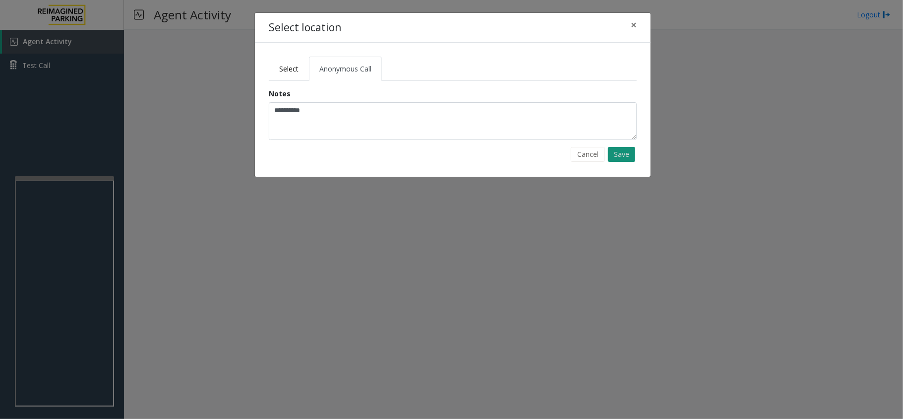
click at [621, 155] on button "Save" at bounding box center [621, 154] width 27 height 15
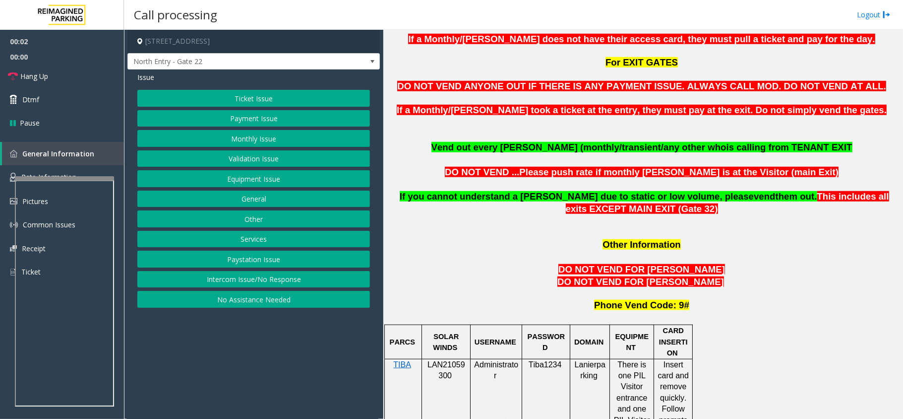
scroll to position [727, 0]
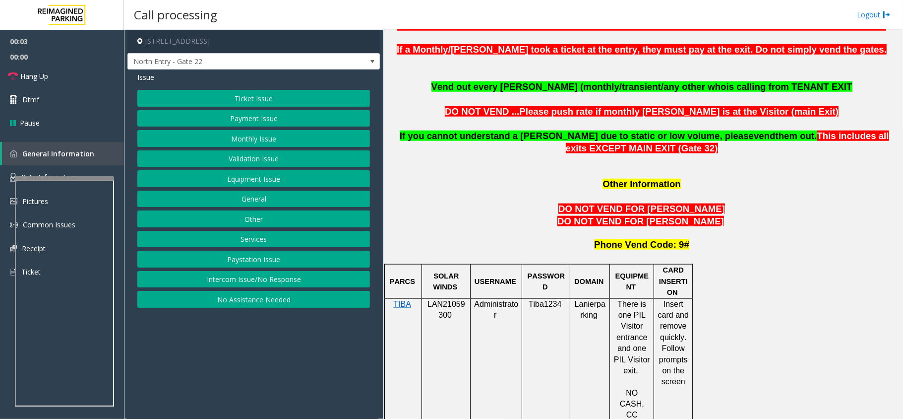
click at [439, 300] on span "LAN21059300" at bounding box center [446, 309] width 38 height 19
copy p "LAN21059300"
click at [229, 148] on div "Ticket Issue Payment Issue Monthly Issue Validation Issue Equipment Issue Gener…" at bounding box center [253, 199] width 233 height 218
click at [252, 131] on button "Monthly Issue" at bounding box center [253, 138] width 233 height 17
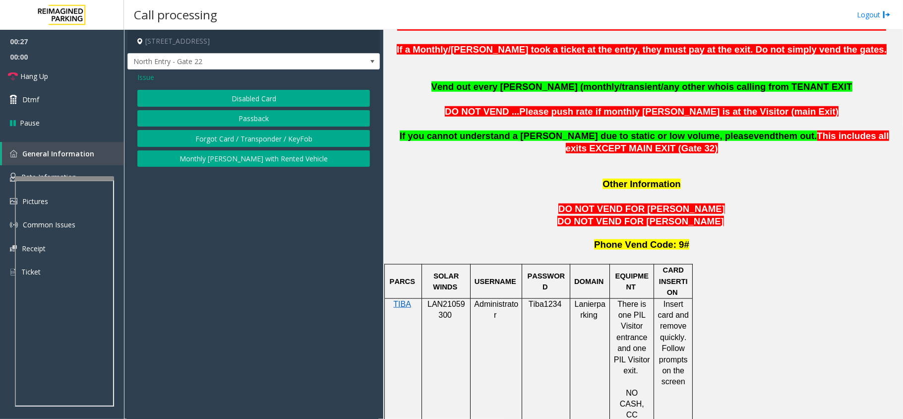
click at [258, 101] on button "Disabled Card" at bounding box center [253, 98] width 233 height 17
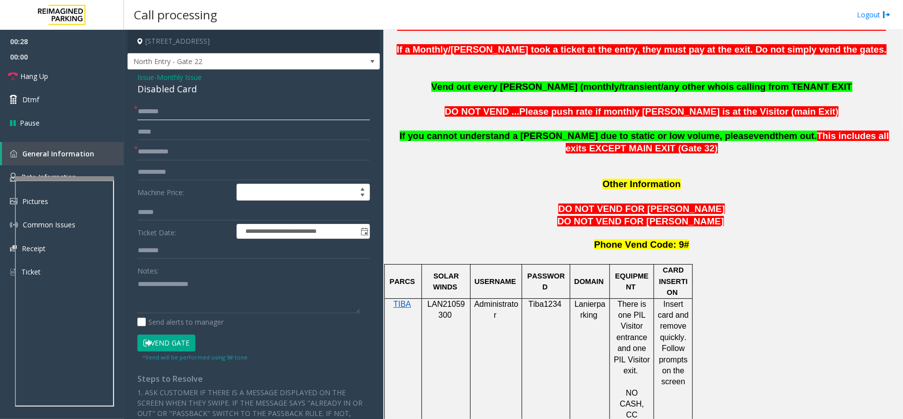
click at [194, 110] on input "text" at bounding box center [253, 111] width 233 height 17
click at [182, 112] on input "*" at bounding box center [253, 111] width 233 height 17
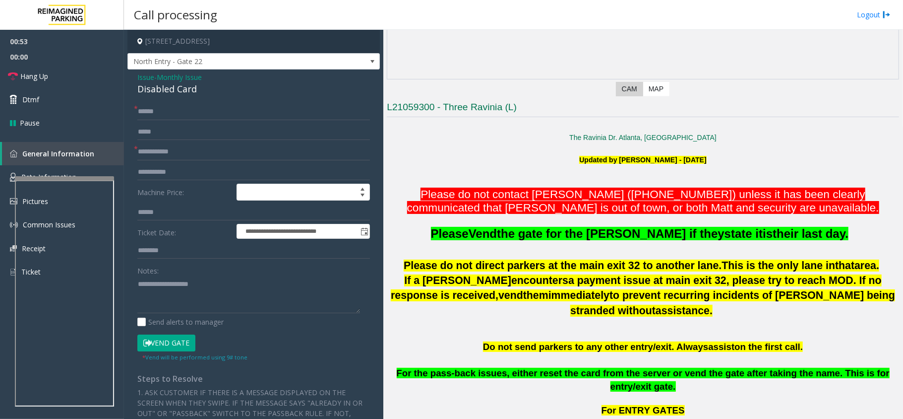
scroll to position [330, 0]
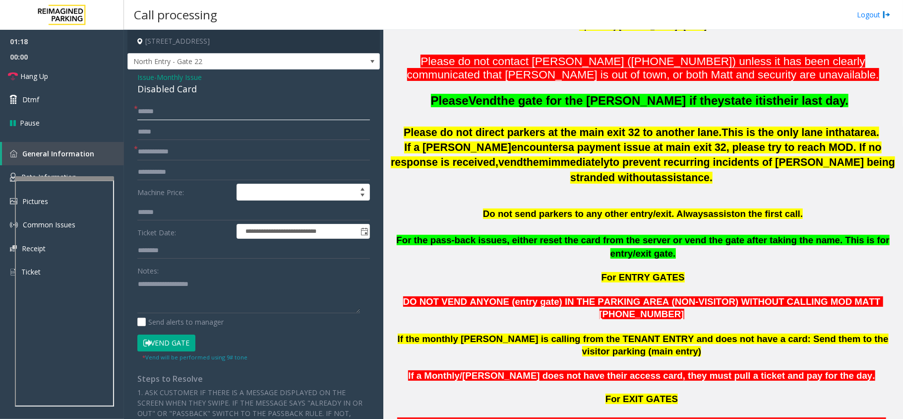
click at [140, 114] on input "******" at bounding box center [253, 111] width 233 height 17
click at [183, 113] on input "*******" at bounding box center [253, 111] width 233 height 17
type input "**********"
click at [69, 80] on link "Hang Up" at bounding box center [62, 75] width 124 height 23
click at [173, 153] on input "text" at bounding box center [253, 151] width 233 height 17
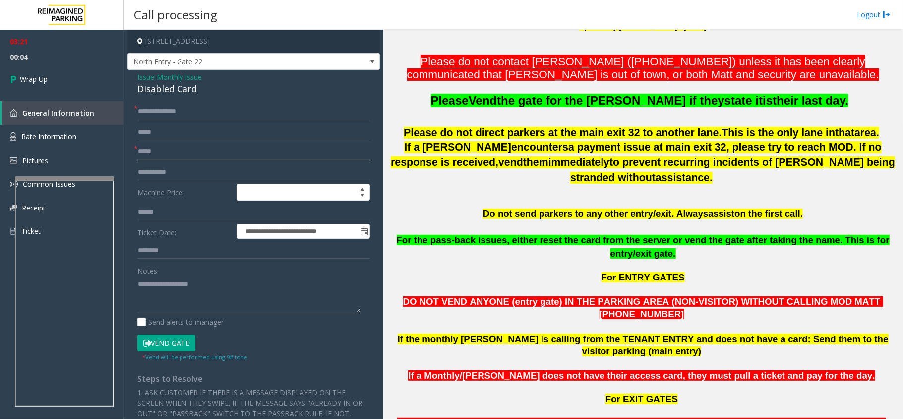
type input "*****"
click at [173, 89] on div "Disabled Card" at bounding box center [253, 88] width 233 height 13
click at [179, 74] on span "Monthly Issue" at bounding box center [179, 77] width 45 height 10
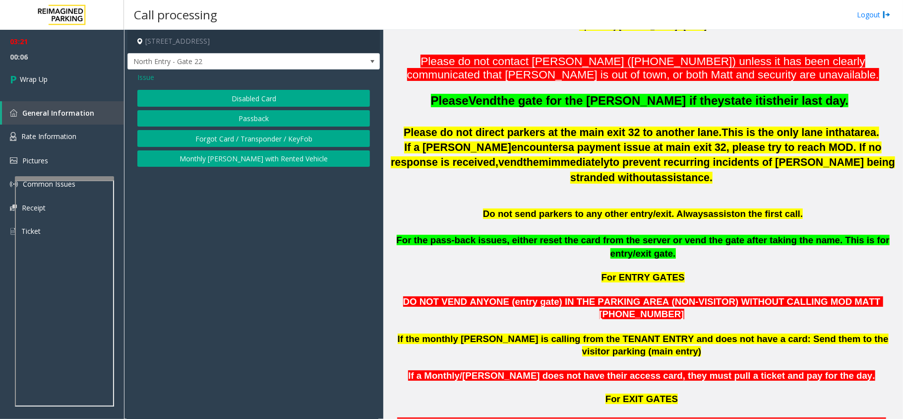
click at [266, 120] on button "Passback" at bounding box center [253, 118] width 233 height 17
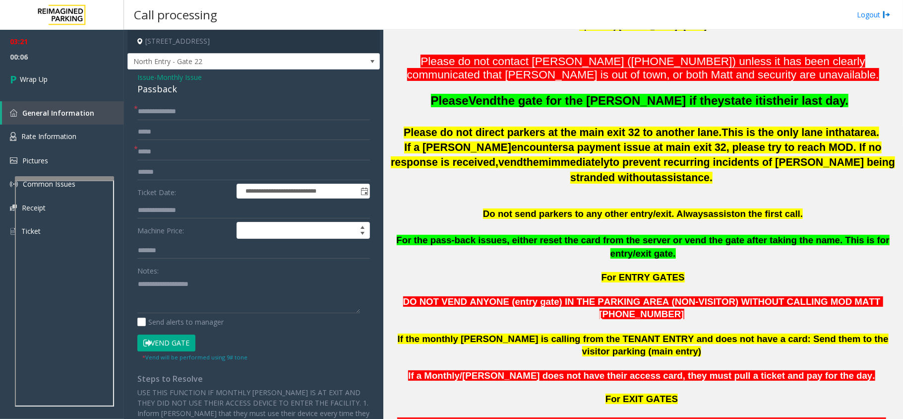
click at [159, 92] on div "Passback" at bounding box center [253, 88] width 233 height 13
copy div "Passback"
click at [172, 288] on textarea at bounding box center [248, 294] width 223 height 37
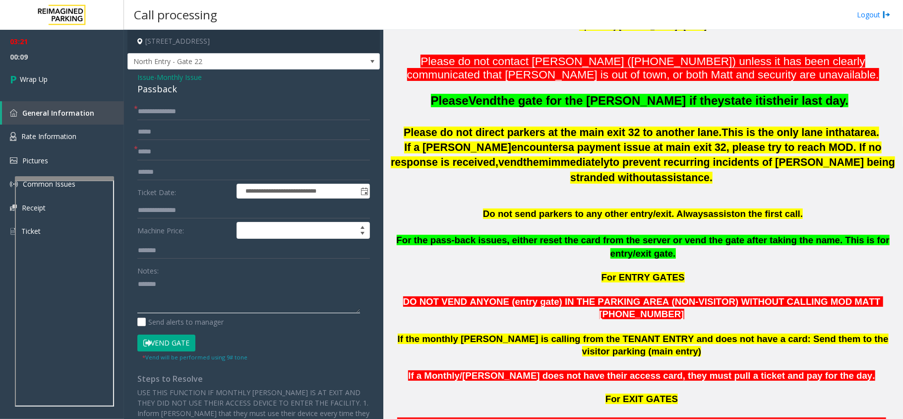
paste textarea "********"
type textarea "**********"
click at [68, 76] on link "Wrap Up" at bounding box center [62, 78] width 124 height 29
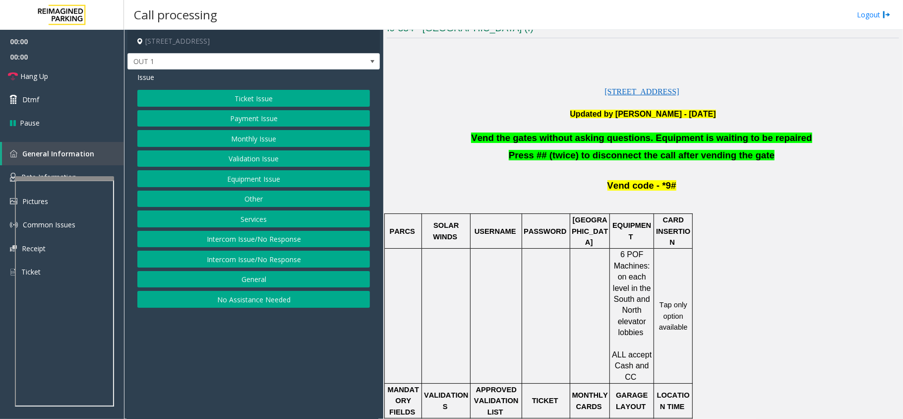
scroll to position [397, 0]
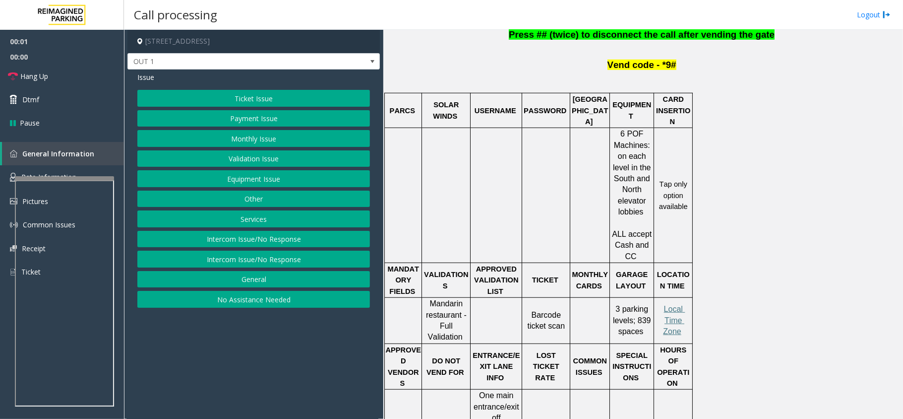
click at [244, 173] on button "Equipment Issue" at bounding box center [253, 178] width 233 height 17
click at [244, 173] on button "Gate / Door Won't Open" at bounding box center [253, 178] width 233 height 17
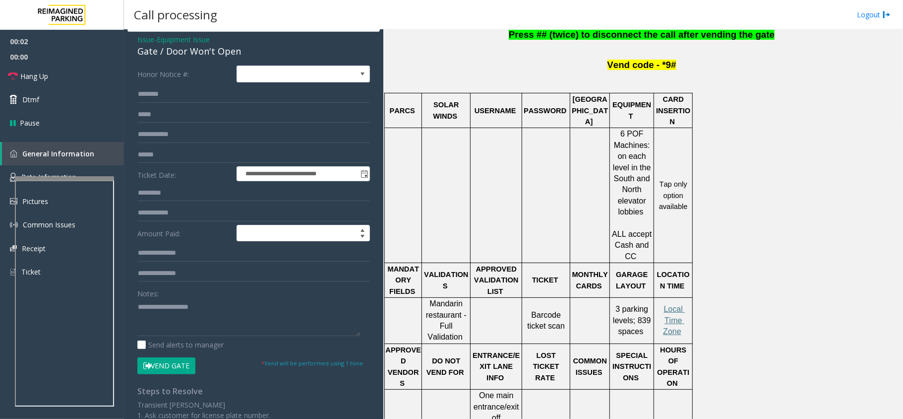
scroll to position [102, 0]
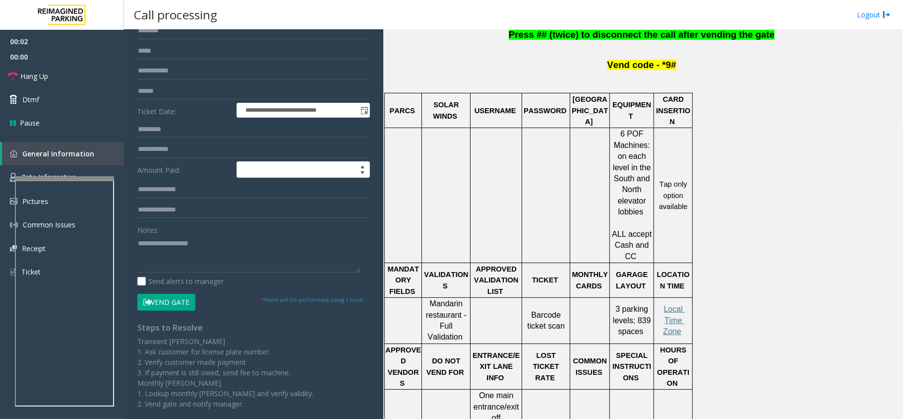
click at [168, 298] on button "Vend Gate" at bounding box center [166, 302] width 58 height 17
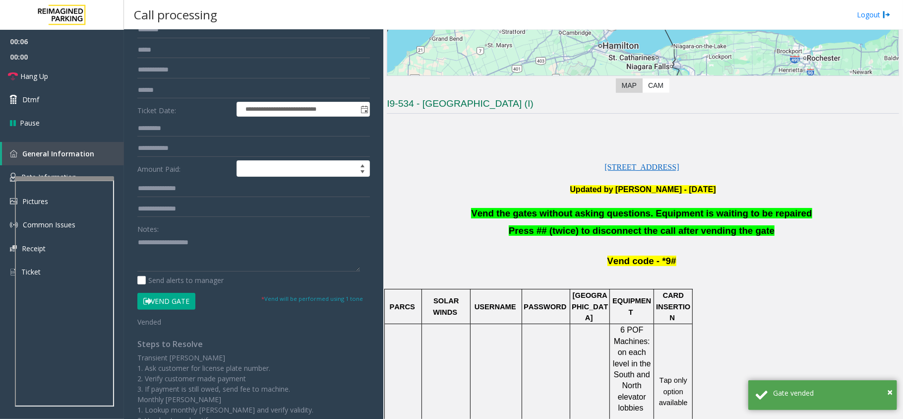
scroll to position [132, 0]
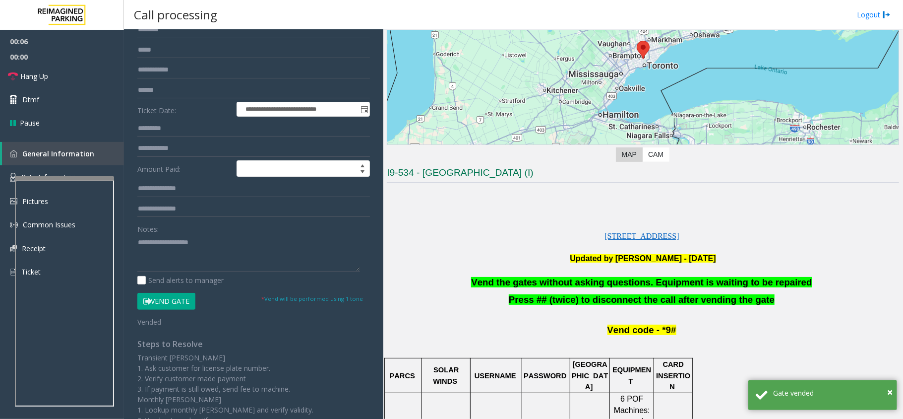
click at [535, 255] on p "Updated by Pranav Babbar - 17th July 2024" at bounding box center [643, 258] width 512 height 11
click at [537, 294] on span "Press ## (twice) to disconnect the call after vending the gate" at bounding box center [642, 299] width 266 height 10
click at [538, 282] on span "Vend the gates without asking questions. Equipment is waiting to be repaired" at bounding box center [641, 282] width 341 height 10
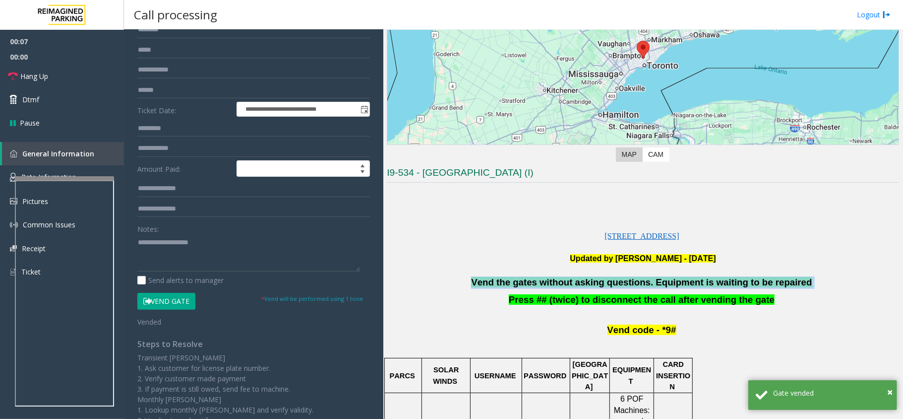
click at [538, 282] on span "Vend the gates without asking questions. Equipment is waiting to be repaired" at bounding box center [641, 282] width 341 height 10
copy p "Vend the gates without asking questions. Equipment is waiting to be repaired"
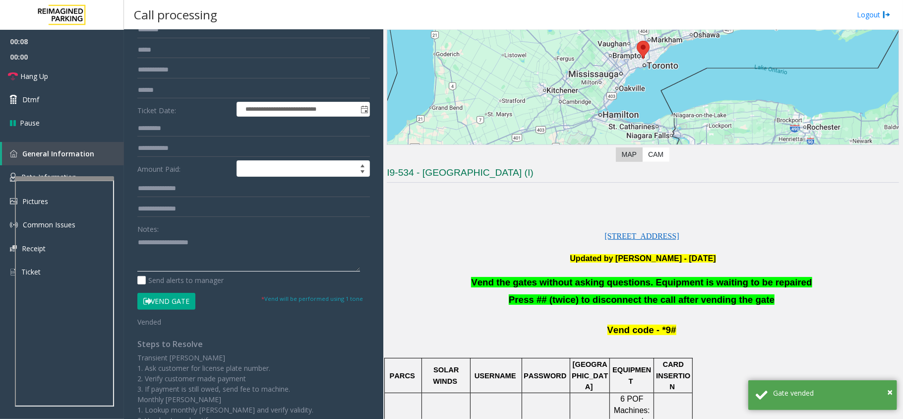
click at [191, 237] on textarea at bounding box center [248, 252] width 223 height 37
paste textarea "**********"
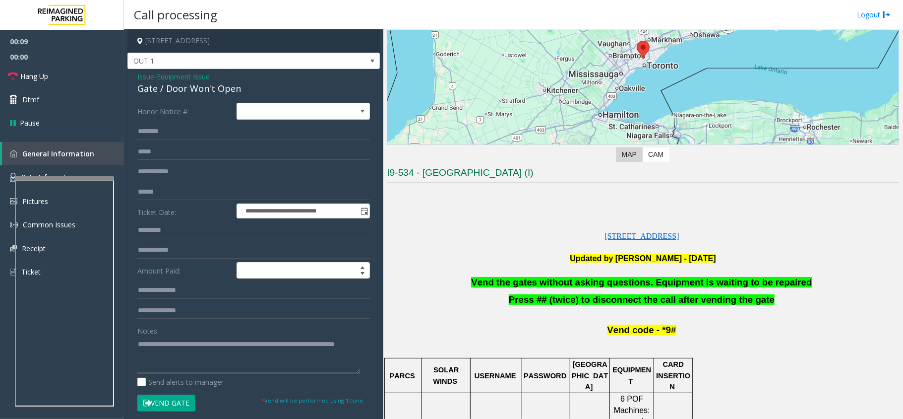
scroll to position [0, 0]
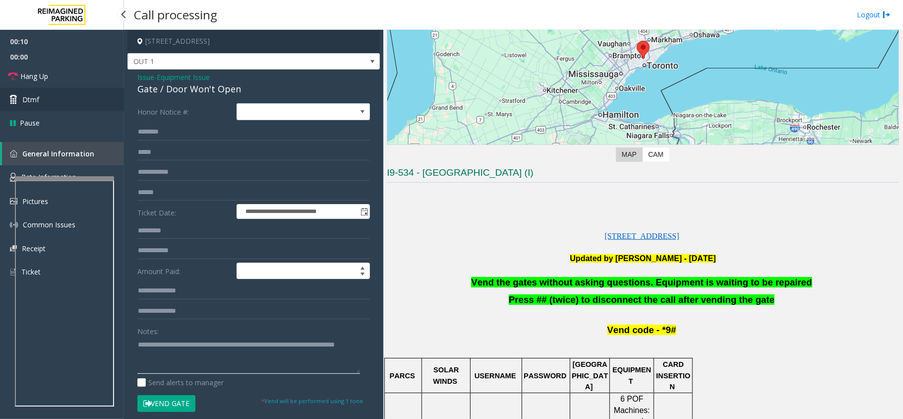
type textarea "**********"
click at [64, 106] on link "Dtmf" at bounding box center [62, 99] width 124 height 23
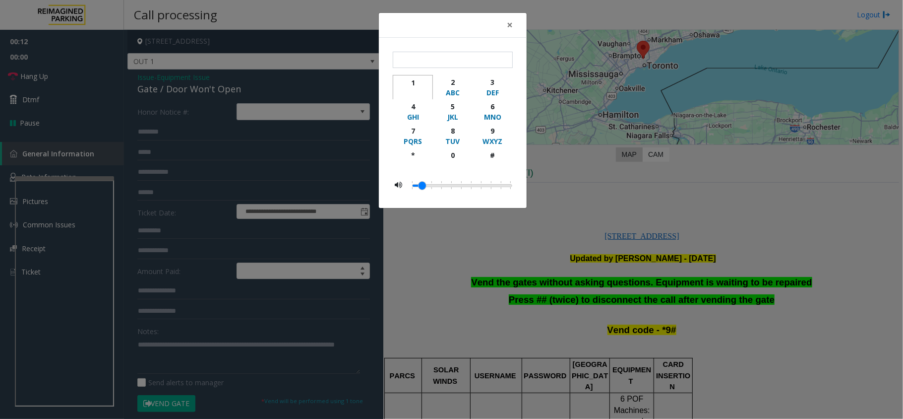
click at [407, 81] on div "1" at bounding box center [412, 82] width 27 height 10
click at [412, 159] on div "*" at bounding box center [412, 155] width 27 height 10
click at [498, 137] on div "WXYZ" at bounding box center [492, 141] width 27 height 10
click at [496, 158] on div "#" at bounding box center [492, 155] width 27 height 10
click at [412, 154] on div "*" at bounding box center [412, 155] width 27 height 10
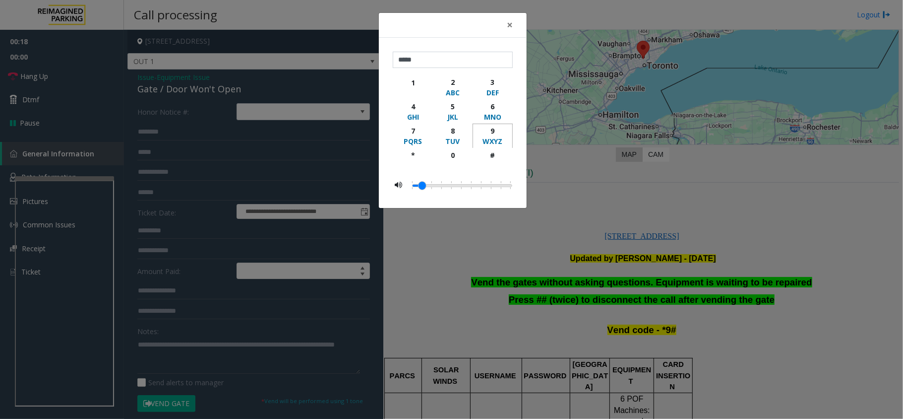
click at [496, 142] on div "WXYZ" at bounding box center [492, 141] width 27 height 10
click at [494, 162] on div "button" at bounding box center [492, 164] width 27 height 9
type input "*******"
click at [514, 22] on button "×" at bounding box center [510, 25] width 20 height 24
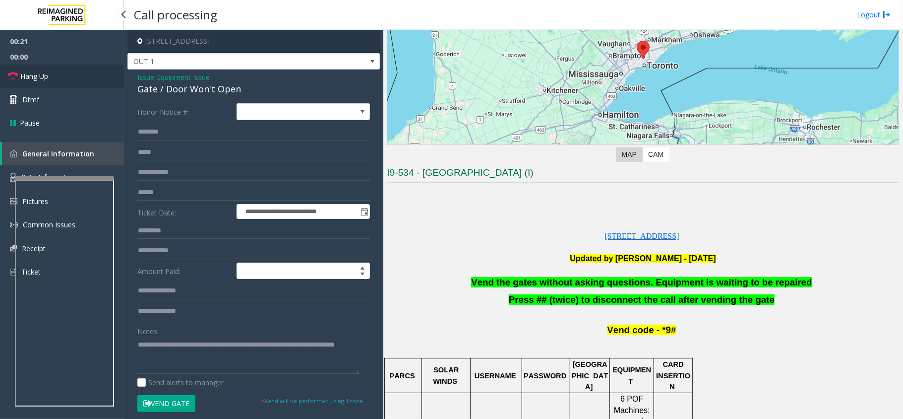
click at [47, 80] on span "Hang Up" at bounding box center [34, 76] width 28 height 10
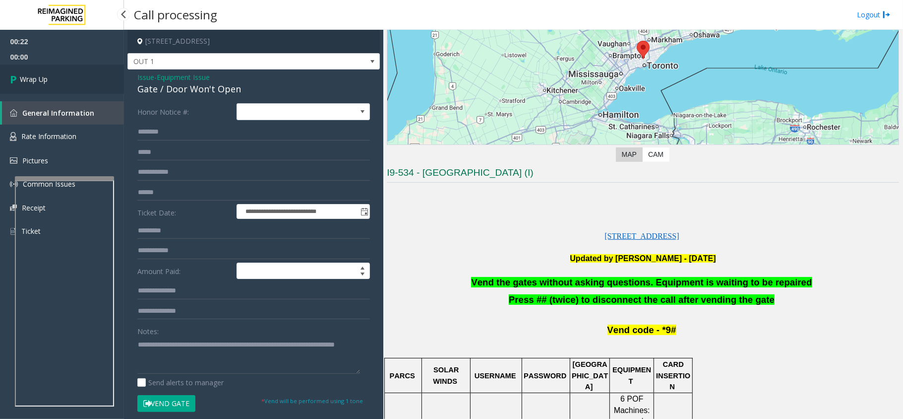
click at [47, 80] on span "Wrap Up" at bounding box center [34, 79] width 28 height 10
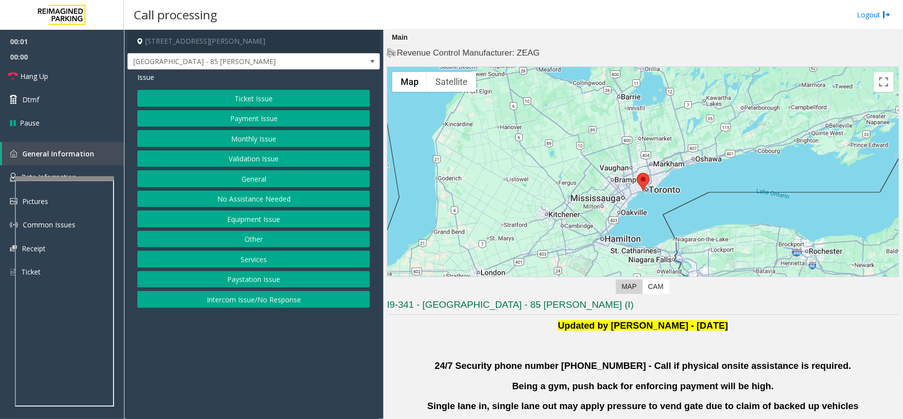
click at [263, 161] on button "Validation Issue" at bounding box center [253, 158] width 233 height 17
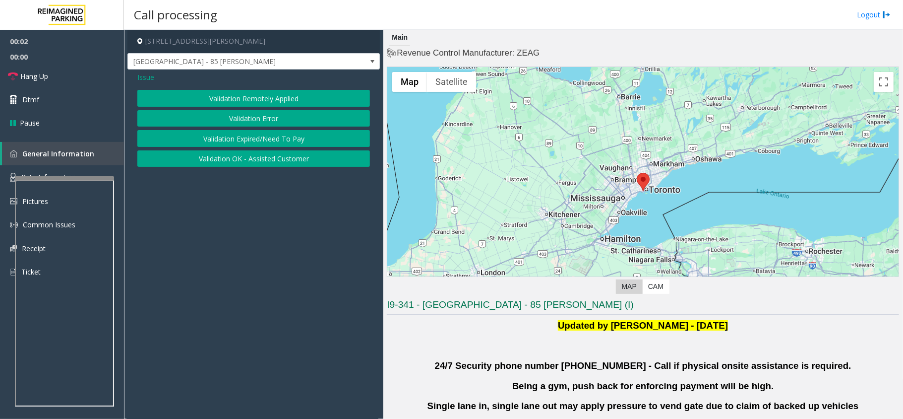
click at [262, 118] on button "Validation Error" at bounding box center [253, 118] width 233 height 17
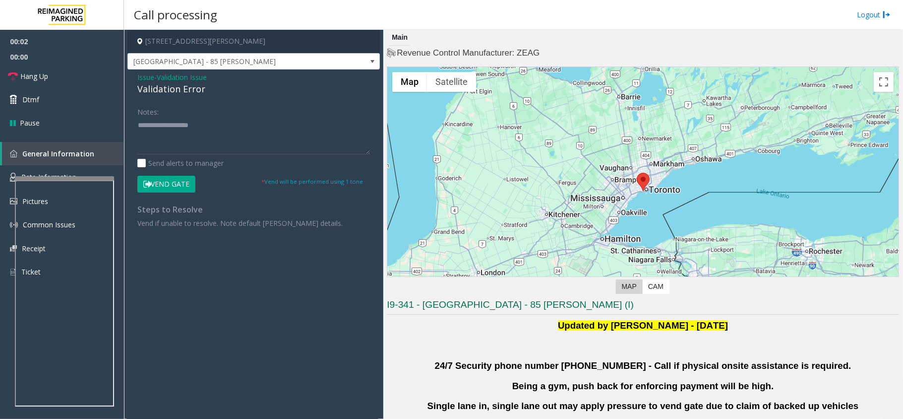
click at [187, 89] on div "Validation Error" at bounding box center [253, 88] width 233 height 13
copy div "Validation Error"
click at [193, 133] on textarea at bounding box center [253, 135] width 233 height 37
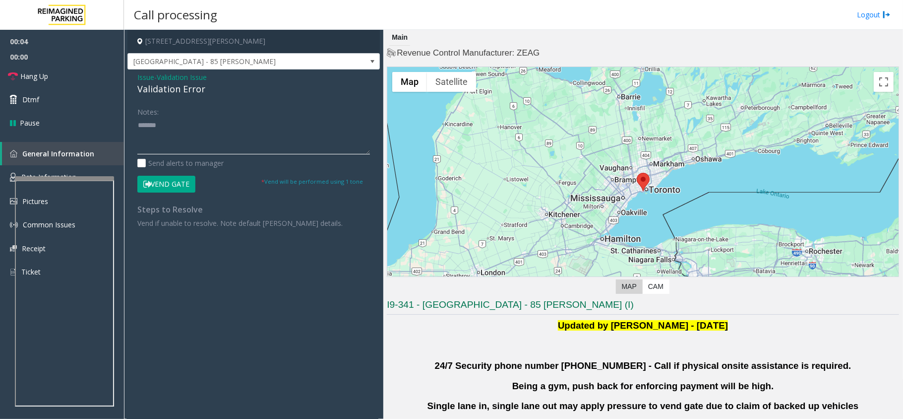
paste textarea "**********"
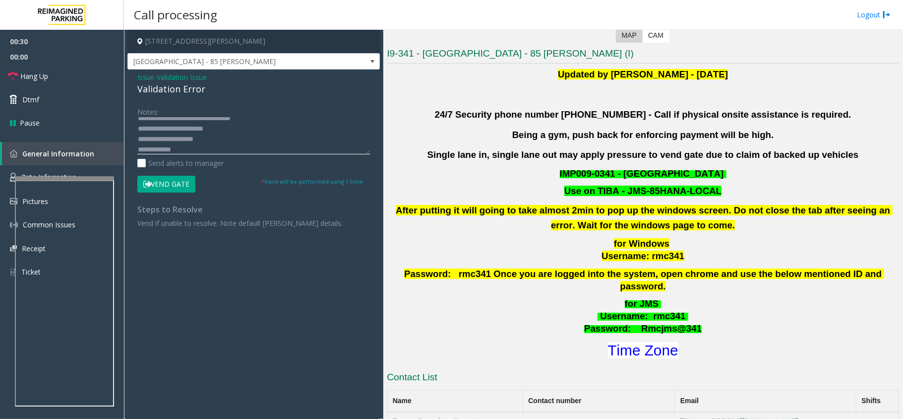
scroll to position [397, 0]
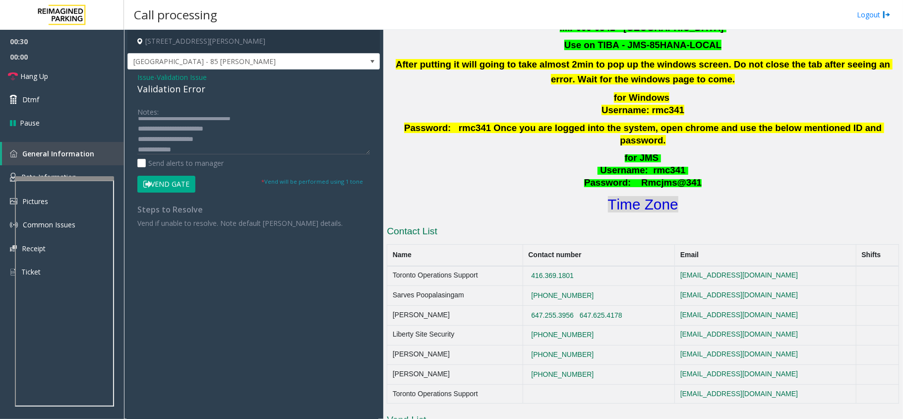
click at [642, 196] on font "Time Zone" at bounding box center [643, 204] width 70 height 16
click at [184, 146] on textarea at bounding box center [253, 135] width 233 height 37
click at [35, 81] on link "Hang Up" at bounding box center [62, 75] width 124 height 23
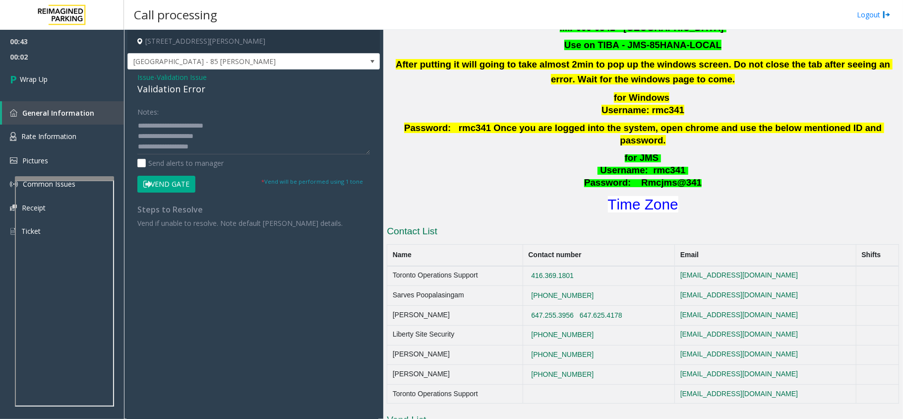
scroll to position [0, 0]
click at [271, 147] on textarea at bounding box center [253, 135] width 233 height 37
type textarea "**********"
click at [70, 78] on link "Wrap Up" at bounding box center [62, 78] width 124 height 29
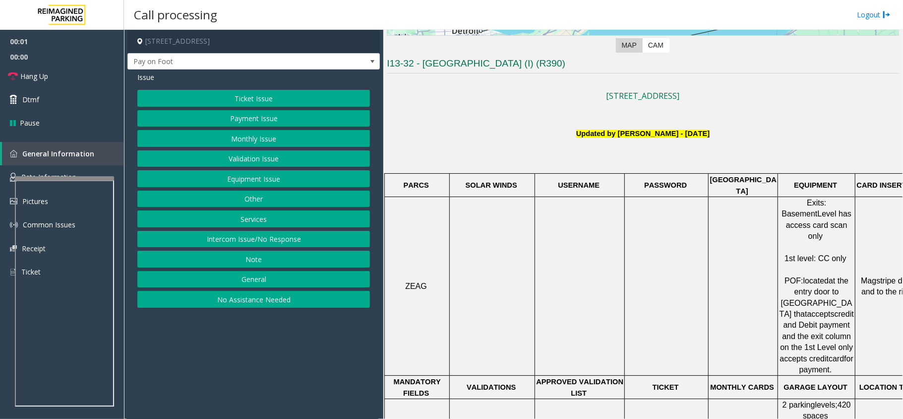
scroll to position [264, 0]
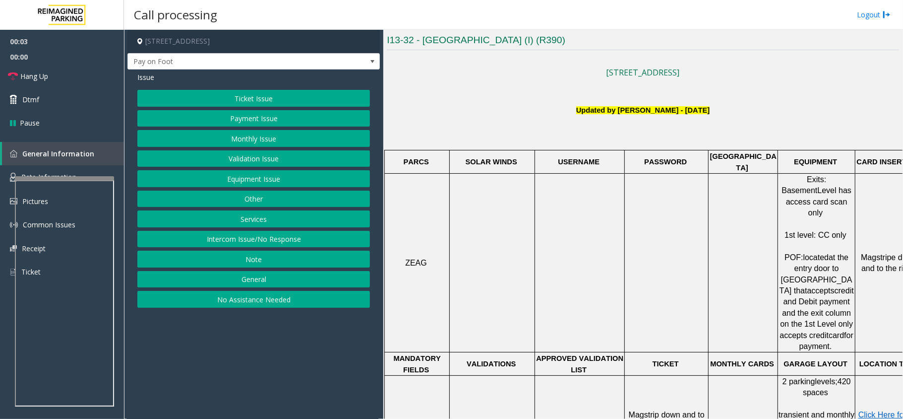
click at [251, 231] on div "Ticket Issue Payment Issue Monthly Issue Validation Issue Equipment Issue Other…" at bounding box center [253, 199] width 233 height 218
click at [254, 233] on div "Ticket Issue Payment Issue Monthly Issue Validation Issue Equipment Issue Other…" at bounding box center [253, 199] width 233 height 218
click at [257, 237] on button "Intercom Issue/No Response" at bounding box center [253, 239] width 233 height 17
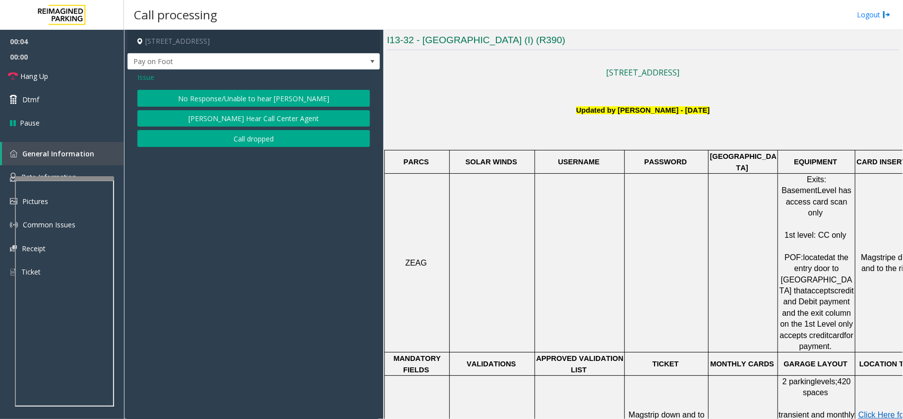
click at [256, 94] on button "No Response/Unable to hear [PERSON_NAME]" at bounding box center [253, 98] width 233 height 17
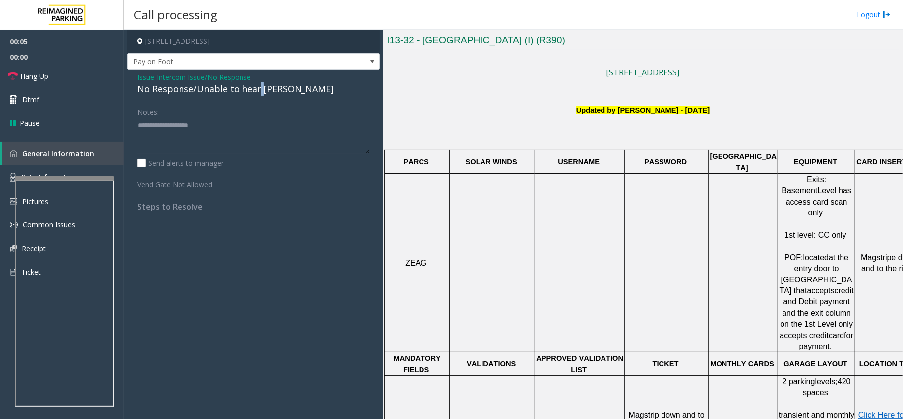
click at [256, 94] on div "No Response/Unable to hear [PERSON_NAME]" at bounding box center [253, 88] width 233 height 13
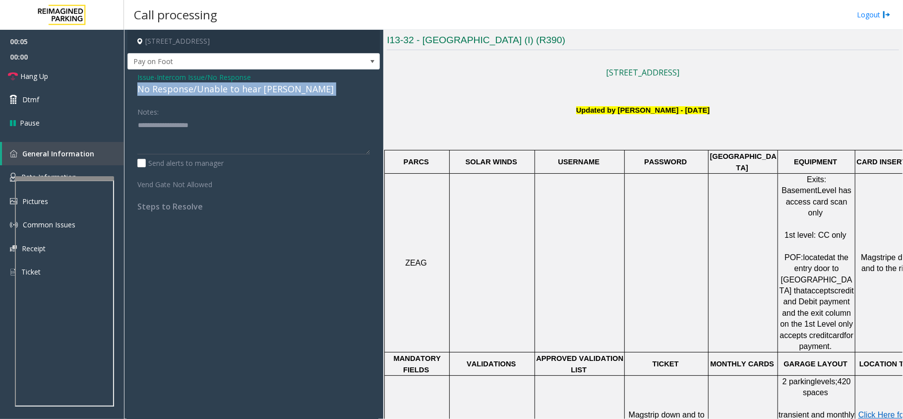
click at [256, 94] on div "No Response/Unable to hear [PERSON_NAME]" at bounding box center [253, 88] width 233 height 13
copy div "No Response/Unable to hear [PERSON_NAME]"
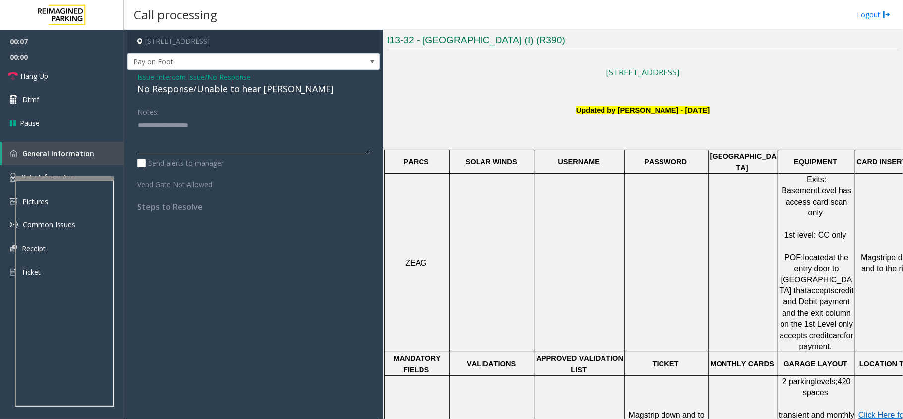
paste textarea "**********"
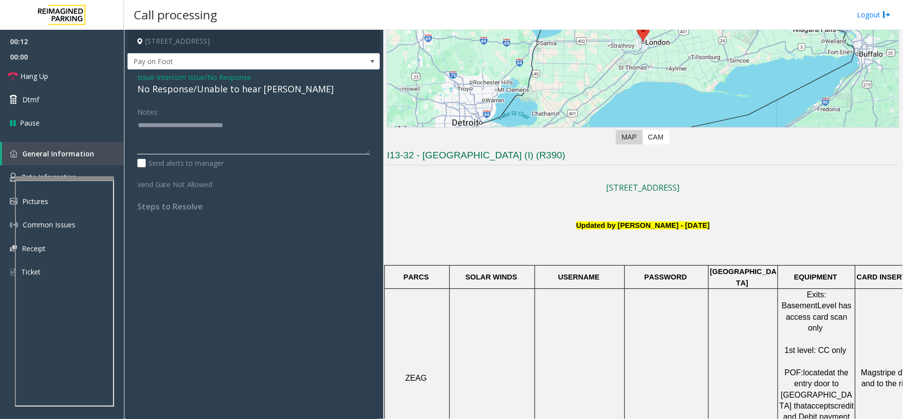
scroll to position [132, 0]
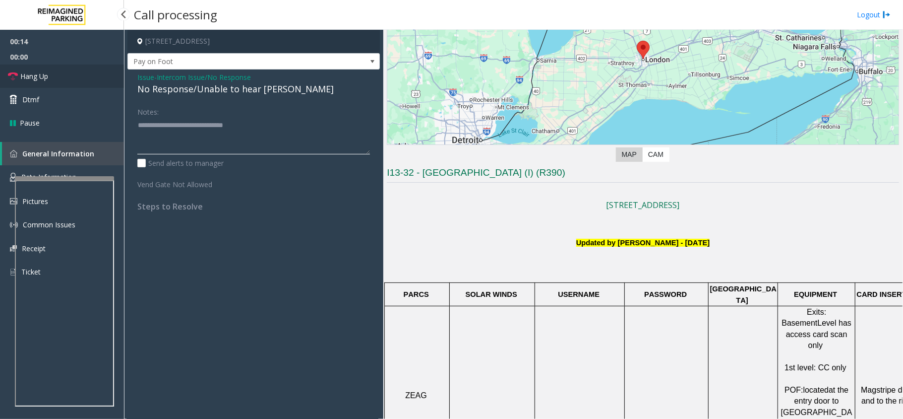
type textarea "**********"
click at [55, 77] on link "Hang Up" at bounding box center [62, 75] width 124 height 23
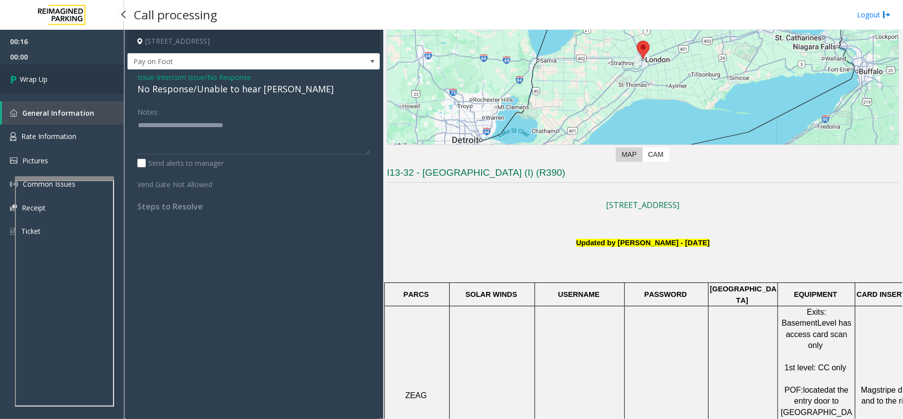
click at [55, 77] on link "Wrap Up" at bounding box center [62, 78] width 124 height 29
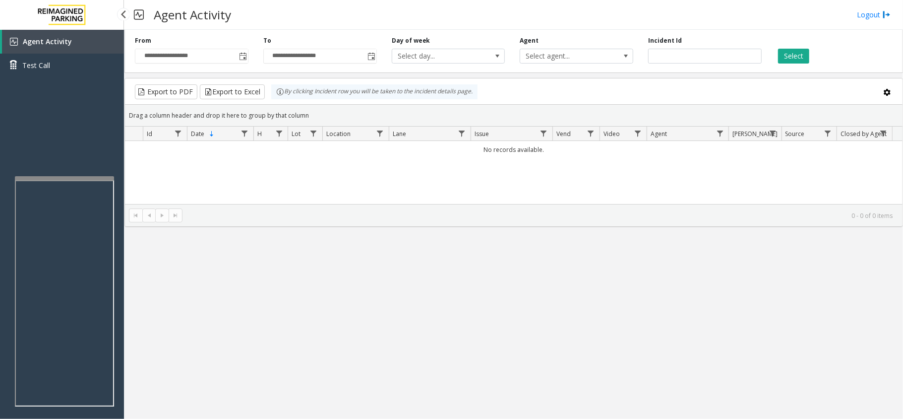
click at [65, 50] on link "Agent Activity" at bounding box center [63, 42] width 122 height 24
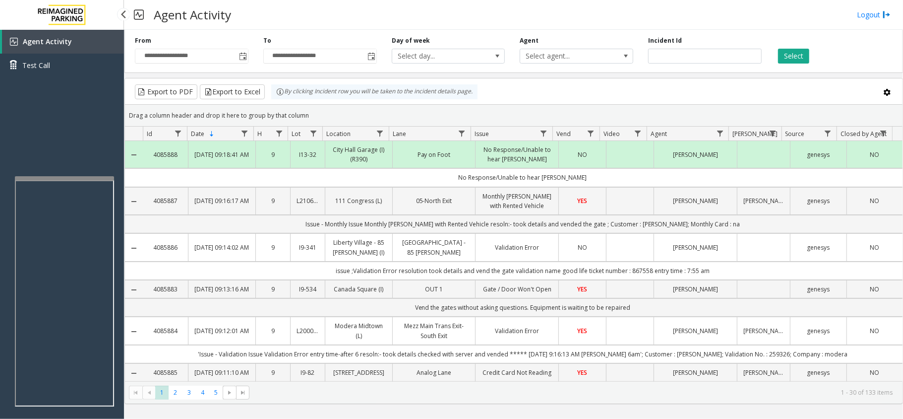
click at [65, 50] on link "Agent Activity" at bounding box center [63, 42] width 122 height 24
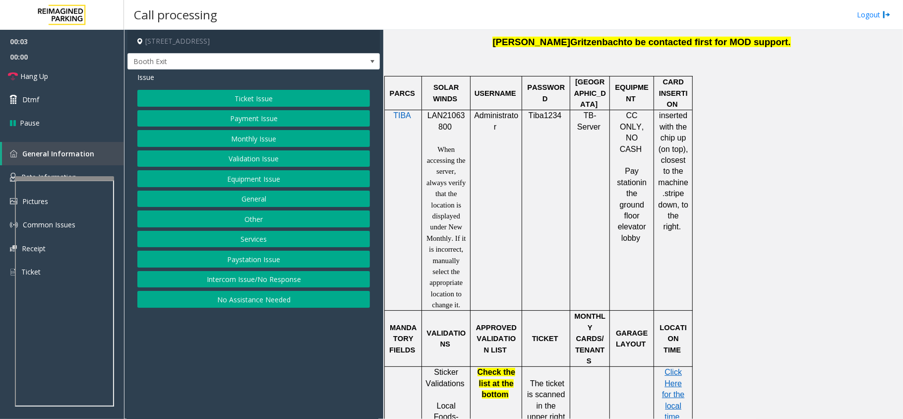
scroll to position [661, 0]
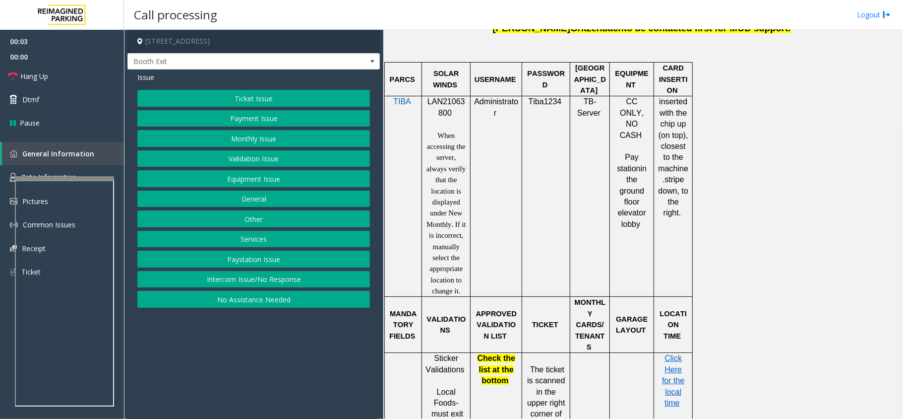
click at [443, 97] on span "LAN21063800" at bounding box center [446, 106] width 38 height 19
copy p "LAN21063800"
click at [269, 158] on button "Validation Issue" at bounding box center [253, 158] width 233 height 17
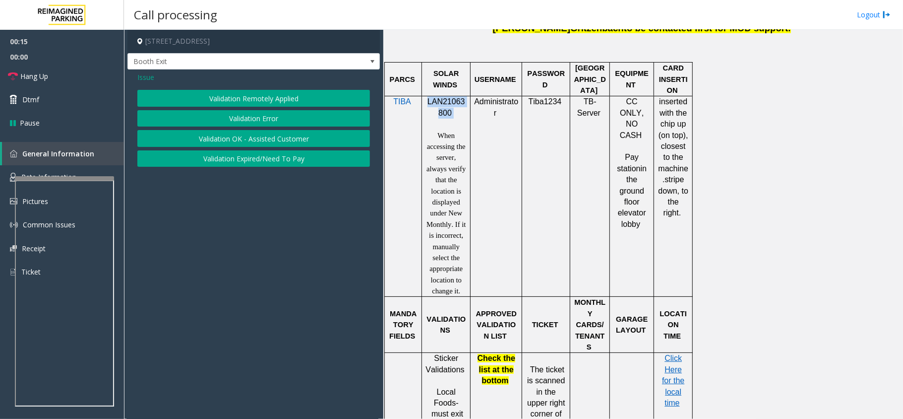
click at [255, 114] on button "Validation Error" at bounding box center [253, 118] width 233 height 17
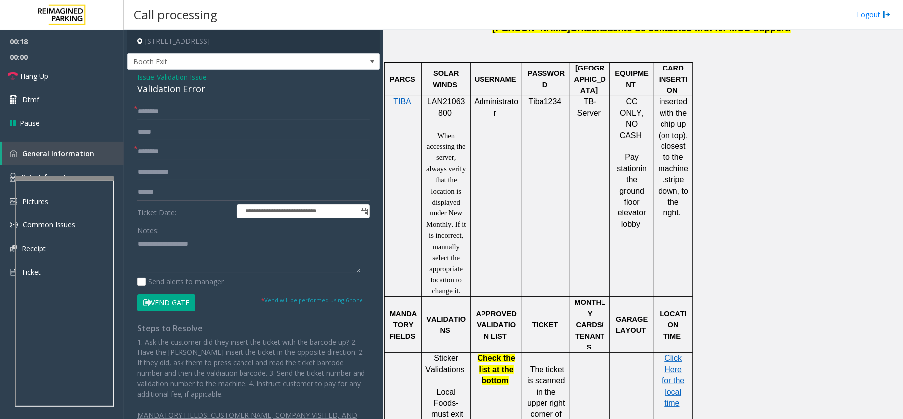
click at [187, 116] on input "text" at bounding box center [253, 111] width 233 height 17
type input "**"
click at [44, 70] on link "Hang Up" at bounding box center [62, 75] width 124 height 23
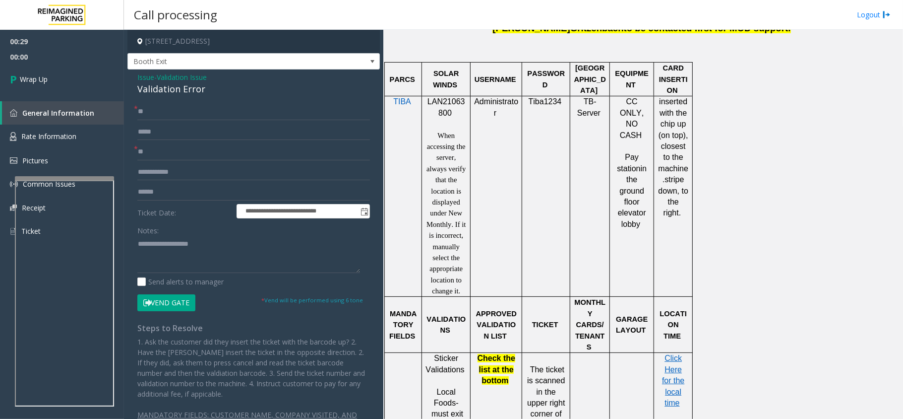
click at [173, 90] on div "Validation Error" at bounding box center [253, 88] width 233 height 13
copy div "Validation Error"
click at [173, 250] on textarea at bounding box center [248, 254] width 223 height 37
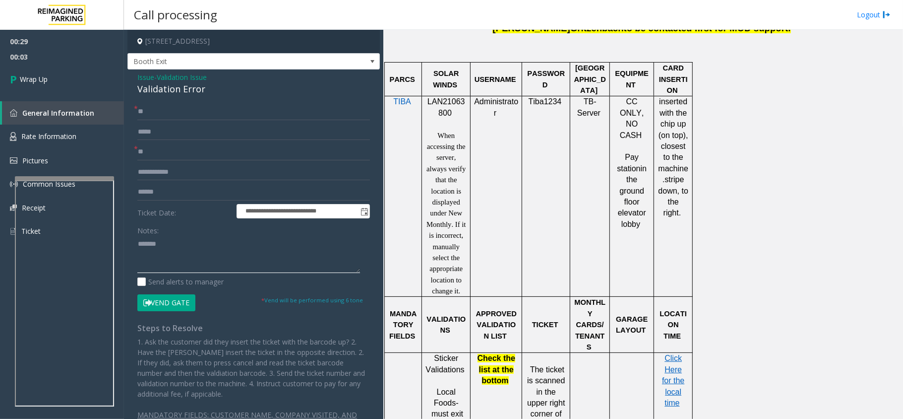
paste textarea "**********"
type textarea "**********"
click at [37, 81] on span "Wrap Up" at bounding box center [34, 79] width 28 height 10
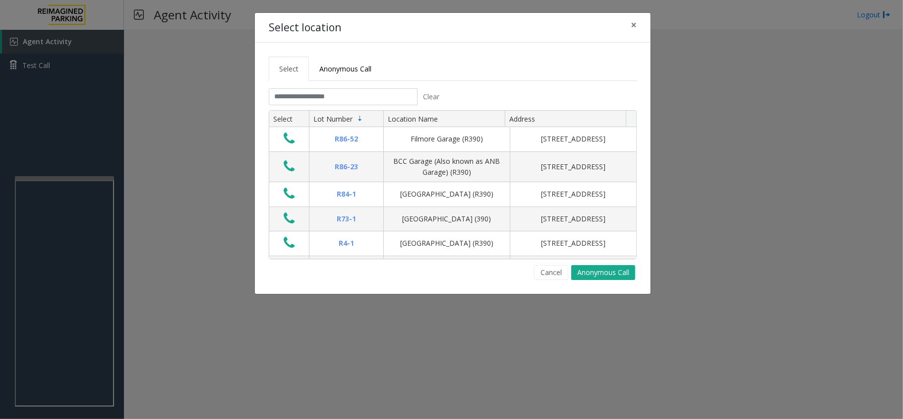
click at [393, 88] on tabset "Select Anonymous Call Clear Select Lot Number Location Name Address R86-52 Film…" at bounding box center [453, 168] width 368 height 223
click at [384, 93] on input "text" at bounding box center [343, 96] width 149 height 17
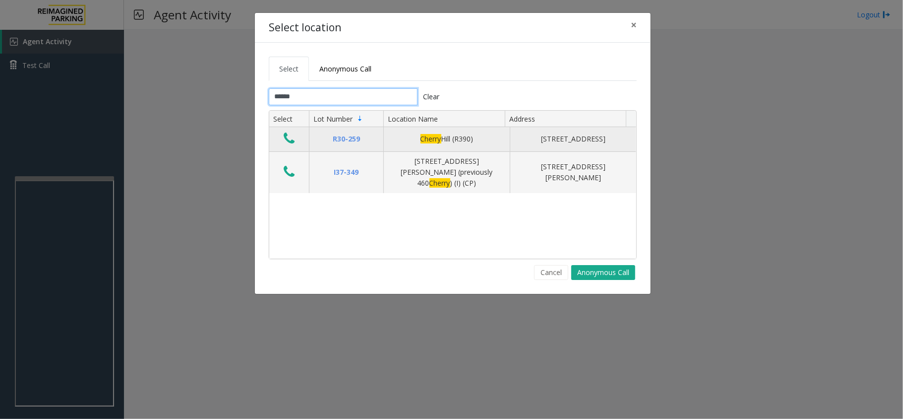
type input "******"
click at [296, 139] on button "Data table" at bounding box center [289, 139] width 17 height 16
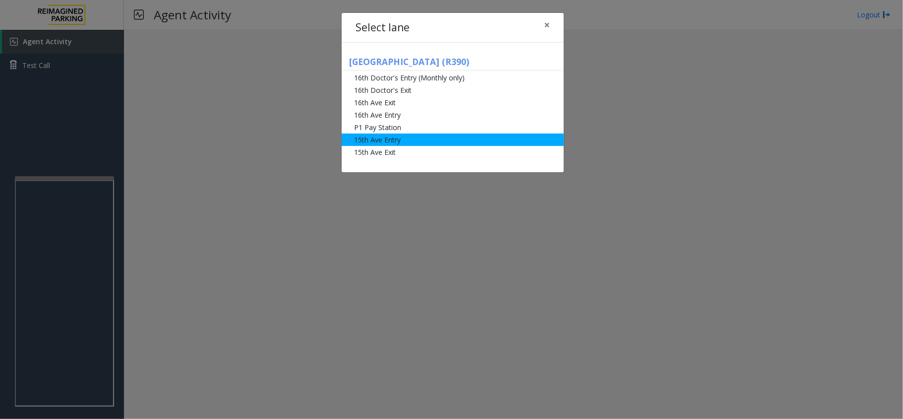
click at [395, 141] on li "15th Ave Entry" at bounding box center [453, 139] width 222 height 12
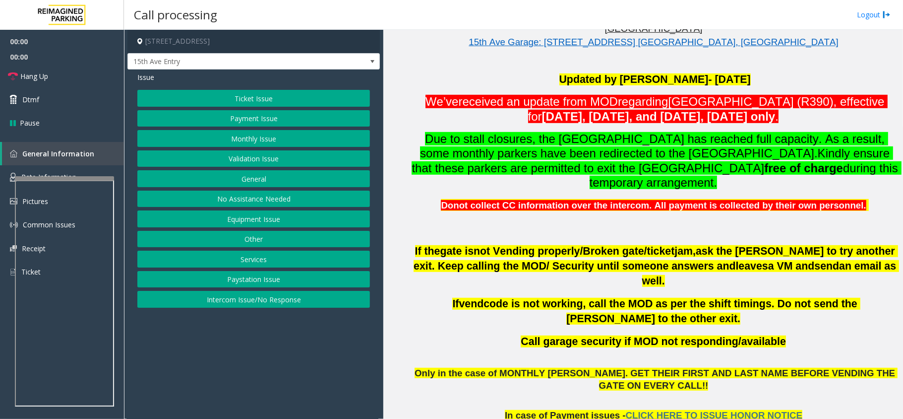
scroll to position [595, 0]
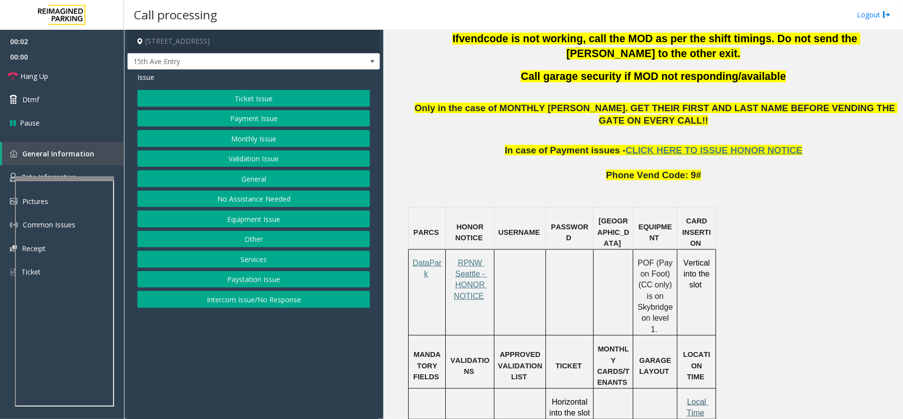
click at [691, 397] on span "Local Time" at bounding box center [698, 406] width 22 height 19
click at [215, 142] on button "Monthly Issue" at bounding box center [253, 138] width 233 height 17
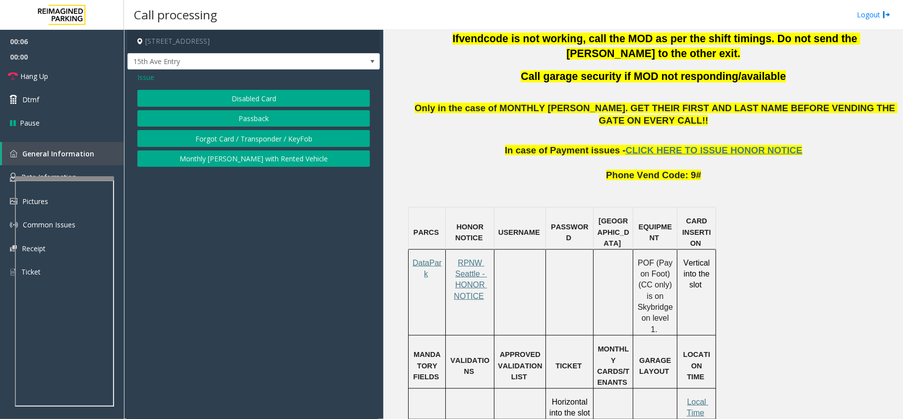
click at [234, 90] on button "Disabled Card" at bounding box center [253, 98] width 233 height 17
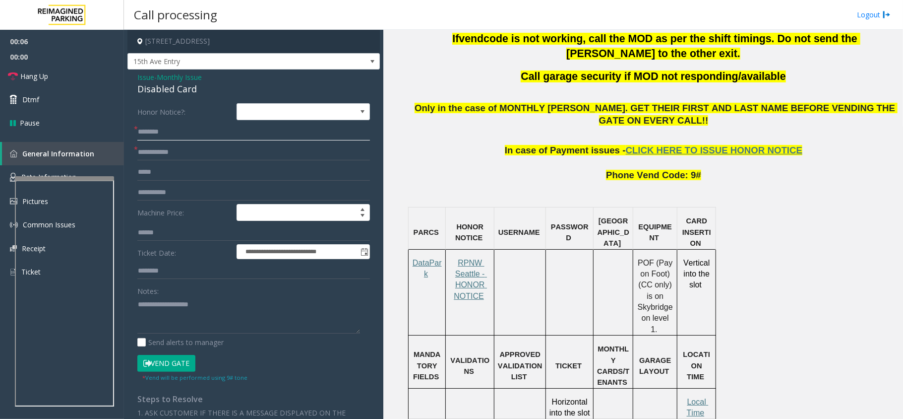
click at [181, 137] on input "text" at bounding box center [253, 131] width 233 height 17
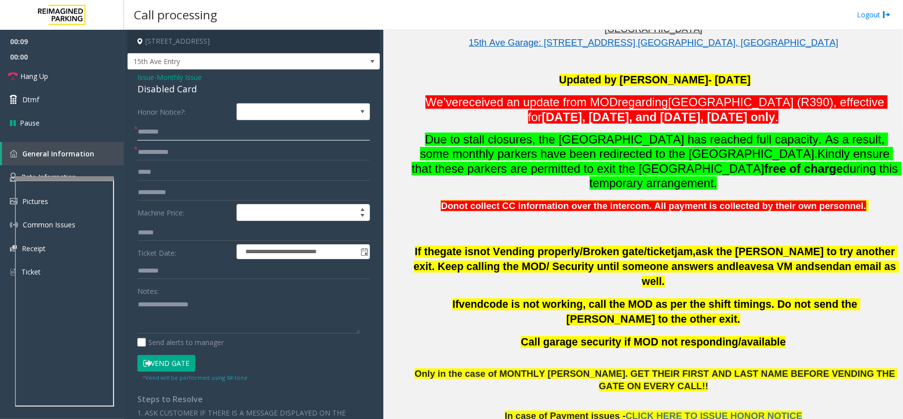
scroll to position [330, 0]
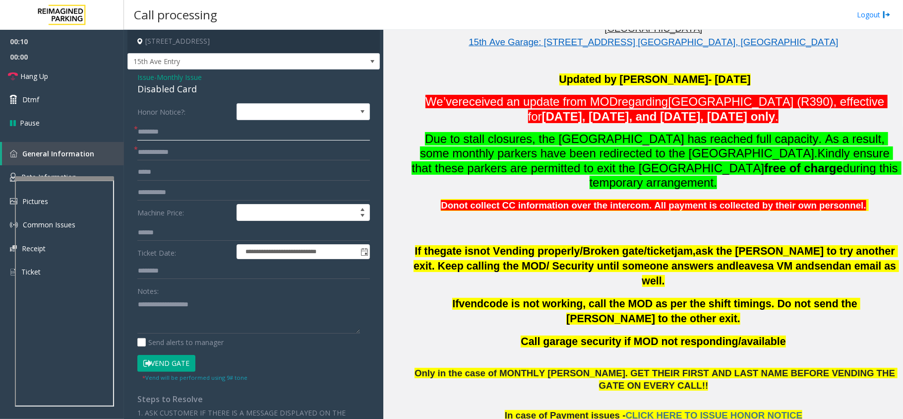
click at [165, 137] on input "text" at bounding box center [253, 131] width 233 height 17
type input "**********"
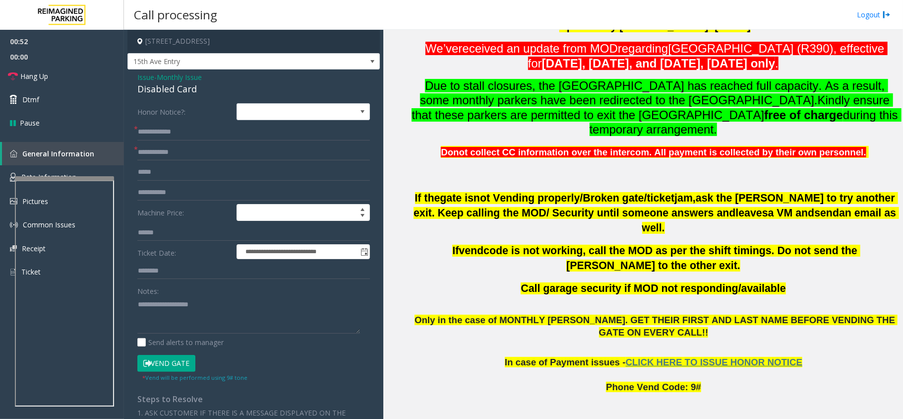
scroll to position [264, 0]
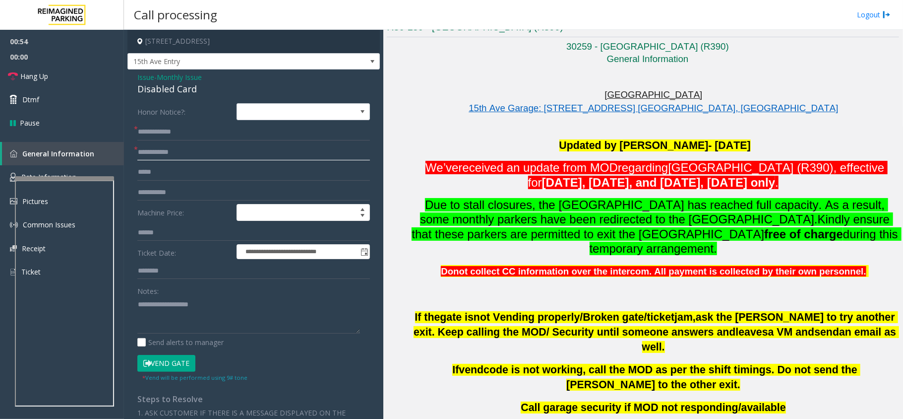
click at [166, 151] on input "text" at bounding box center [253, 152] width 233 height 17
type input "*"
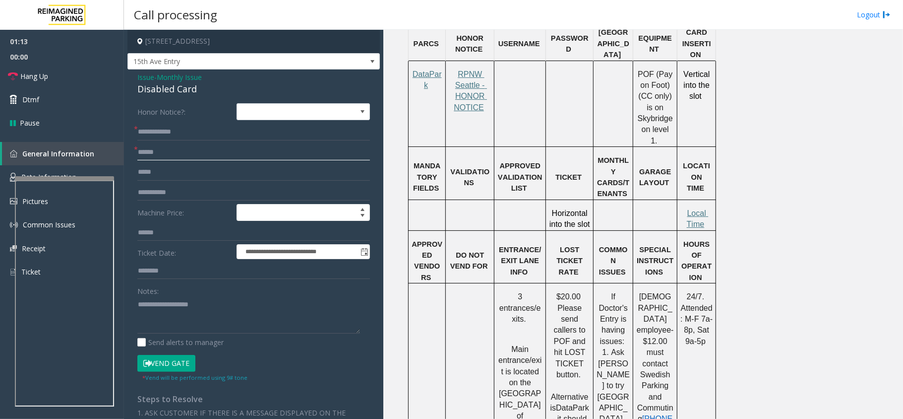
scroll to position [859, 0]
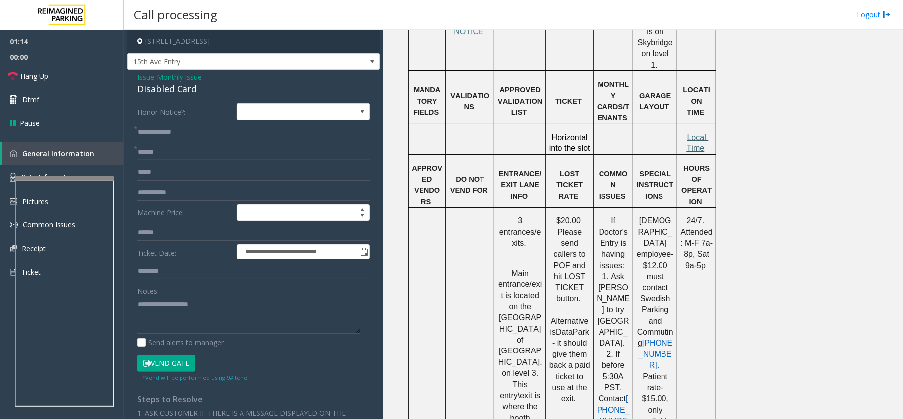
type input "******"
click at [696, 133] on span "Local Time" at bounding box center [698, 142] width 22 height 19
click at [82, 90] on link "Dtmf" at bounding box center [62, 99] width 124 height 23
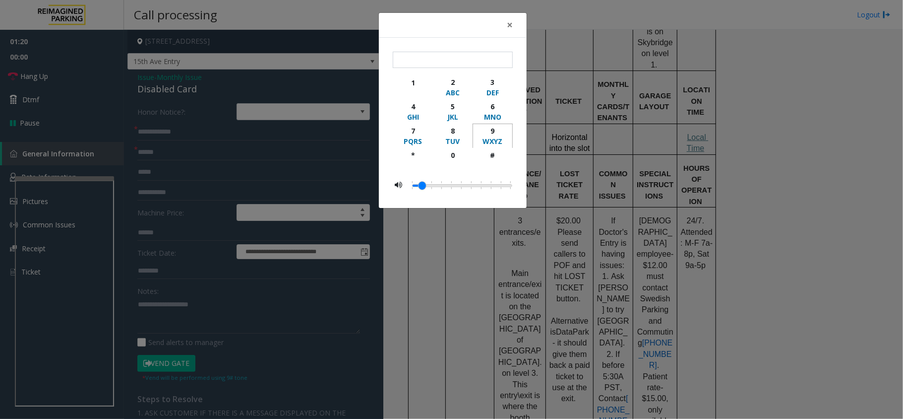
click at [497, 129] on div "9" at bounding box center [492, 130] width 27 height 10
click at [497, 158] on div "#" at bounding box center [492, 155] width 27 height 10
type input "**"
click at [509, 28] on span "×" at bounding box center [510, 25] width 6 height 14
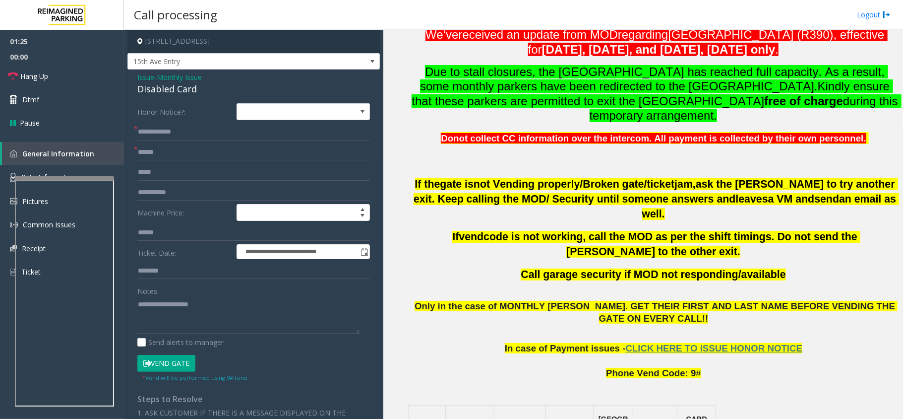
scroll to position [397, 0]
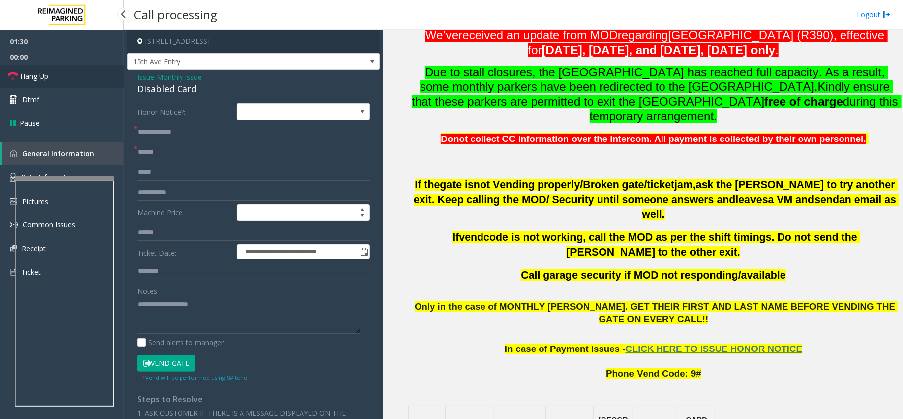
click at [47, 81] on link "Hang Up" at bounding box center [62, 75] width 124 height 23
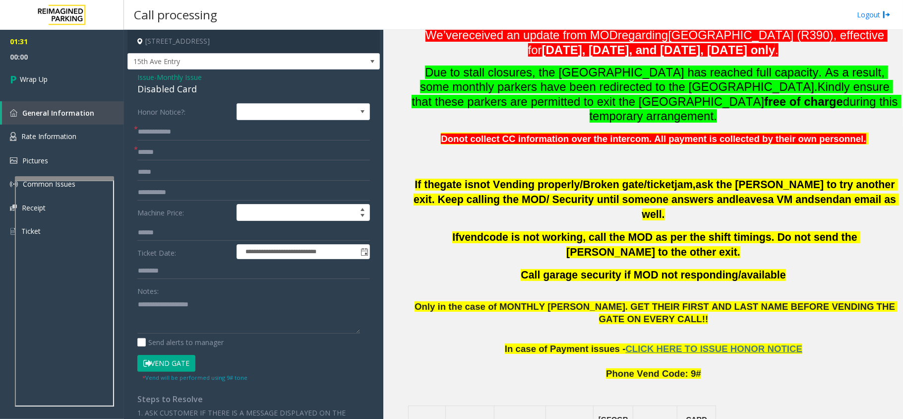
click at [188, 92] on div "Disabled Card" at bounding box center [253, 88] width 233 height 13
copy div "Disabled Card"
click at [192, 302] on textarea at bounding box center [248, 314] width 223 height 37
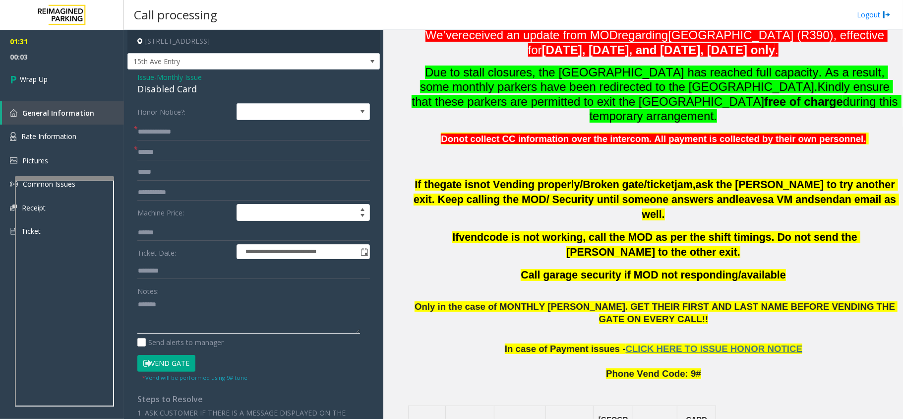
paste textarea "**********"
type textarea "**********"
click at [74, 76] on link "Wrap Up" at bounding box center [62, 78] width 124 height 29
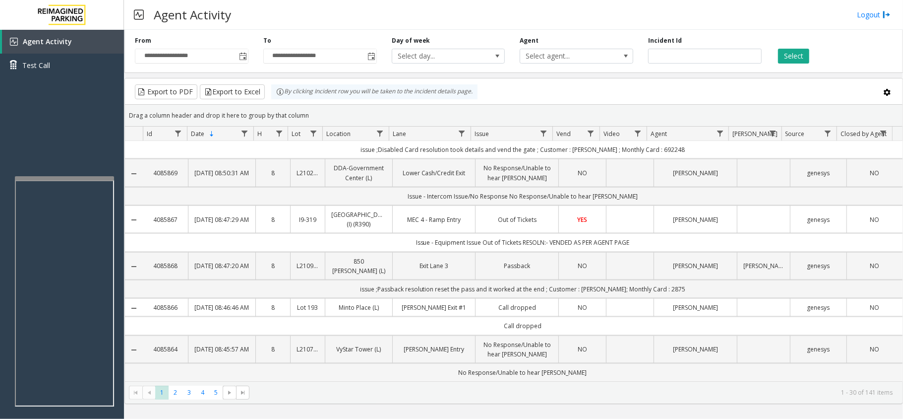
scroll to position [786, 0]
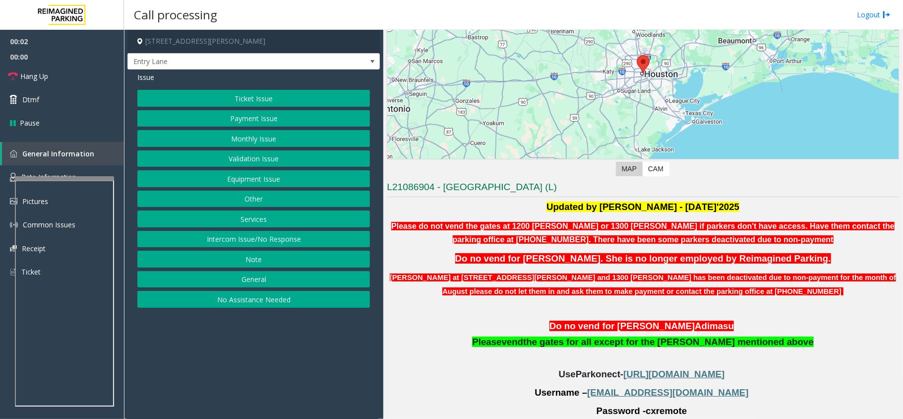
scroll to position [236, 0]
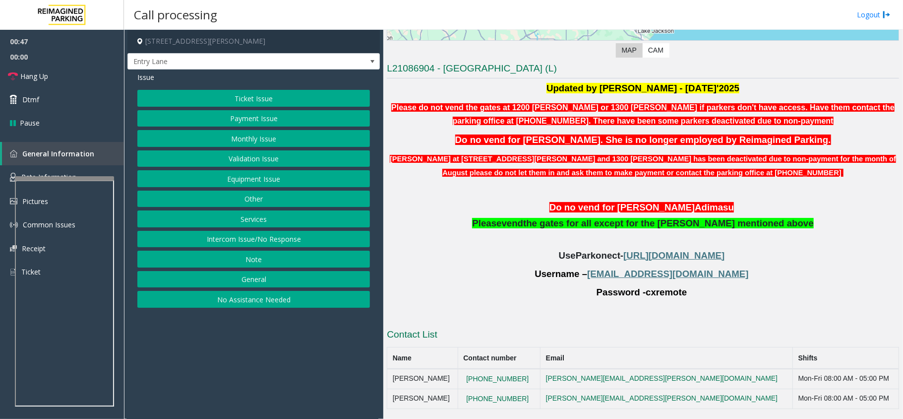
click at [241, 157] on button "Validation Issue" at bounding box center [253, 158] width 233 height 17
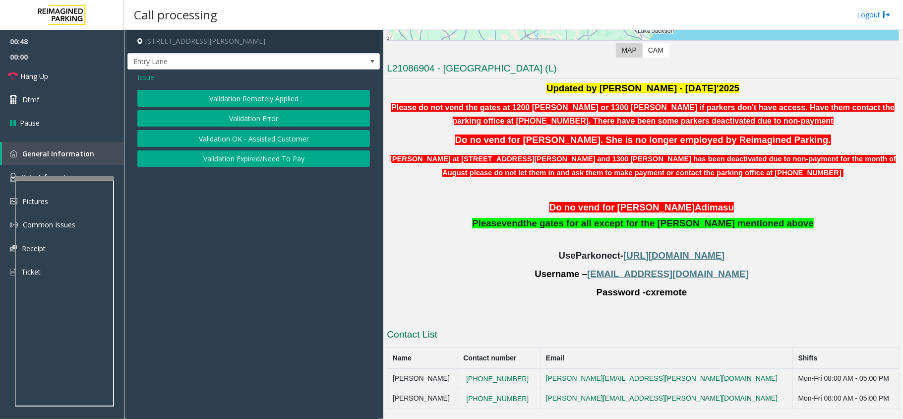
click at [251, 121] on button "Validation Error" at bounding box center [253, 118] width 233 height 17
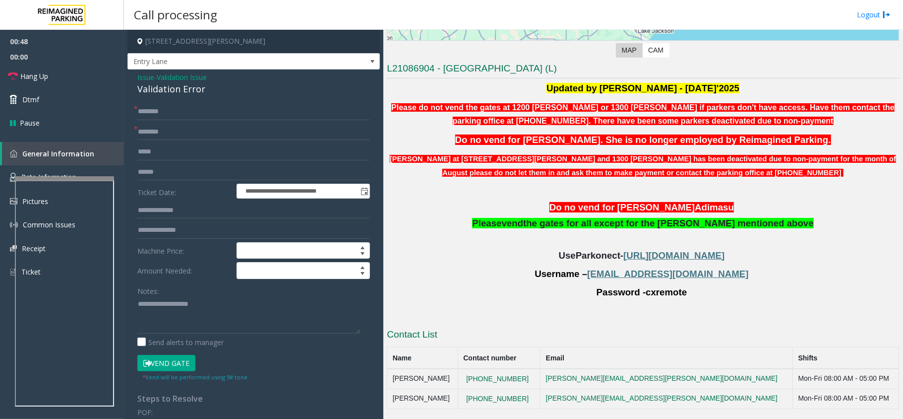
click at [148, 77] on span "Issue" at bounding box center [145, 77] width 17 height 10
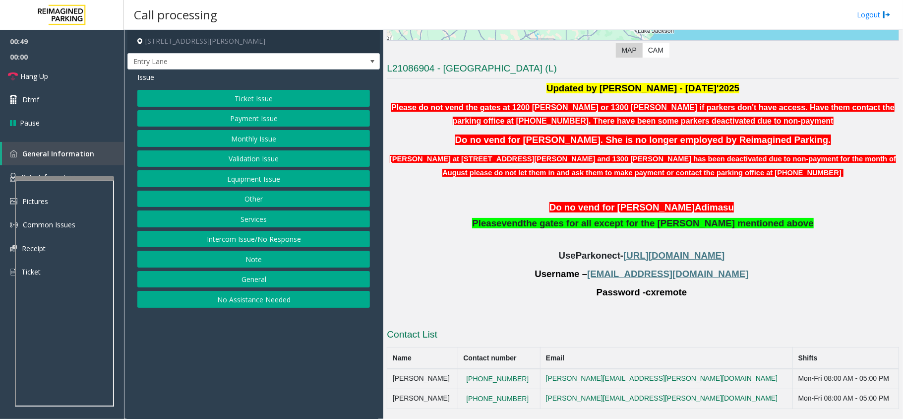
click at [255, 147] on button "Monthly Issue" at bounding box center [253, 138] width 233 height 17
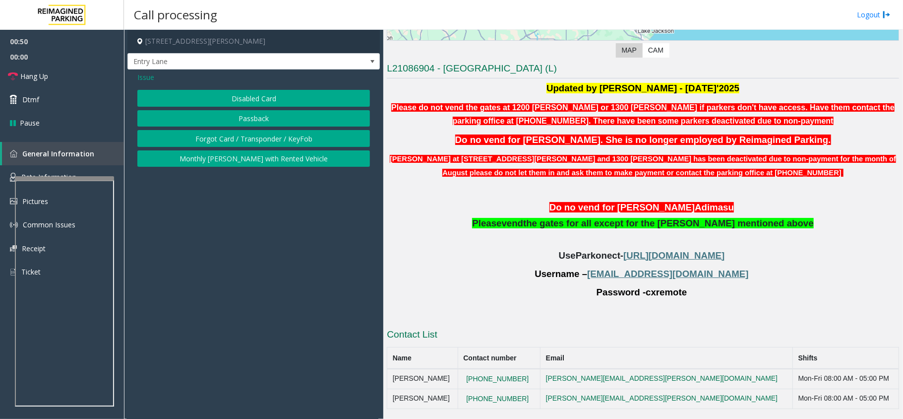
click at [262, 95] on button "Disabled Card" at bounding box center [253, 98] width 233 height 17
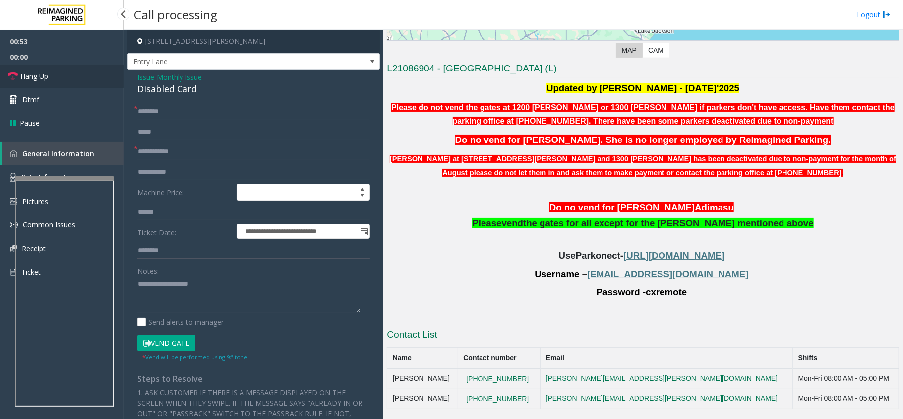
click at [43, 70] on link "Hang Up" at bounding box center [62, 75] width 124 height 23
click at [173, 108] on input "text" at bounding box center [253, 111] width 233 height 17
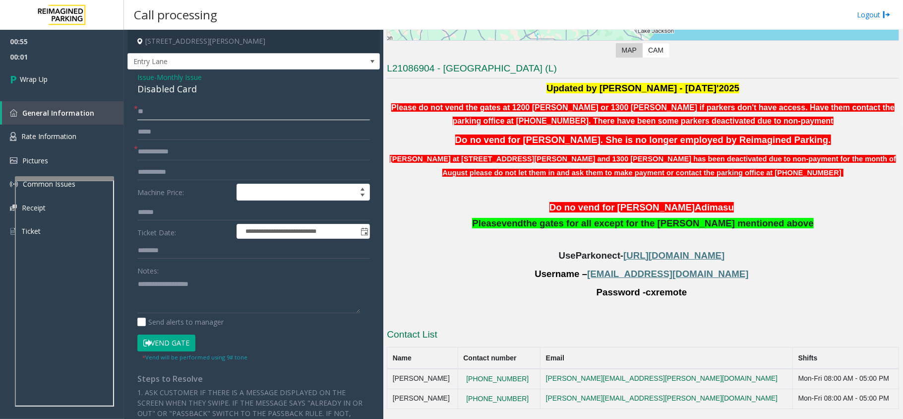
type input "*"
type input "**"
click at [165, 92] on div "Disabled Card" at bounding box center [253, 88] width 233 height 13
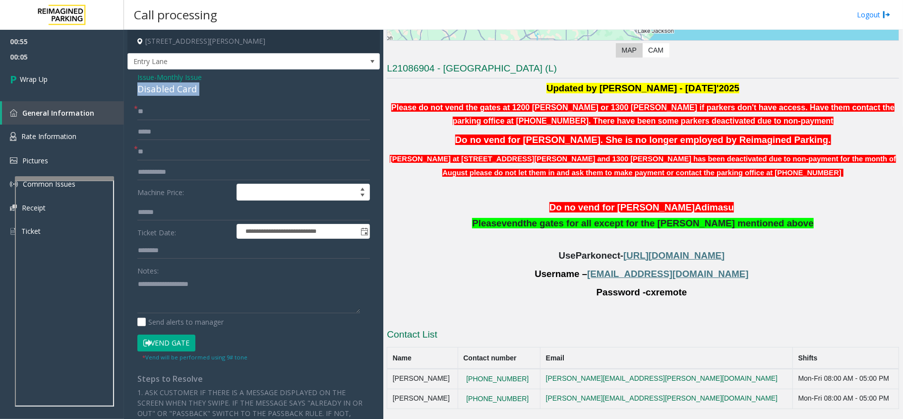
click at [165, 92] on div "Disabled Card" at bounding box center [253, 88] width 233 height 13
copy div "Disabled Card"
click at [218, 302] on textarea at bounding box center [248, 294] width 223 height 37
paste textarea "**********"
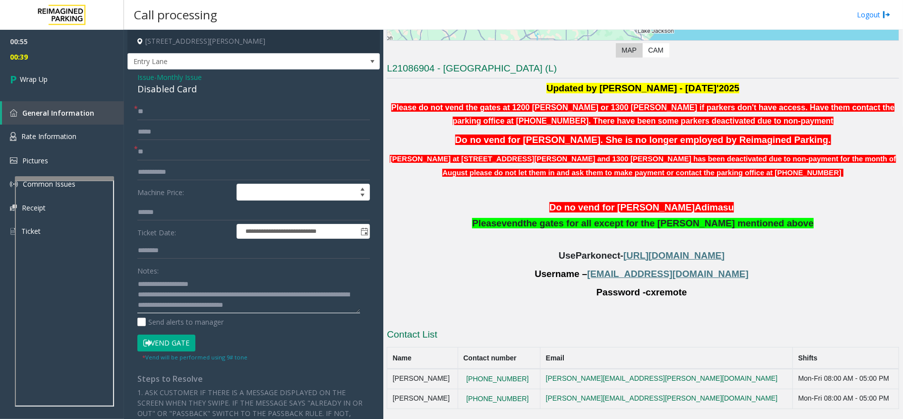
drag, startPoint x: 290, startPoint y: 305, endPoint x: 288, endPoint y: 311, distance: 6.1
click at [288, 311] on textarea at bounding box center [248, 294] width 223 height 37
click at [326, 309] on textarea at bounding box center [248, 294] width 223 height 37
type textarea "**********"
click at [52, 78] on link "Wrap Up" at bounding box center [62, 78] width 124 height 29
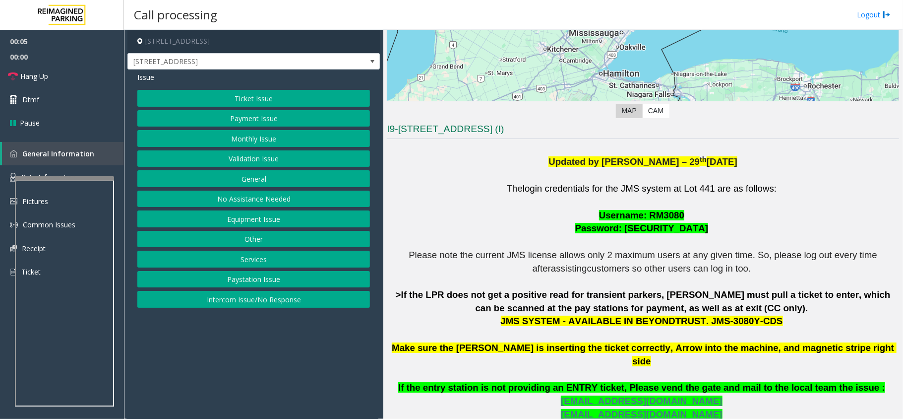
scroll to position [330, 0]
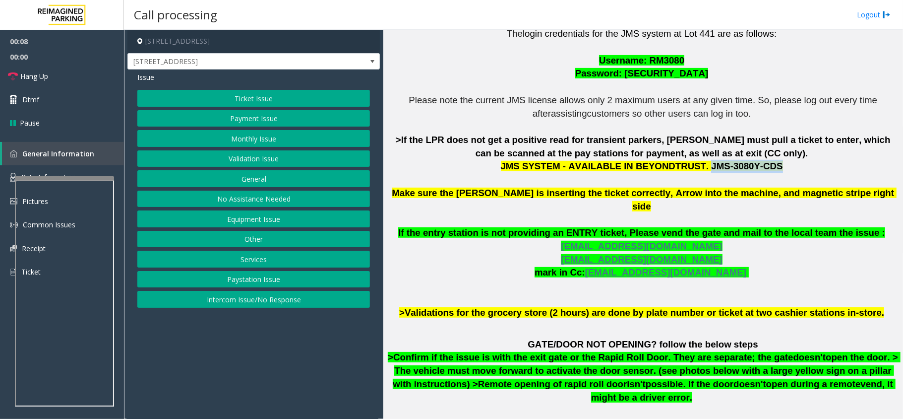
drag, startPoint x: 691, startPoint y: 165, endPoint x: 751, endPoint y: 164, distance: 59.5
click at [751, 164] on span "JMS SYSTEM - AVAILABLE IN BEYONDTRUST. JMS-3080Y-CDS" at bounding box center [642, 166] width 282 height 10
copy span "JMS-3080Y-CDS"
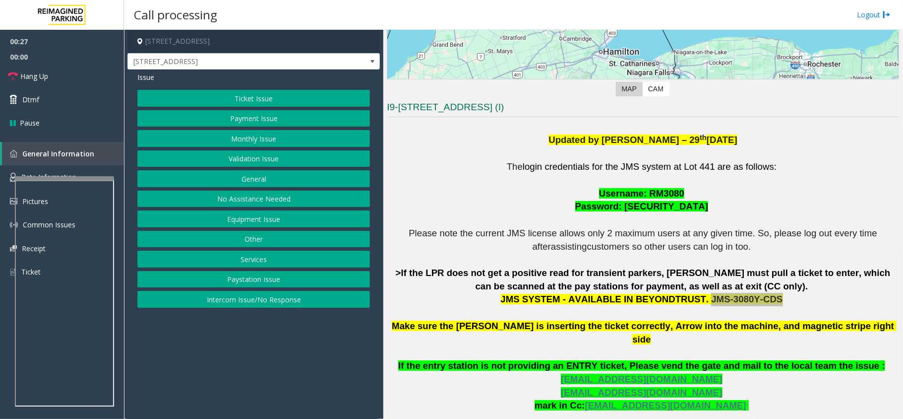
scroll to position [185, 0]
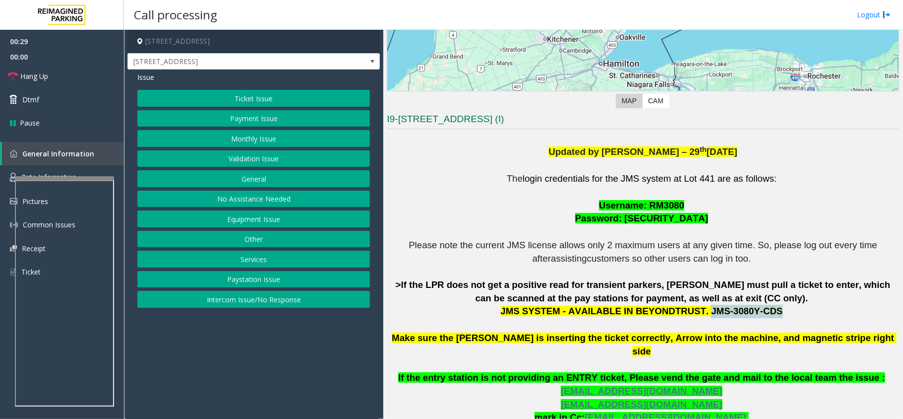
click at [62, 180] on div at bounding box center [64, 178] width 99 height 4
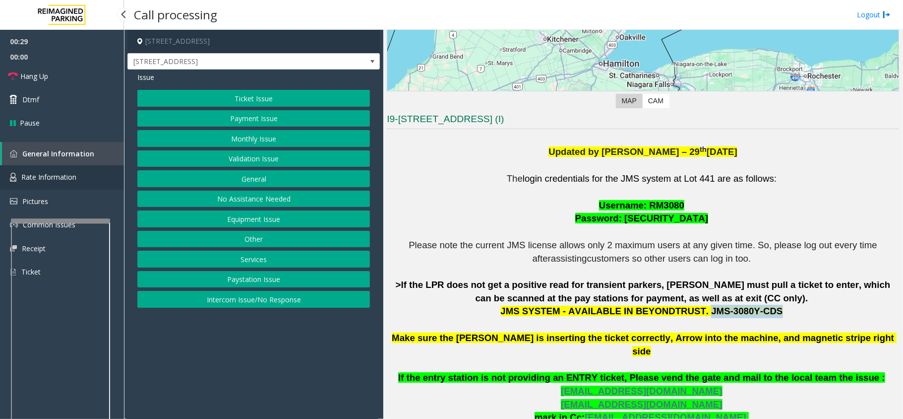
click at [60, 183] on link "Rate Information" at bounding box center [62, 177] width 124 height 24
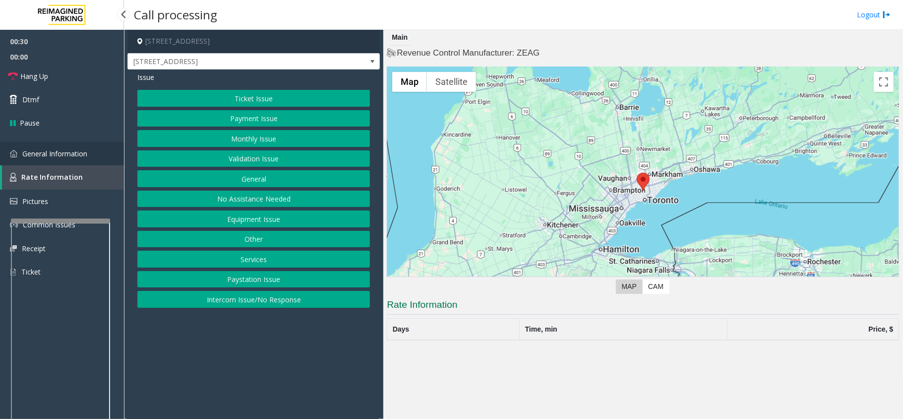
click at [73, 153] on span "General Information" at bounding box center [54, 153] width 65 height 9
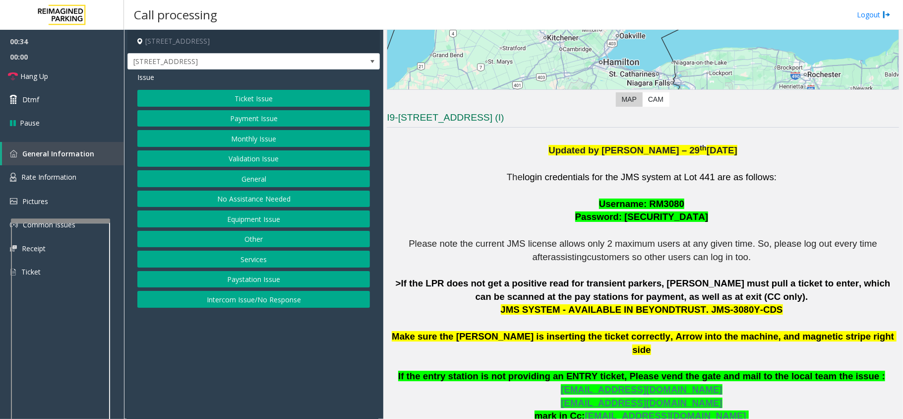
scroll to position [198, 0]
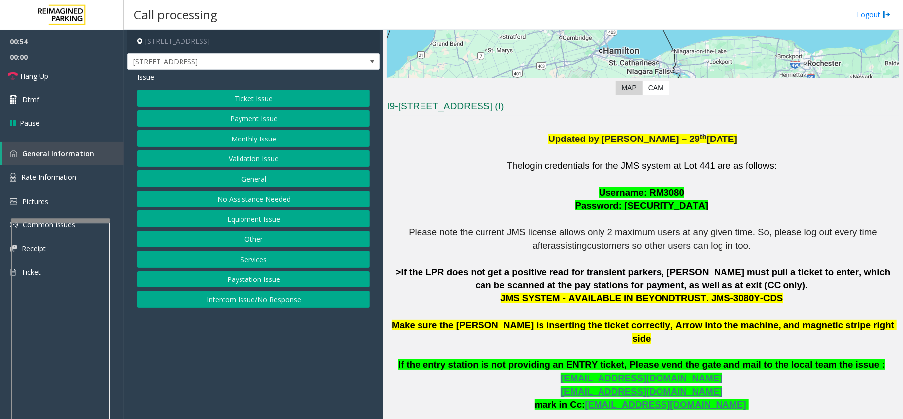
click at [260, 96] on button "Ticket Issue" at bounding box center [253, 98] width 233 height 17
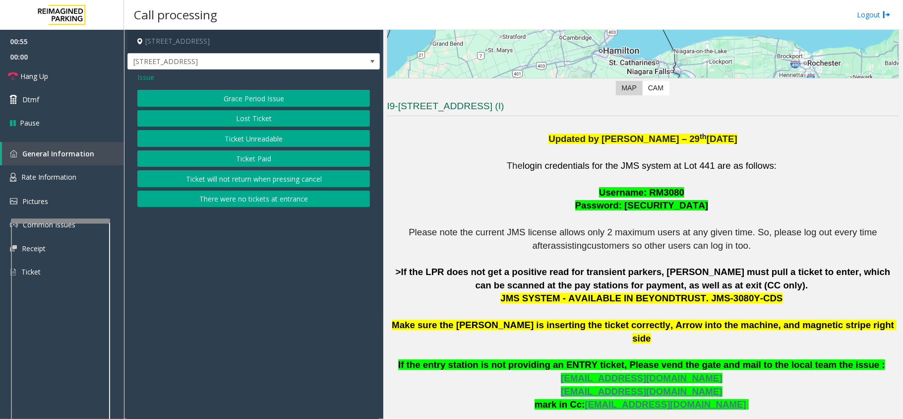
click at [253, 132] on button "Ticket Unreadable" at bounding box center [253, 138] width 233 height 17
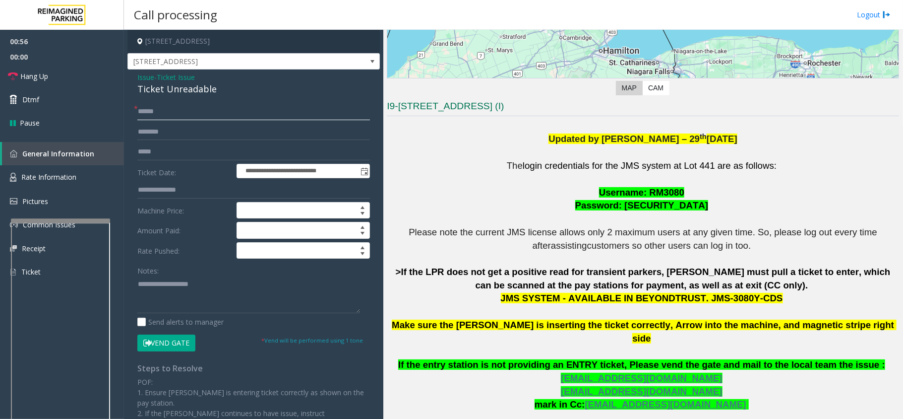
click at [173, 103] on input "text" at bounding box center [253, 111] width 233 height 17
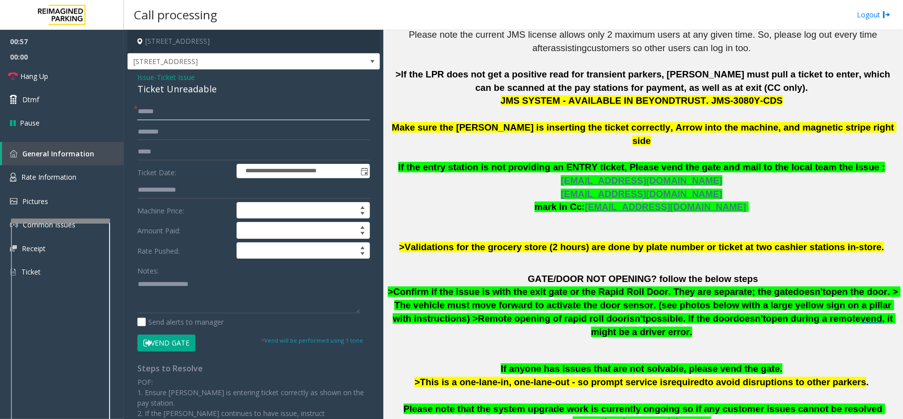
scroll to position [397, 0]
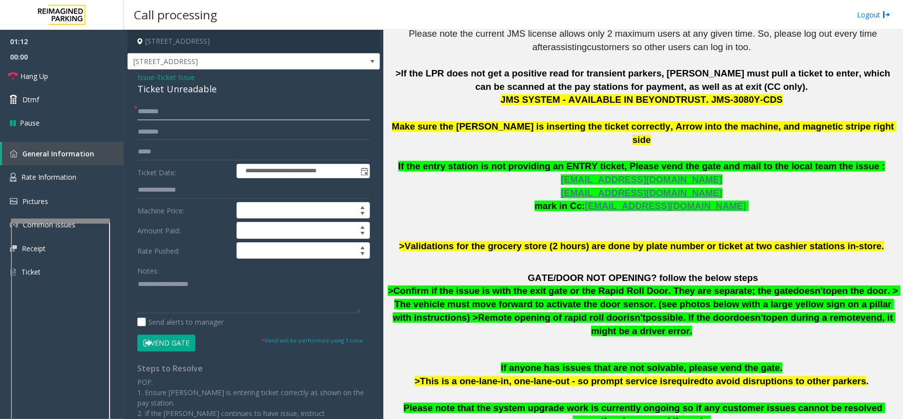
type input "********"
click at [181, 93] on div "Ticket Unreadable" at bounding box center [253, 88] width 233 height 13
click at [185, 301] on textarea at bounding box center [248, 294] width 223 height 37
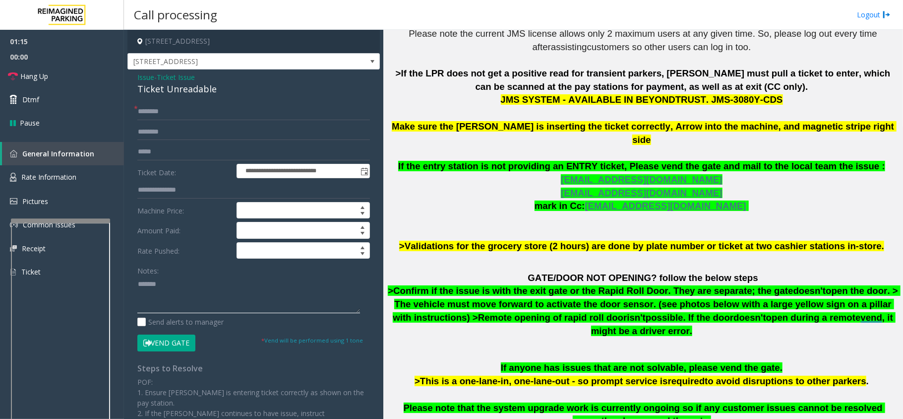
paste textarea "**********"
type textarea "**********"
click at [58, 62] on span "00:00" at bounding box center [62, 56] width 124 height 15
click at [58, 66] on link "Hang Up" at bounding box center [62, 75] width 124 height 23
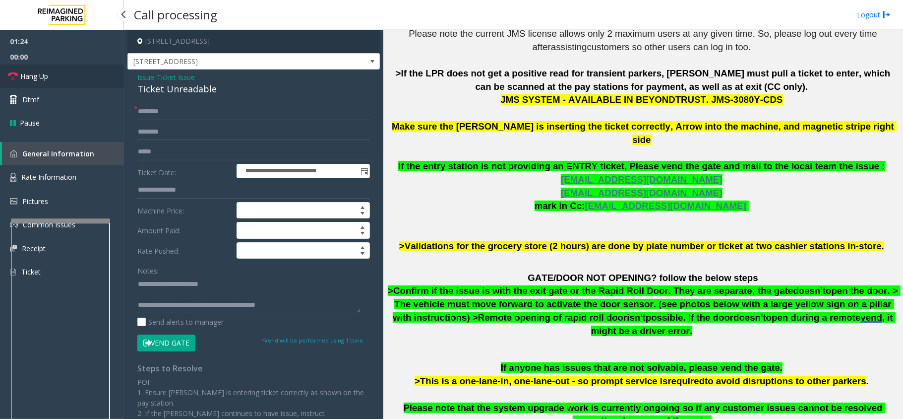
click at [58, 66] on link "Hang Up" at bounding box center [62, 75] width 124 height 23
click at [66, 71] on link "Hang Up" at bounding box center [62, 75] width 124 height 23
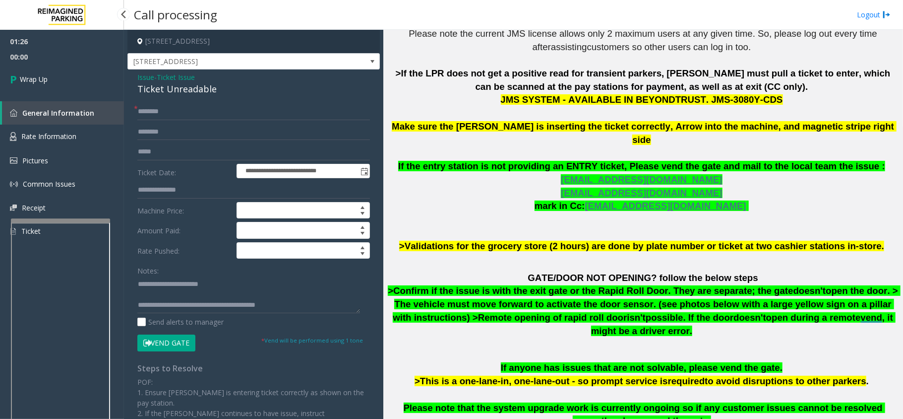
click at [66, 71] on link "Wrap Up" at bounding box center [62, 78] width 124 height 29
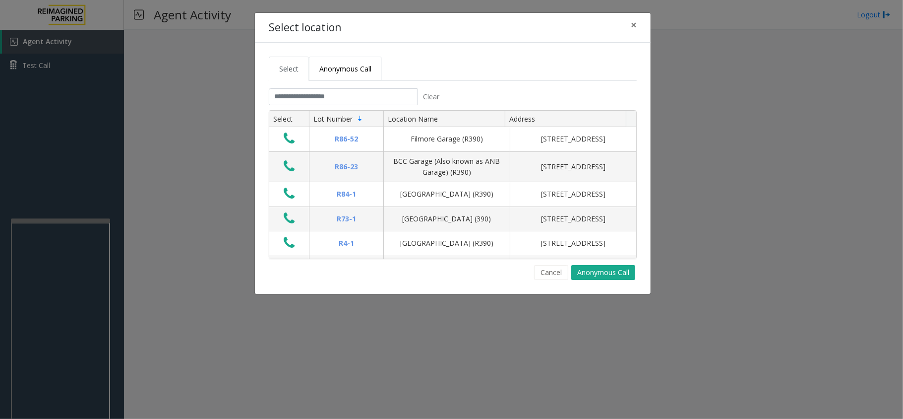
click at [337, 60] on link "Anonymous Call" at bounding box center [345, 69] width 73 height 24
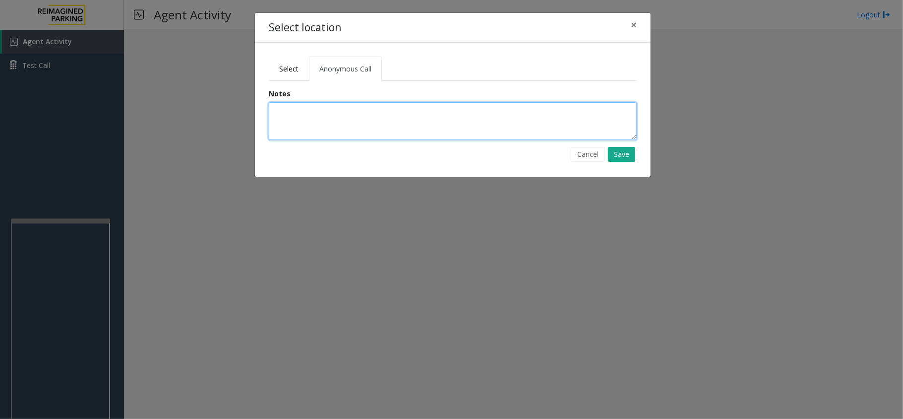
click at [359, 116] on textarea at bounding box center [453, 121] width 368 height 38
type textarea "**********"
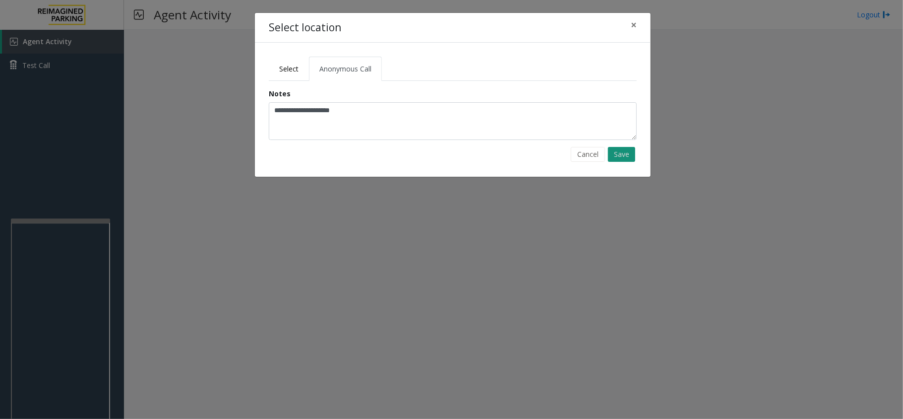
click at [630, 155] on button "Save" at bounding box center [621, 154] width 27 height 15
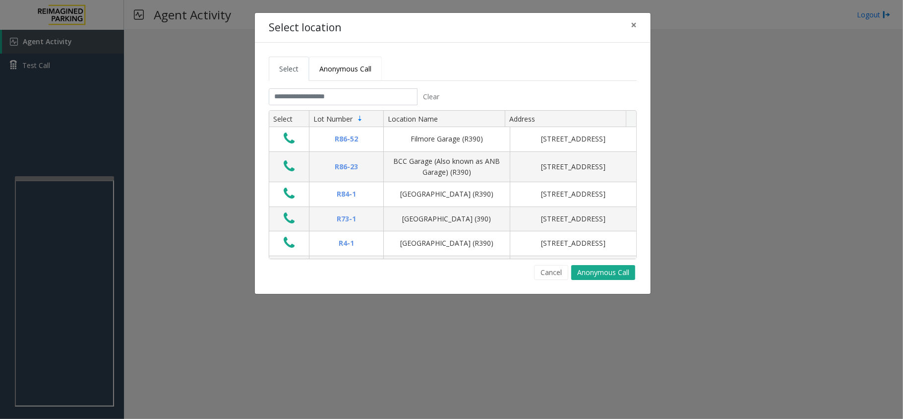
click at [356, 69] on span "Anonymous Call" at bounding box center [345, 68] width 52 height 9
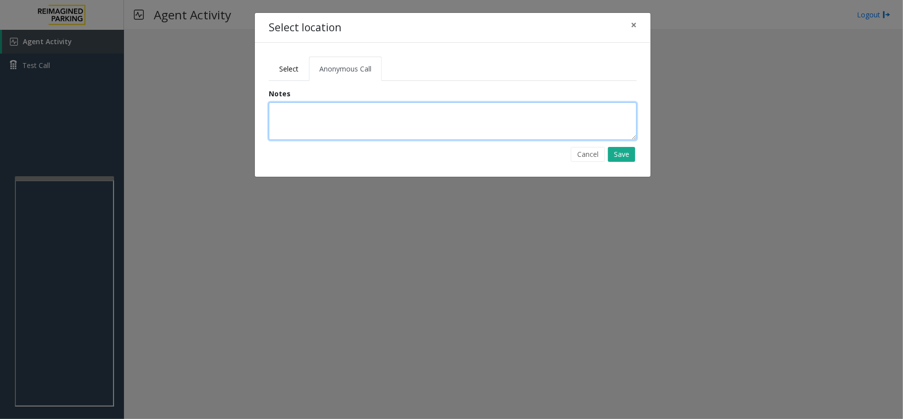
click at [324, 114] on textarea at bounding box center [453, 121] width 368 height 38
type textarea "**********"
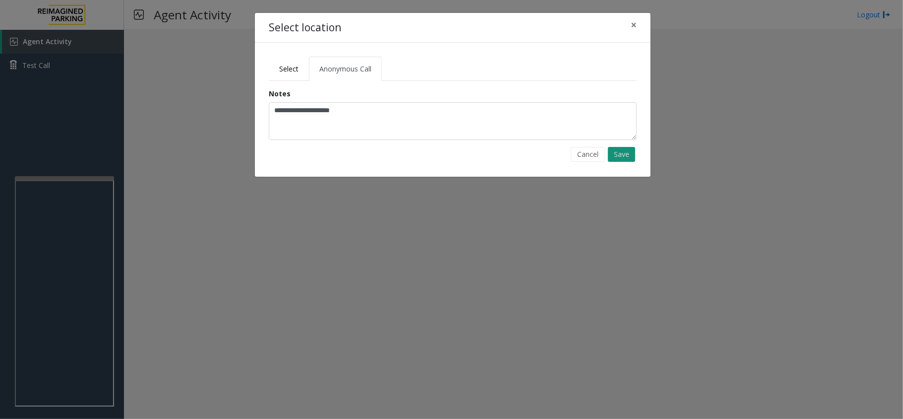
click at [620, 155] on button "Save" at bounding box center [621, 154] width 27 height 15
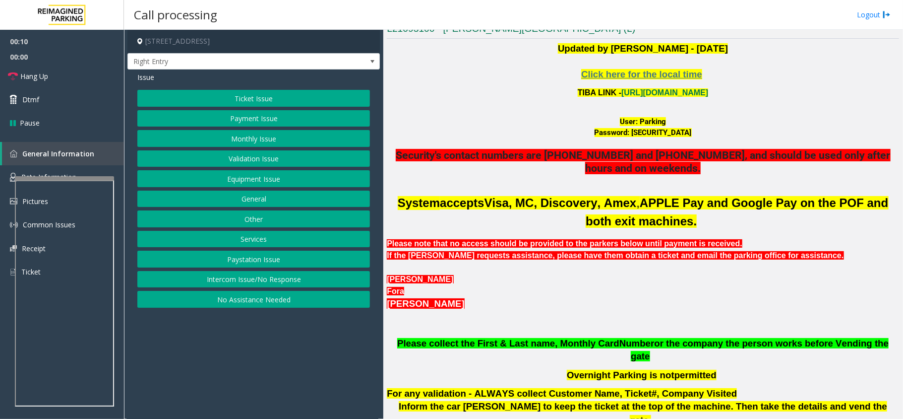
scroll to position [264, 0]
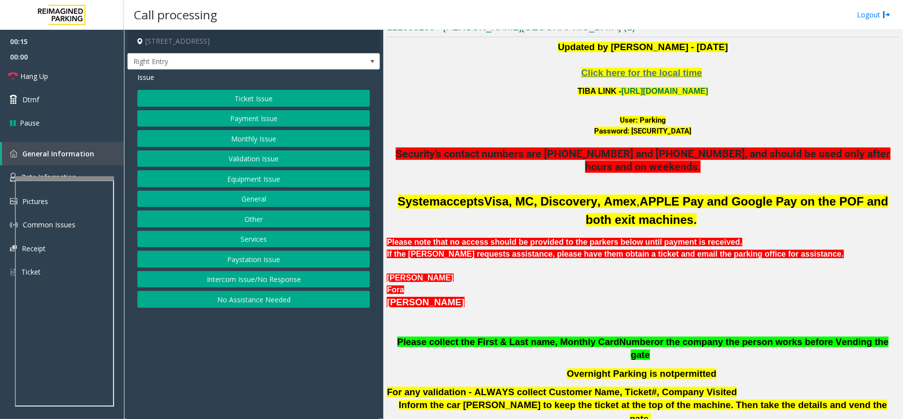
click at [244, 137] on button "Monthly Issue" at bounding box center [253, 138] width 233 height 17
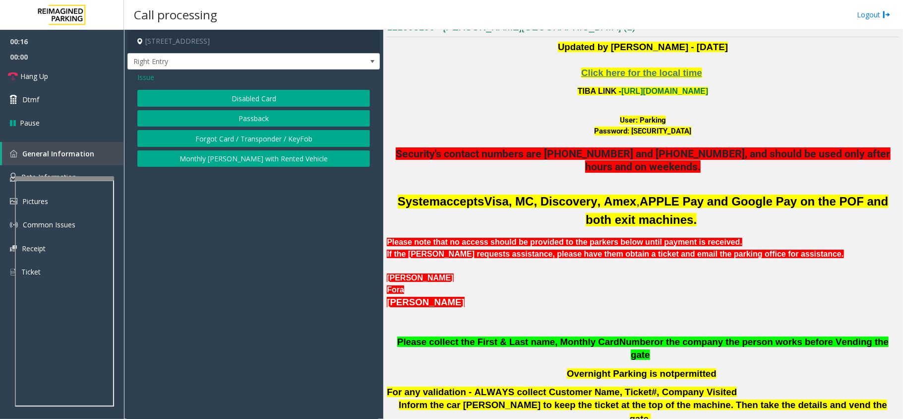
click at [250, 96] on button "Disabled Card" at bounding box center [253, 98] width 233 height 17
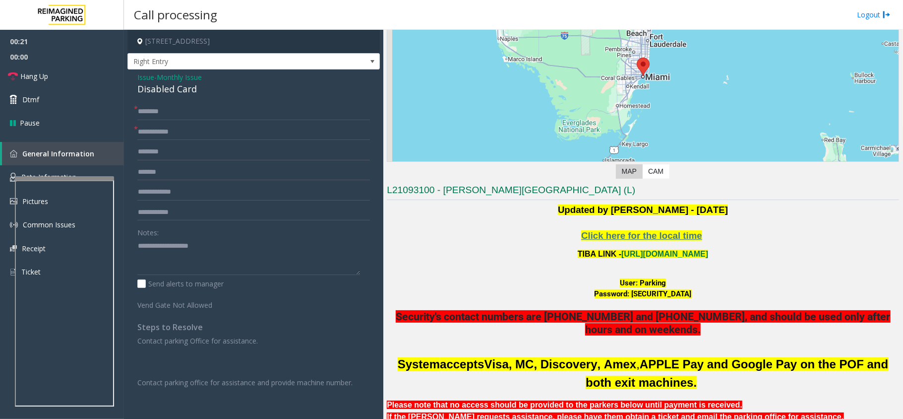
scroll to position [234, 0]
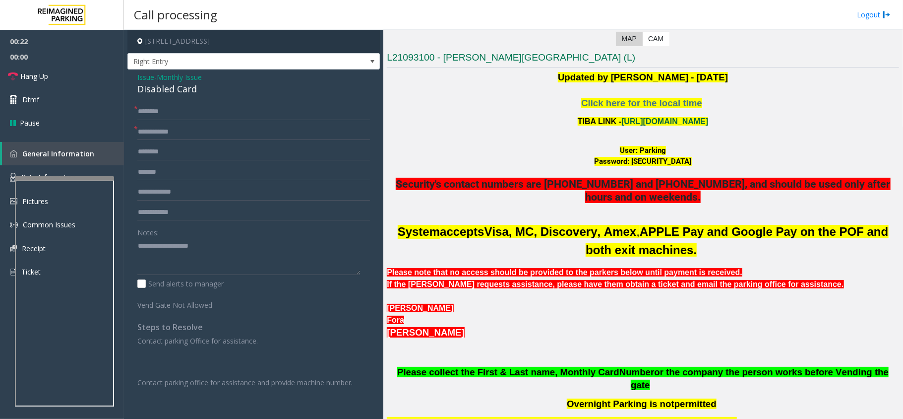
click at [643, 121] on link "[URL][DOMAIN_NAME]" at bounding box center [664, 121] width 87 height 8
click at [155, 108] on input "text" at bounding box center [253, 111] width 233 height 17
click at [148, 112] on input "text" at bounding box center [253, 111] width 233 height 17
type input "*********"
click at [39, 80] on span "Hang Up" at bounding box center [34, 76] width 28 height 10
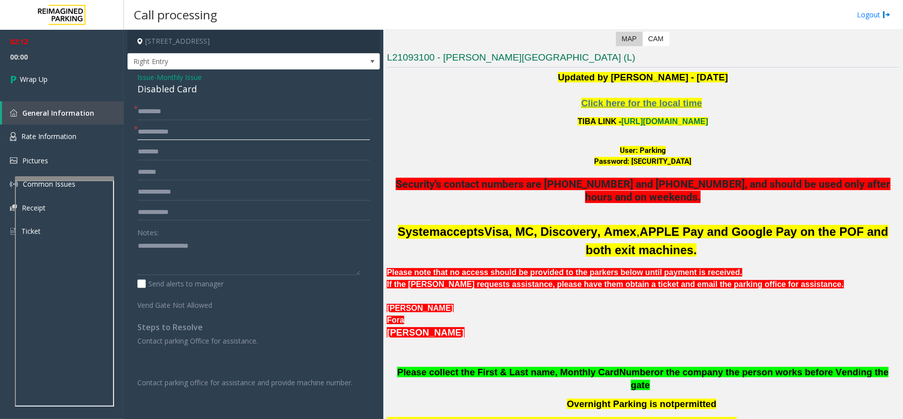
click at [155, 129] on input "text" at bounding box center [253, 131] width 233 height 17
type input "*"
type input "**"
click at [189, 92] on div "Disabled Card" at bounding box center [253, 88] width 233 height 13
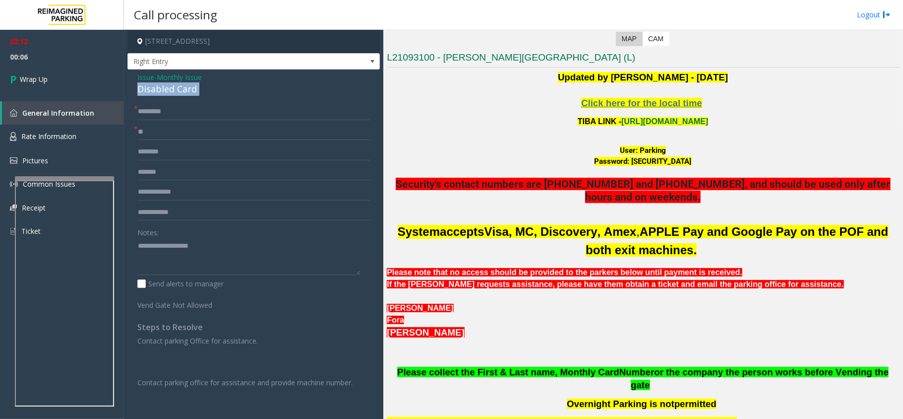
click at [189, 92] on div "Disabled Card" at bounding box center [253, 88] width 233 height 13
copy div "Disabled Card"
click at [165, 259] on textarea at bounding box center [248, 256] width 223 height 37
paste textarea "**********"
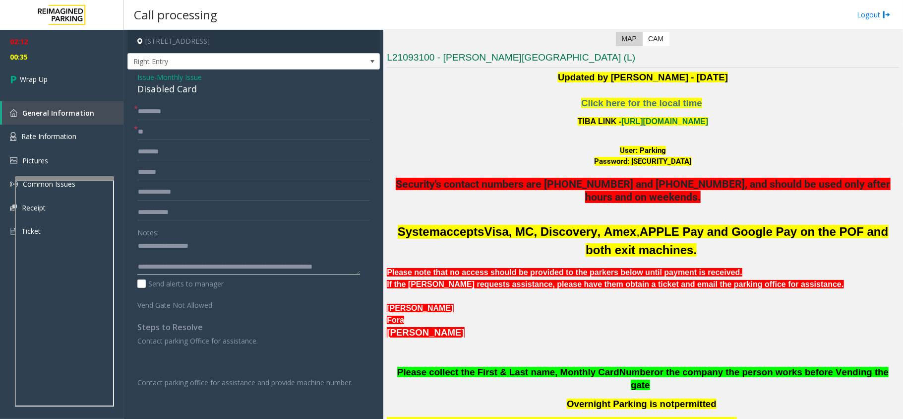
scroll to position [7, 0]
type textarea "**********"
click at [30, 78] on span "Wrap Up" at bounding box center [34, 79] width 28 height 10
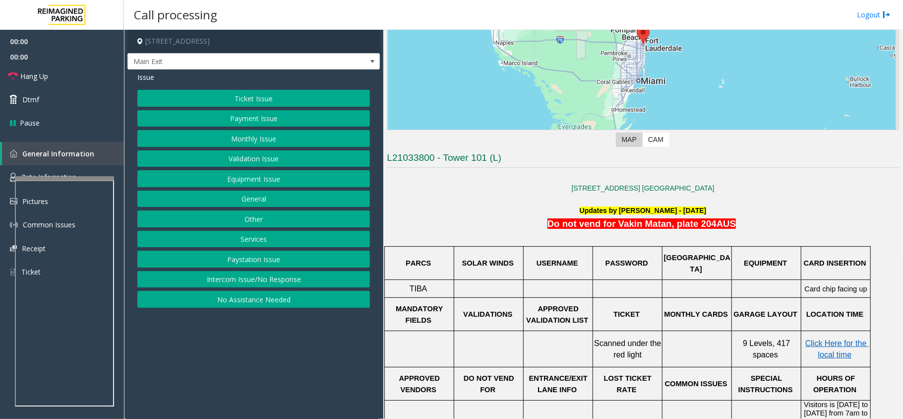
scroll to position [132, 0]
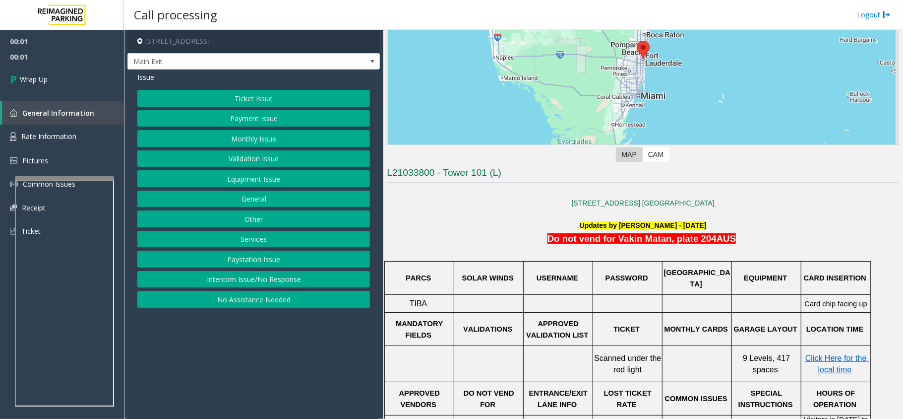
click at [289, 283] on button "Intercom Issue/No Response" at bounding box center [253, 279] width 233 height 17
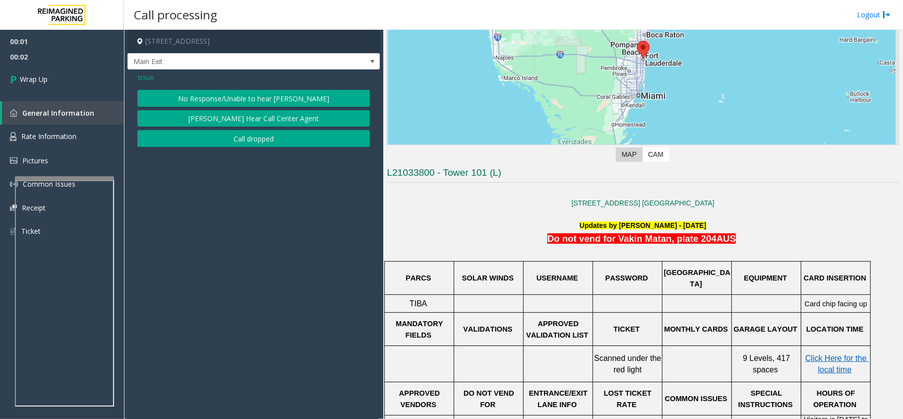
click at [276, 128] on div "No Response/Unable to hear [PERSON_NAME] Cannot Hear Call Center Agent Call dro…" at bounding box center [253, 118] width 233 height 57
drag, startPoint x: 273, startPoint y: 139, endPoint x: 210, endPoint y: 101, distance: 73.2
click at [268, 137] on button "Call dropped" at bounding box center [253, 138] width 233 height 17
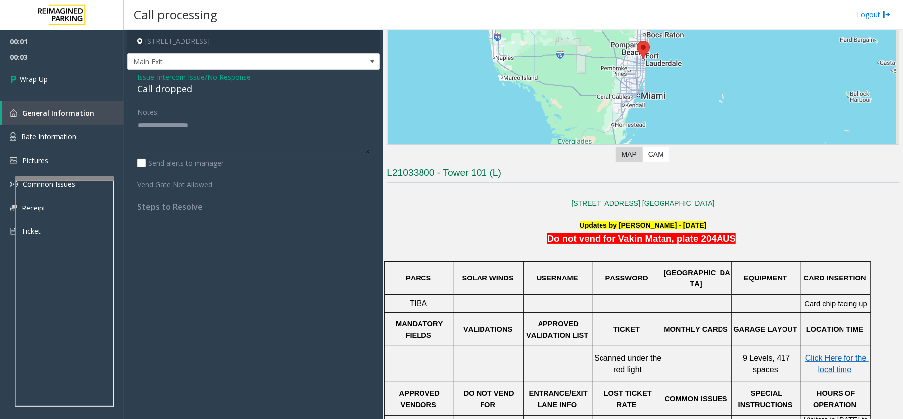
click at [177, 91] on div "Call dropped" at bounding box center [253, 88] width 233 height 13
copy div "Call dropped"
paste textarea "**********"
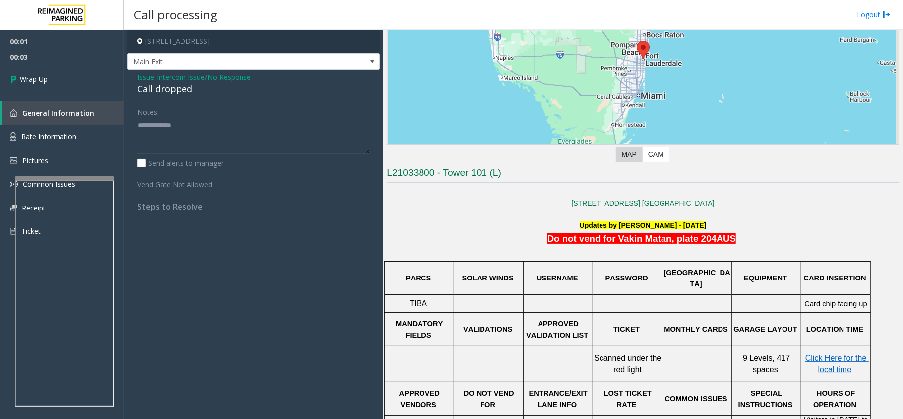
click at [185, 127] on textarea at bounding box center [253, 135] width 233 height 37
type textarea "**********"
click at [37, 76] on span "Wrap Up" at bounding box center [34, 79] width 28 height 10
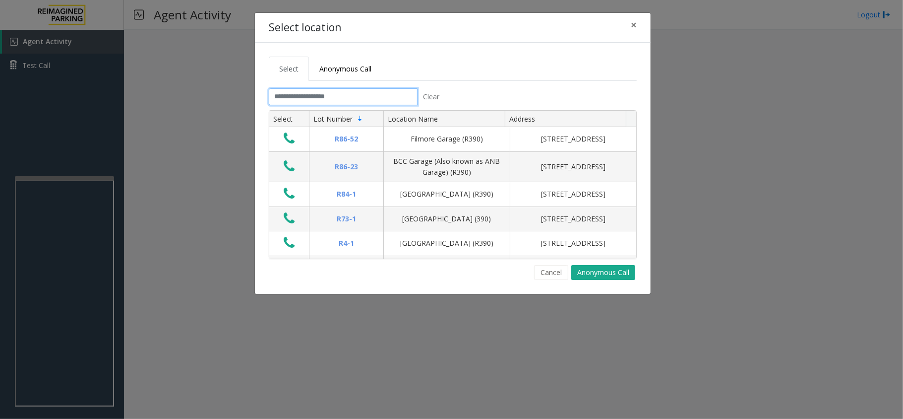
click at [331, 94] on input "text" at bounding box center [343, 96] width 149 height 17
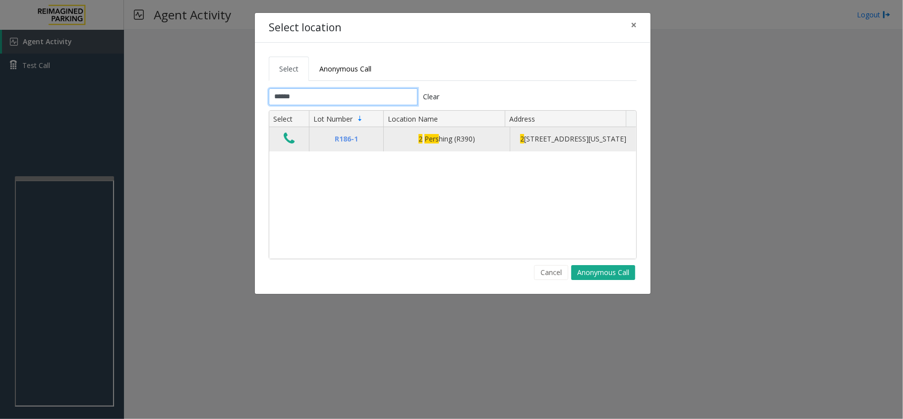
type input "******"
click at [286, 138] on icon "Data table" at bounding box center [289, 138] width 11 height 14
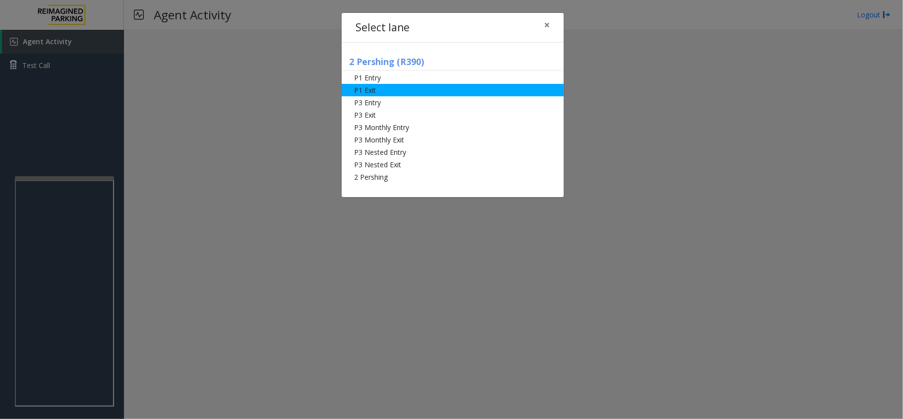
click at [416, 85] on li "P1 Exit" at bounding box center [453, 90] width 222 height 12
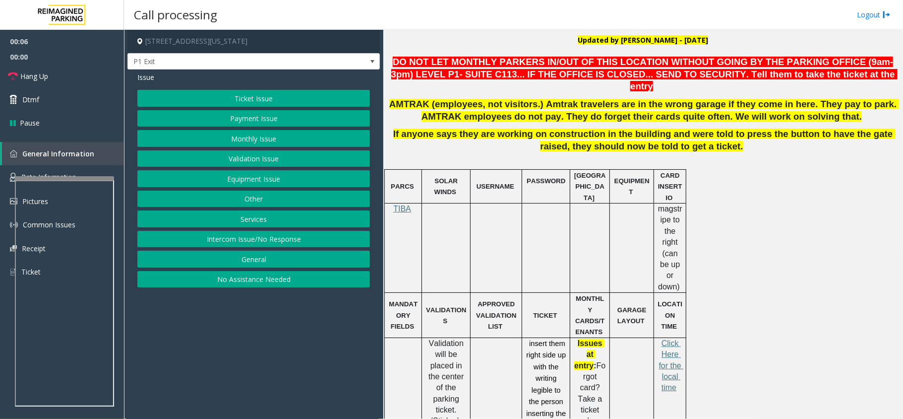
scroll to position [245, 0]
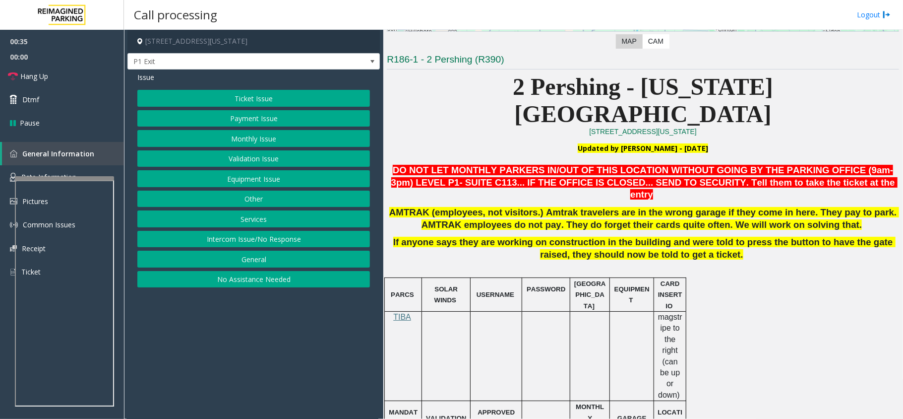
click at [221, 102] on button "Ticket Issue" at bounding box center [253, 98] width 233 height 17
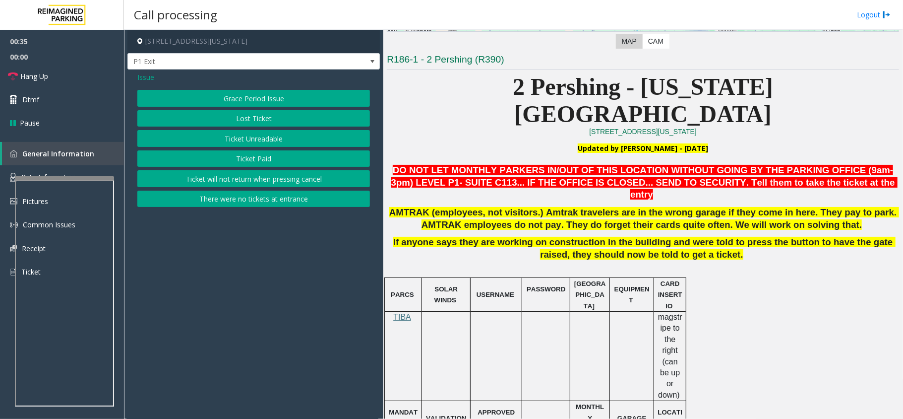
click at [253, 135] on button "Ticket Unreadable" at bounding box center [253, 138] width 233 height 17
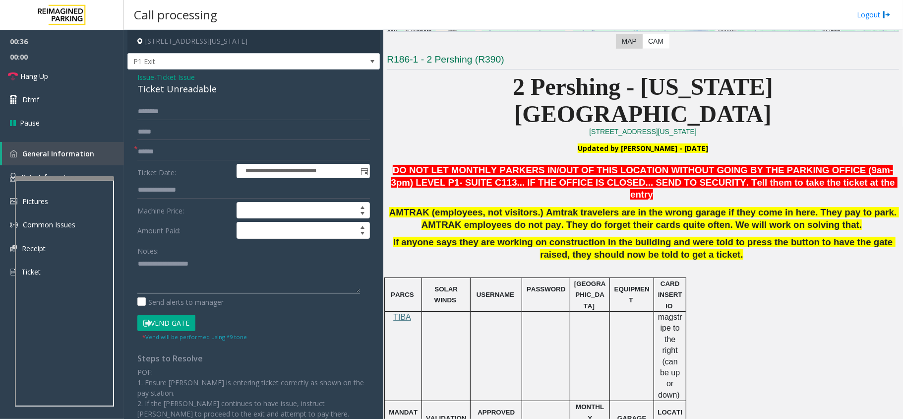
click at [206, 260] on textarea at bounding box center [248, 274] width 223 height 37
paste textarea "**********"
drag, startPoint x: 203, startPoint y: 278, endPoint x: 175, endPoint y: 274, distance: 28.5
click at [175, 274] on textarea at bounding box center [248, 274] width 223 height 37
type textarea "**********"
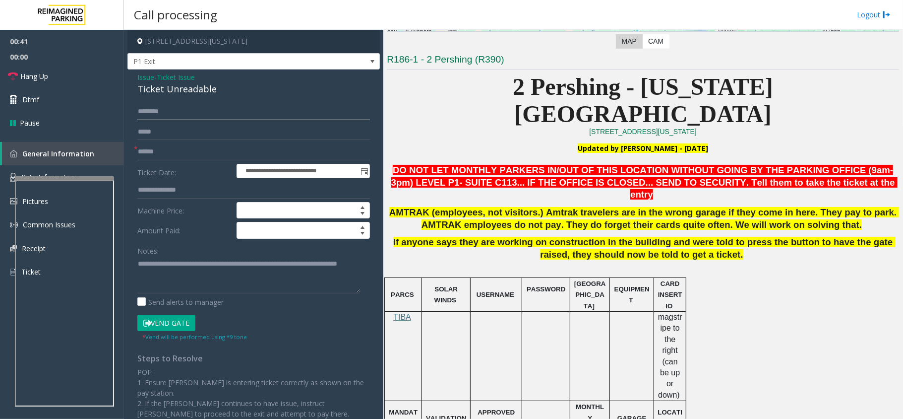
click at [174, 108] on input "text" at bounding box center [253, 111] width 233 height 17
click at [141, 77] on span "Issue" at bounding box center [145, 77] width 17 height 10
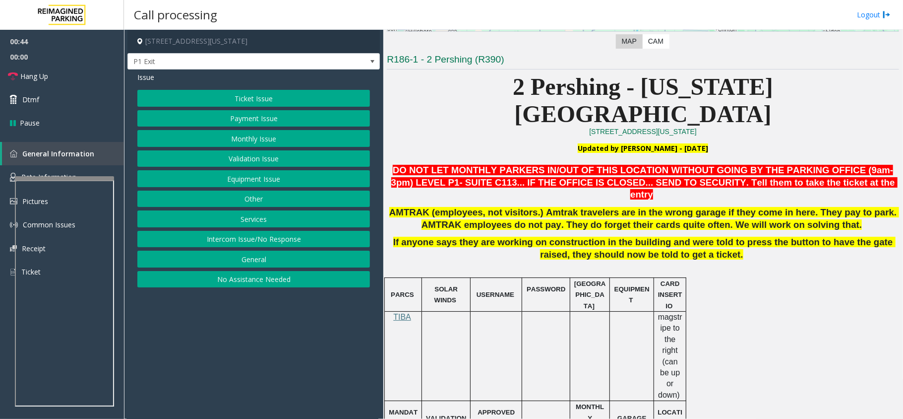
click at [254, 118] on button "Payment Issue" at bounding box center [253, 118] width 233 height 17
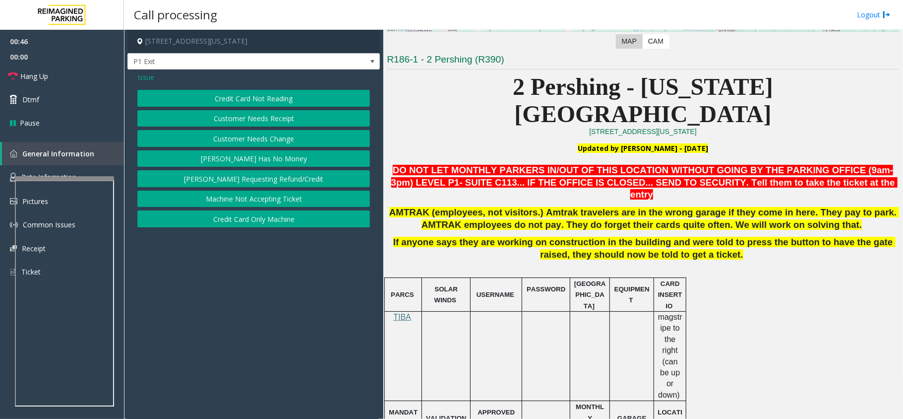
click at [278, 162] on button "[PERSON_NAME] Has No Money" at bounding box center [253, 158] width 233 height 17
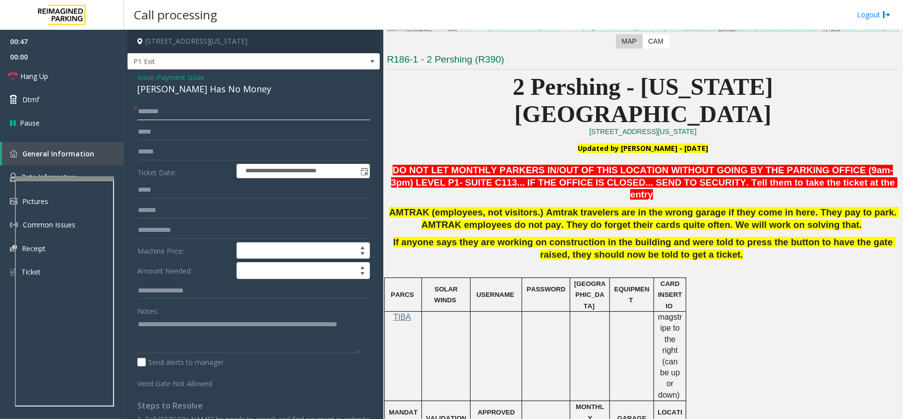
click at [174, 109] on input "text" at bounding box center [253, 111] width 233 height 17
paste input "*******"
type input "*******"
drag, startPoint x: 192, startPoint y: 336, endPoint x: 135, endPoint y: 334, distance: 57.1
click at [135, 334] on div "**********" at bounding box center [253, 289] width 247 height 373
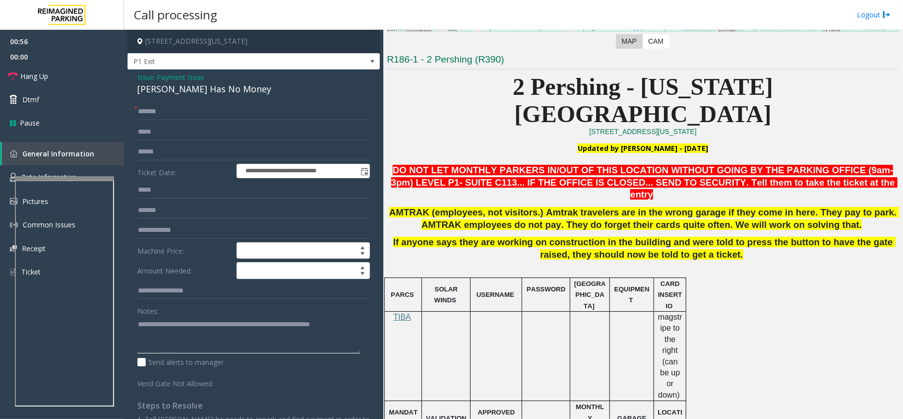
click at [229, 324] on textarea at bounding box center [248, 334] width 223 height 37
click at [282, 332] on textarea at bounding box center [248, 334] width 223 height 37
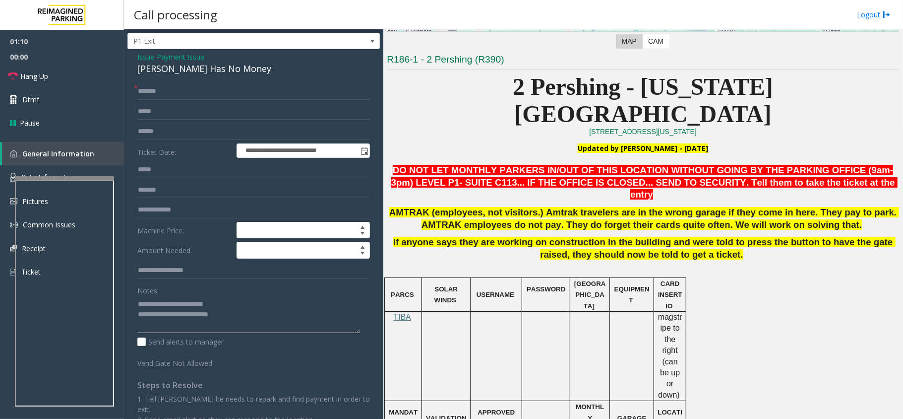
scroll to position [0, 0]
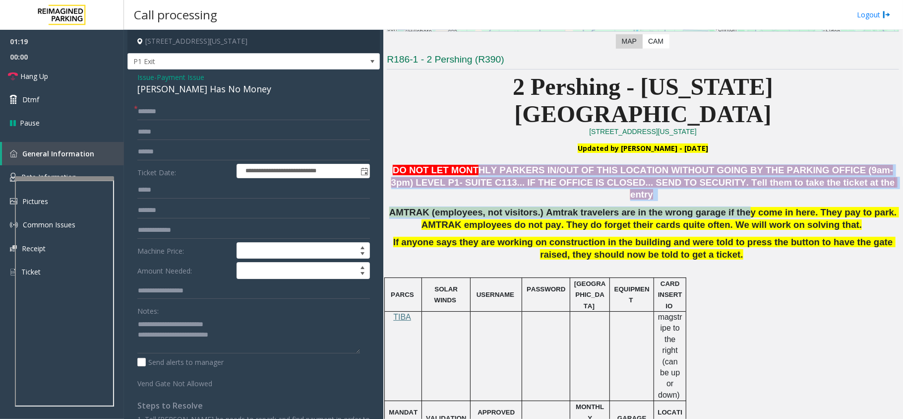
drag, startPoint x: 472, startPoint y: 141, endPoint x: 712, endPoint y: 179, distance: 242.9
click at [712, 206] on p "AMTRAK (employees, not visitors.) Amtrak travelers are in the wrong garage if t…" at bounding box center [643, 218] width 512 height 25
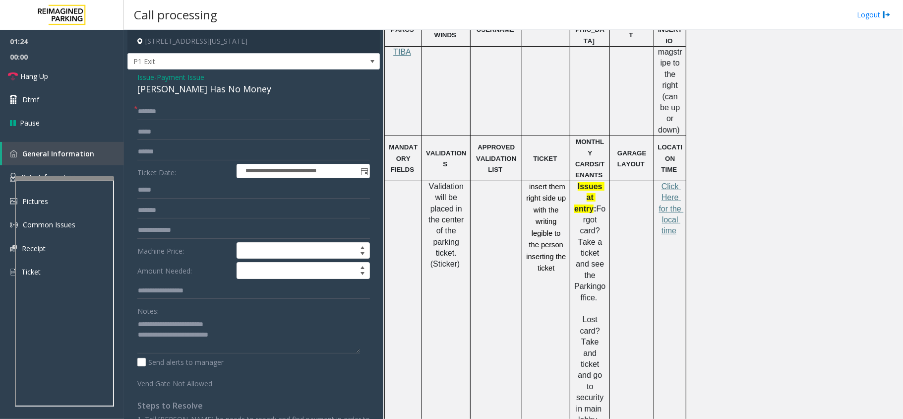
scroll to position [311, 0]
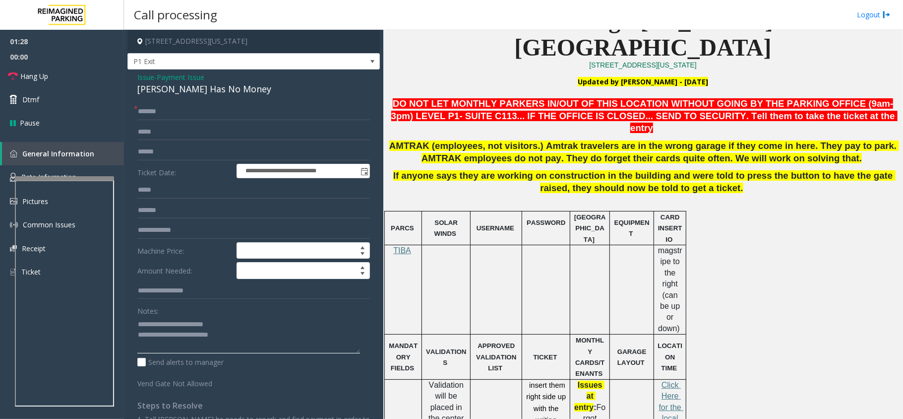
click at [248, 332] on textarea at bounding box center [248, 334] width 223 height 37
type textarea "**********"
click at [139, 78] on span "Issue" at bounding box center [145, 77] width 17 height 10
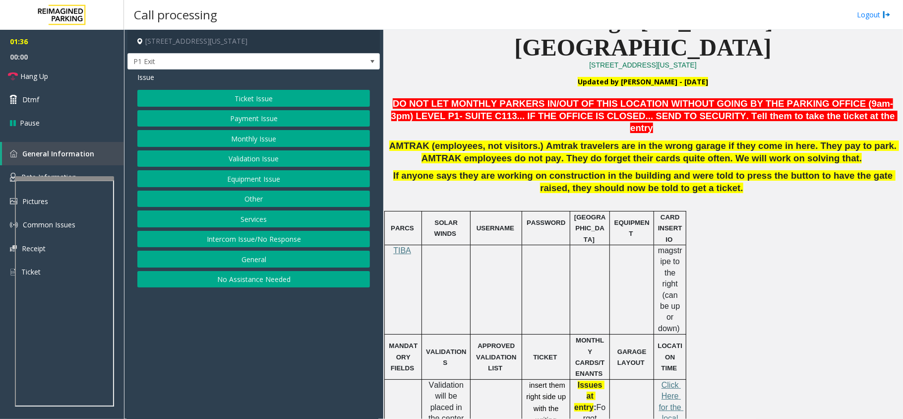
click at [223, 93] on button "Ticket Issue" at bounding box center [253, 98] width 233 height 17
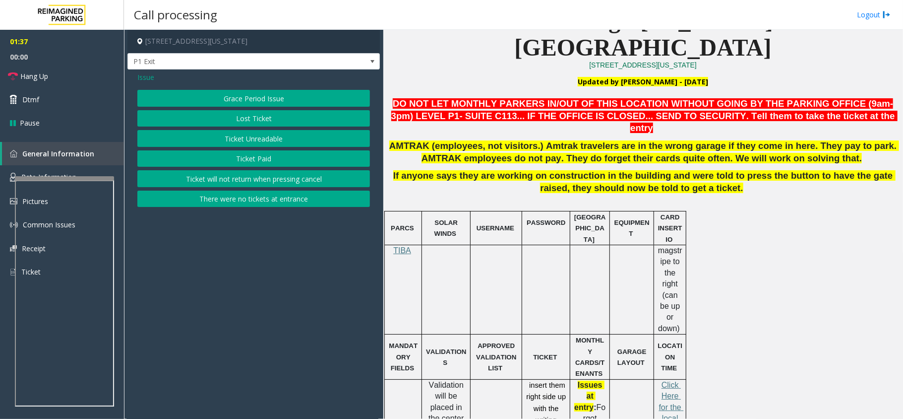
click at [248, 140] on button "Ticket Unreadable" at bounding box center [253, 138] width 233 height 17
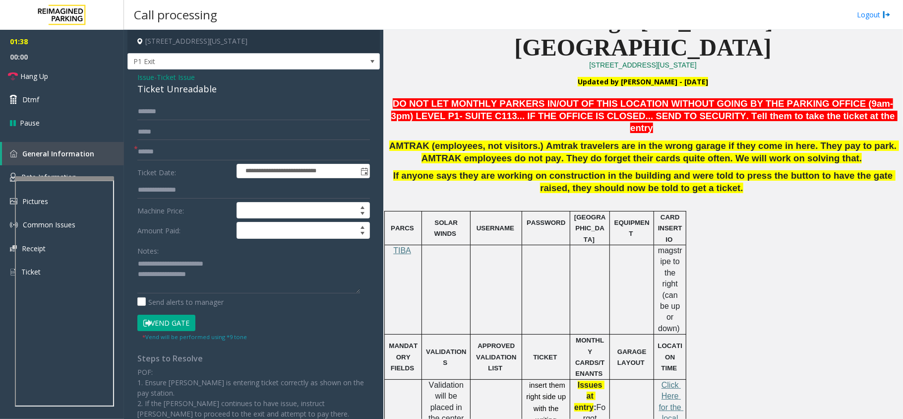
click at [162, 320] on button "Vend Gate" at bounding box center [166, 322] width 58 height 17
click at [140, 80] on span "Issue" at bounding box center [145, 77] width 17 height 10
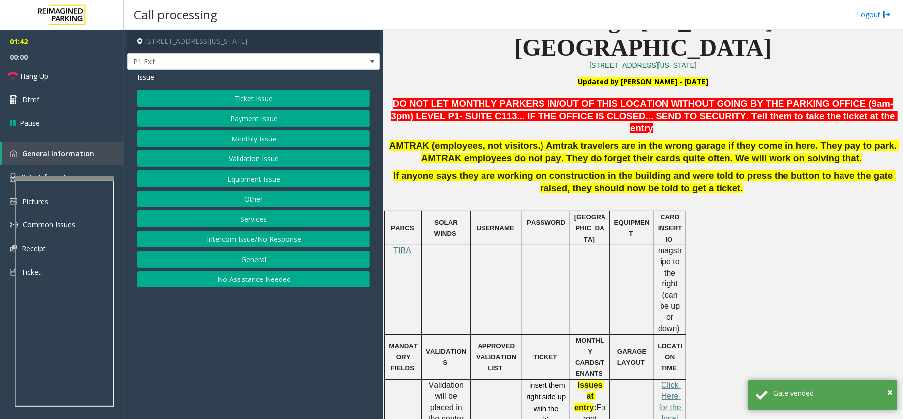
click at [258, 115] on button "Payment Issue" at bounding box center [253, 118] width 233 height 17
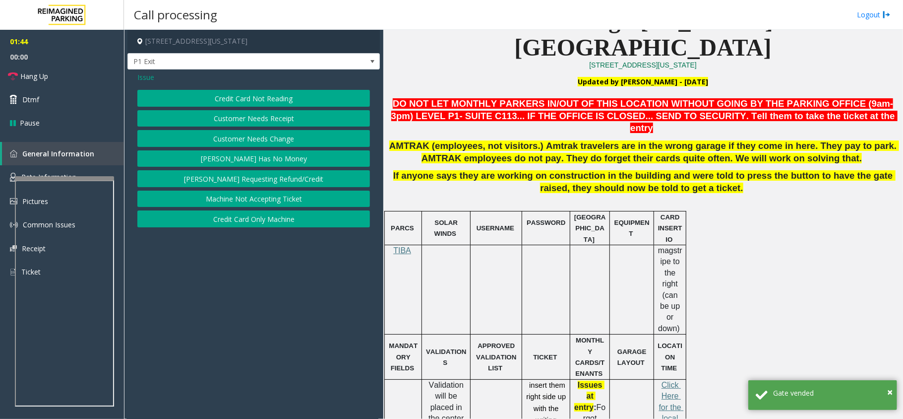
click at [271, 156] on button "[PERSON_NAME] Has No Money" at bounding box center [253, 158] width 233 height 17
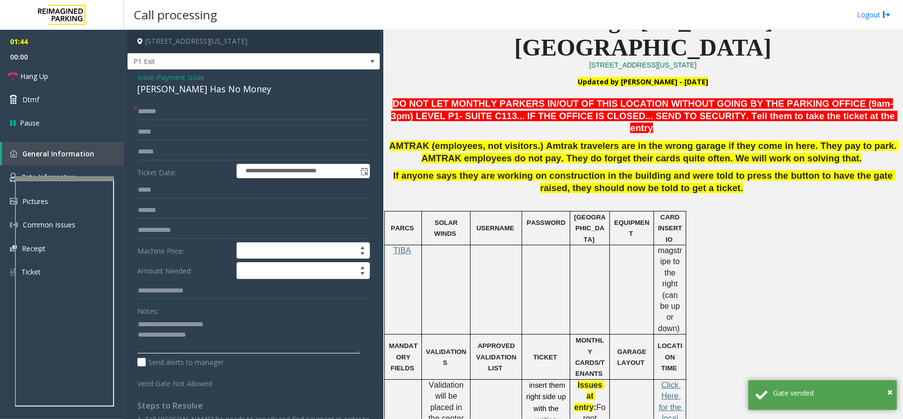
click at [237, 344] on textarea at bounding box center [248, 334] width 223 height 37
click at [228, 338] on textarea at bounding box center [248, 334] width 223 height 37
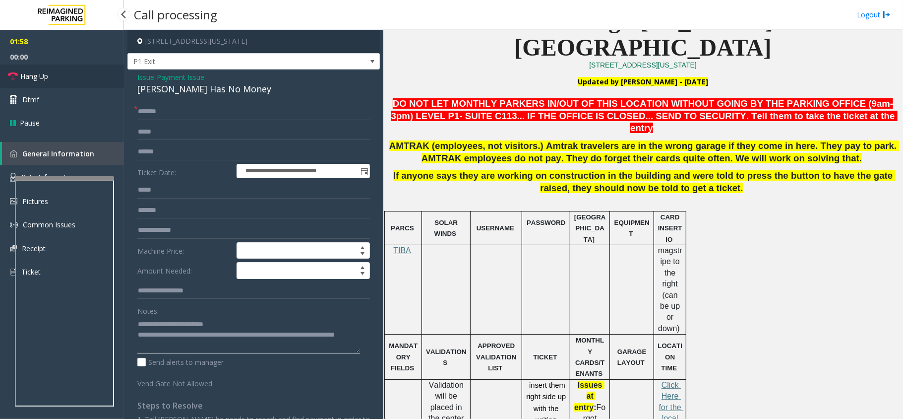
type textarea "**********"
click at [68, 76] on link "Hang Up" at bounding box center [62, 75] width 124 height 23
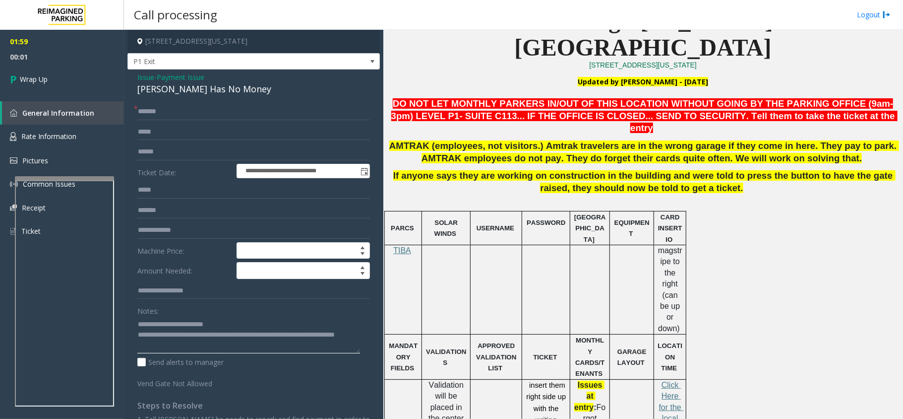
click at [191, 348] on textarea at bounding box center [248, 334] width 223 height 37
click at [93, 80] on link "Wrap Up" at bounding box center [62, 78] width 124 height 29
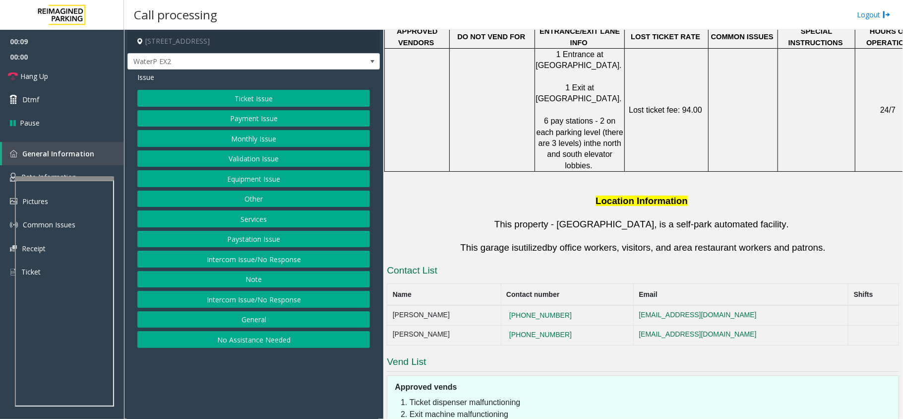
scroll to position [746, 0]
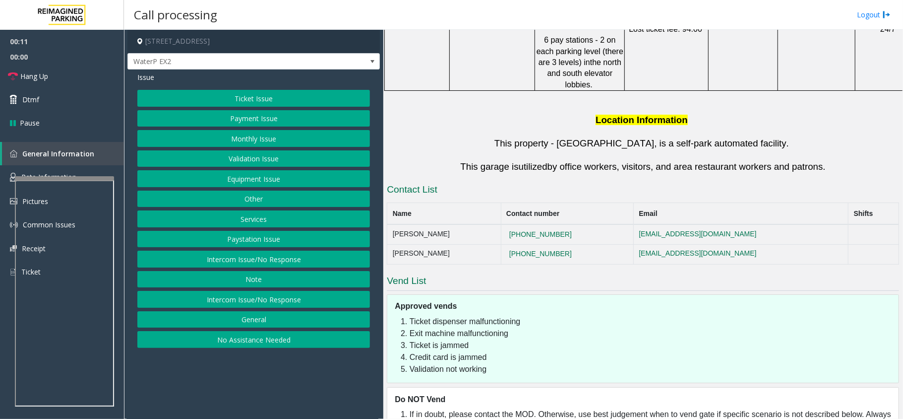
click at [252, 97] on button "Ticket Issue" at bounding box center [253, 98] width 233 height 17
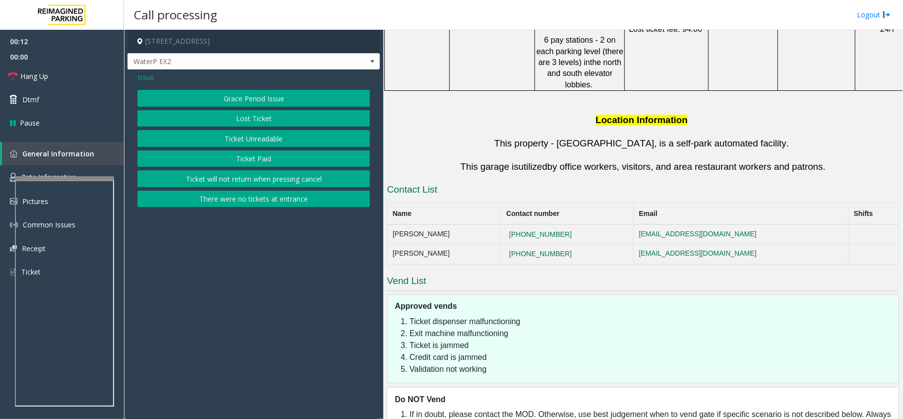
click at [260, 136] on button "Ticket Unreadable" at bounding box center [253, 138] width 233 height 17
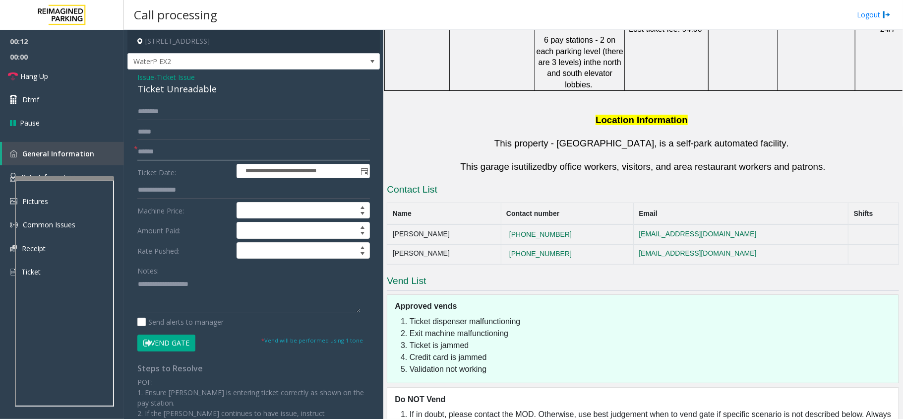
click at [179, 153] on input "text" at bounding box center [253, 151] width 233 height 17
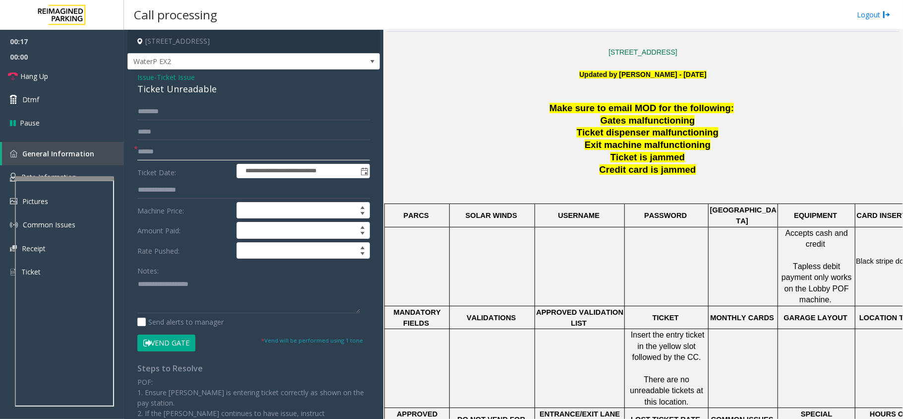
scroll to position [349, 0]
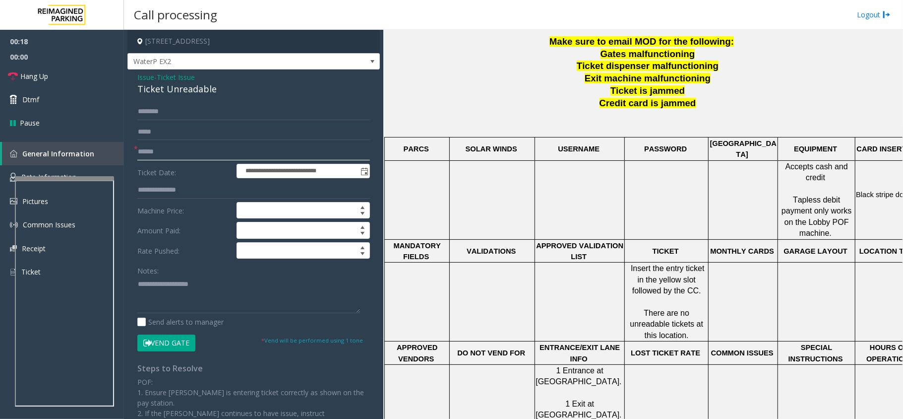
click at [166, 147] on input "text" at bounding box center [253, 151] width 233 height 17
type input "**"
click at [34, 67] on link "Hang Up" at bounding box center [62, 75] width 124 height 23
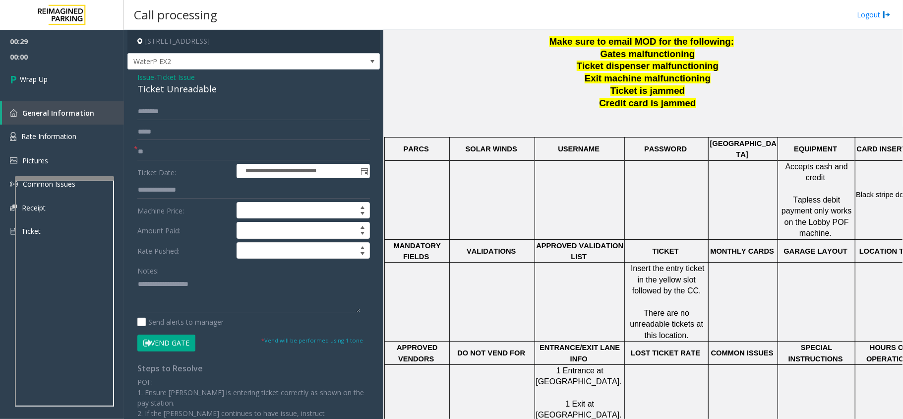
click at [151, 86] on div "Ticket Unreadable" at bounding box center [253, 88] width 233 height 13
copy div "Ticket Unreadable"
click at [205, 287] on textarea at bounding box center [248, 294] width 223 height 37
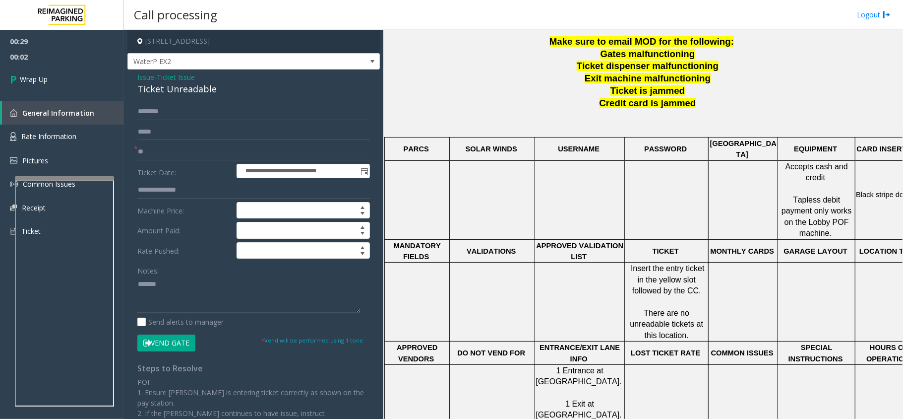
paste textarea "**********"
type textarea "**********"
click at [53, 78] on link "Wrap Up" at bounding box center [62, 78] width 124 height 29
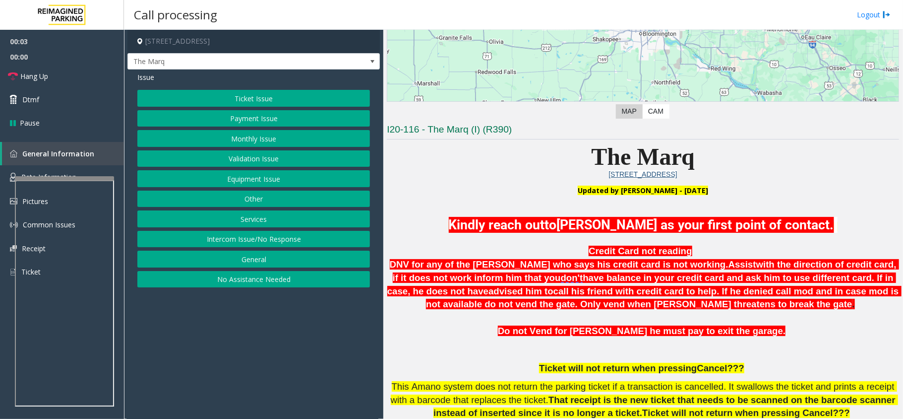
scroll to position [198, 0]
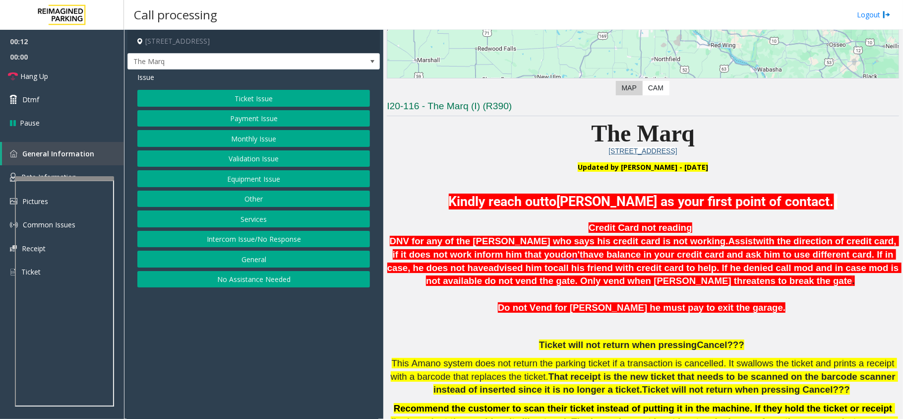
click at [246, 246] on button "Intercom Issue/No Response" at bounding box center [253, 239] width 233 height 17
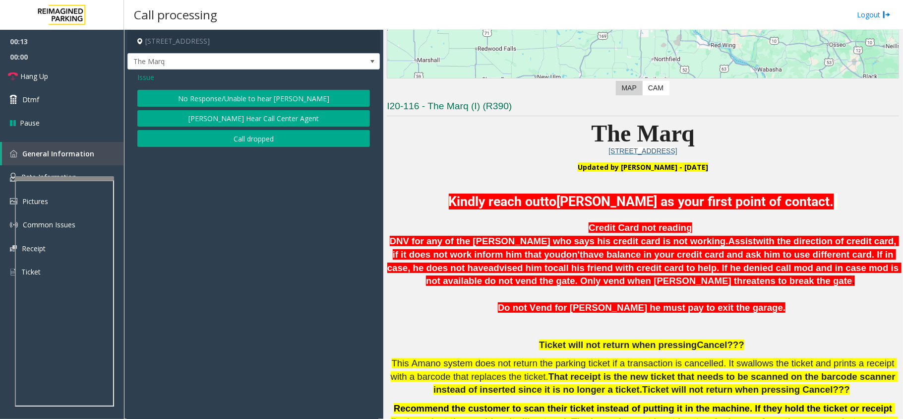
click at [244, 96] on button "No Response/Unable to hear [PERSON_NAME]" at bounding box center [253, 98] width 233 height 17
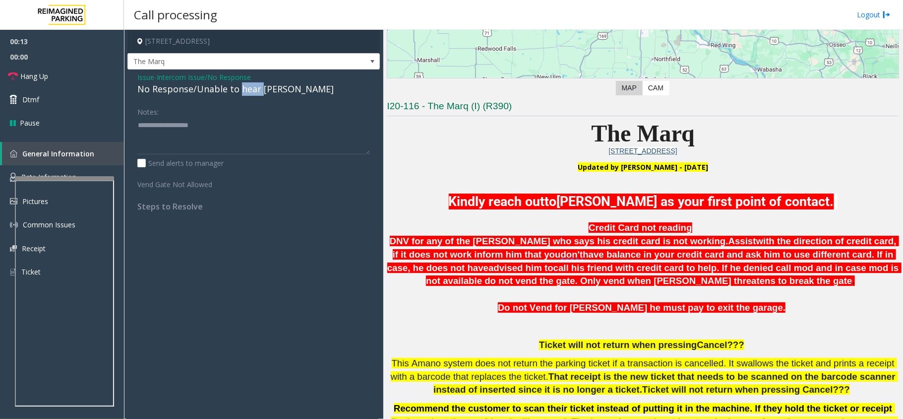
click at [242, 95] on div "No Response/Unable to hear [PERSON_NAME]" at bounding box center [253, 88] width 233 height 13
paste textarea "**********"
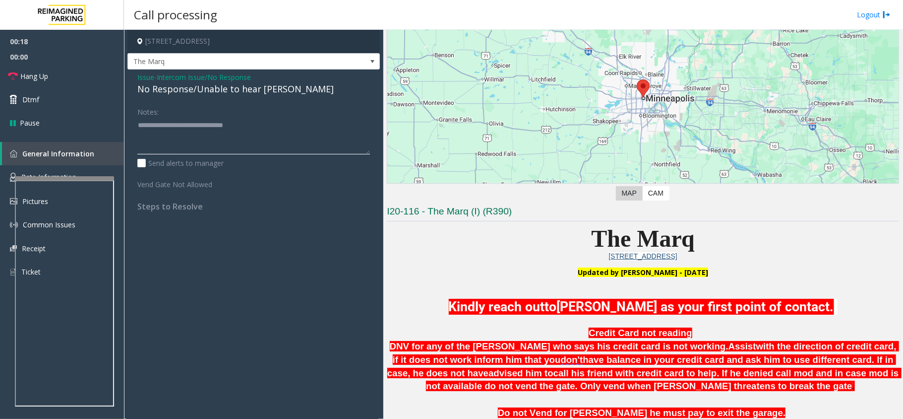
scroll to position [0, 0]
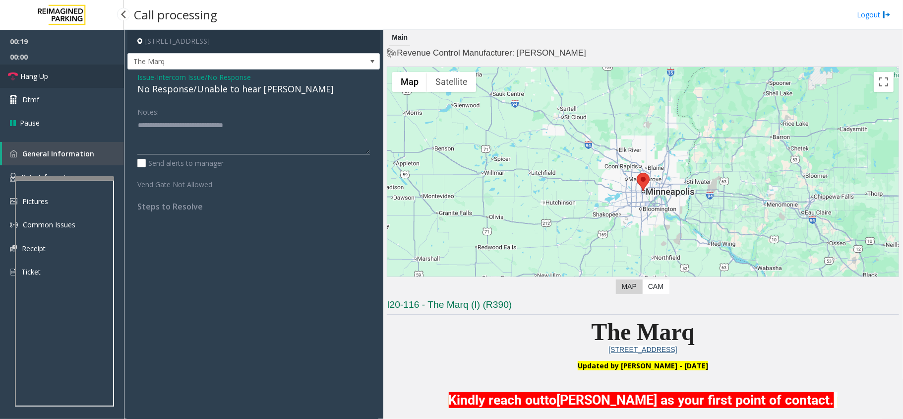
type textarea "**********"
click at [46, 71] on span "Hang Up" at bounding box center [34, 76] width 28 height 10
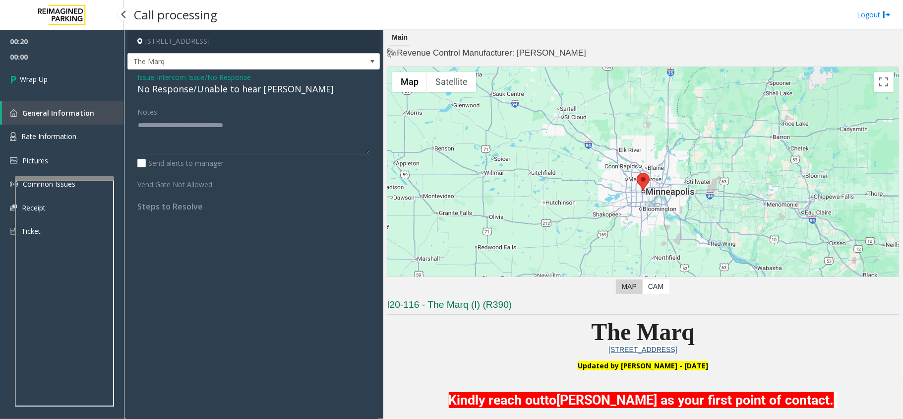
click at [46, 70] on link "Wrap Up" at bounding box center [62, 78] width 124 height 29
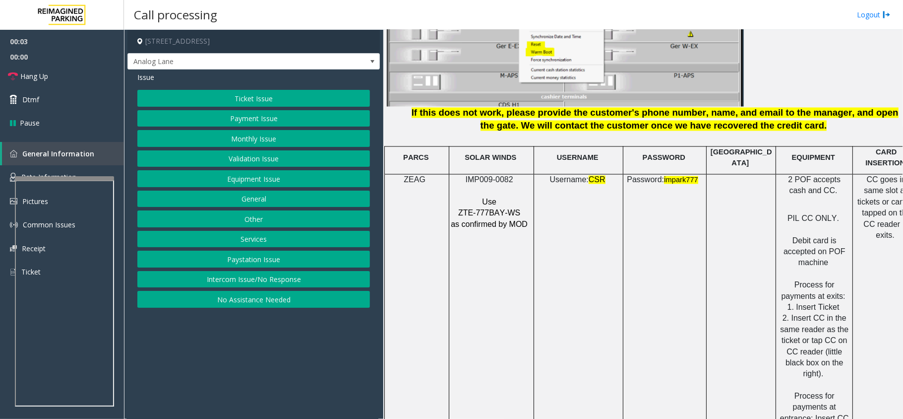
scroll to position [1294, 0]
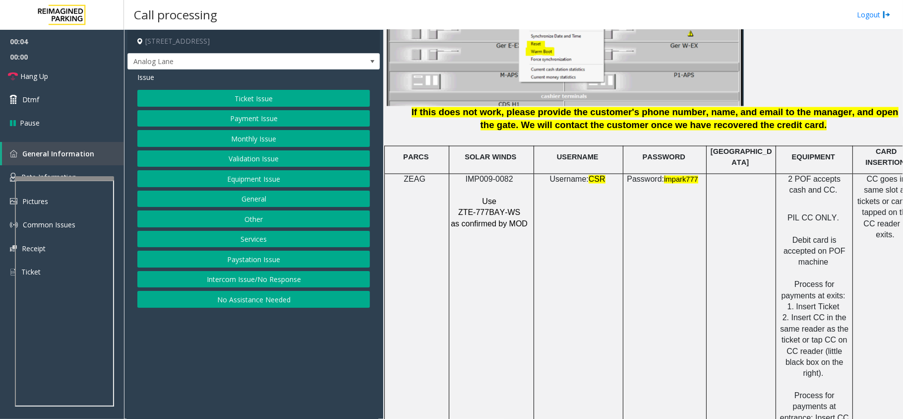
click at [496, 220] on span "as confirmed by MOD" at bounding box center [489, 224] width 77 height 8
click at [496, 209] on span "ZTE-777BAY-WS" at bounding box center [489, 212] width 62 height 8
copy p "ZTE-777BAY-WS"
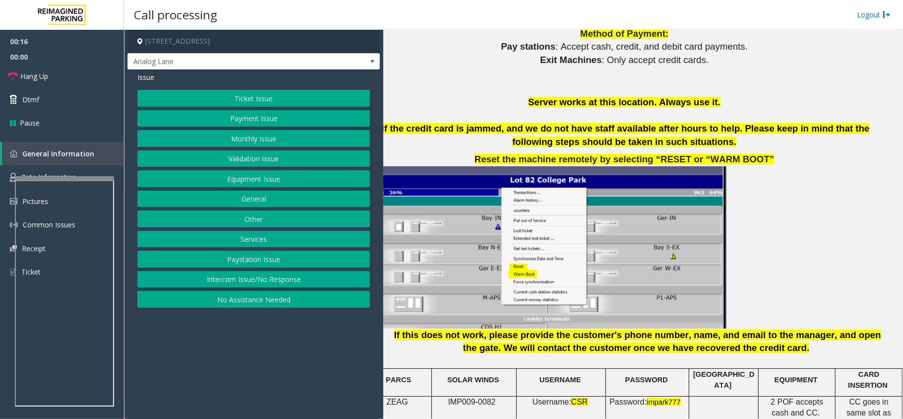
scroll to position [964, 28]
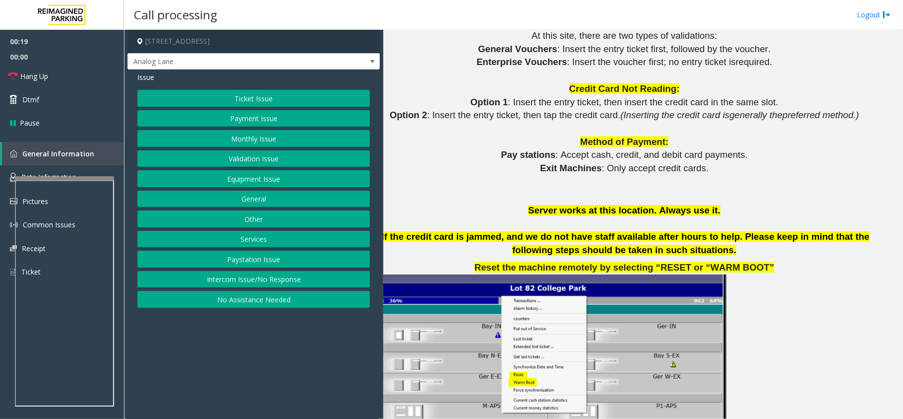
click at [264, 116] on button "Payment Issue" at bounding box center [253, 118] width 233 height 17
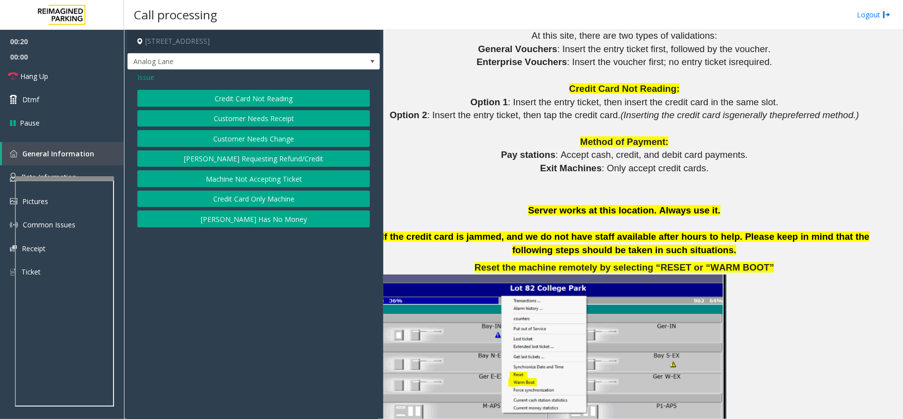
click at [255, 98] on button "Credit Card Not Reading" at bounding box center [253, 98] width 233 height 17
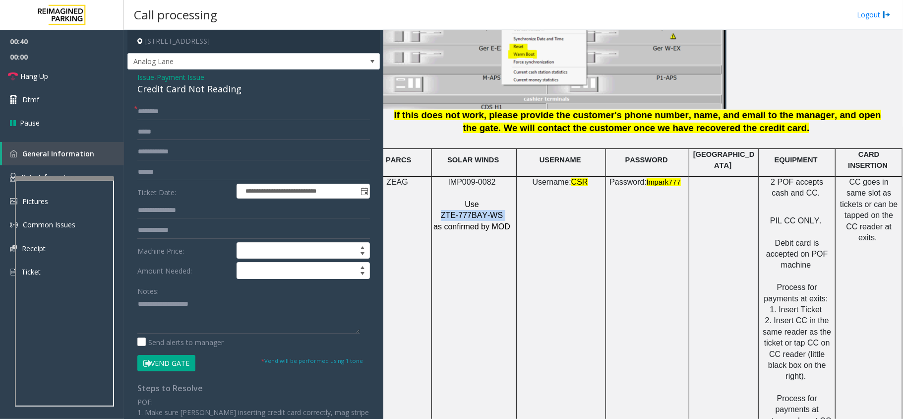
scroll to position [1294, 28]
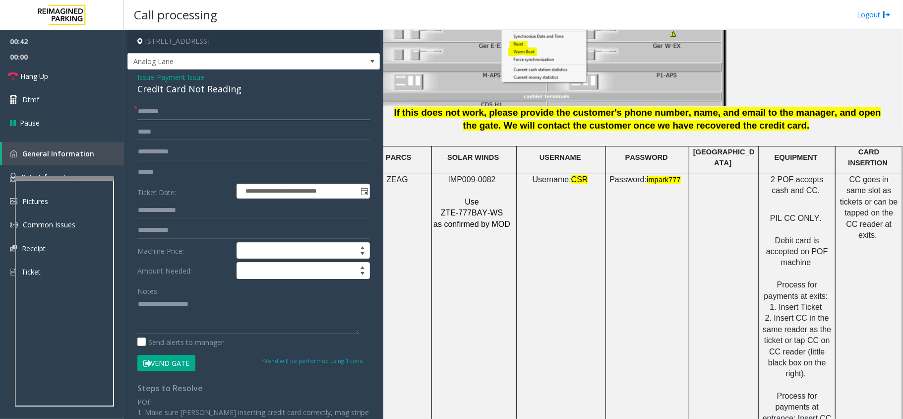
click at [172, 118] on input "text" at bounding box center [253, 111] width 233 height 17
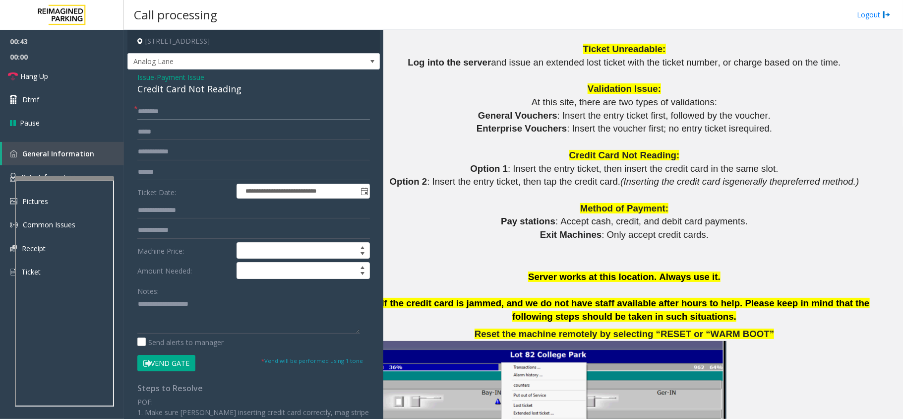
scroll to position [567, 28]
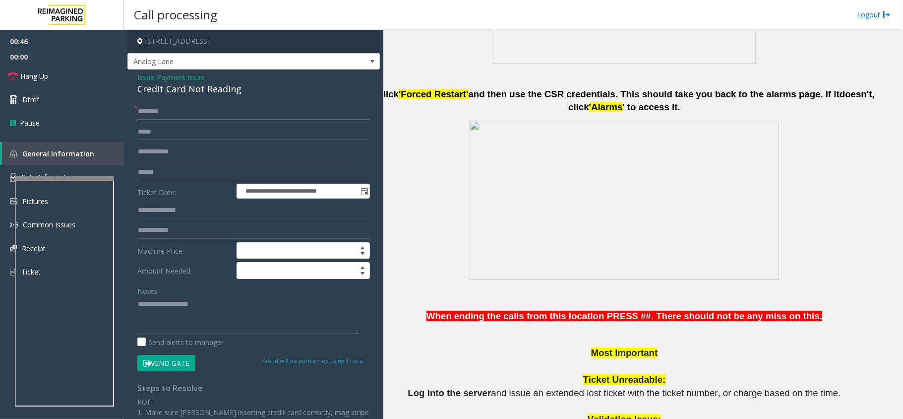
click at [176, 114] on input "text" at bounding box center [253, 111] width 233 height 17
type input "****"
click at [174, 365] on button "Vend Gate" at bounding box center [166, 363] width 58 height 17
click at [200, 93] on div "Credit Card Not Reading" at bounding box center [253, 88] width 233 height 13
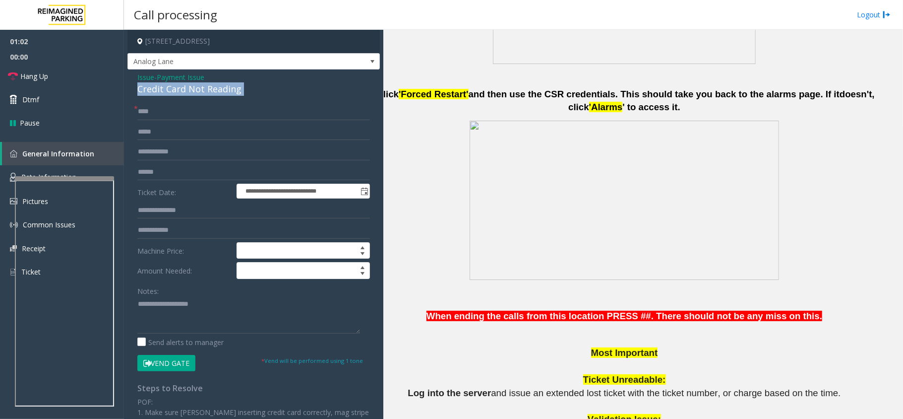
click at [200, 93] on div "Credit Card Not Reading" at bounding box center [253, 88] width 233 height 13
copy div "Credit Card Not Reading"
drag, startPoint x: 185, startPoint y: 306, endPoint x: 190, endPoint y: 302, distance: 6.1
click at [186, 305] on textarea at bounding box center [248, 314] width 223 height 37
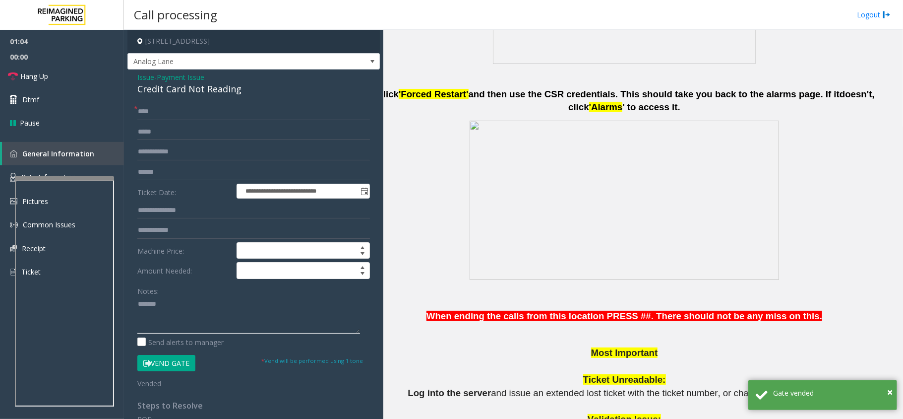
paste textarea "**********"
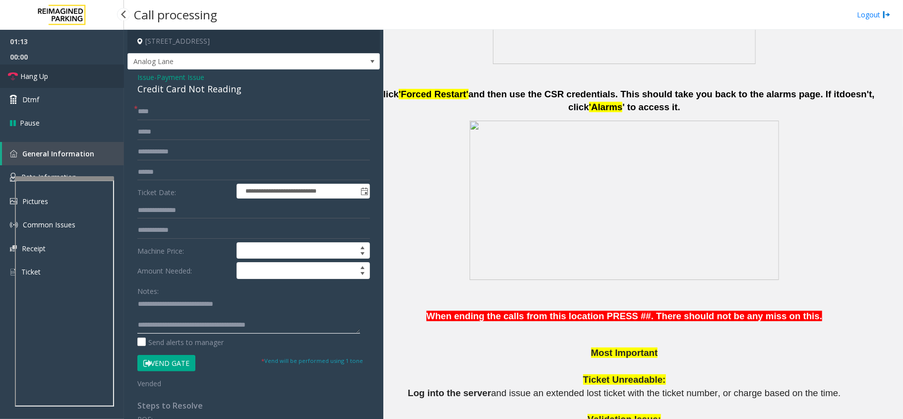
type textarea "**********"
click at [55, 72] on link "Hang Up" at bounding box center [62, 75] width 124 height 23
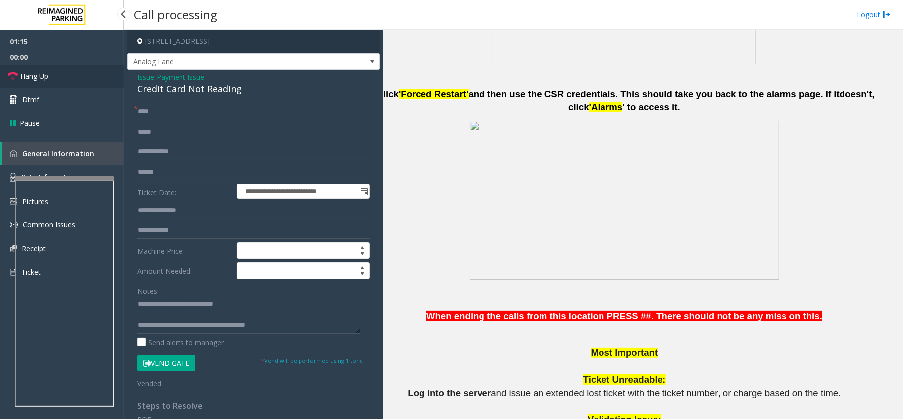
click at [55, 72] on link "Hang Up" at bounding box center [62, 75] width 124 height 23
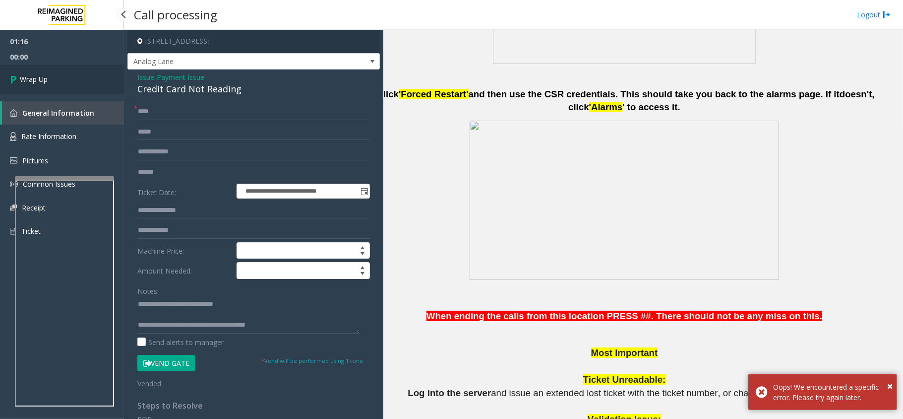
click at [55, 72] on link "Wrap Up" at bounding box center [62, 78] width 124 height 29
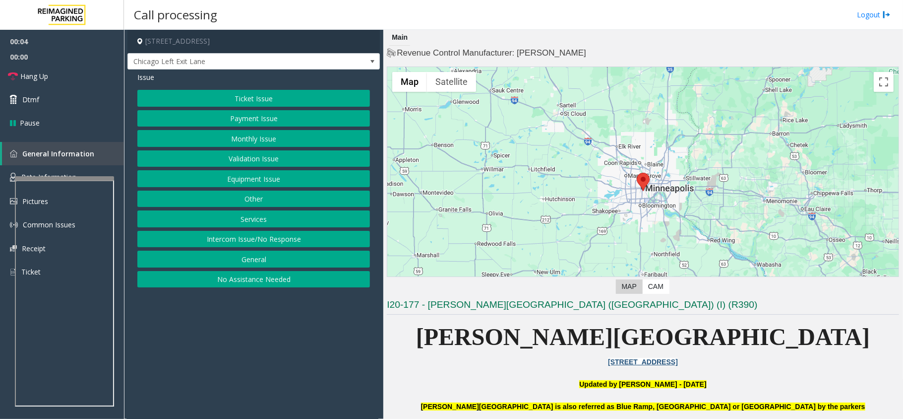
click at [237, 274] on button "No Assistance Needed" at bounding box center [253, 279] width 233 height 17
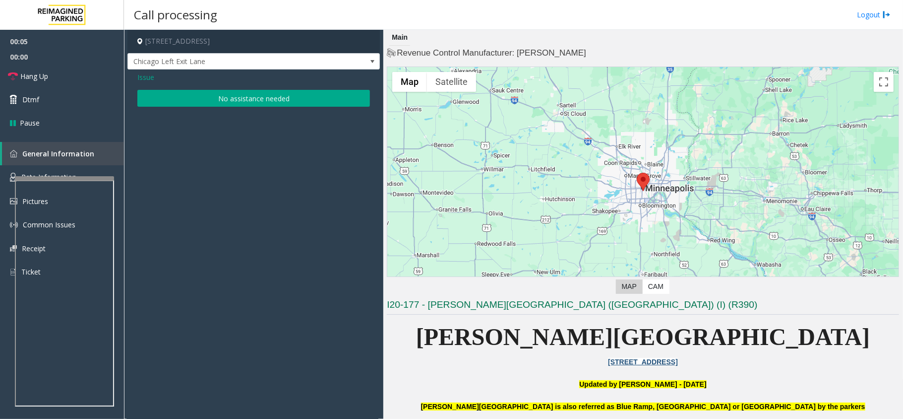
click at [227, 99] on button "No assistance needed" at bounding box center [253, 98] width 233 height 17
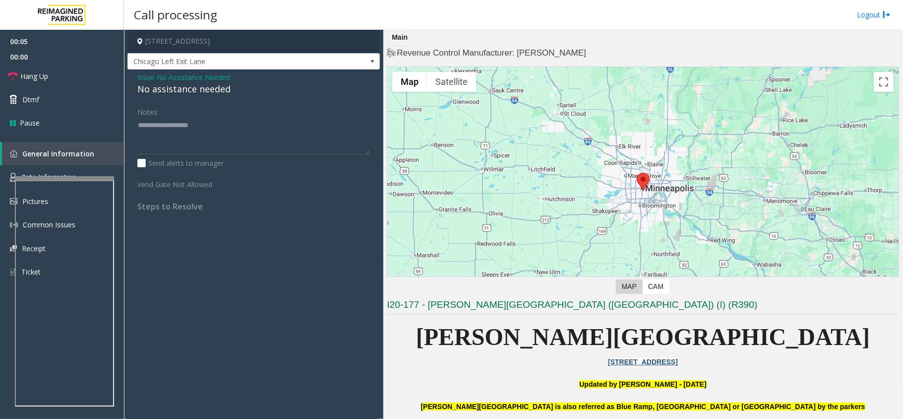
click at [211, 88] on div "No assistance needed" at bounding box center [253, 88] width 233 height 13
copy div "No assistance needed"
paste textarea "**********"
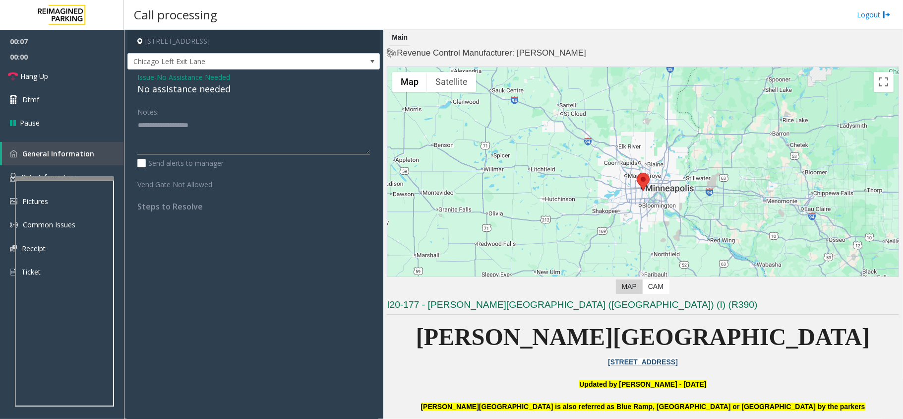
type textarea "**********"
click at [192, 123] on textarea at bounding box center [253, 135] width 233 height 37
click at [149, 78] on span "Issue" at bounding box center [145, 77] width 17 height 10
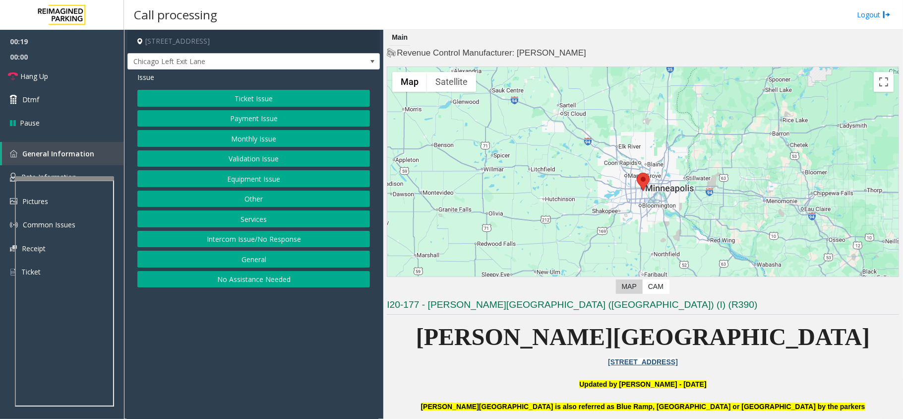
scroll to position [66, 0]
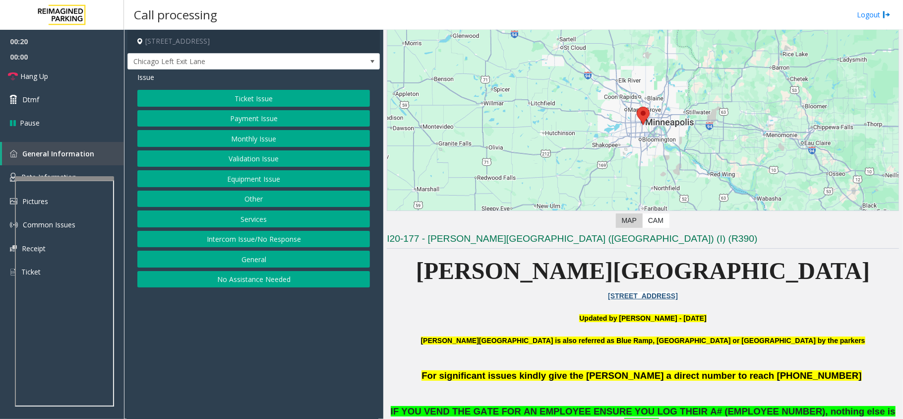
click at [270, 101] on button "Ticket Issue" at bounding box center [253, 98] width 233 height 17
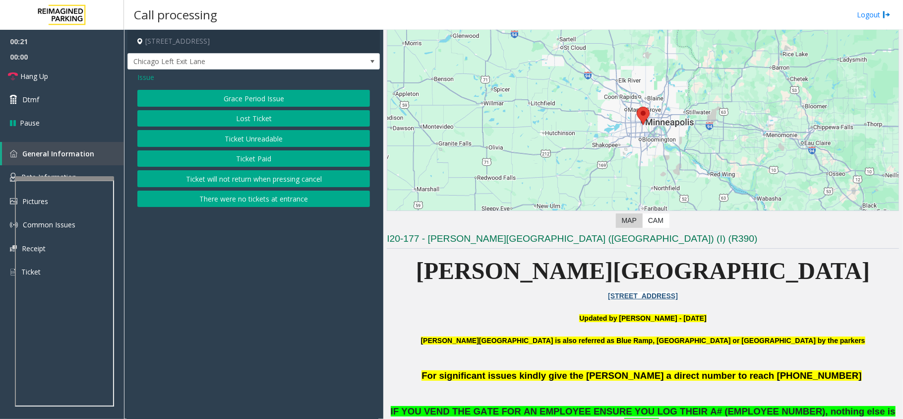
click at [278, 137] on button "Ticket Unreadable" at bounding box center [253, 138] width 233 height 17
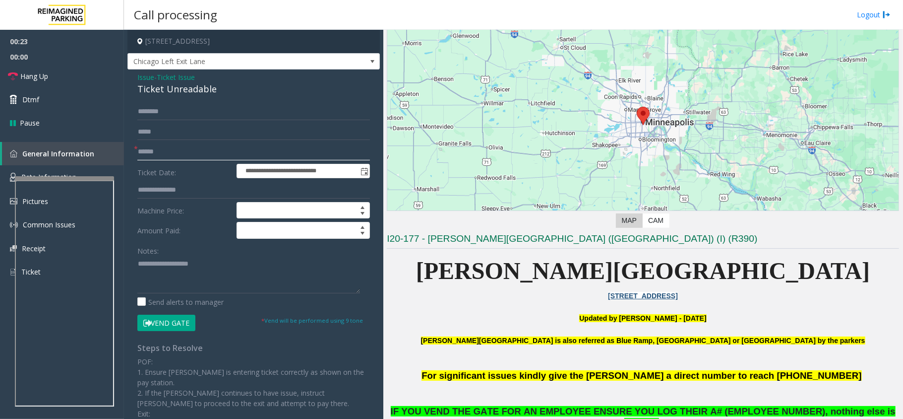
click at [181, 149] on input "text" at bounding box center [253, 151] width 233 height 17
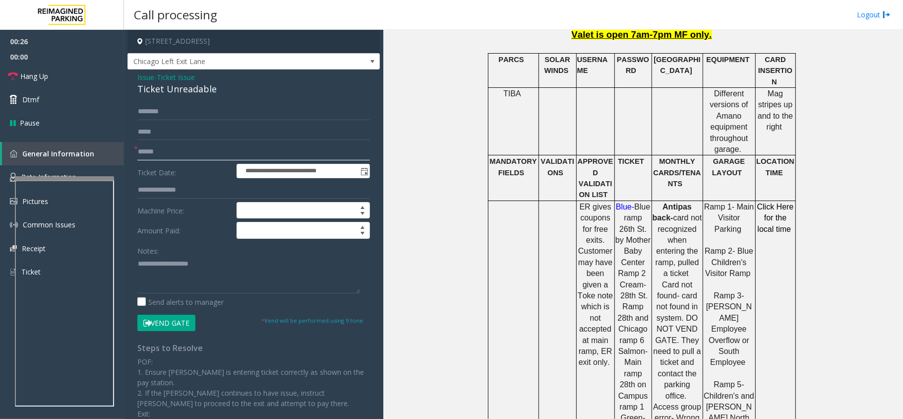
scroll to position [132, 0]
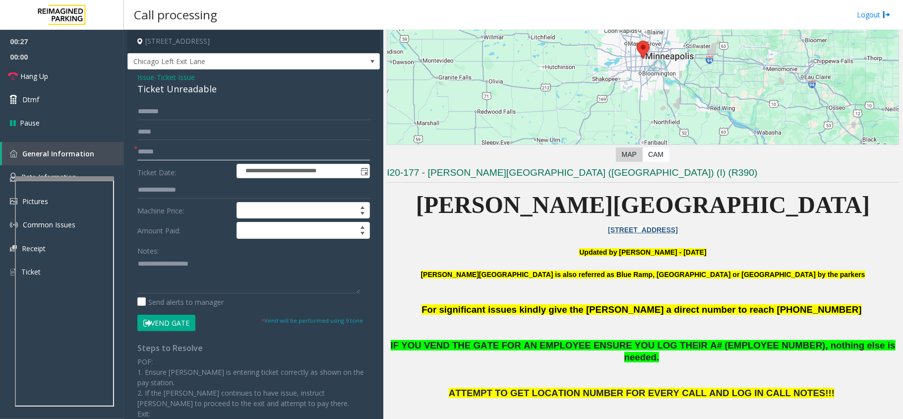
click at [157, 153] on input "text" at bounding box center [253, 151] width 233 height 17
type input "*********"
click at [176, 88] on div "Ticket Unreadable" at bounding box center [253, 88] width 233 height 13
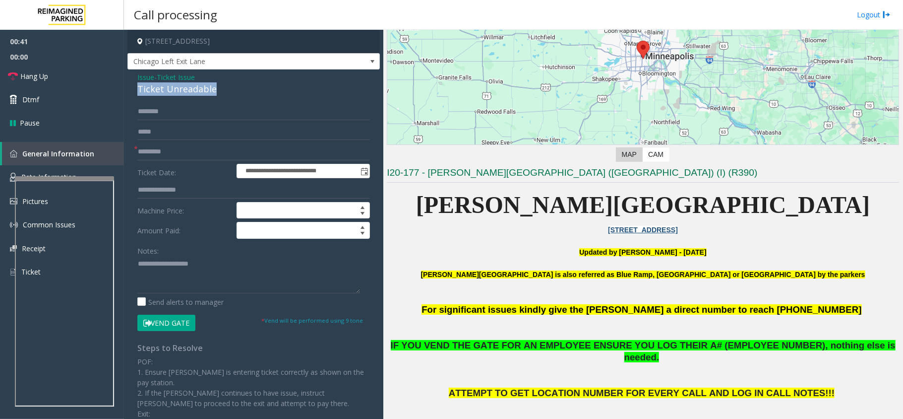
copy div "Ticket Unreadable"
click at [179, 271] on textarea at bounding box center [248, 274] width 223 height 37
paste textarea "**********"
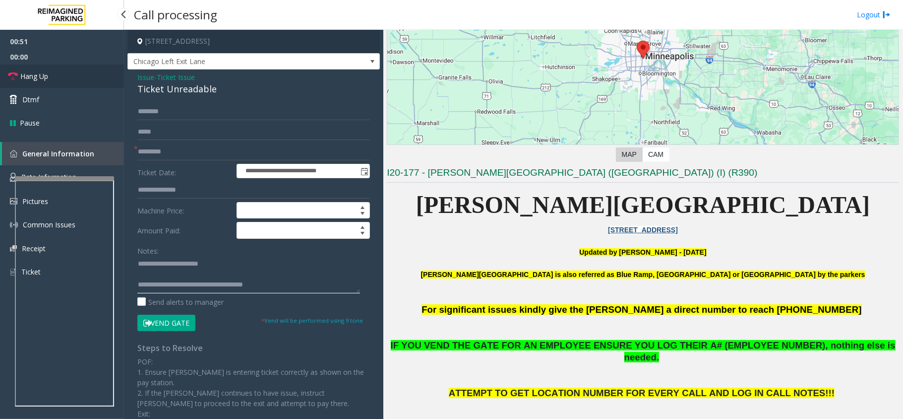
type textarea "**********"
click at [62, 64] on link "Hang Up" at bounding box center [62, 75] width 124 height 23
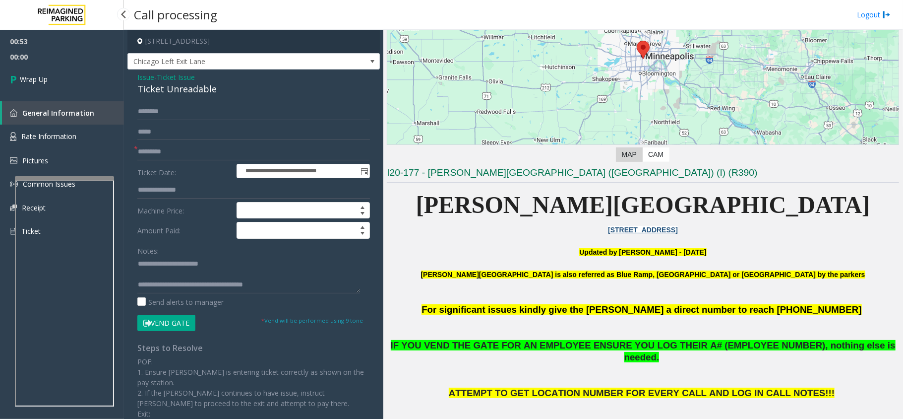
click at [62, 64] on link "Wrap Up" at bounding box center [62, 78] width 124 height 29
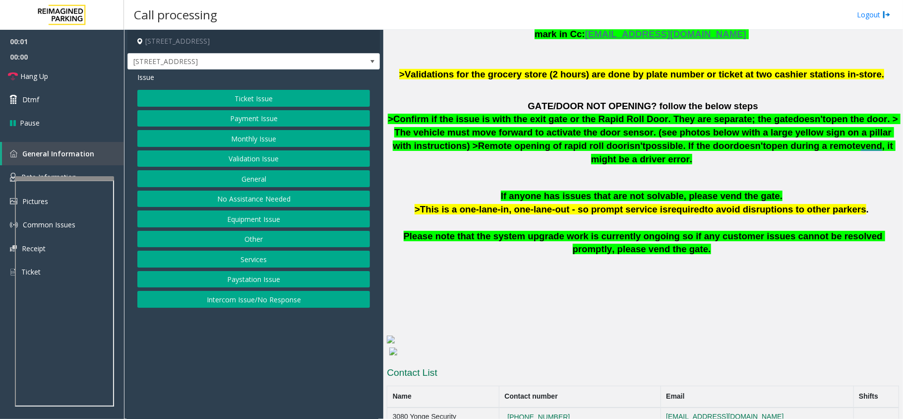
scroll to position [582, 0]
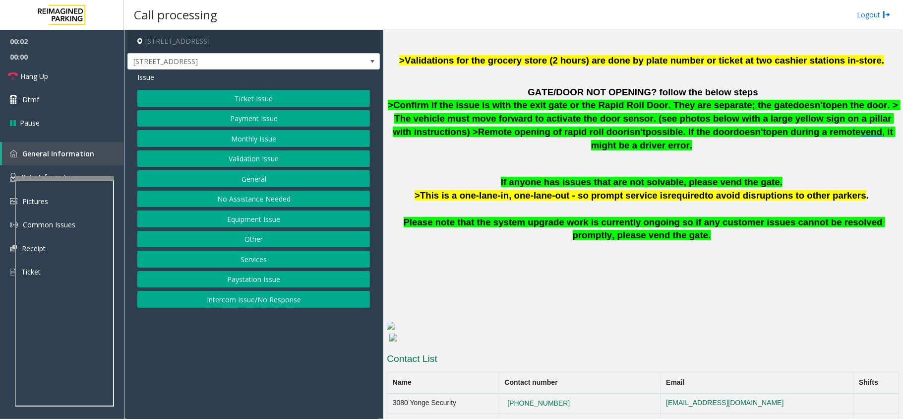
click at [277, 299] on button "Intercom Issue/No Response" at bounding box center [253, 299] width 233 height 17
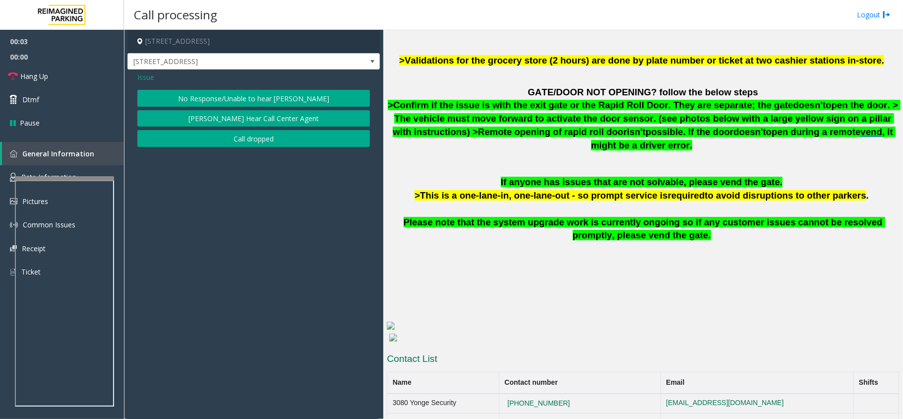
click at [220, 96] on button "No Response/Unable to hear [PERSON_NAME]" at bounding box center [253, 98] width 233 height 17
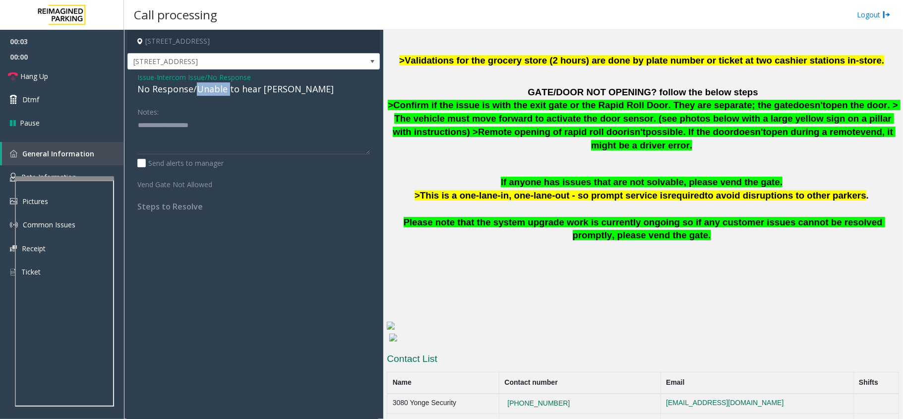
click at [219, 95] on div "No Response/Unable to hear [PERSON_NAME]" at bounding box center [253, 88] width 233 height 13
paste textarea "**********"
click at [200, 148] on textarea at bounding box center [253, 135] width 233 height 37
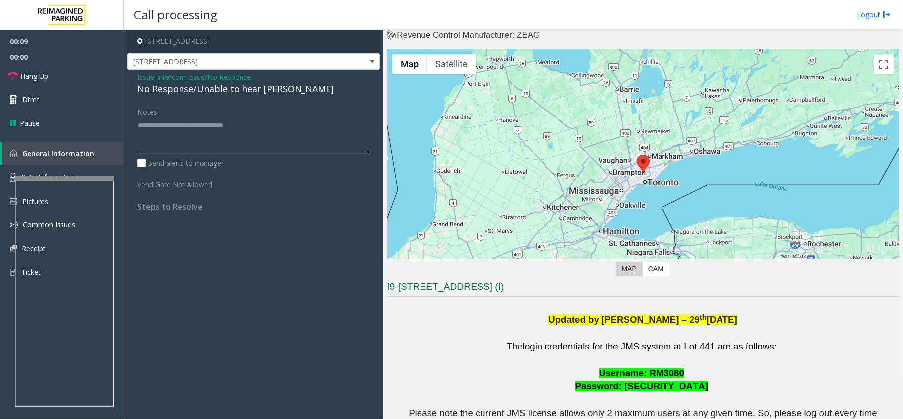
scroll to position [0, 0]
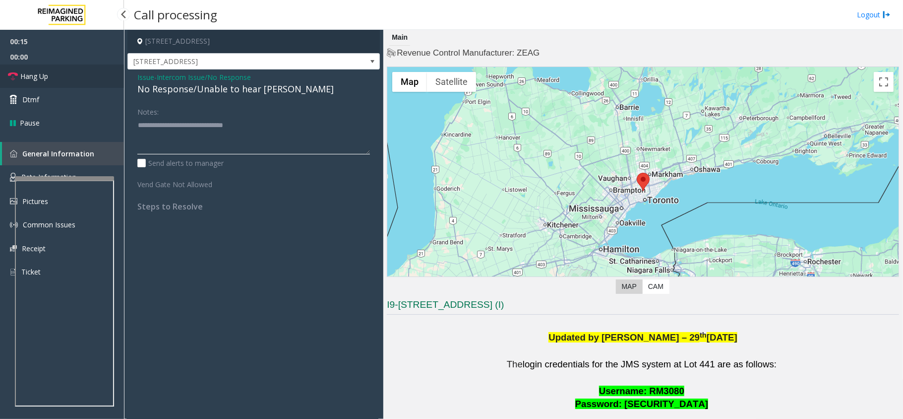
type textarea "**********"
click at [60, 76] on link "Hang Up" at bounding box center [62, 75] width 124 height 23
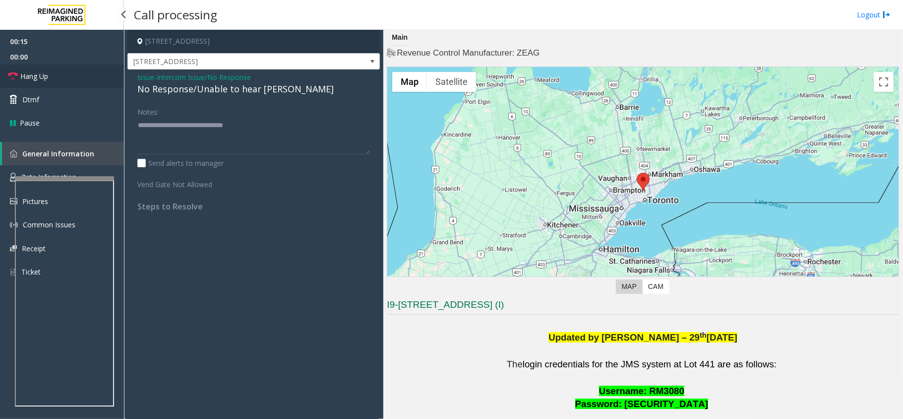
click at [60, 76] on link "Hang Up" at bounding box center [62, 75] width 124 height 23
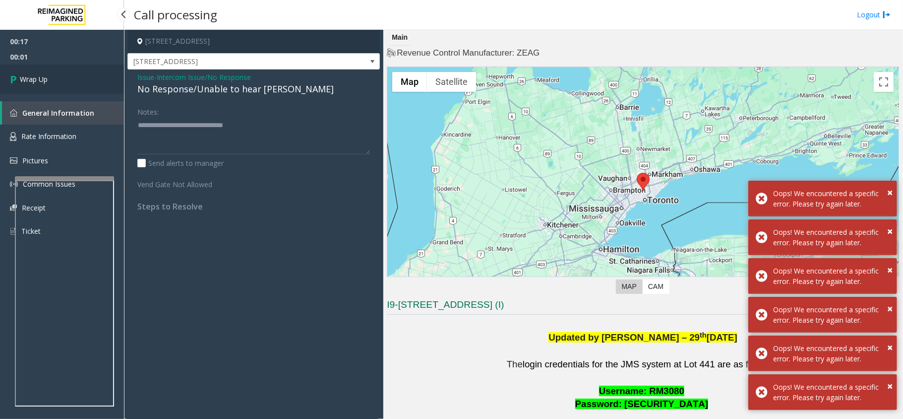
click at [52, 72] on link "Wrap Up" at bounding box center [62, 78] width 124 height 29
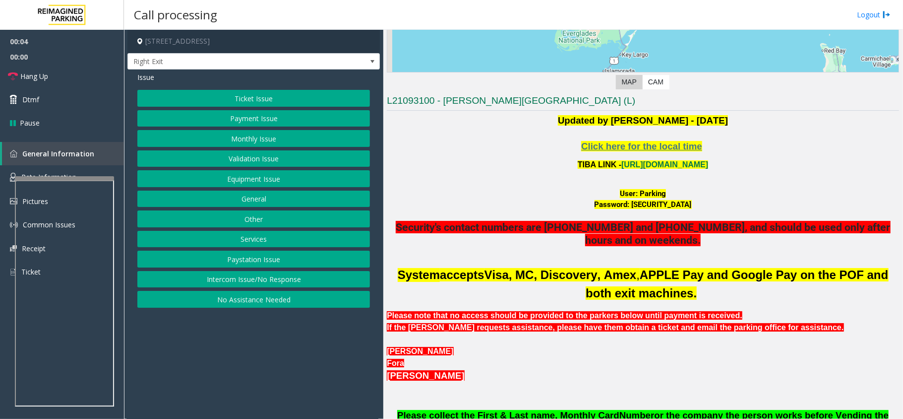
scroll to position [132, 0]
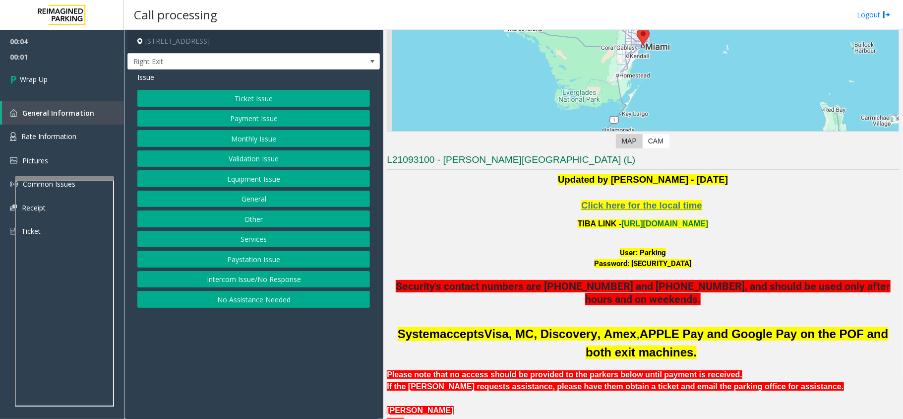
click at [233, 278] on button "Intercom Issue/No Response" at bounding box center [253, 279] width 233 height 17
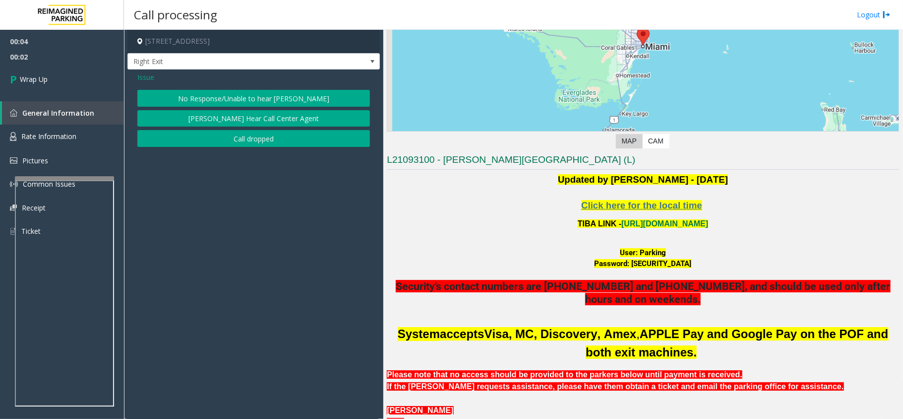
click at [231, 138] on button "Call dropped" at bounding box center [253, 138] width 233 height 17
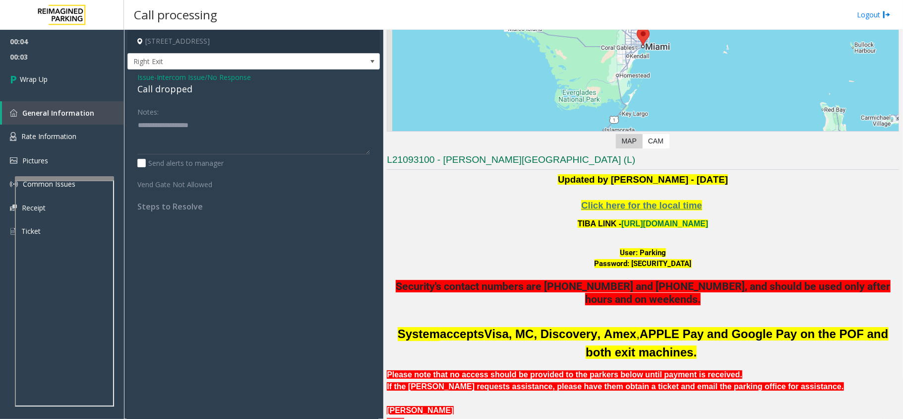
click at [170, 95] on div "Call dropped" at bounding box center [253, 88] width 233 height 13
click at [170, 94] on div "Call dropped" at bounding box center [253, 88] width 233 height 13
copy div "Call dropped"
click at [179, 136] on textarea at bounding box center [253, 135] width 233 height 37
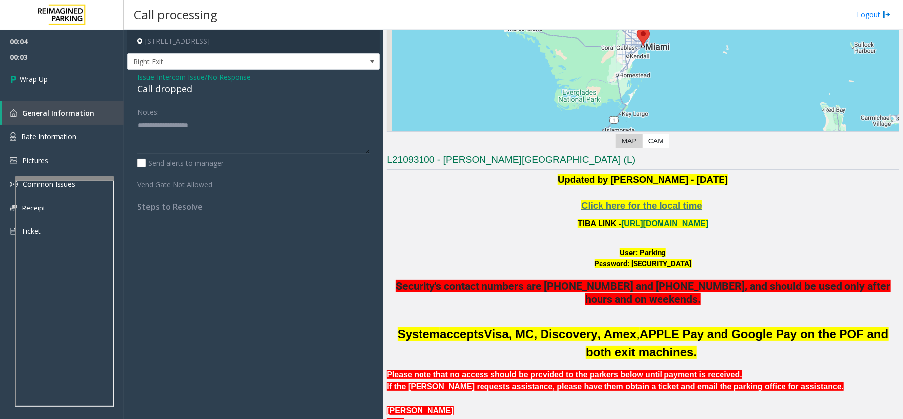
paste textarea "**********"
type textarea "**********"
click at [64, 77] on link "Wrap Up" at bounding box center [62, 78] width 124 height 29
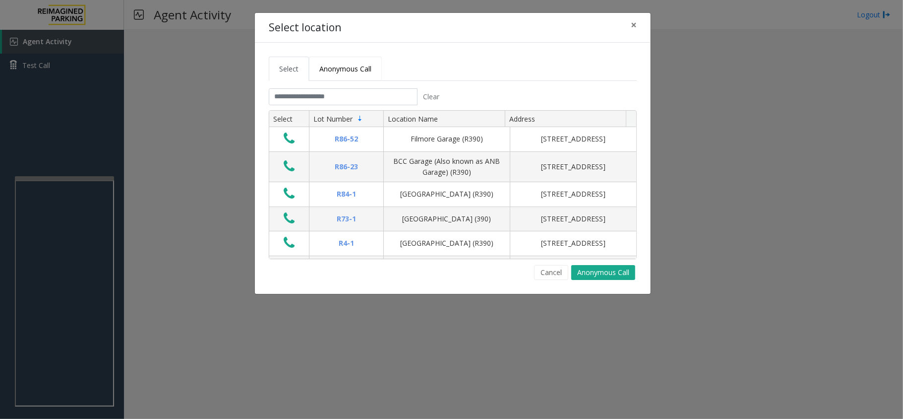
click at [348, 65] on span "Anonymous Call" at bounding box center [345, 68] width 52 height 9
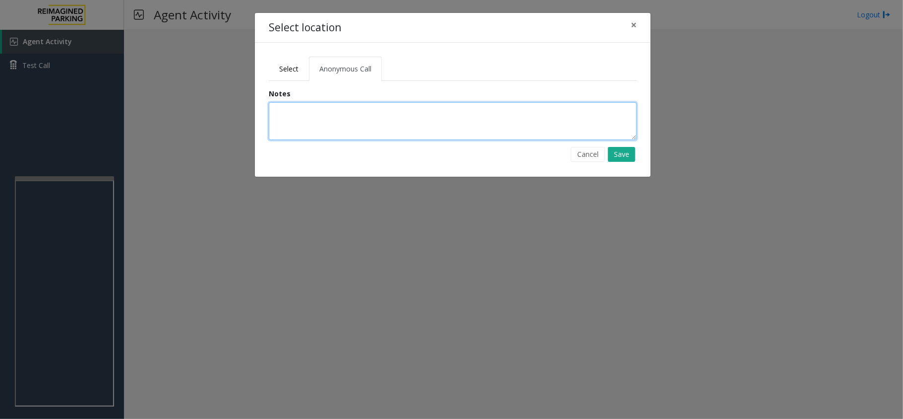
click at [343, 116] on textarea at bounding box center [453, 121] width 368 height 38
type textarea "**********"
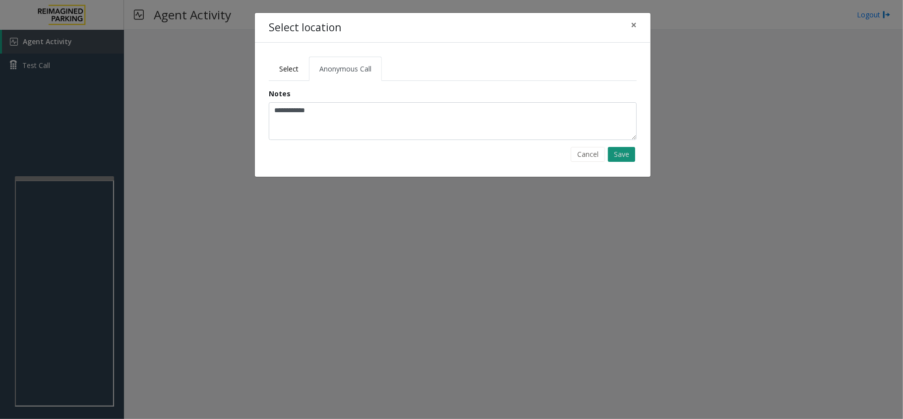
click at [626, 155] on button "Save" at bounding box center [621, 154] width 27 height 15
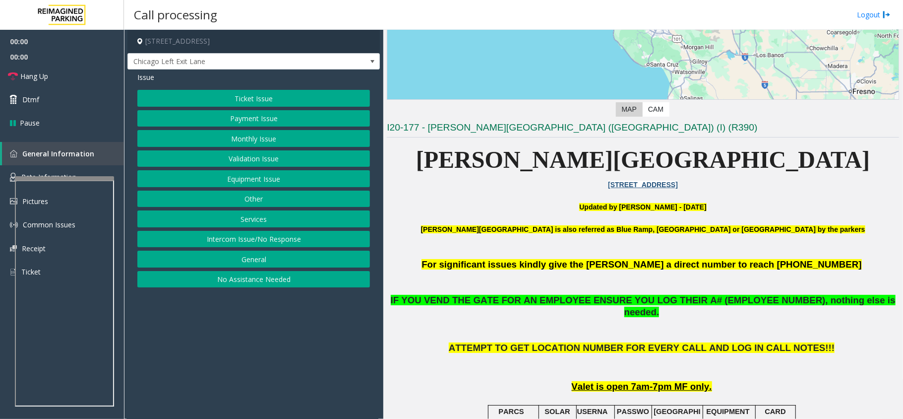
scroll to position [198, 0]
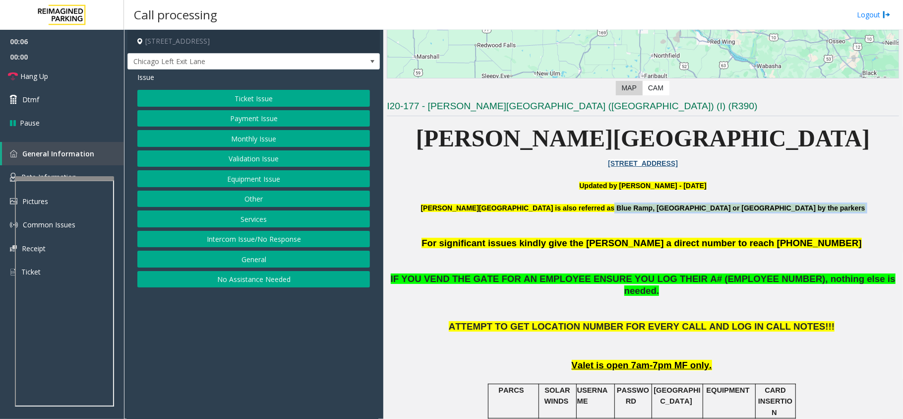
drag, startPoint x: 607, startPoint y: 213, endPoint x: 734, endPoint y: 213, distance: 127.4
click at [651, 213] on p "[PERSON_NAME][GEOGRAPHIC_DATA] is also referred as Blue Ramp, [GEOGRAPHIC_DATA]…" at bounding box center [643, 213] width 512 height 22
click at [734, 213] on p "[PERSON_NAME][GEOGRAPHIC_DATA] is also referred as Blue Ramp, [GEOGRAPHIC_DATA]…" at bounding box center [643, 213] width 512 height 22
drag, startPoint x: 706, startPoint y: 207, endPoint x: 754, endPoint y: 203, distance: 48.3
click at [754, 204] on b "[PERSON_NAME][GEOGRAPHIC_DATA] is also referred as Blue Ramp, [GEOGRAPHIC_DATA]…" at bounding box center [643, 208] width 444 height 8
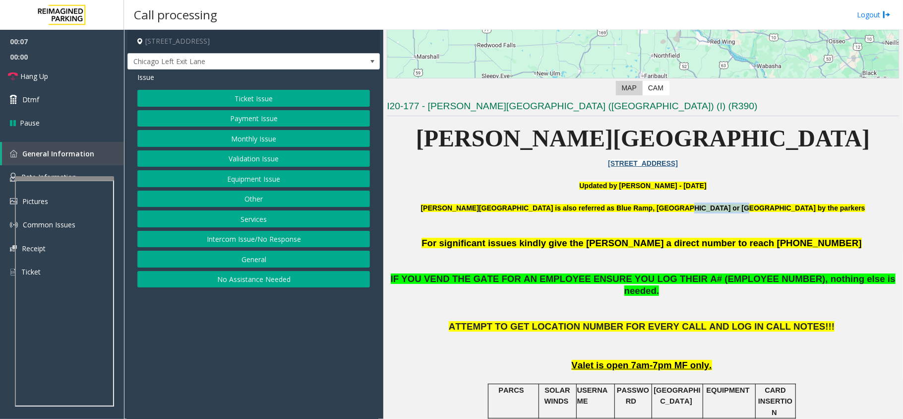
click at [754, 204] on b "[PERSON_NAME][GEOGRAPHIC_DATA] is also referred as Blue Ramp, [GEOGRAPHIC_DATA]…" at bounding box center [643, 208] width 444 height 8
click at [234, 179] on button "Equipment Issue" at bounding box center [253, 178] width 233 height 17
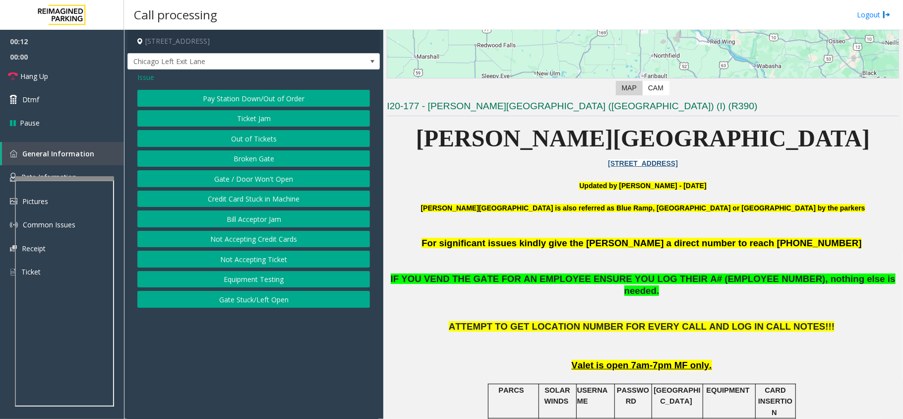
click at [234, 179] on button "Gate / Door Won't Open" at bounding box center [253, 178] width 233 height 17
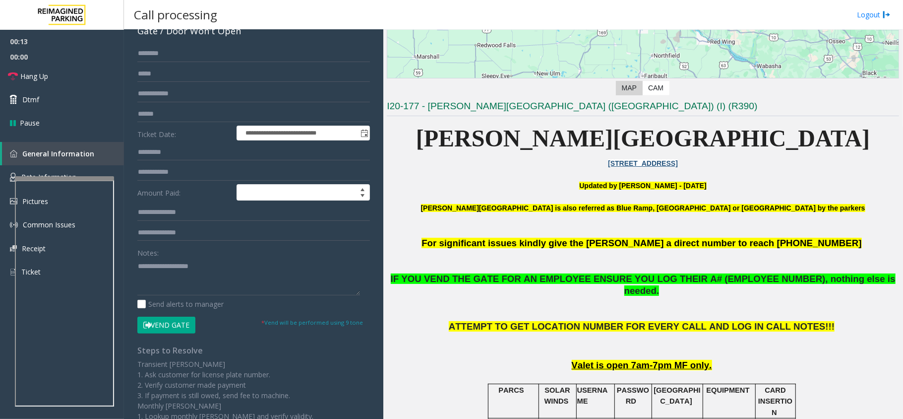
scroll to position [132, 0]
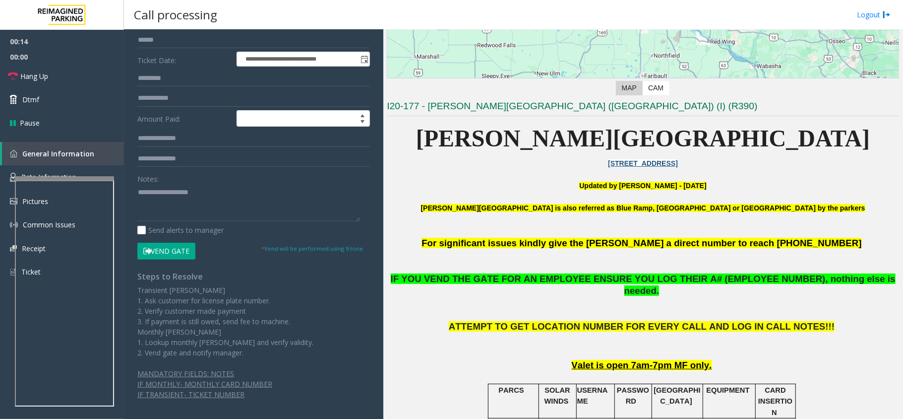
click at [167, 254] on button "Vend Gate" at bounding box center [166, 250] width 58 height 17
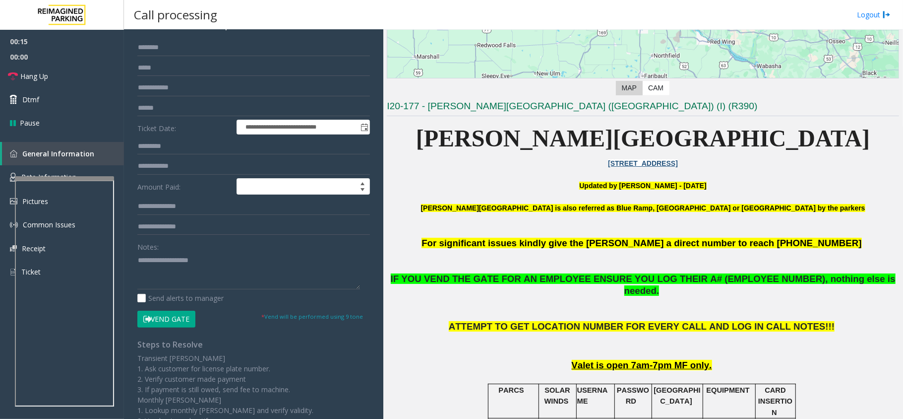
scroll to position [0, 0]
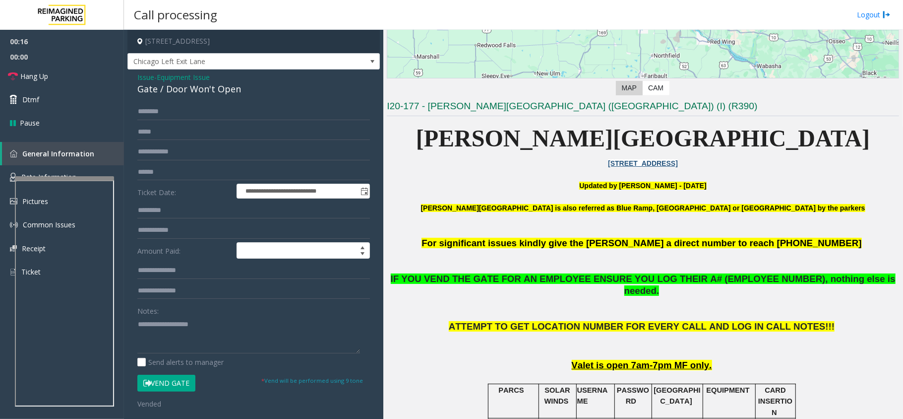
click at [217, 92] on div "Gate / Door Won't Open" at bounding box center [253, 88] width 233 height 13
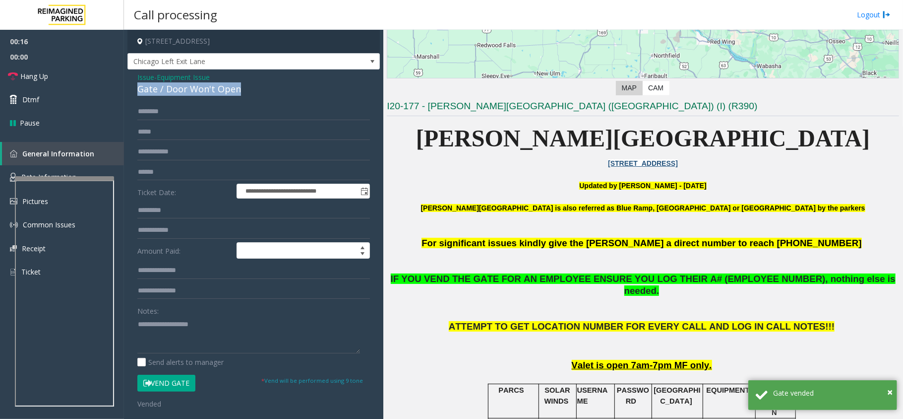
click at [217, 92] on div "Gate / Door Won't Open" at bounding box center [253, 88] width 233 height 13
copy div "Gate / Door Won't Open"
click at [201, 325] on textarea at bounding box center [248, 334] width 223 height 37
paste textarea "**********"
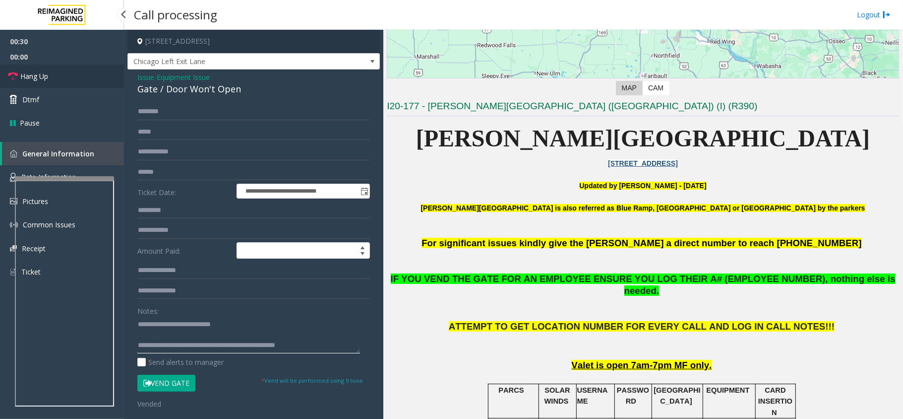
type textarea "**********"
click at [24, 80] on span "Hang Up" at bounding box center [34, 76] width 28 height 10
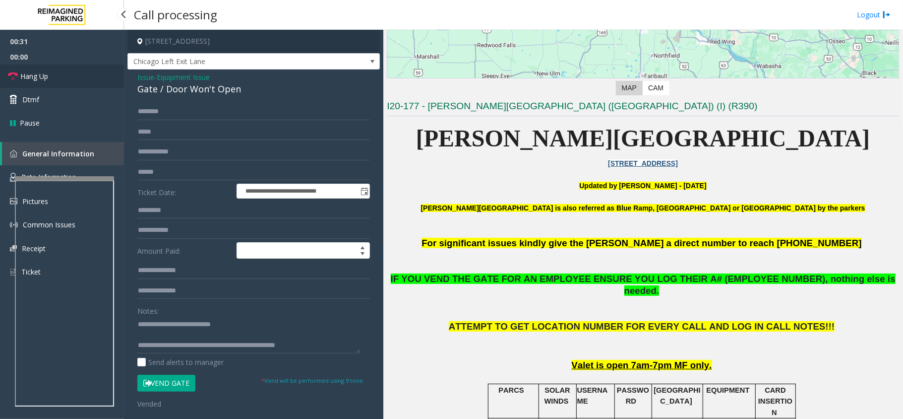
click at [24, 80] on span "Hang Up" at bounding box center [34, 76] width 28 height 10
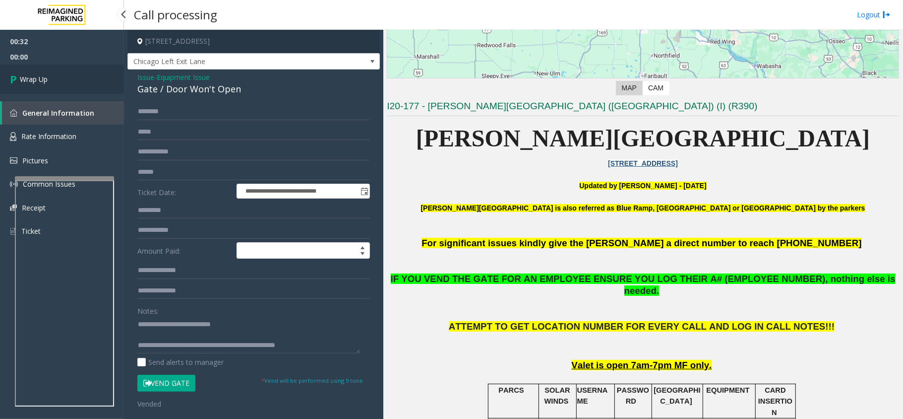
click at [24, 80] on span "Wrap Up" at bounding box center [34, 79] width 28 height 10
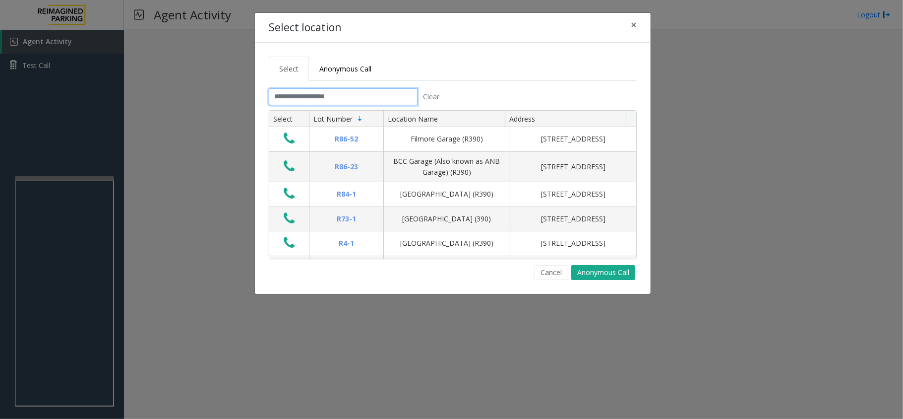
click at [330, 98] on input "text" at bounding box center [343, 96] width 149 height 17
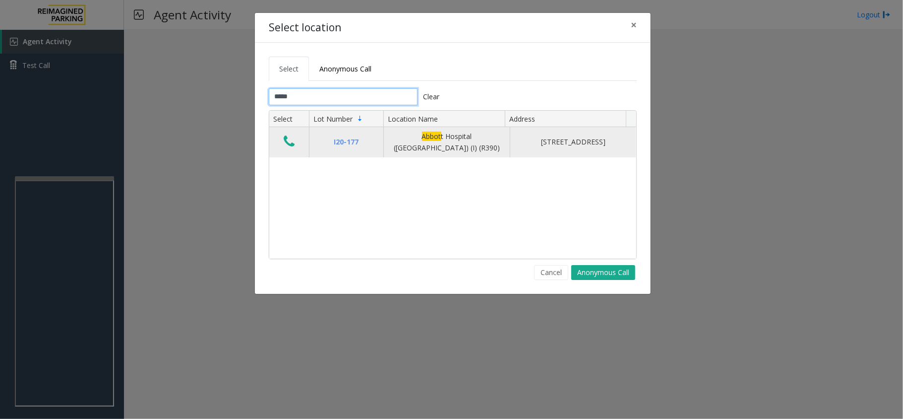
type input "*****"
click at [292, 145] on icon "Data table" at bounding box center [289, 141] width 11 height 14
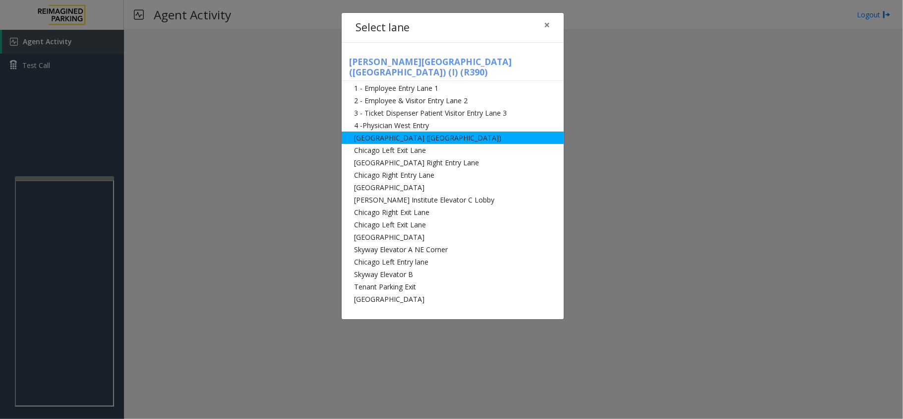
click at [401, 131] on li "[GEOGRAPHIC_DATA] ([GEOGRAPHIC_DATA])" at bounding box center [453, 137] width 222 height 12
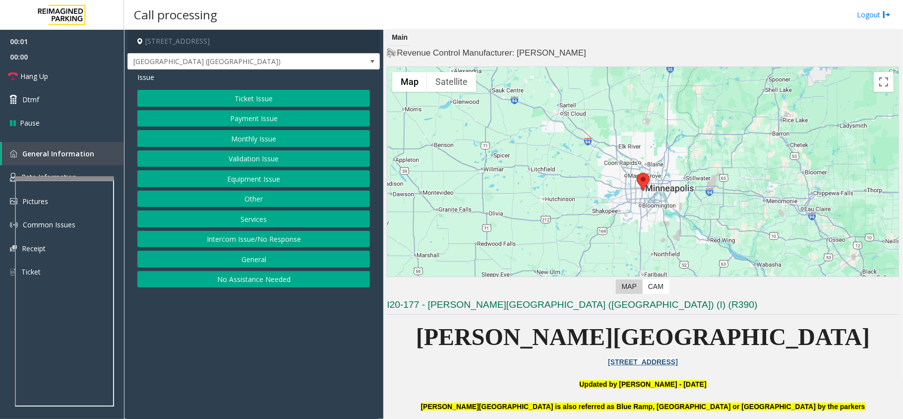
click at [268, 183] on button "Equipment Issue" at bounding box center [253, 178] width 233 height 17
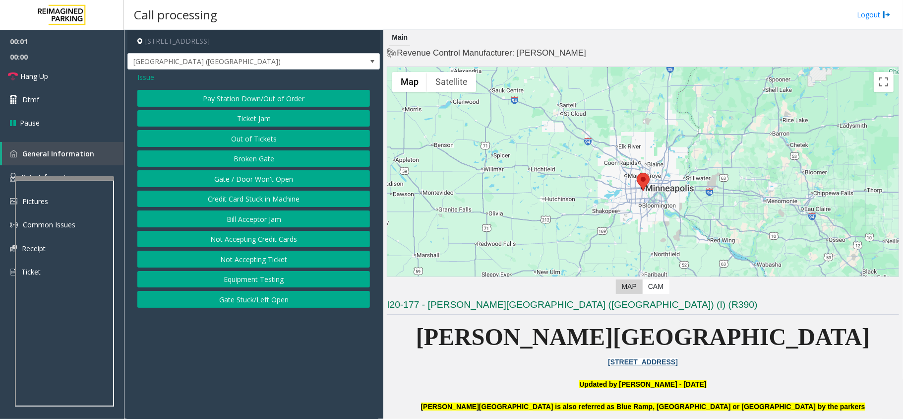
click at [263, 181] on button "Gate / Door Won't Open" at bounding box center [253, 178] width 233 height 17
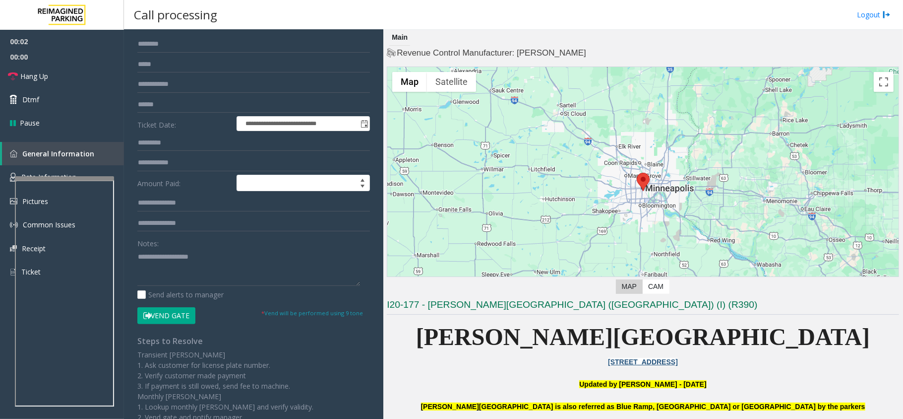
scroll to position [132, 0]
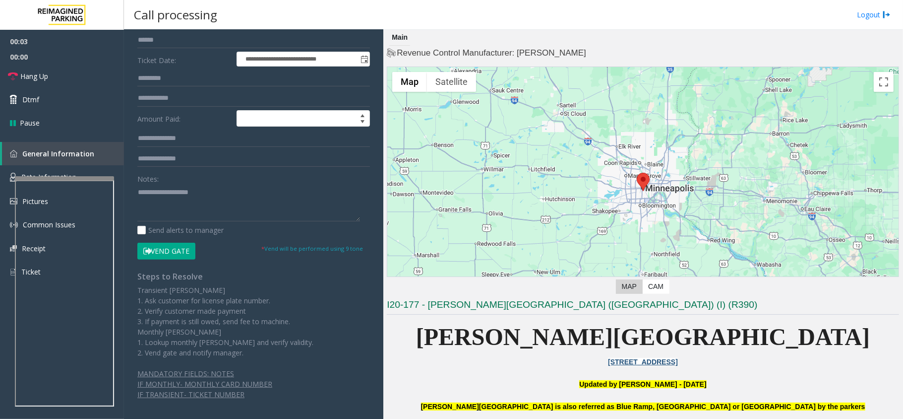
click at [165, 249] on button "Vend Gate" at bounding box center [166, 250] width 58 height 17
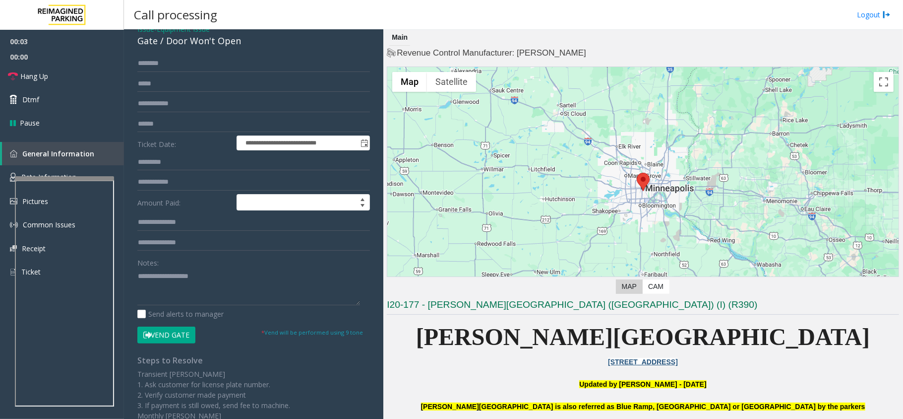
scroll to position [0, 0]
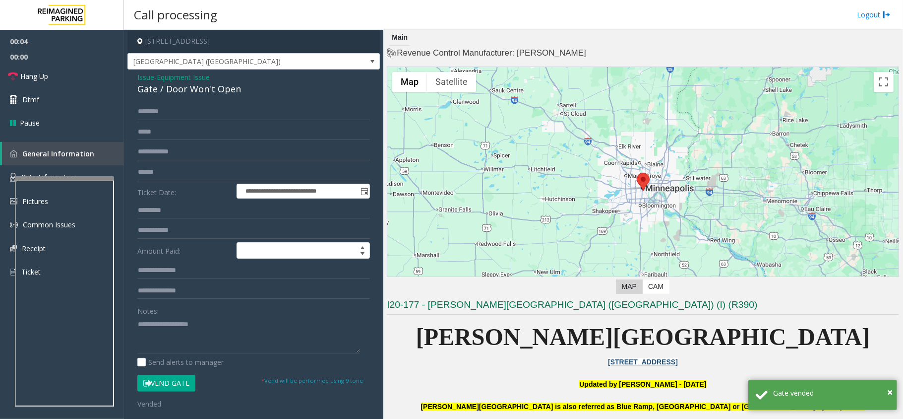
click at [210, 94] on div "Gate / Door Won't Open" at bounding box center [253, 88] width 233 height 13
copy div "Gate / Door Won't Open"
click at [193, 337] on textarea at bounding box center [248, 334] width 223 height 37
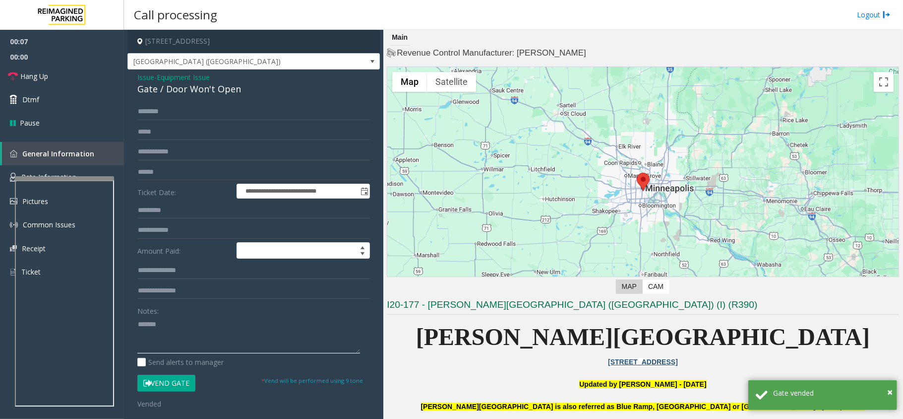
paste textarea "**********"
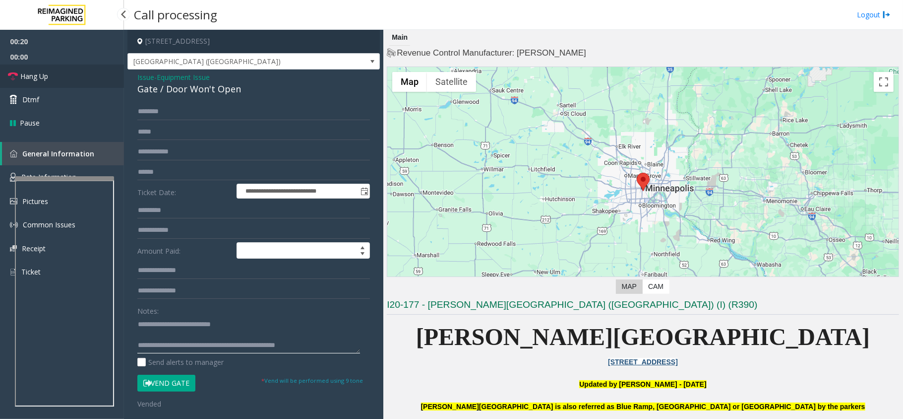
type textarea "**********"
click at [20, 76] on span "Hang Up" at bounding box center [34, 76] width 28 height 10
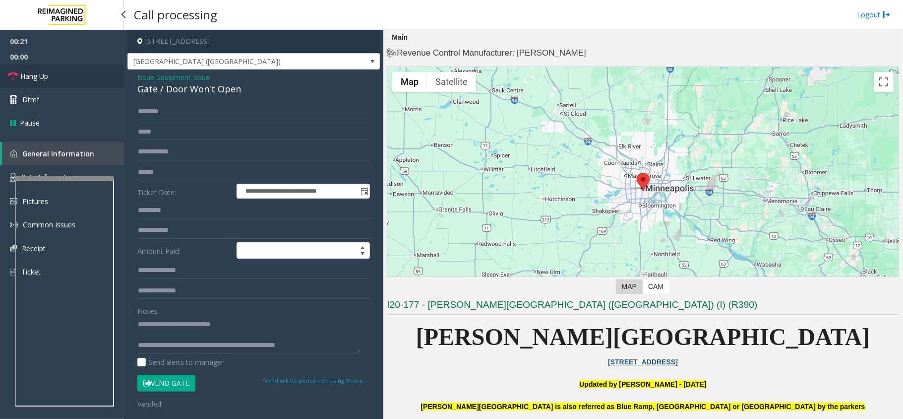
click at [20, 76] on span "Hang Up" at bounding box center [34, 76] width 28 height 10
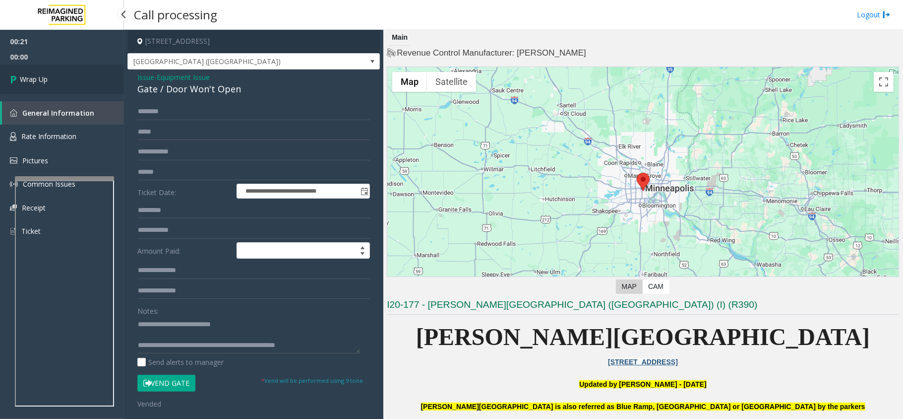
click at [20, 76] on span "Wrap Up" at bounding box center [34, 79] width 28 height 10
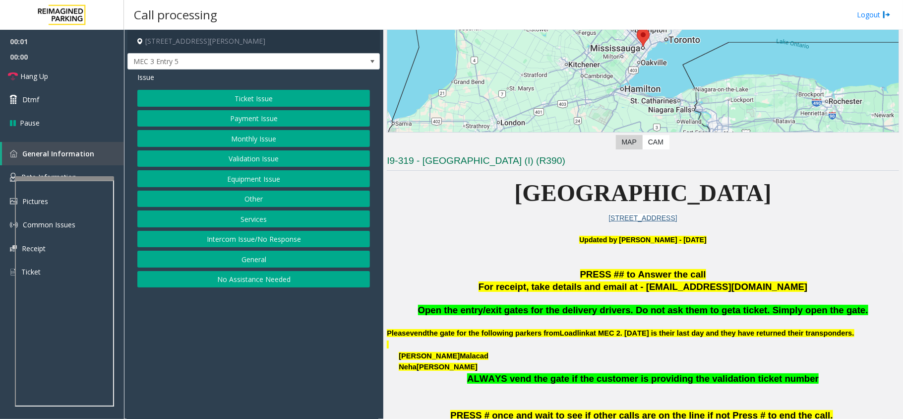
scroll to position [330, 0]
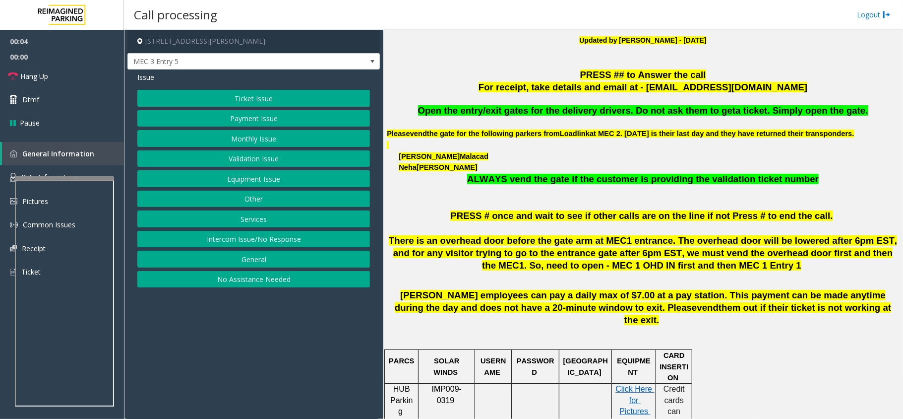
click at [259, 176] on button "Equipment Issue" at bounding box center [253, 178] width 233 height 17
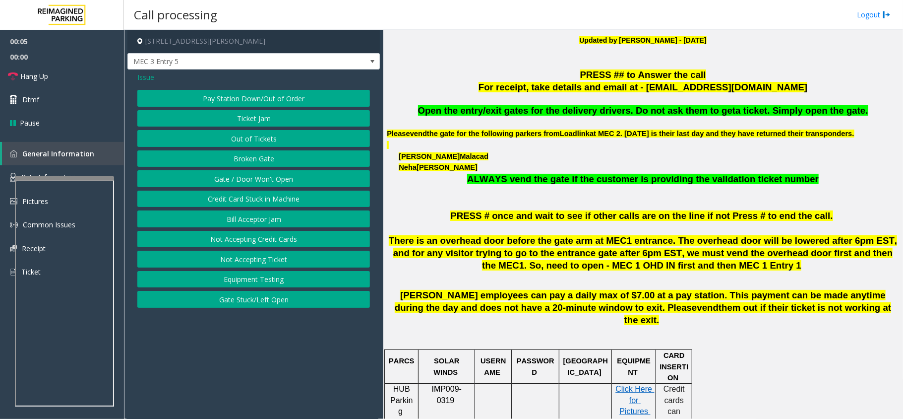
click at [256, 174] on button "Gate / Door Won't Open" at bounding box center [253, 178] width 233 height 17
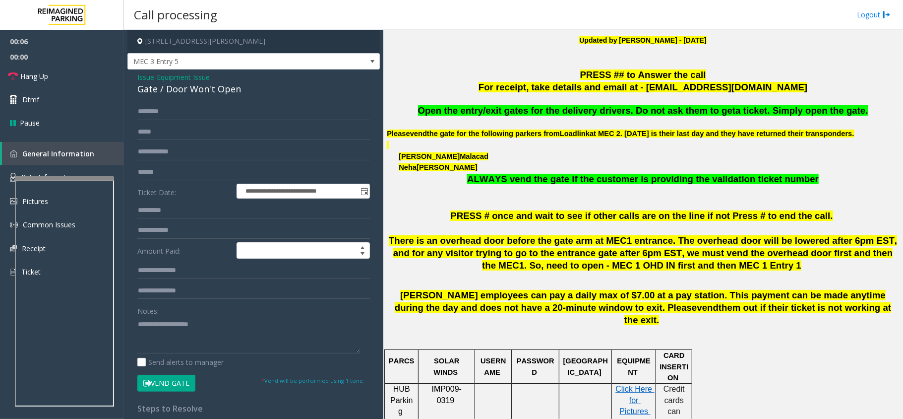
click at [168, 377] on button "Vend Gate" at bounding box center [166, 382] width 58 height 17
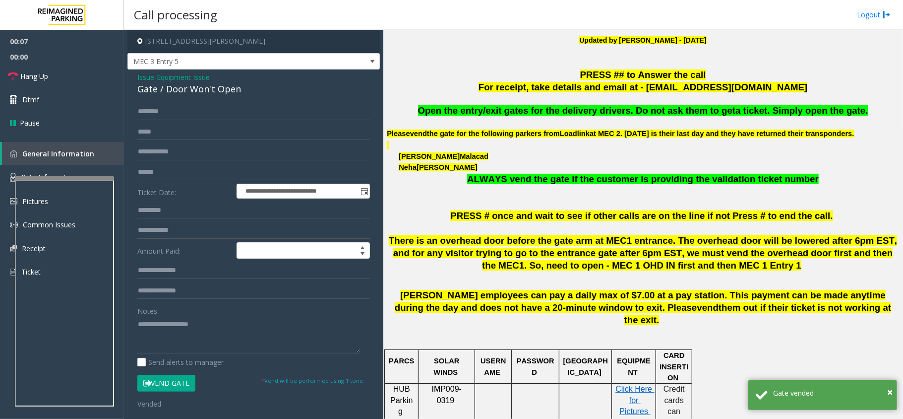
click at [200, 92] on div "Gate / Door Won't Open" at bounding box center [253, 88] width 233 height 13
copy div "Gate / Door Won't Open"
click at [171, 326] on textarea at bounding box center [248, 334] width 223 height 37
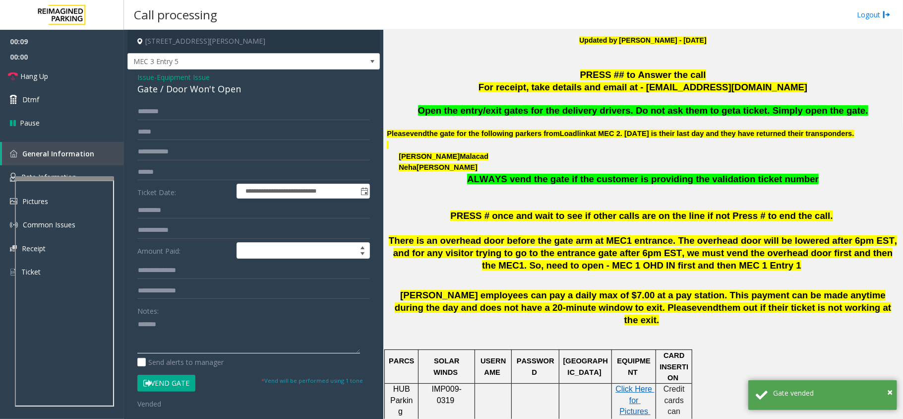
paste textarea "**********"
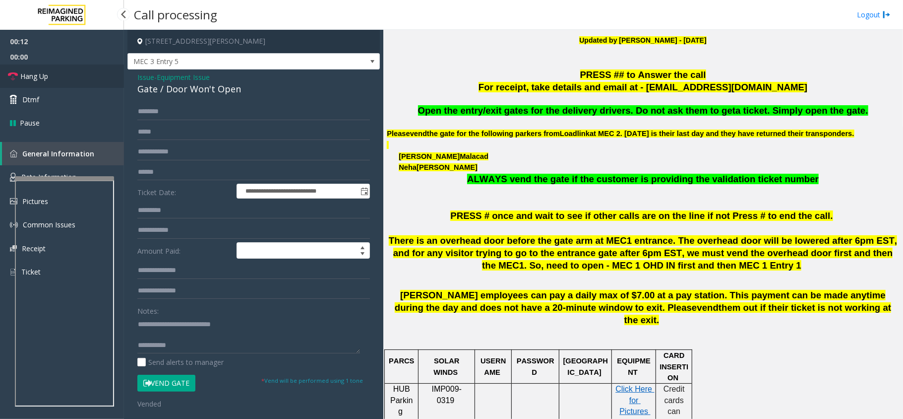
click at [49, 82] on link "Hang Up" at bounding box center [62, 75] width 124 height 23
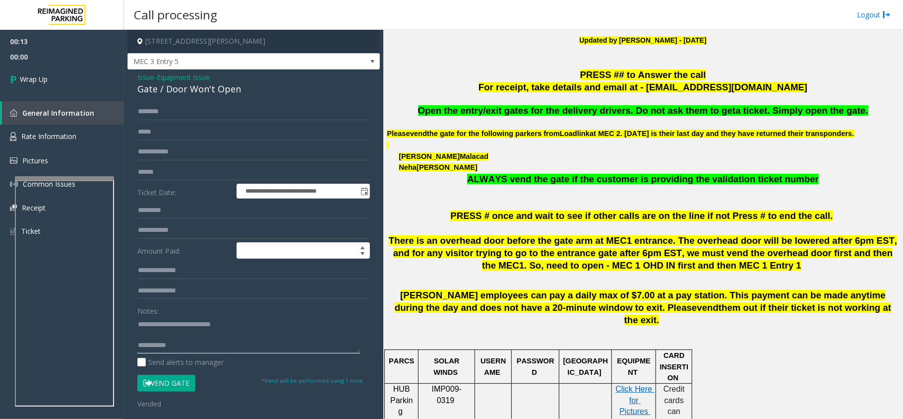
click at [185, 344] on textarea at bounding box center [248, 334] width 223 height 37
click at [586, 112] on span "Open the entry/exit gates for the delivery drivers. Do not ask them to get" at bounding box center [577, 110] width 318 height 10
copy span "delivery"
click at [227, 349] on textarea at bounding box center [248, 334] width 223 height 37
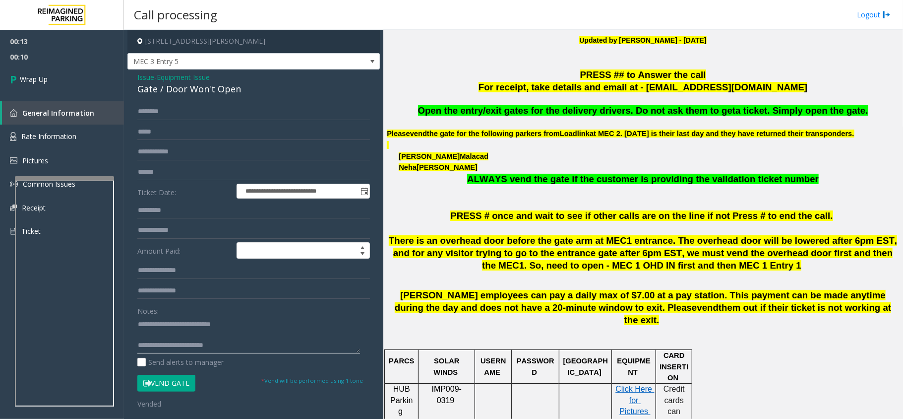
paste textarea "*********"
type textarea "**********"
click at [36, 89] on link "Wrap Up" at bounding box center [62, 78] width 124 height 29
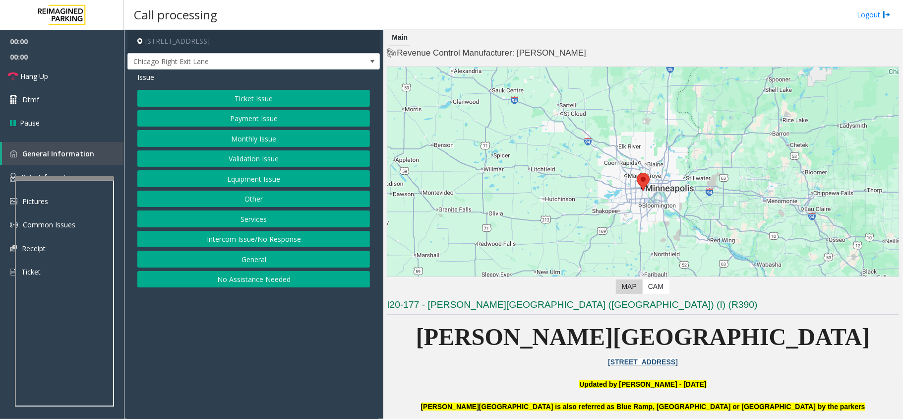
scroll to position [198, 0]
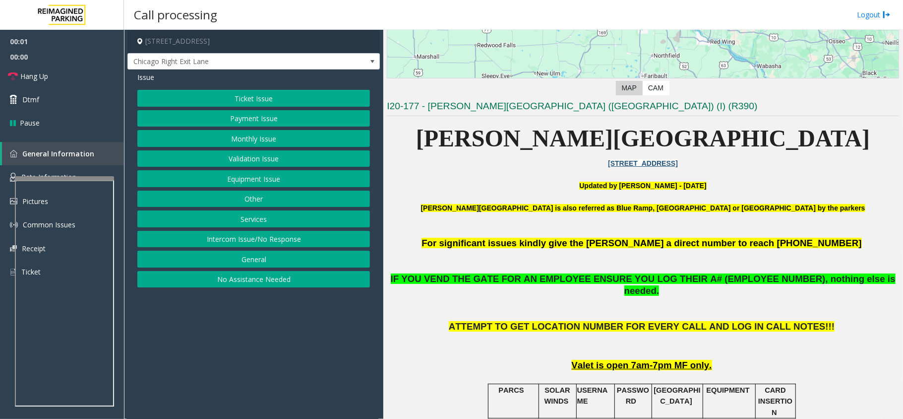
click at [246, 181] on button "Equipment Issue" at bounding box center [253, 178] width 233 height 17
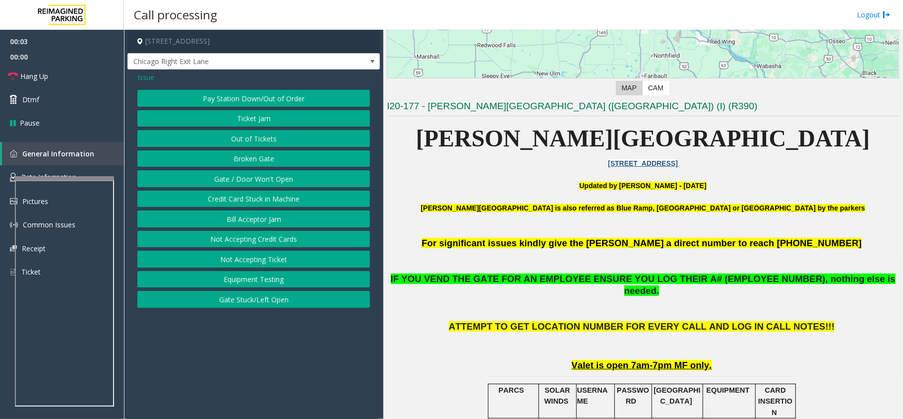
click at [145, 76] on span "Issue" at bounding box center [145, 77] width 17 height 10
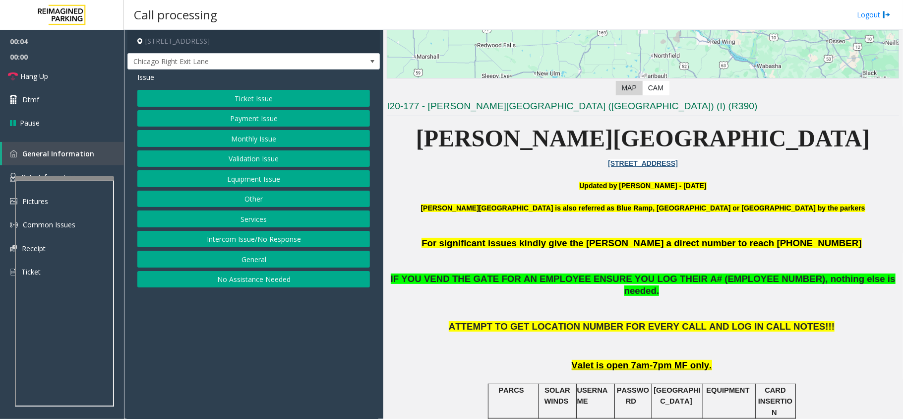
click at [257, 177] on button "Equipment Issue" at bounding box center [253, 178] width 233 height 17
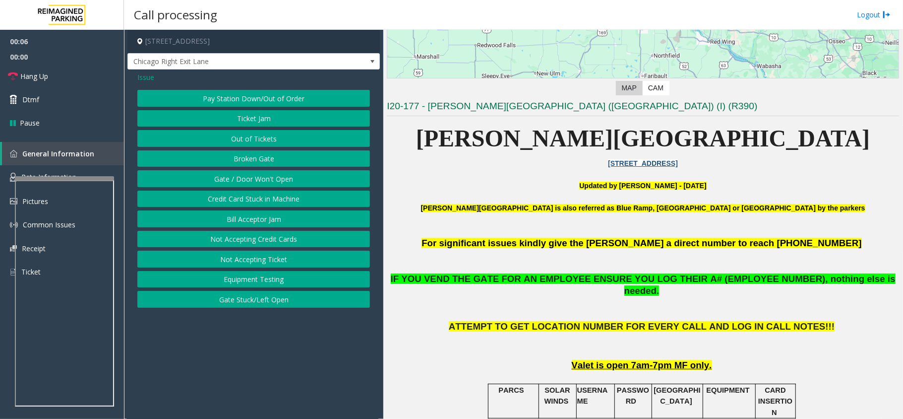
click at [148, 78] on span "Issue" at bounding box center [145, 77] width 17 height 10
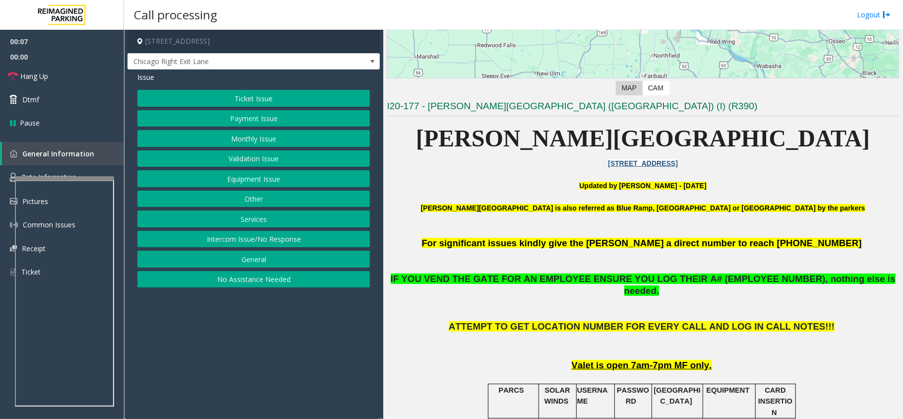
click at [231, 137] on button "Monthly Issue" at bounding box center [253, 138] width 233 height 17
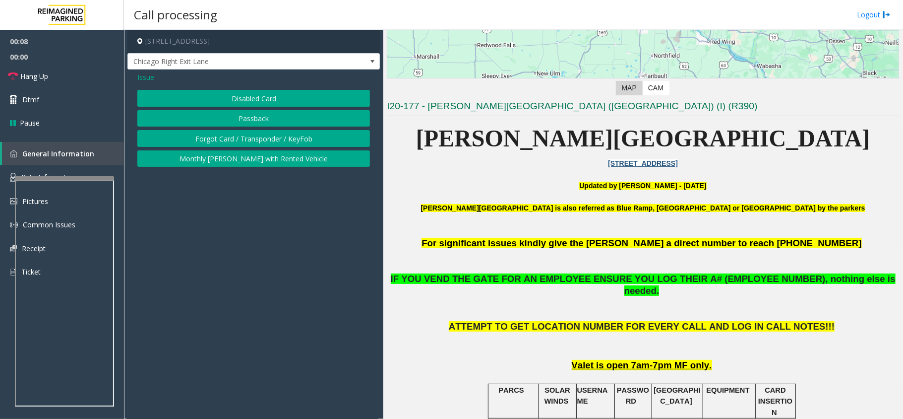
click at [227, 108] on div "Disabled Card Passback Forgot Card / Transponder / KeyFob Monthly [PERSON_NAME]…" at bounding box center [253, 128] width 233 height 77
click at [231, 100] on button "Disabled Card" at bounding box center [253, 98] width 233 height 17
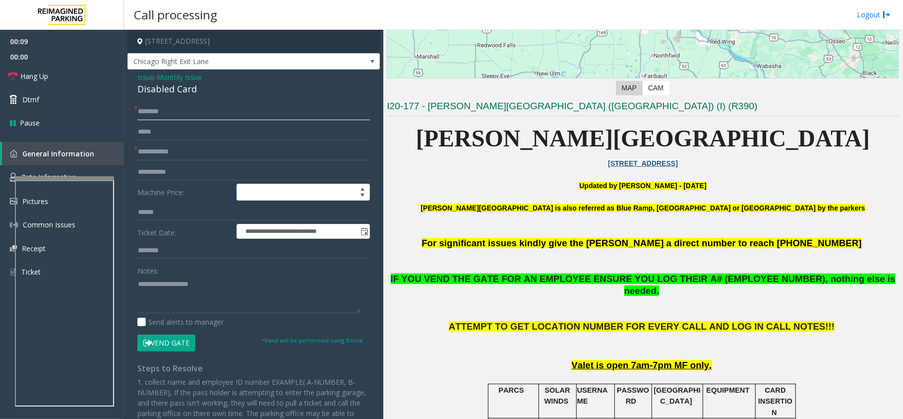
click at [189, 110] on input "text" at bounding box center [253, 111] width 233 height 17
type input "**"
click at [183, 148] on input "text" at bounding box center [253, 151] width 233 height 17
type input "*******"
click at [154, 342] on button "Vend Gate" at bounding box center [166, 342] width 58 height 17
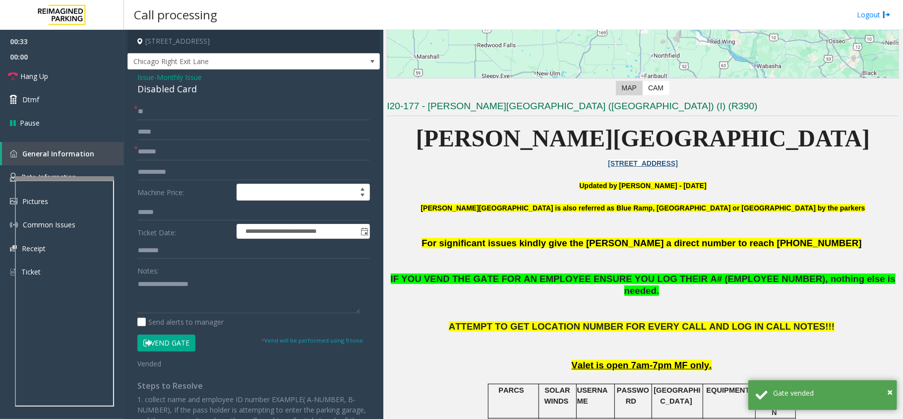
click at [185, 84] on div "Disabled Card" at bounding box center [253, 88] width 233 height 13
copy div "Disabled Card"
click at [181, 299] on textarea at bounding box center [248, 294] width 223 height 37
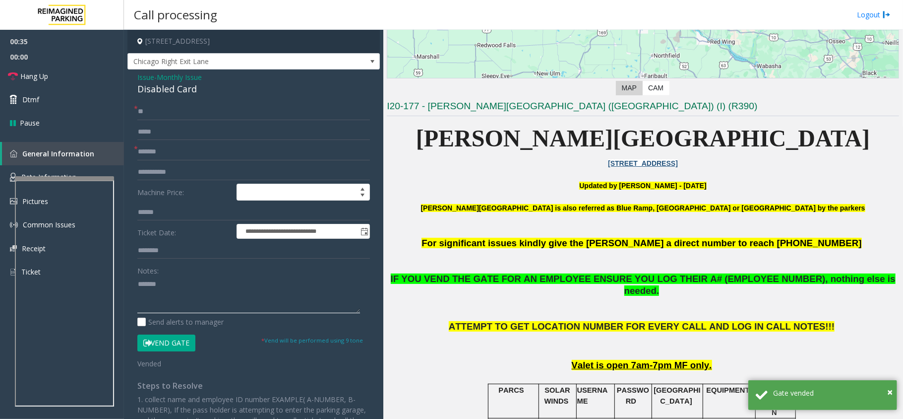
paste textarea "**********"
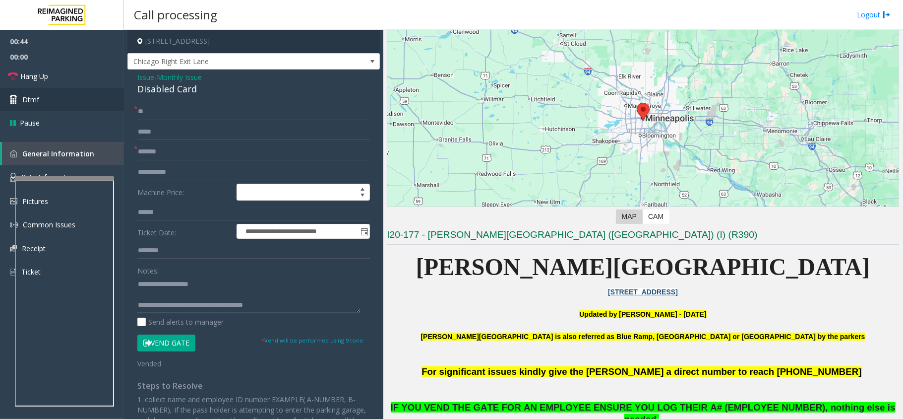
scroll to position [0, 0]
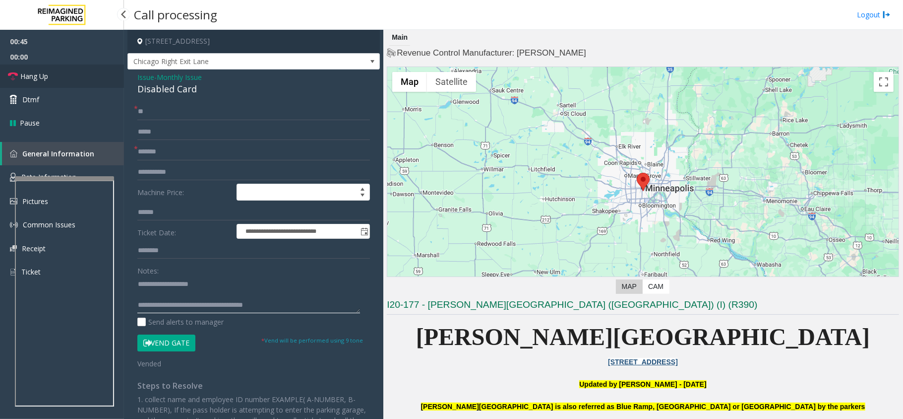
type textarea "**********"
click at [46, 70] on link "Hang Up" at bounding box center [62, 75] width 124 height 23
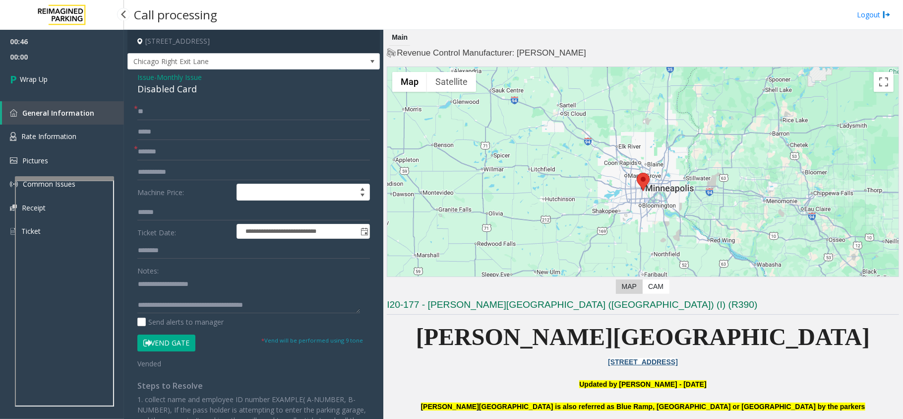
click at [46, 70] on link "Wrap Up" at bounding box center [62, 78] width 124 height 29
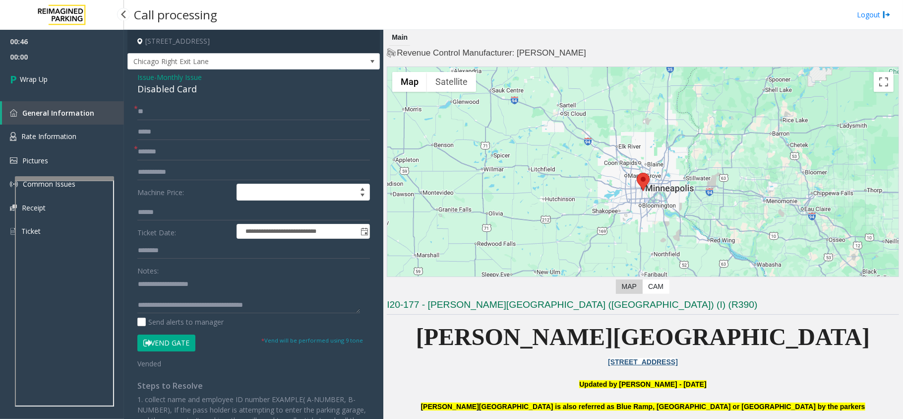
click at [46, 70] on link "Wrap Up" at bounding box center [62, 78] width 124 height 29
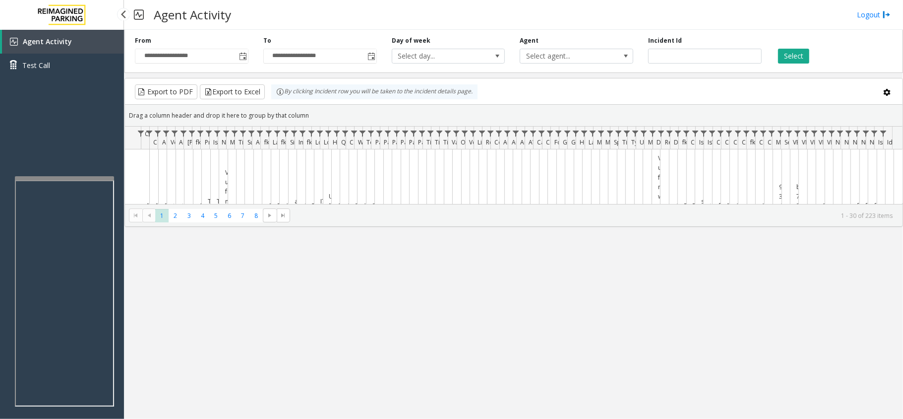
click at [56, 78] on div "Agent Activity Test Call" at bounding box center [62, 57] width 124 height 55
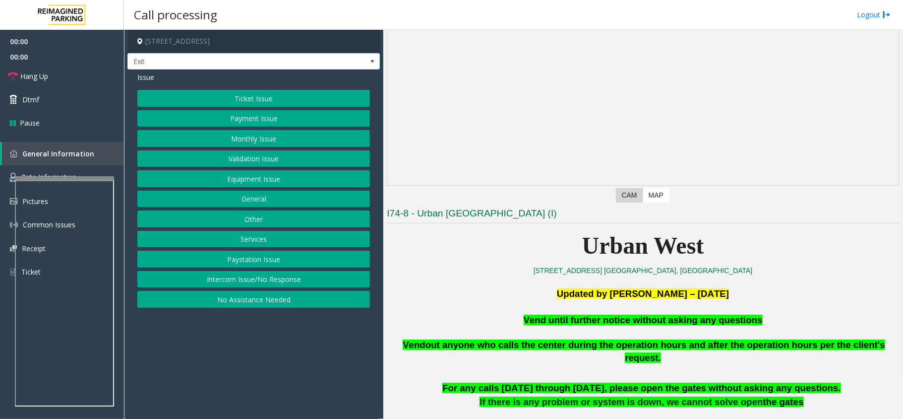
scroll to position [397, 0]
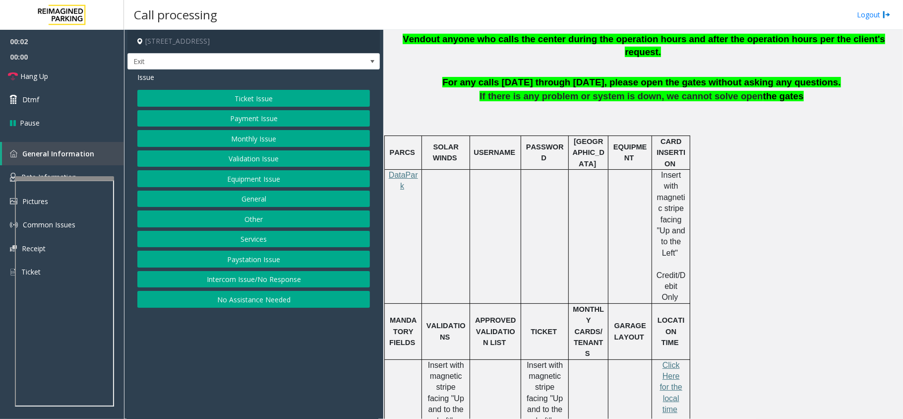
click at [247, 244] on button "Services" at bounding box center [253, 239] width 233 height 17
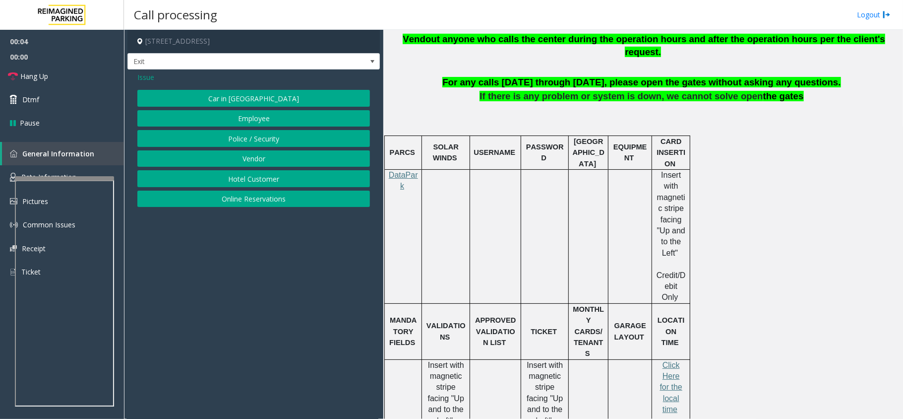
click at [250, 182] on button "Hotel Customer" at bounding box center [253, 178] width 233 height 17
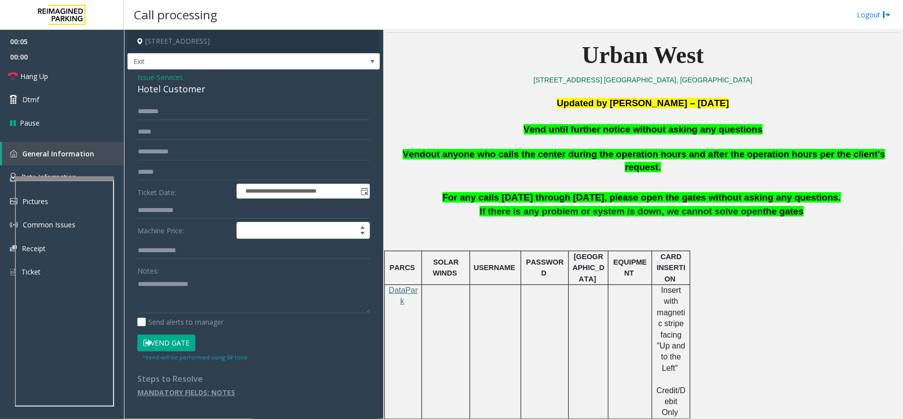
scroll to position [66, 0]
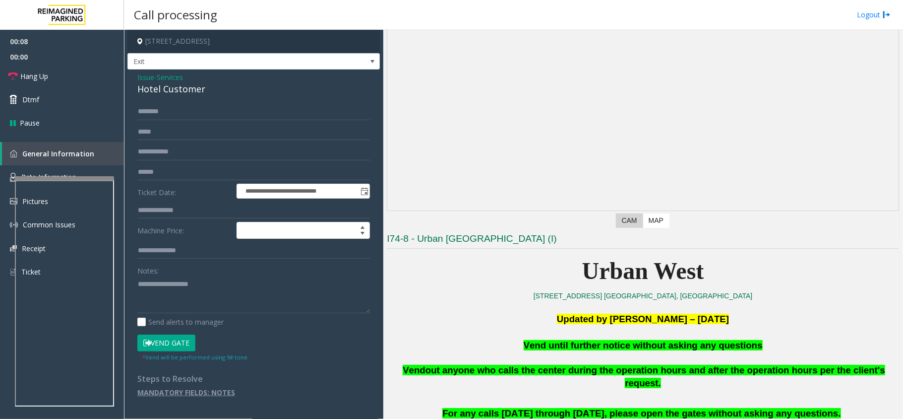
click at [145, 75] on span "Issue" at bounding box center [145, 77] width 17 height 10
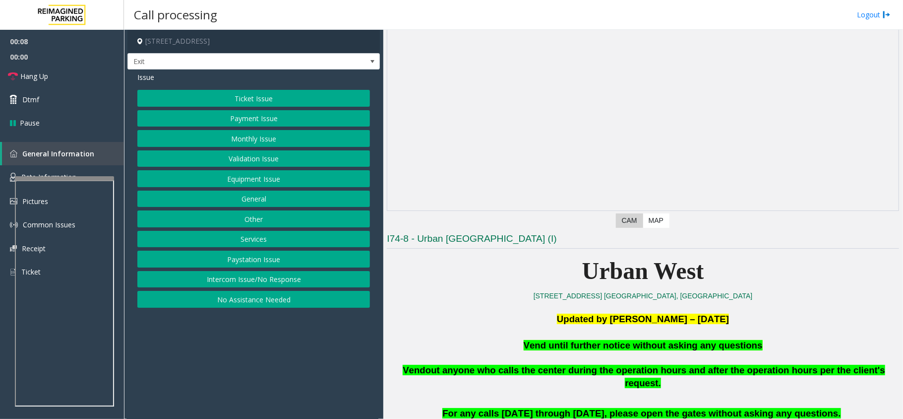
click at [272, 181] on button "Equipment Issue" at bounding box center [253, 178] width 233 height 17
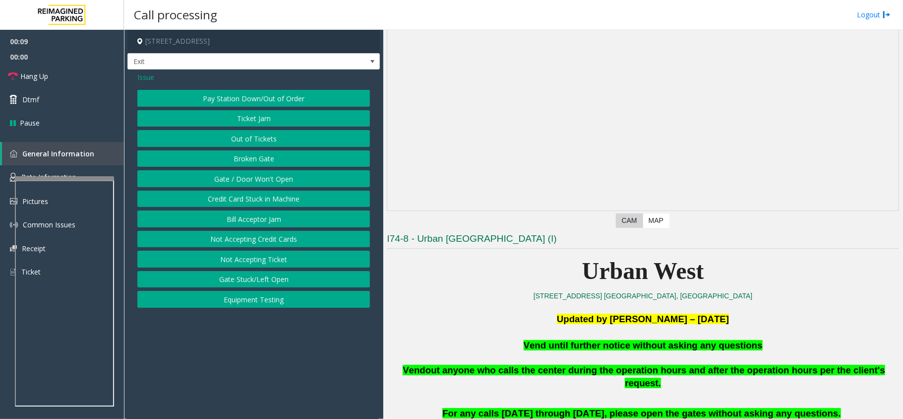
click at [264, 177] on button "Gate / Door Won't Open" at bounding box center [253, 178] width 233 height 17
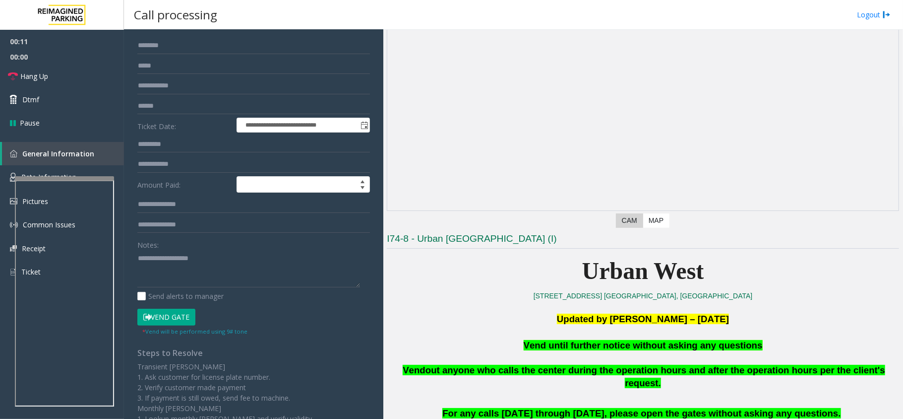
click at [175, 320] on button "Vend Gate" at bounding box center [166, 316] width 58 height 17
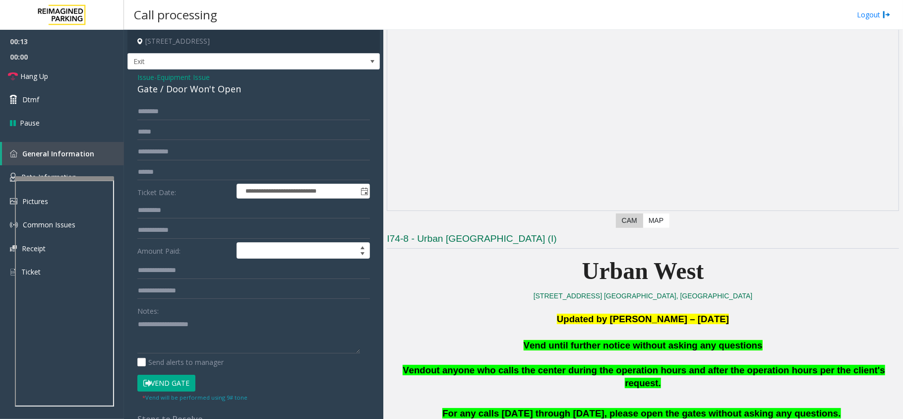
click at [188, 88] on div "Gate / Door Won't Open" at bounding box center [253, 88] width 233 height 13
copy div "Gate / Door Won't Open"
click at [181, 327] on textarea at bounding box center [248, 334] width 223 height 37
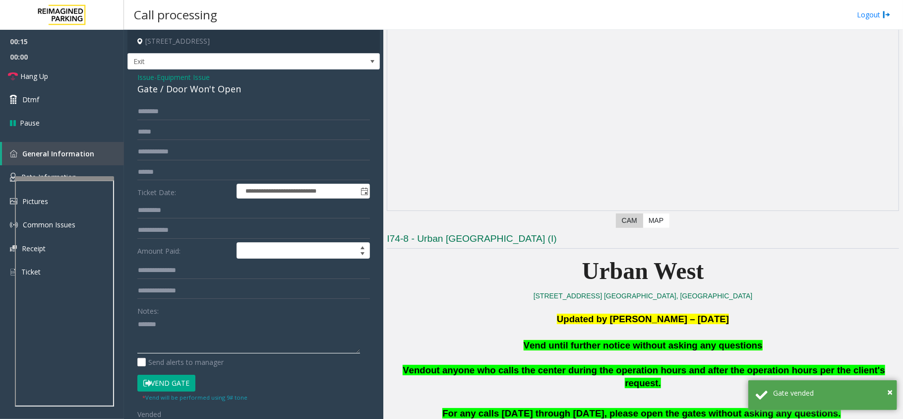
paste textarea "**********"
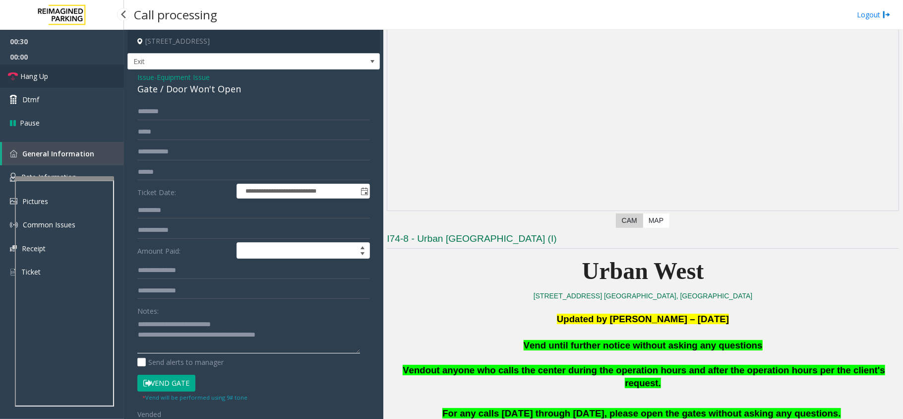
type textarea "**********"
click at [41, 74] on span "Hang Up" at bounding box center [34, 76] width 28 height 10
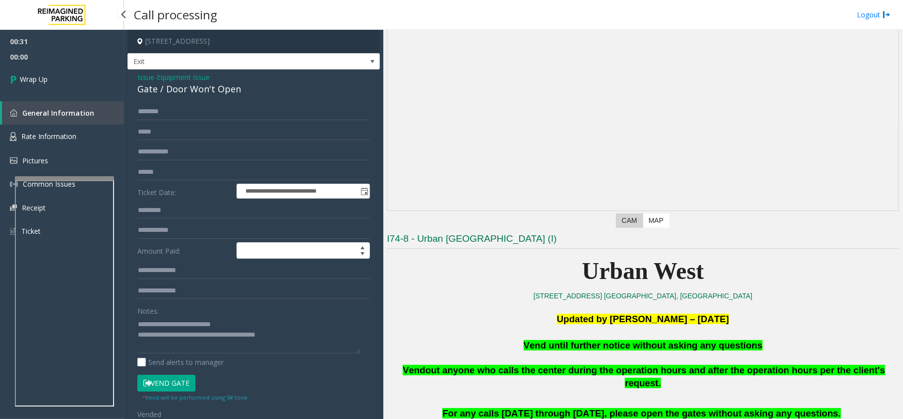
click at [36, 67] on link "Wrap Up" at bounding box center [62, 78] width 124 height 29
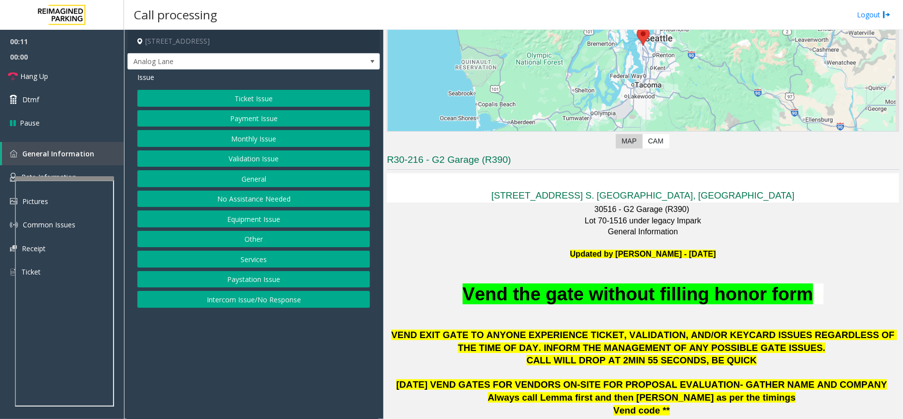
scroll to position [264, 0]
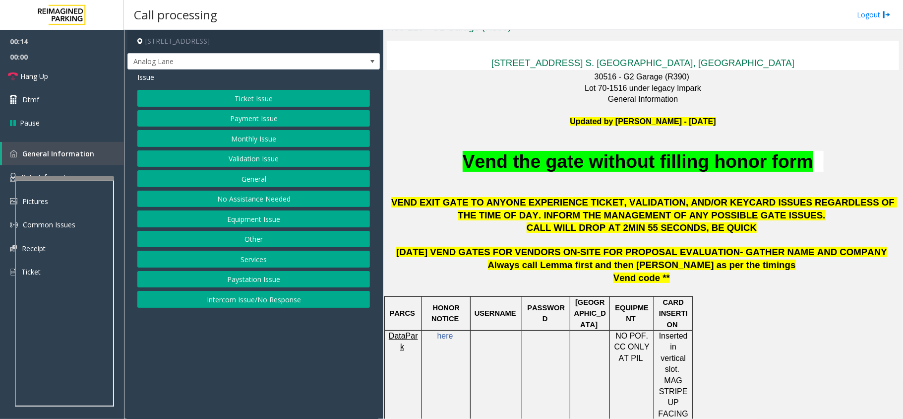
click at [442, 338] on span "here" at bounding box center [445, 335] width 16 height 8
click at [290, 96] on button "Ticket Issue" at bounding box center [253, 98] width 233 height 17
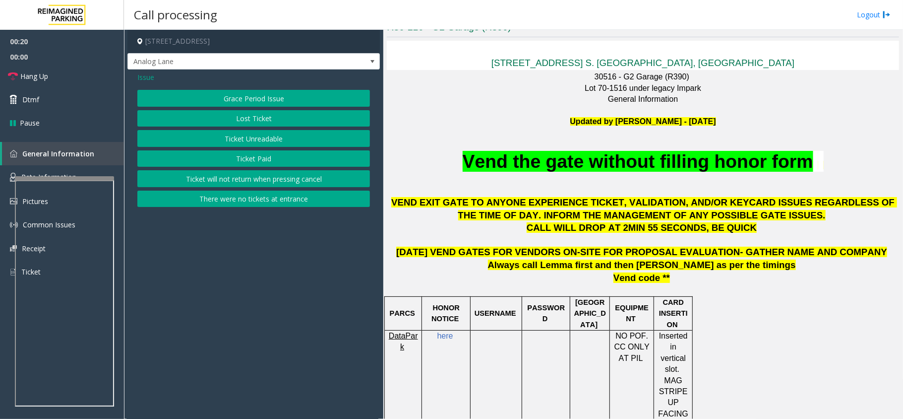
click at [280, 141] on button "Ticket Unreadable" at bounding box center [253, 138] width 233 height 17
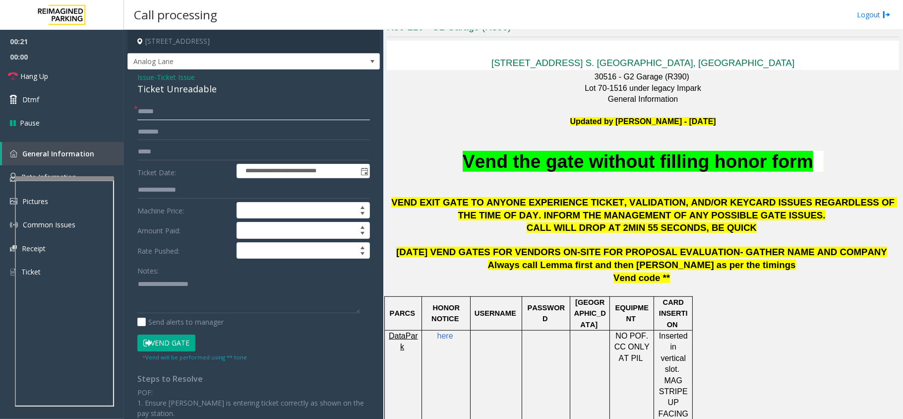
click at [173, 112] on input "text" at bounding box center [253, 111] width 233 height 17
click at [161, 106] on input "text" at bounding box center [253, 111] width 233 height 17
type input "******"
click at [166, 346] on button "Vend Gate" at bounding box center [166, 342] width 58 height 17
click at [173, 89] on div "Ticket Unreadable" at bounding box center [253, 88] width 233 height 13
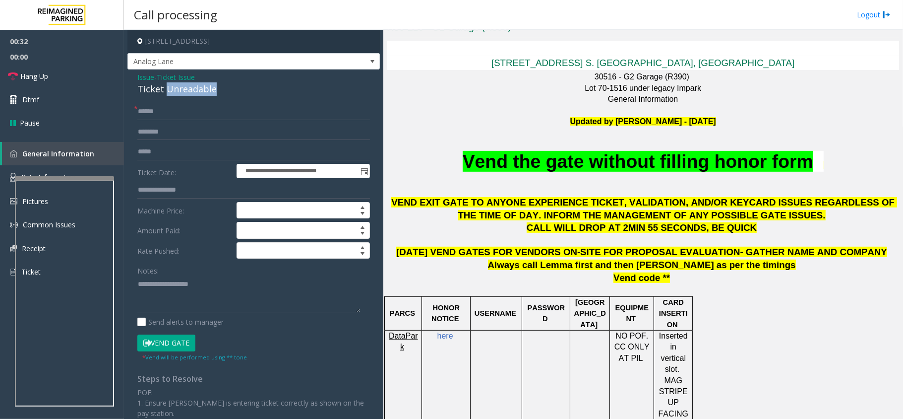
click at [173, 89] on div "Ticket Unreadable" at bounding box center [253, 88] width 233 height 13
copy div "Ticket Unreadable"
click at [188, 296] on textarea at bounding box center [248, 294] width 223 height 37
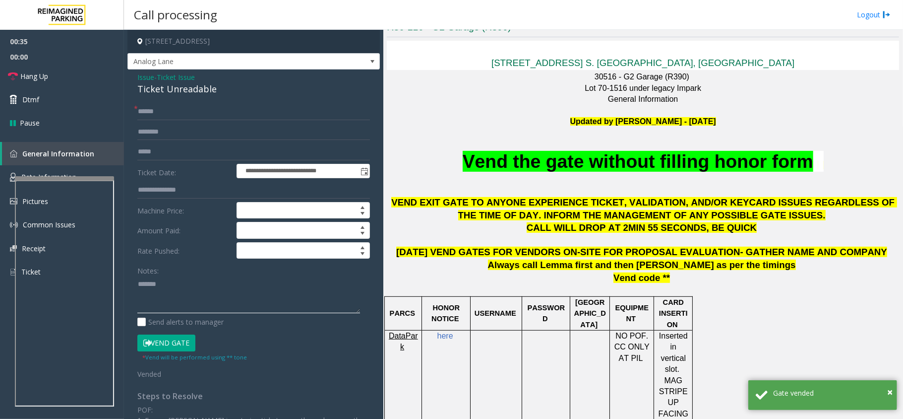
paste textarea "**********"
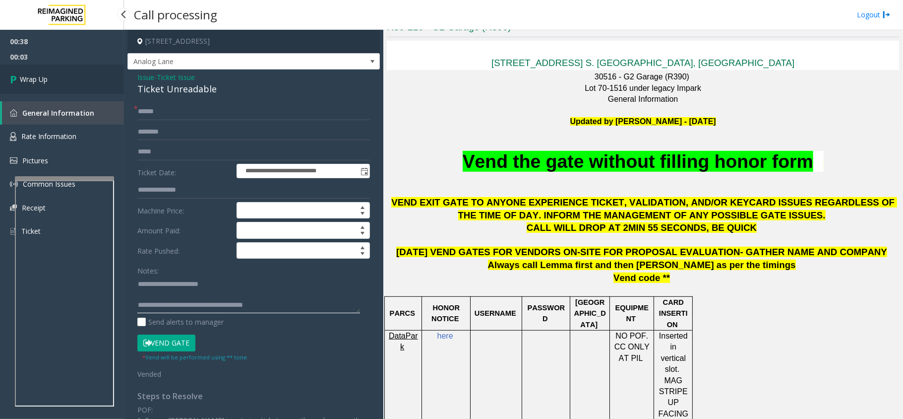
type textarea "**********"
click at [49, 77] on link "Wrap Up" at bounding box center [62, 78] width 124 height 29
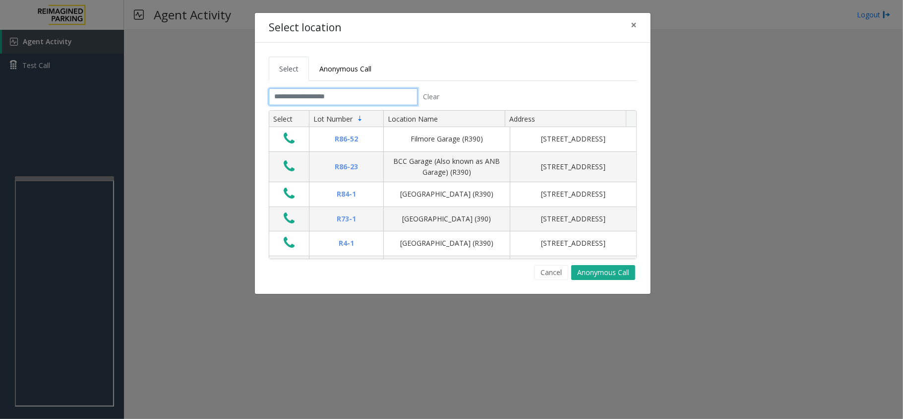
click at [392, 90] on input "text" at bounding box center [343, 96] width 149 height 17
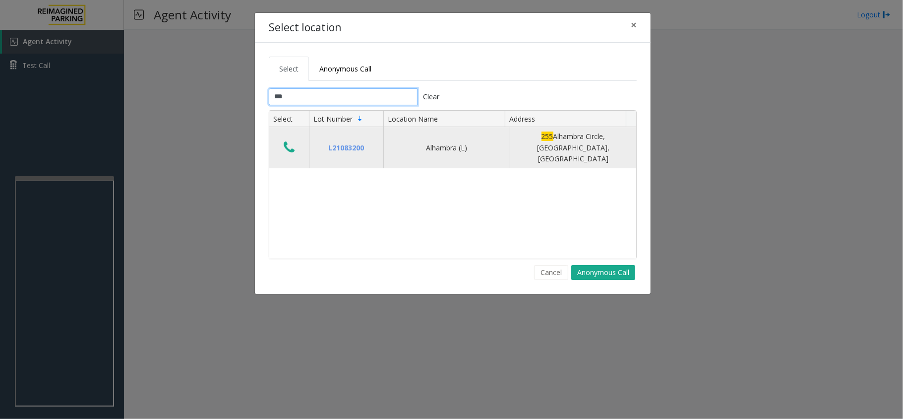
type input "***"
click at [292, 141] on icon "Data table" at bounding box center [289, 147] width 11 height 14
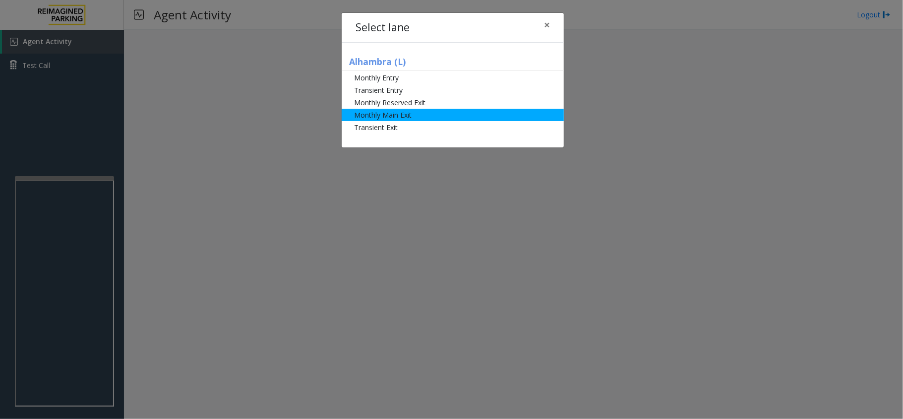
click at [403, 115] on li "Monthly Main Exit" at bounding box center [453, 115] width 222 height 12
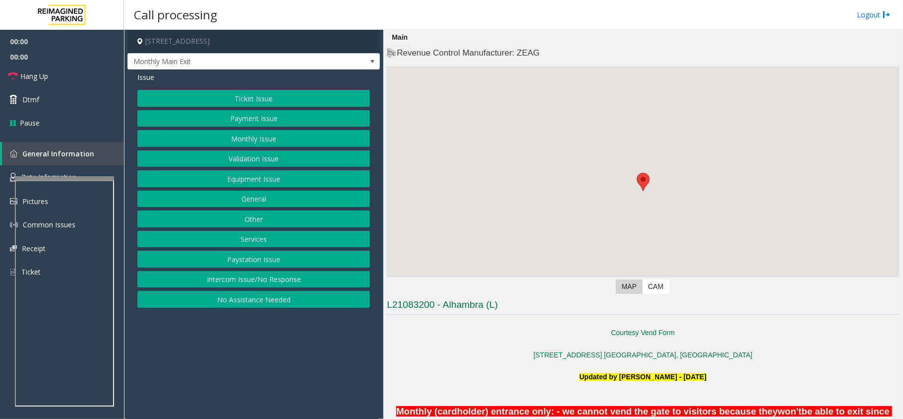
scroll to position [264, 0]
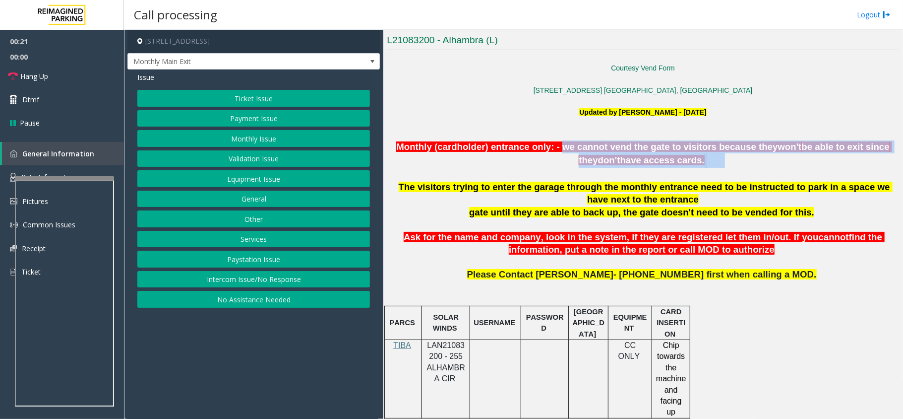
drag, startPoint x: 556, startPoint y: 147, endPoint x: 750, endPoint y: 162, distance: 194.9
click at [750, 162] on p "Monthly (cardholder) entrance only: - we cannot vend the gate to visitors becau…" at bounding box center [643, 153] width 512 height 27
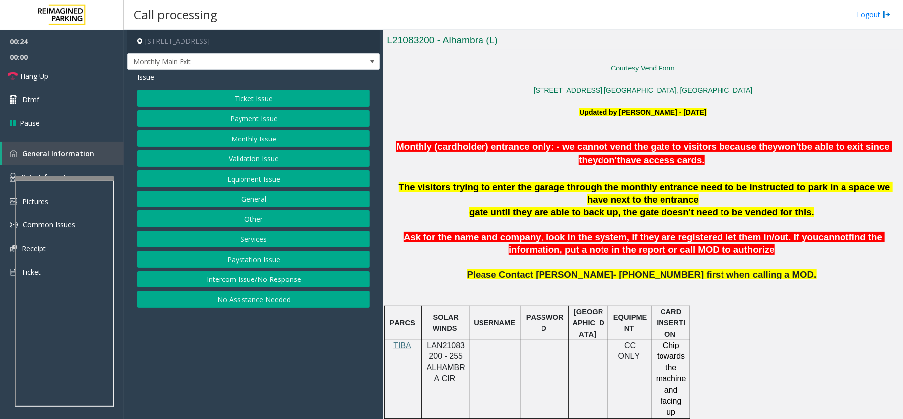
click at [449, 344] on span "LAN21083200 - 255 ALHAMBRA CIR" at bounding box center [446, 362] width 38 height 42
copy span "LAN21083200"
click at [254, 139] on button "Monthly Issue" at bounding box center [253, 138] width 233 height 17
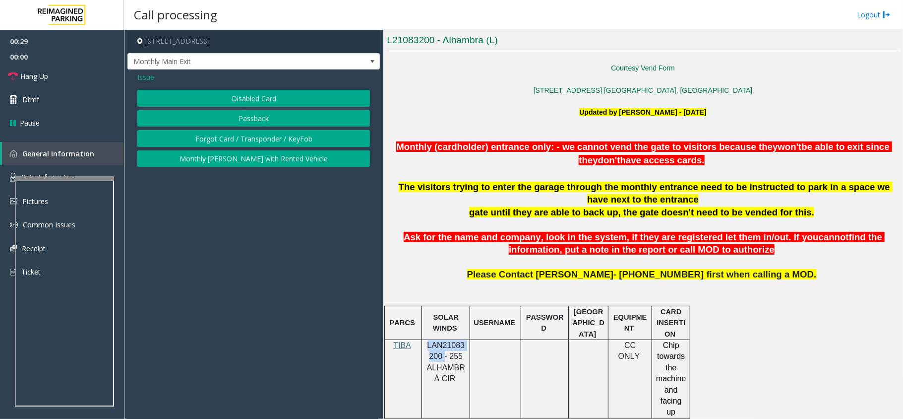
click at [254, 92] on button "Disabled Card" at bounding box center [253, 98] width 233 height 17
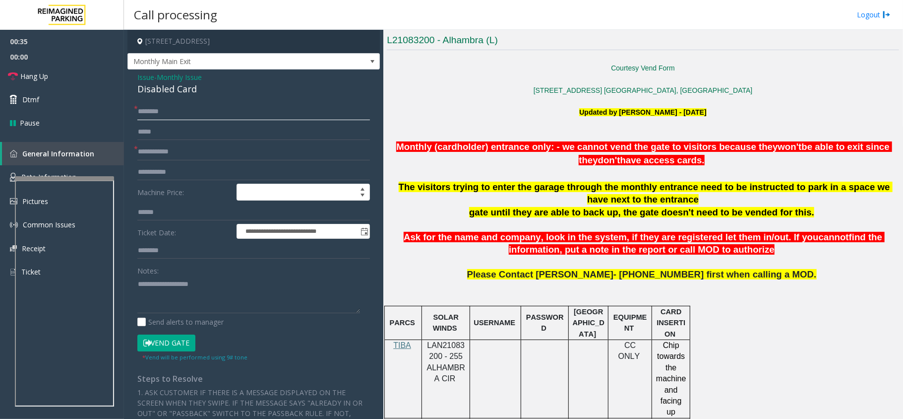
click at [189, 108] on input "text" at bounding box center [253, 111] width 233 height 17
click at [182, 108] on input "*******" at bounding box center [253, 111] width 233 height 17
click at [205, 114] on input "*******" at bounding box center [253, 111] width 233 height 17
type input "**********"
type input "****"
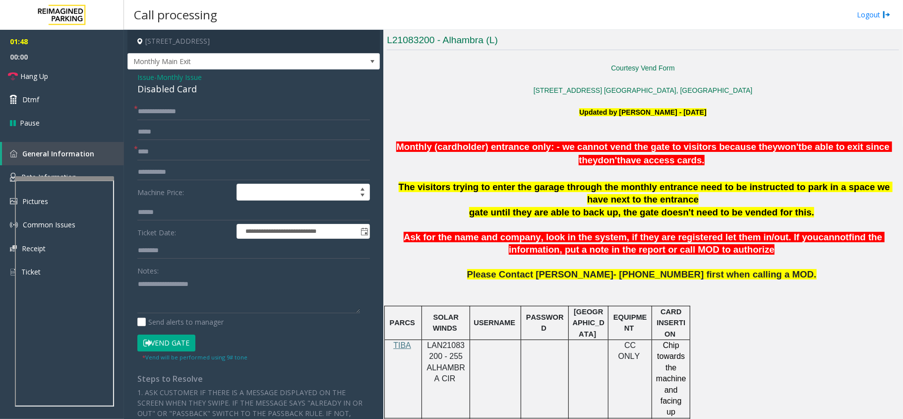
click at [162, 340] on button "Vend Gate" at bounding box center [166, 342] width 58 height 17
click at [184, 85] on div "Disabled Card" at bounding box center [253, 88] width 233 height 13
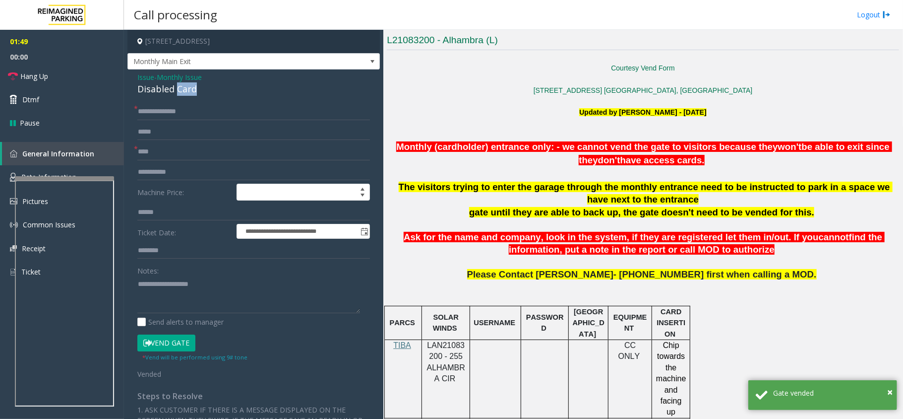
click at [184, 85] on div "Disabled Card" at bounding box center [253, 88] width 233 height 13
copy div "Disabled Card"
click at [154, 287] on textarea at bounding box center [248, 294] width 223 height 37
paste textarea "**********"
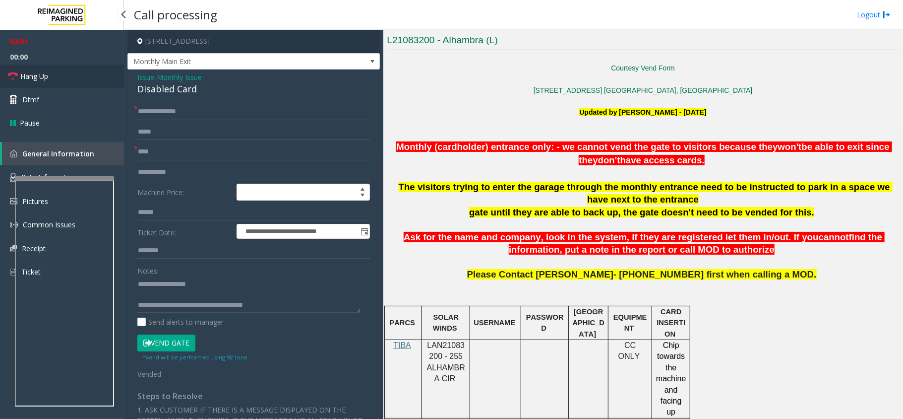
type textarea "**********"
click at [53, 78] on link "Hang Up" at bounding box center [62, 75] width 124 height 23
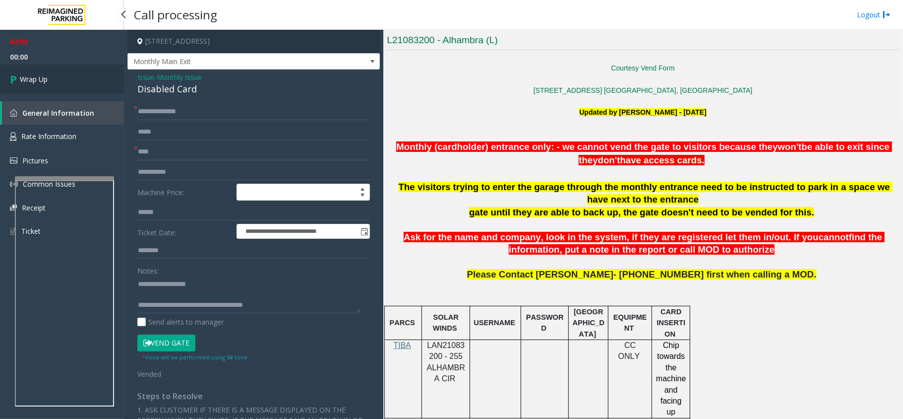
click at [53, 78] on link "Wrap Up" at bounding box center [62, 78] width 124 height 29
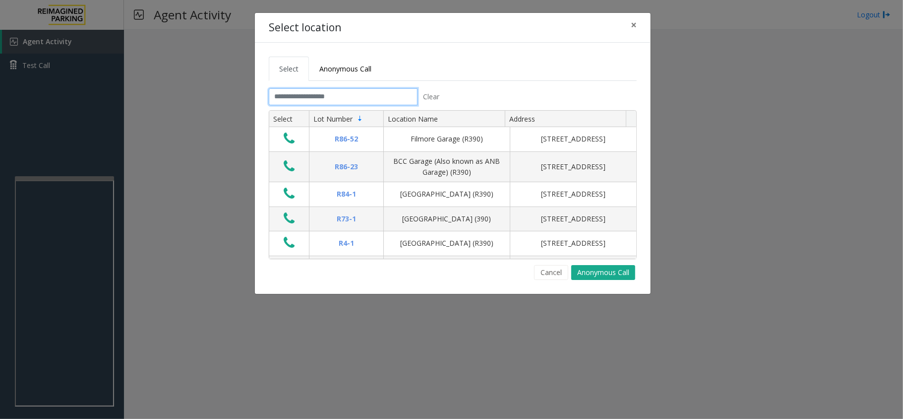
click at [380, 104] on input "text" at bounding box center [343, 96] width 149 height 17
click at [343, 94] on input "text" at bounding box center [343, 96] width 149 height 17
click at [353, 66] on span "Anonymous Call" at bounding box center [345, 68] width 52 height 9
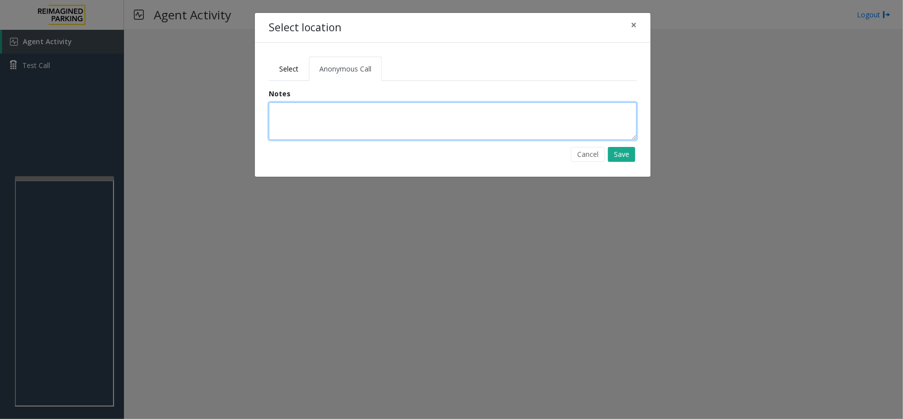
click at [347, 131] on textarea at bounding box center [453, 121] width 368 height 38
type textarea "**********"
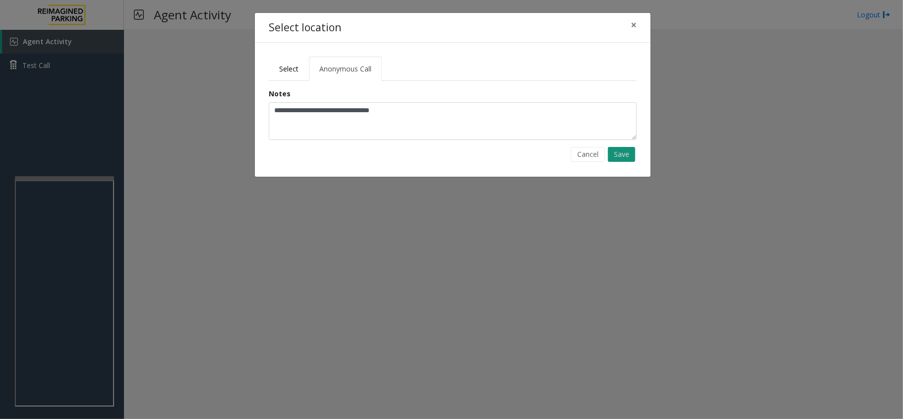
click at [624, 158] on button "Save" at bounding box center [621, 154] width 27 height 15
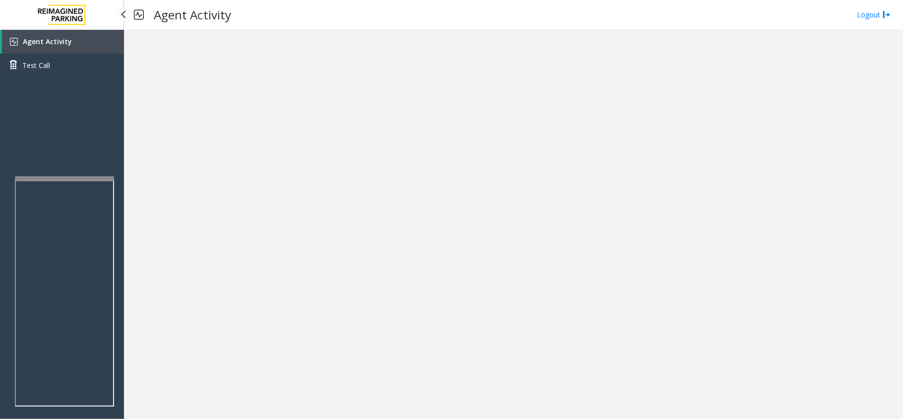
click at [61, 44] on span "Agent Activity" at bounding box center [47, 41] width 49 height 9
